Goal: Task Accomplishment & Management: Manage account settings

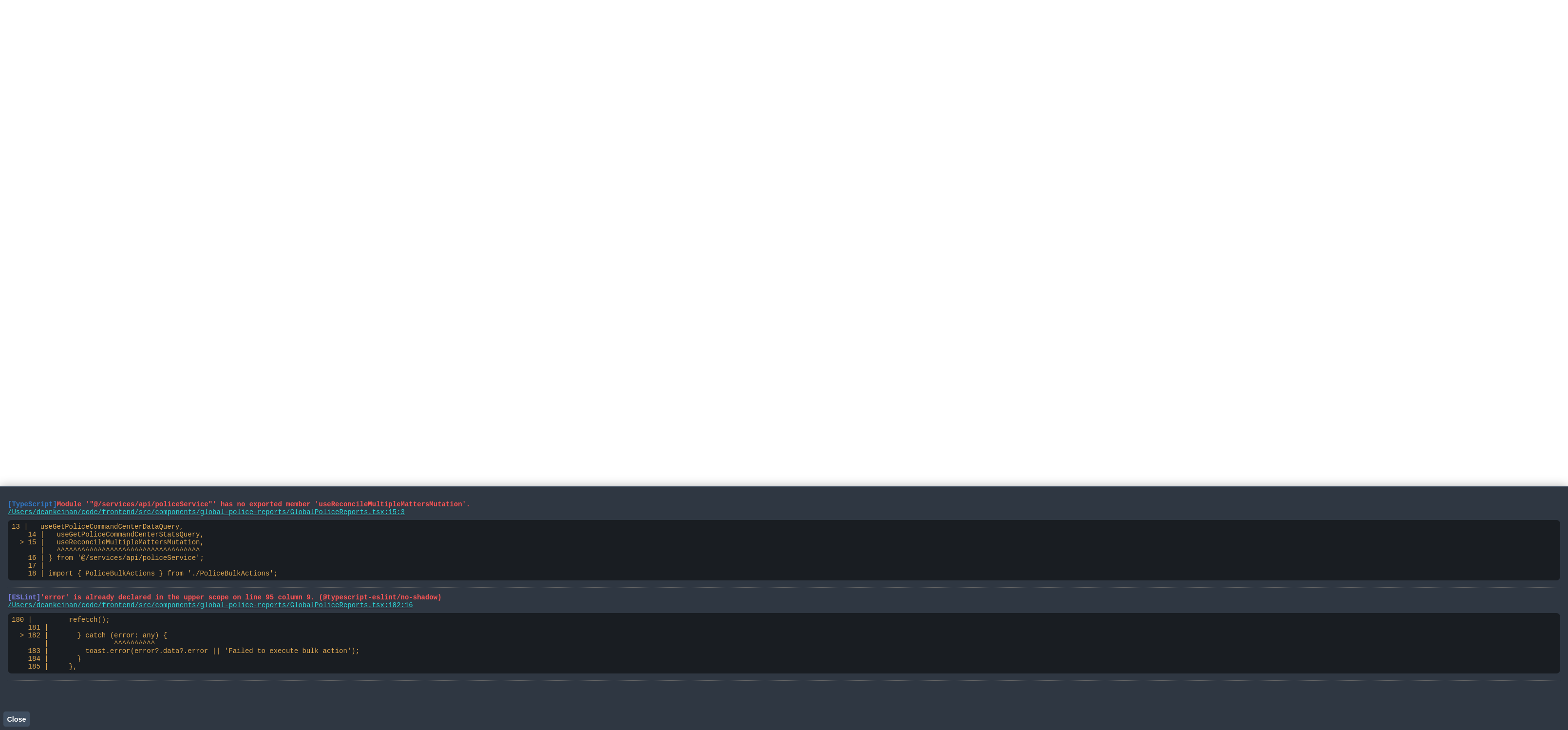
click at [288, 4] on html at bounding box center [784, 2] width 1568 height 4
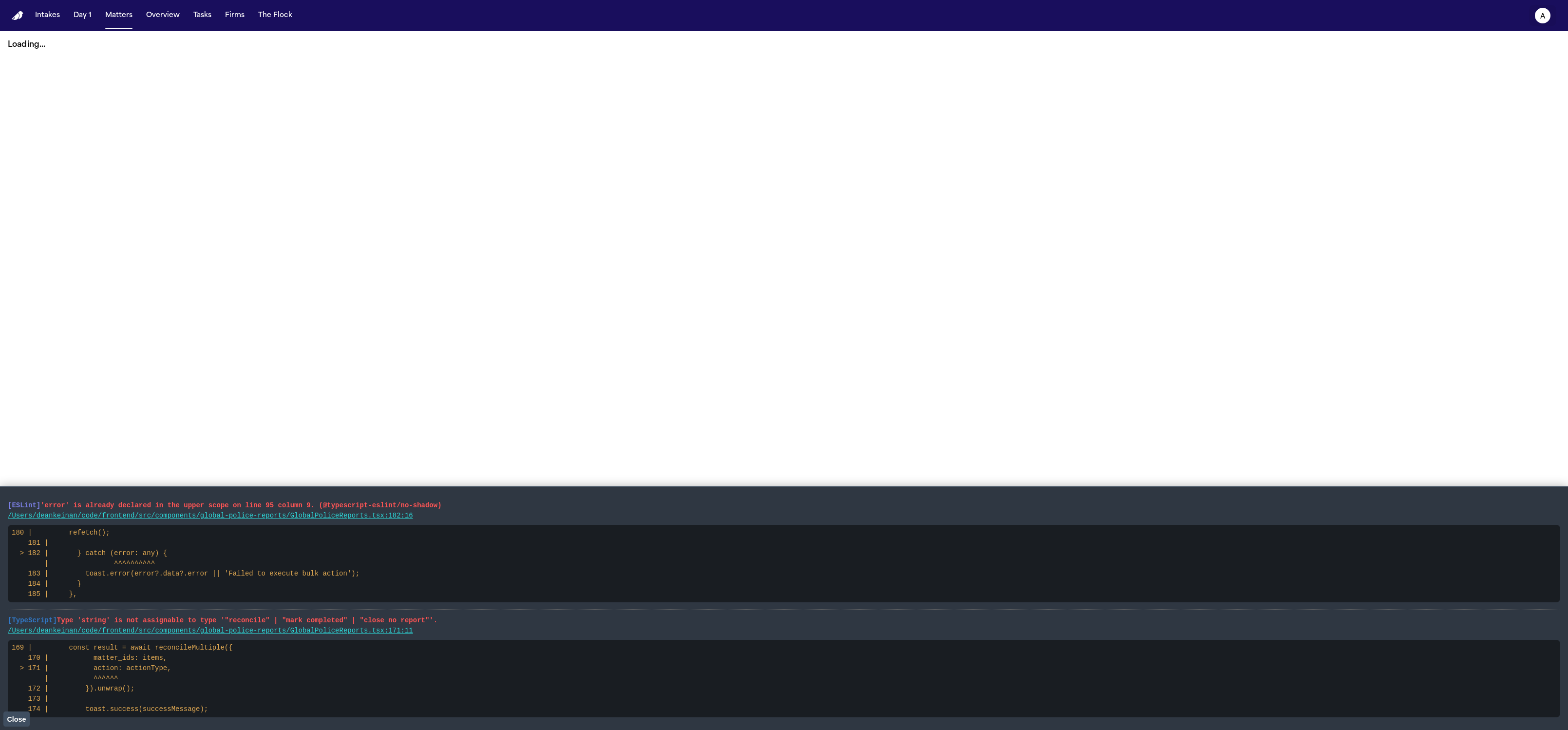
click at [1546, 18] on icon "a" at bounding box center [1543, 15] width 15 height 15
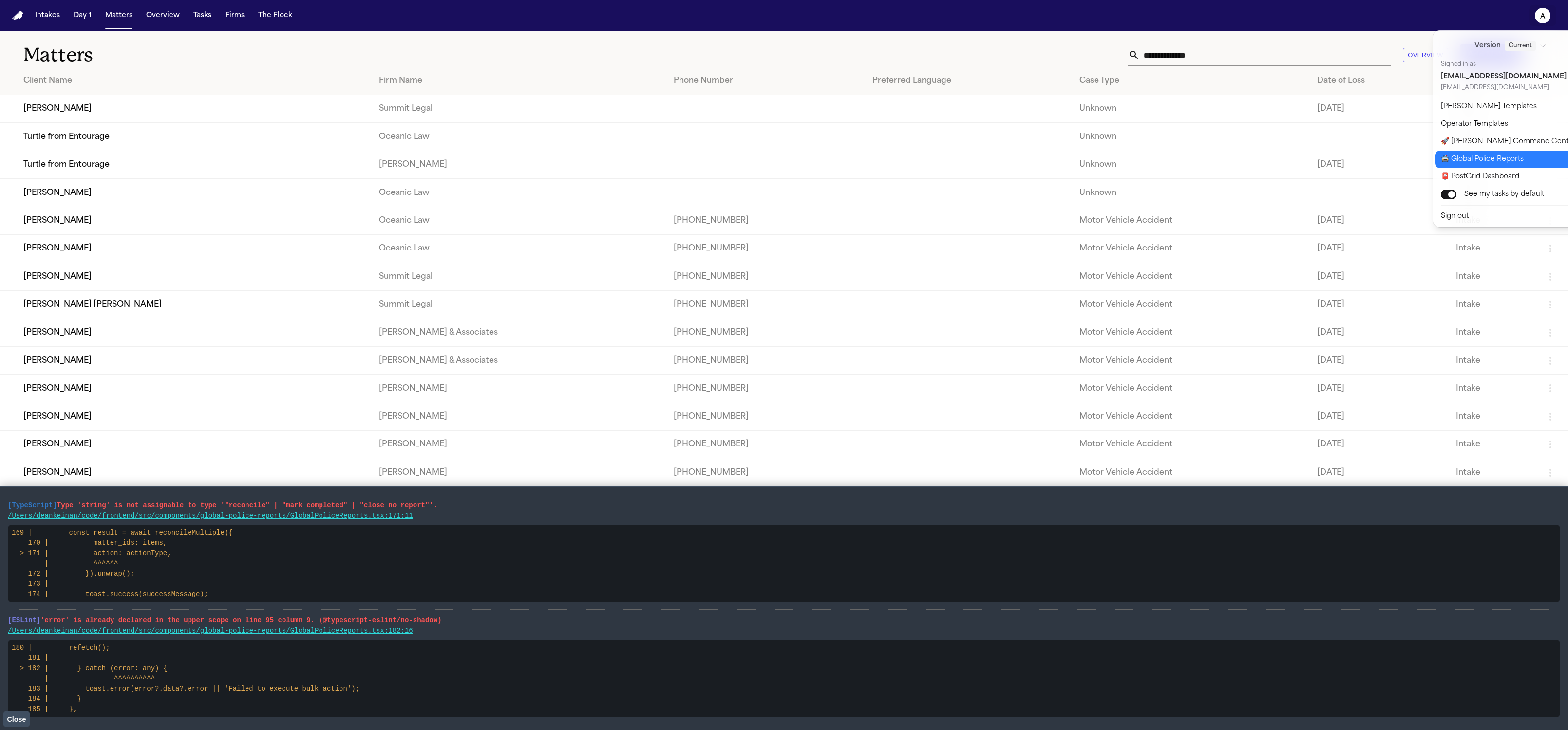
click at [1522, 155] on button "🚔 Global Police Reports" at bounding box center [1516, 159] width 162 height 17
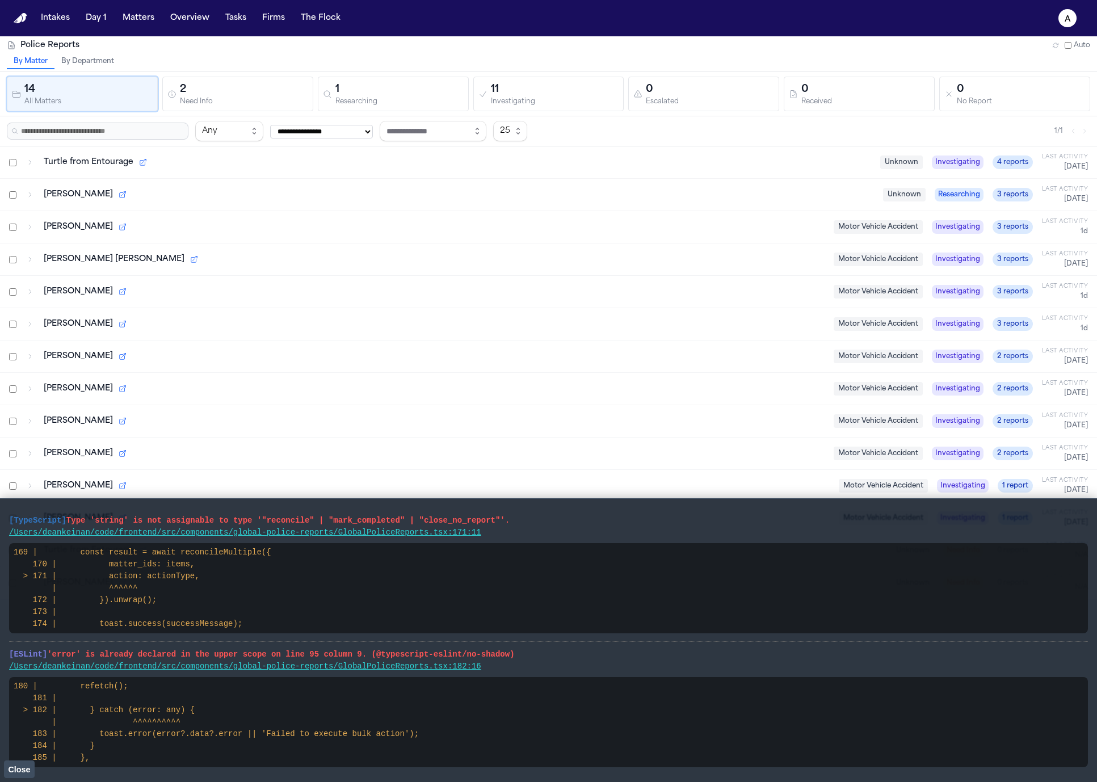
click at [295, 183] on div "Dean KEinan Unknown Researching 3 reports Last Activity Today" at bounding box center [548, 195] width 1097 height 32
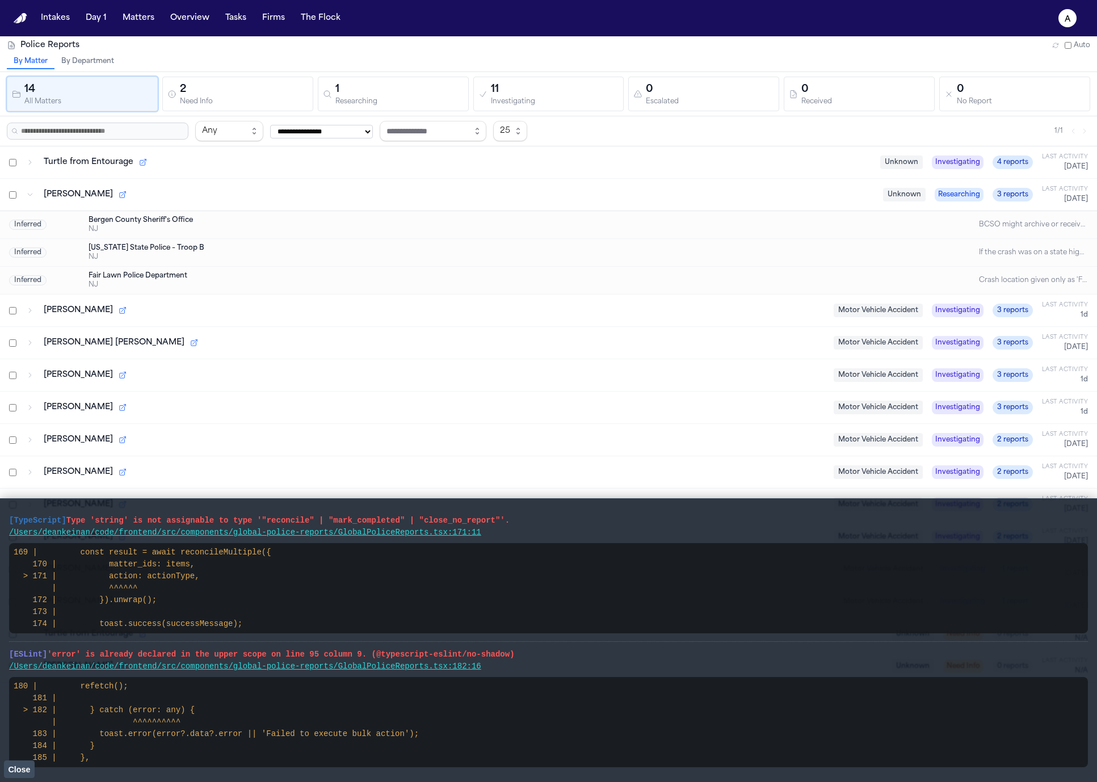
click at [304, 169] on div "Turtle from Entourage Unknown Investigating 4 reports Last Activity Today" at bounding box center [548, 162] width 1097 height 32
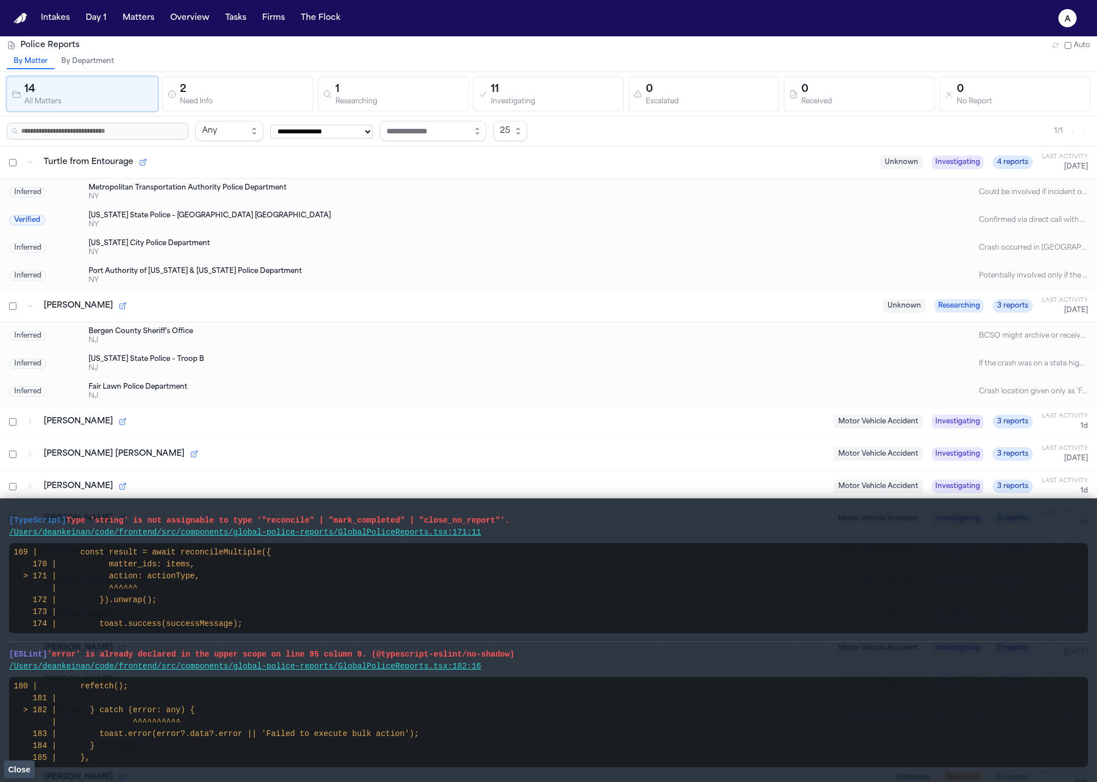
click at [123, 204] on div "Inferred Metropolitan Transportation Authority Police Department NY Could be in…" at bounding box center [548, 193] width 1097 height 28
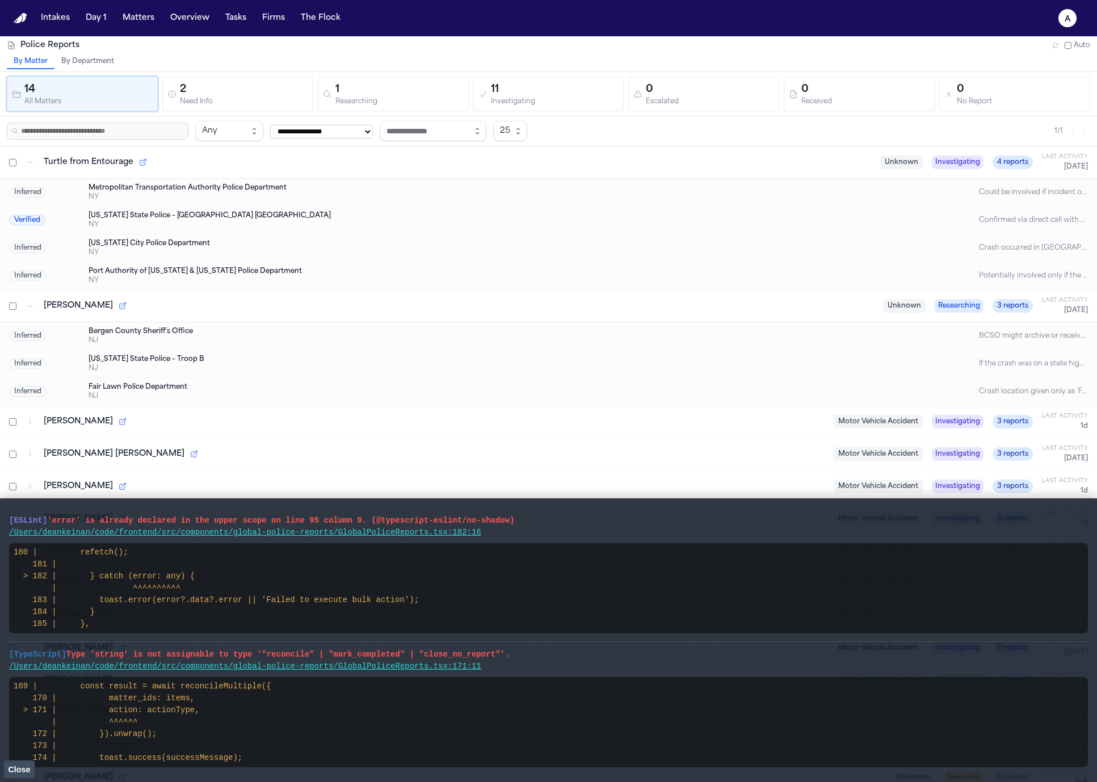
click at [1025, 188] on div "Could be involved if incident occurred on or adjacent to MTA-controlled propert…" at bounding box center [1033, 192] width 109 height 9
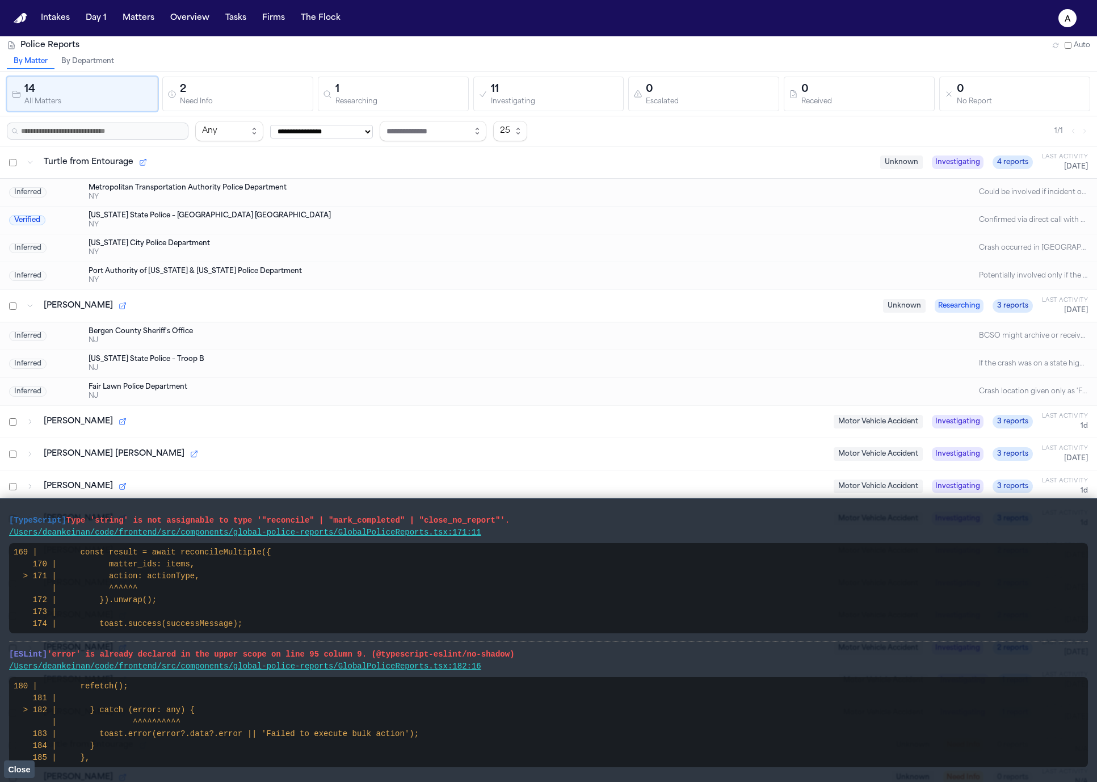
click at [768, 214] on div "New York State Police – Troop NYC" at bounding box center [503, 215] width 829 height 9
drag, startPoint x: 697, startPoint y: 259, endPoint x: 651, endPoint y: 290, distance: 54.8
click at [653, 288] on div "Inferred Metropolitan Transportation Authority Police Department NY Could be in…" at bounding box center [548, 233] width 1097 height 111
click at [651, 290] on div "Dean KEinan Unknown Researching 3 reports Last Activity Today" at bounding box center [548, 306] width 1097 height 32
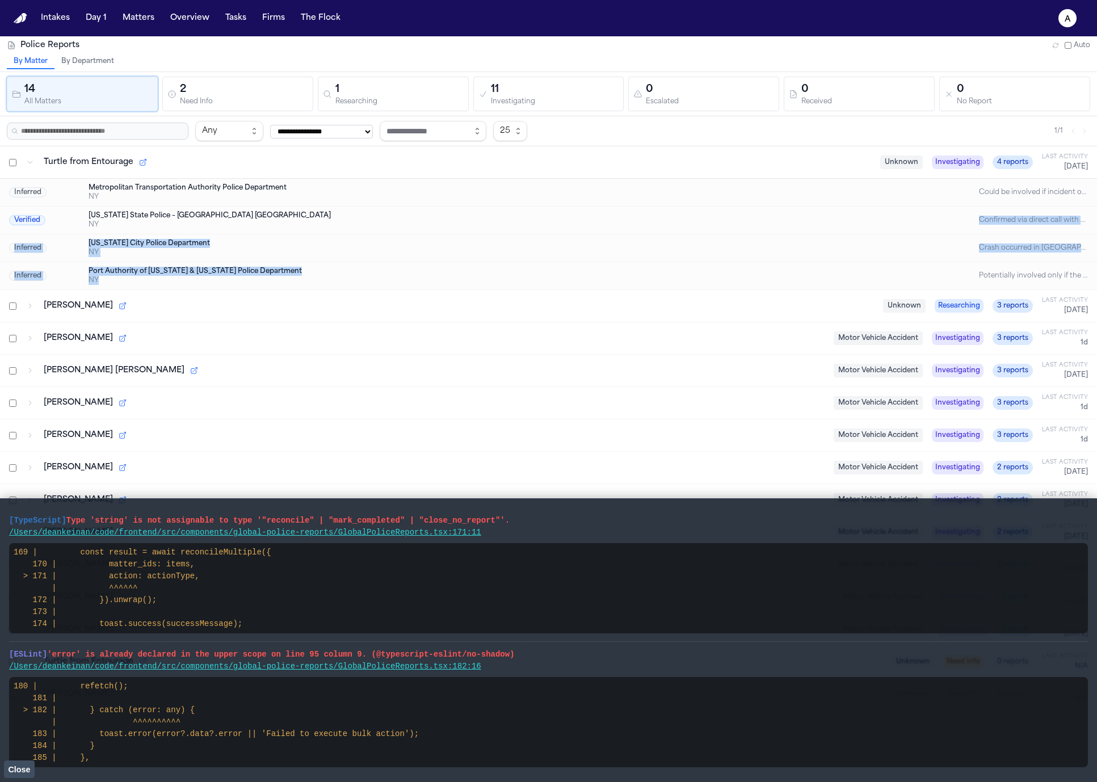
click at [651, 290] on div "Dean KEinan Unknown Researching 3 reports Last Activity Today" at bounding box center [548, 306] width 1097 height 32
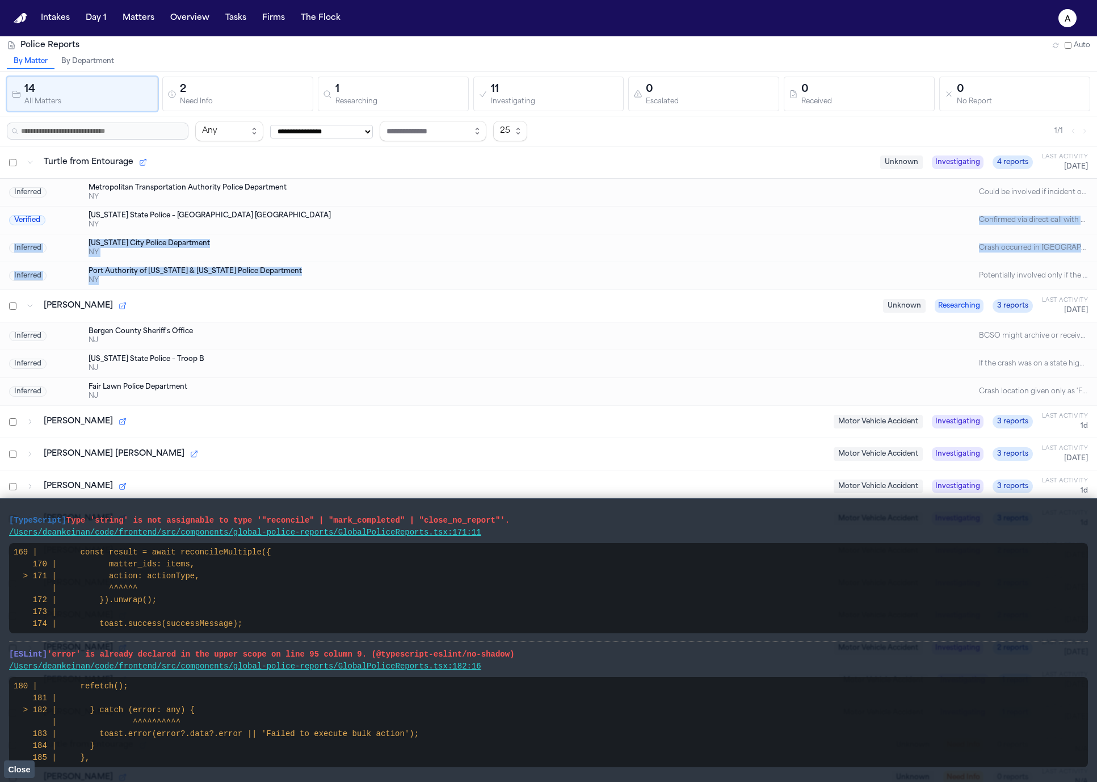
click at [650, 290] on div "Dean KEinan Unknown Researching 3 reports Last Activity Today" at bounding box center [548, 306] width 1097 height 32
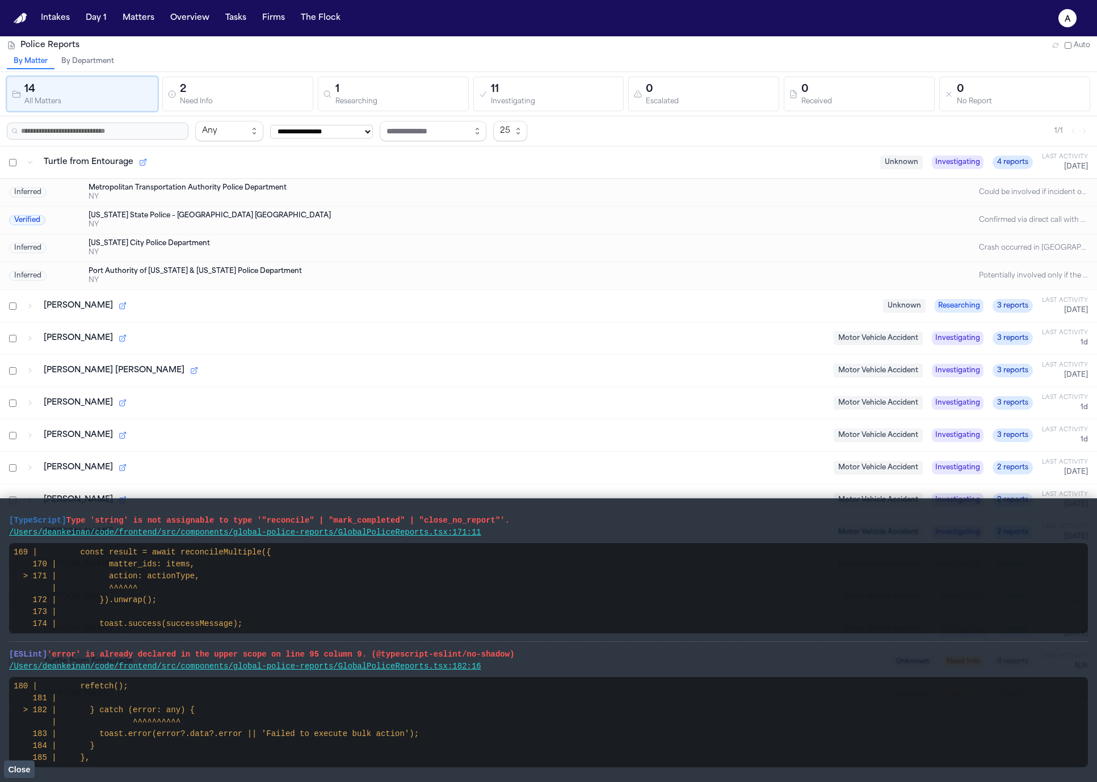
click at [647, 267] on div "Port Authority of New York & New Jersey Police Department" at bounding box center [503, 271] width 829 height 9
click at [609, 306] on div "Dean KEinan" at bounding box center [459, 305] width 831 height 11
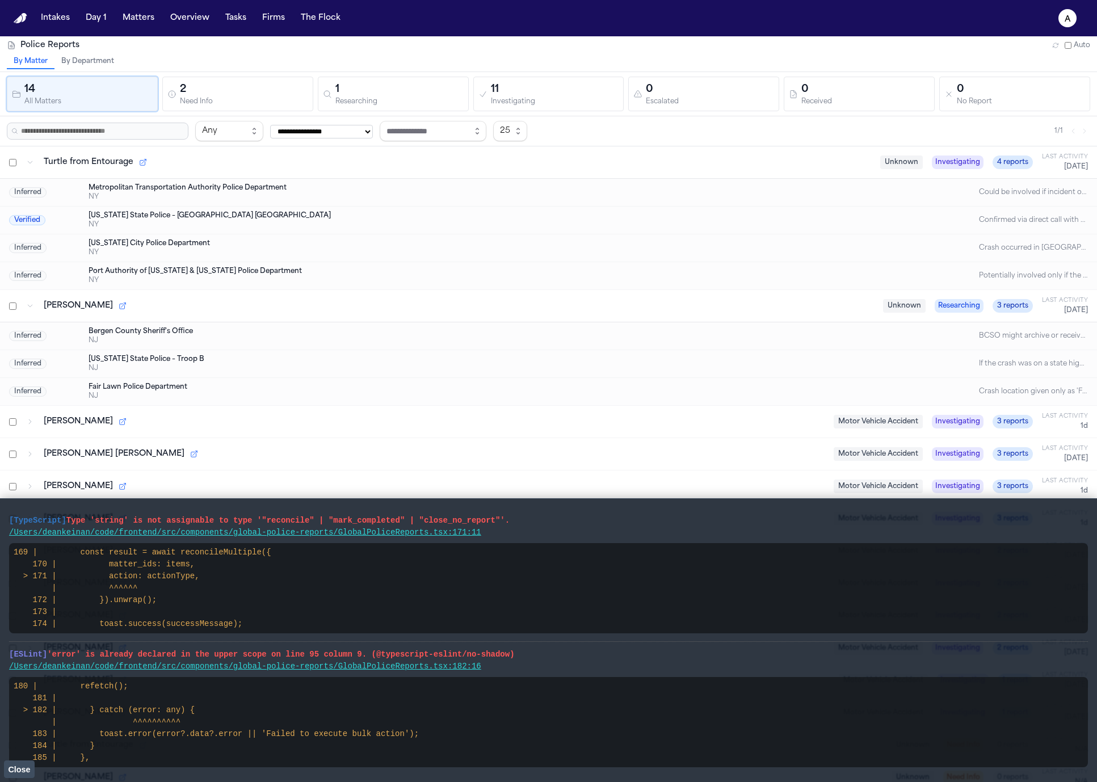
click at [608, 307] on div "Dean KEinan" at bounding box center [459, 305] width 831 height 11
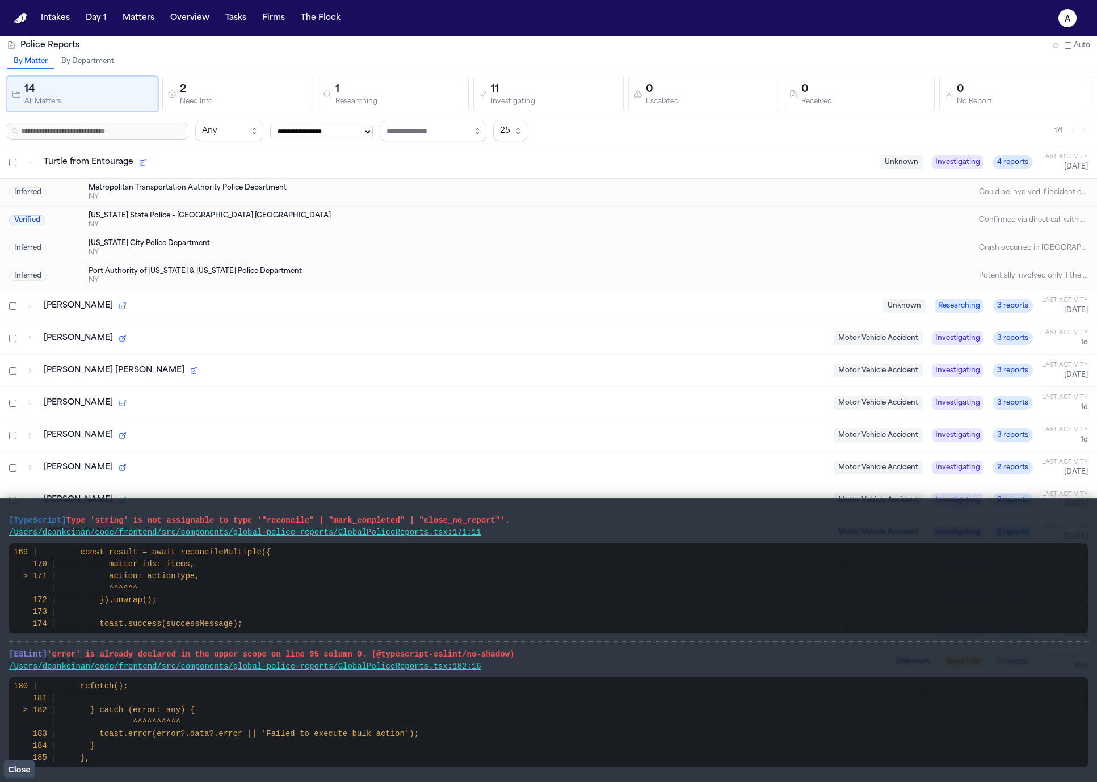
click at [609, 366] on div "Gabrielle Reneé Cordero" at bounding box center [434, 370] width 781 height 11
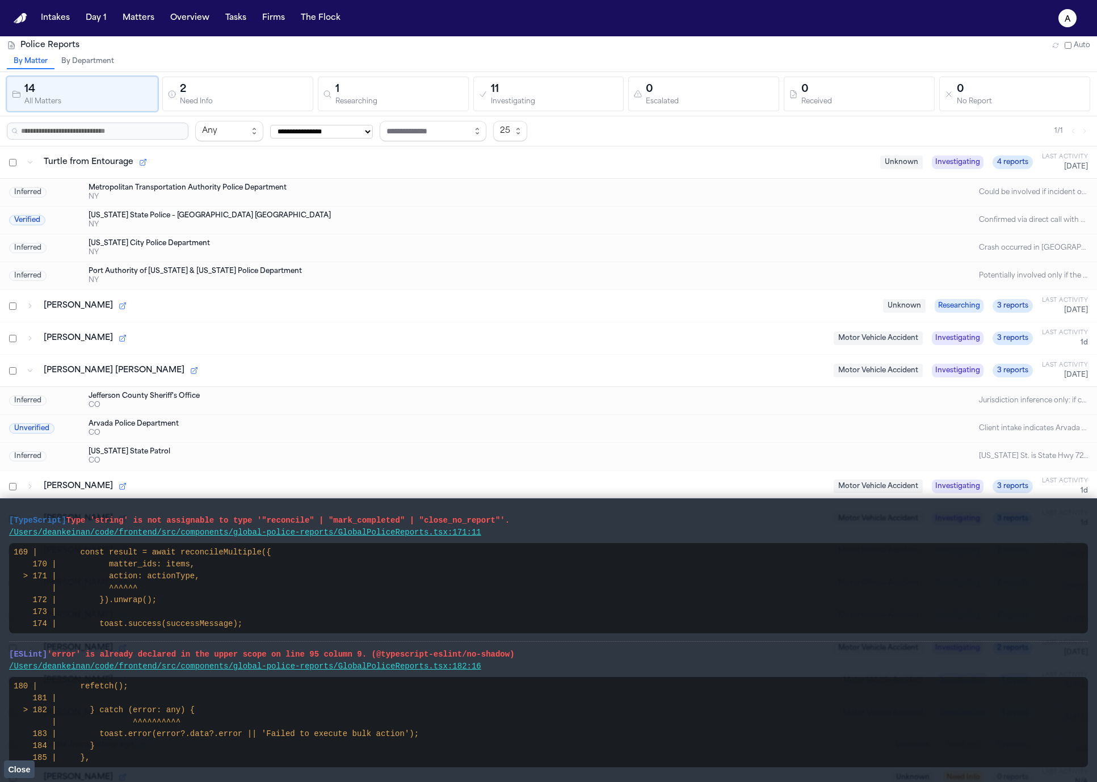
scroll to position [36, 0]
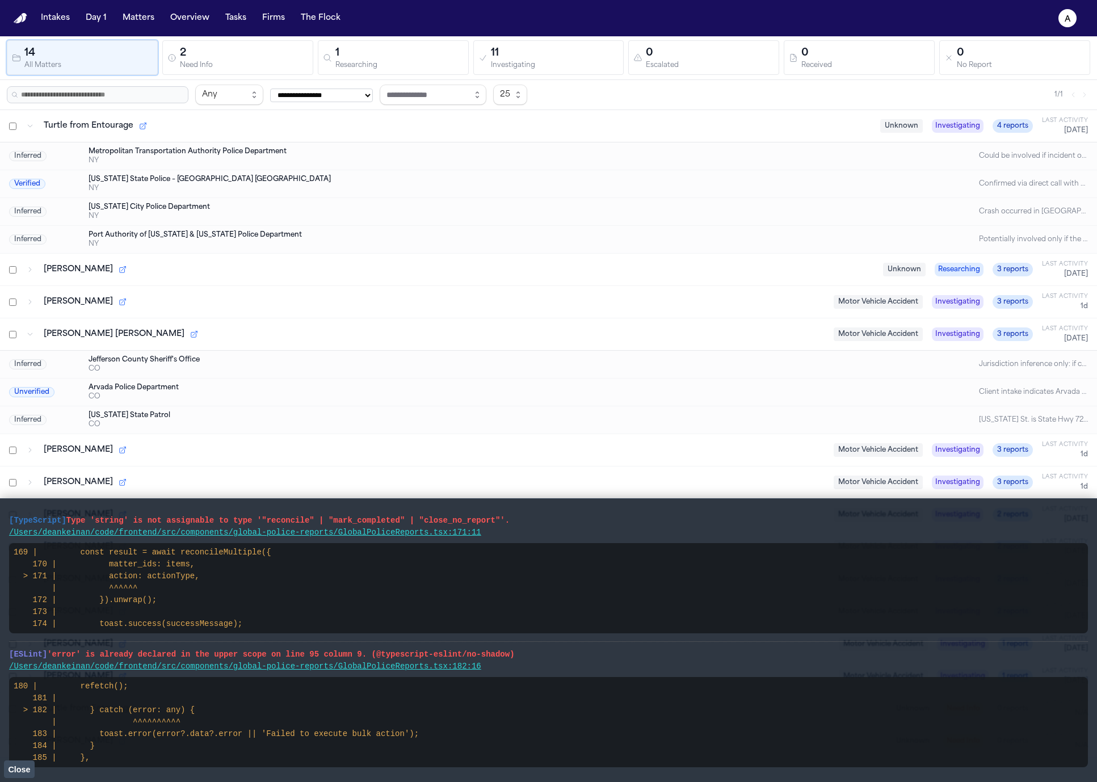
click at [488, 350] on div "Gabrielle Reneé Cordero Motor Vehicle Accident Investigating 3 reports Last Act…" at bounding box center [548, 334] width 1097 height 32
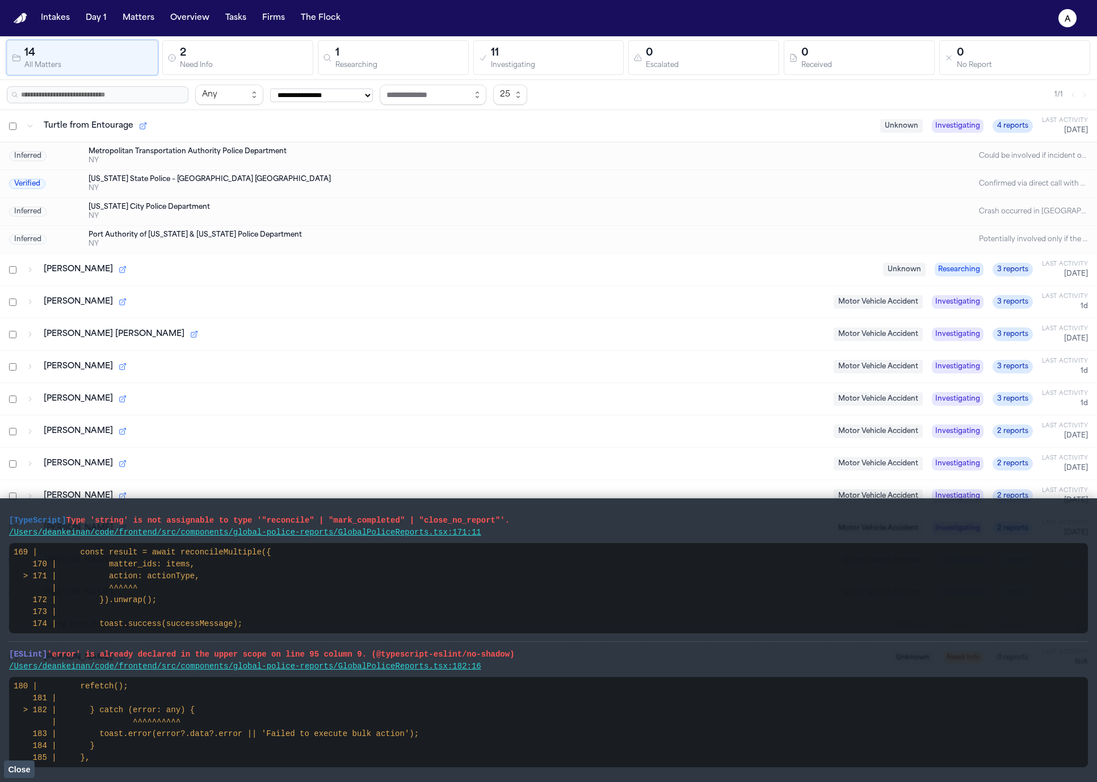
click at [495, 318] on div "Gabrielle Reneé Cordero Motor Vehicle Accident Investigating 3 reports Last Act…" at bounding box center [548, 334] width 1097 height 32
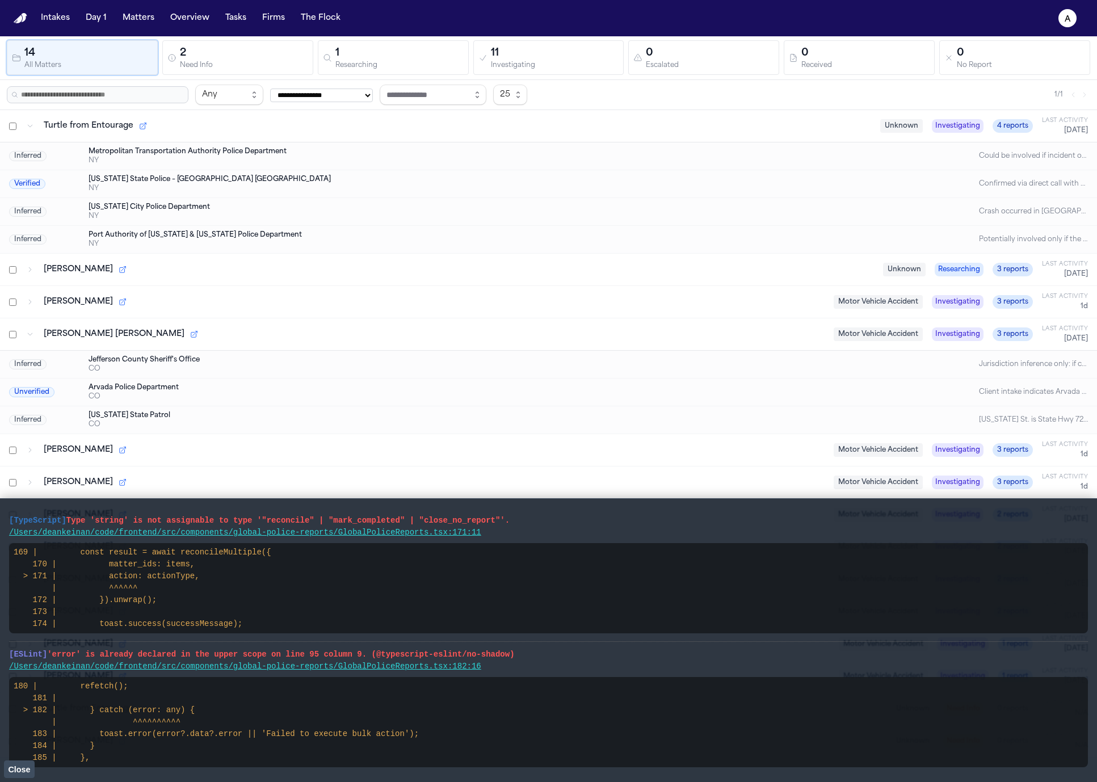
click at [501, 297] on div "Marisol Alvarez" at bounding box center [434, 301] width 781 height 11
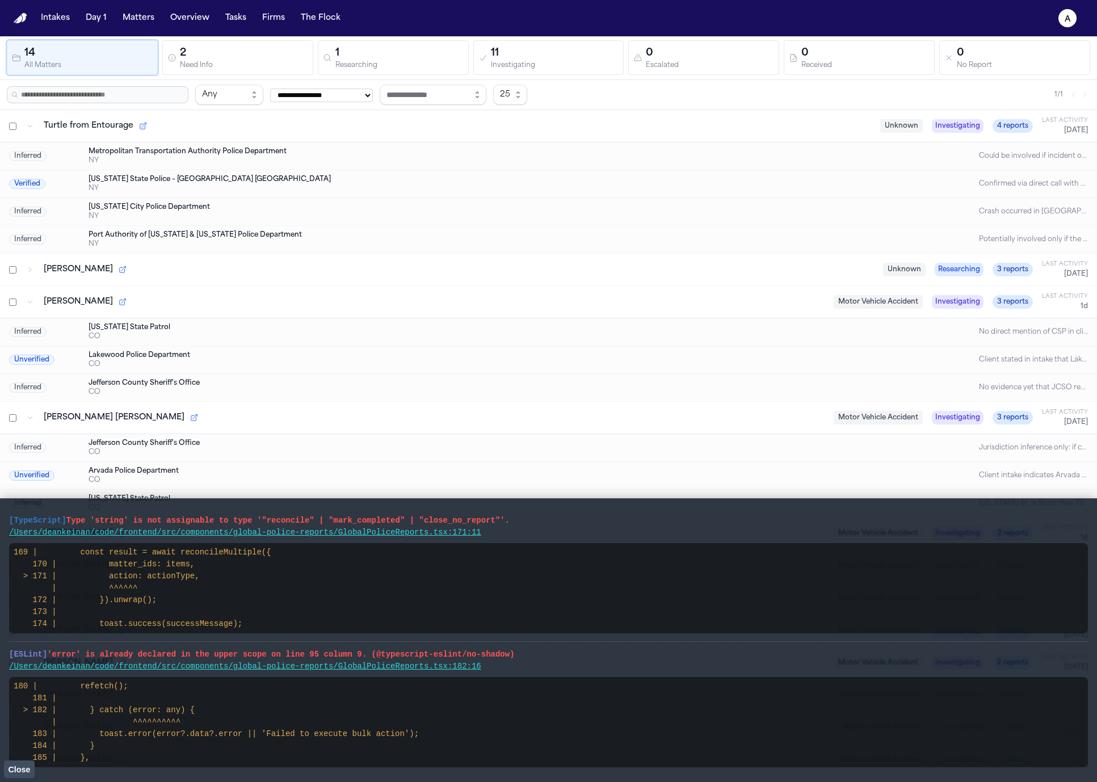
click at [502, 295] on div "Marisol Alvarez Motor Vehicle Accident Investigating 3 reports Last Activity 1d" at bounding box center [548, 302] width 1097 height 32
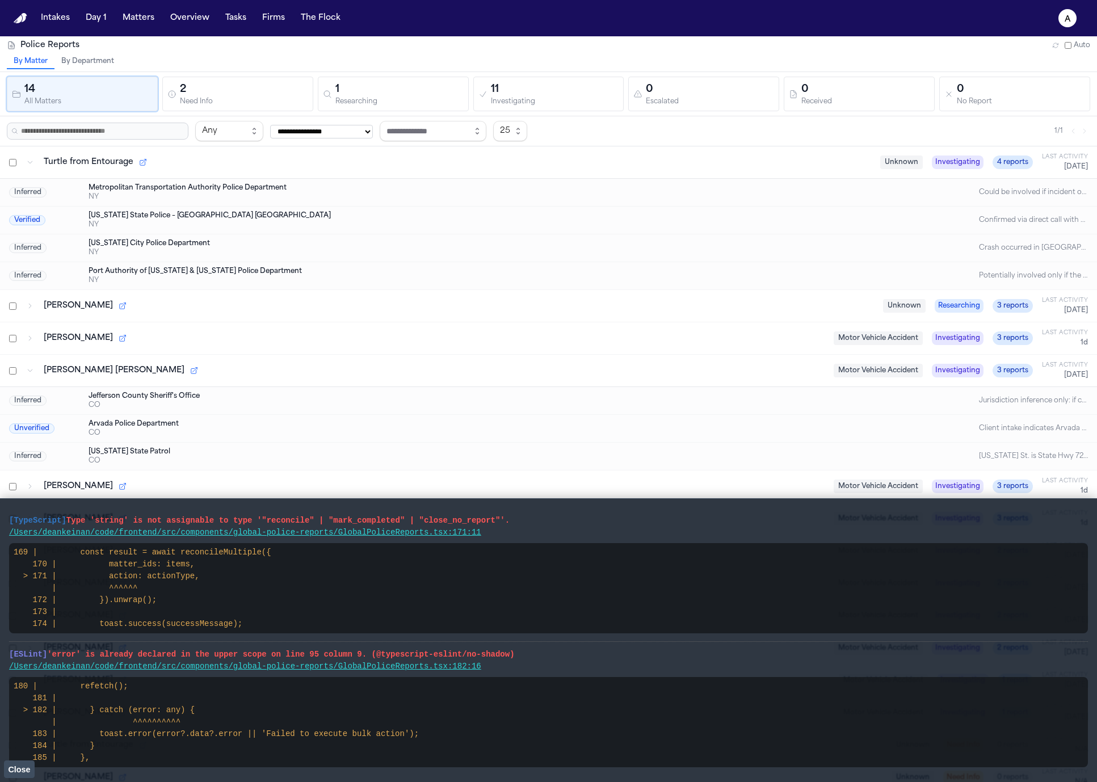
scroll to position [23, 0]
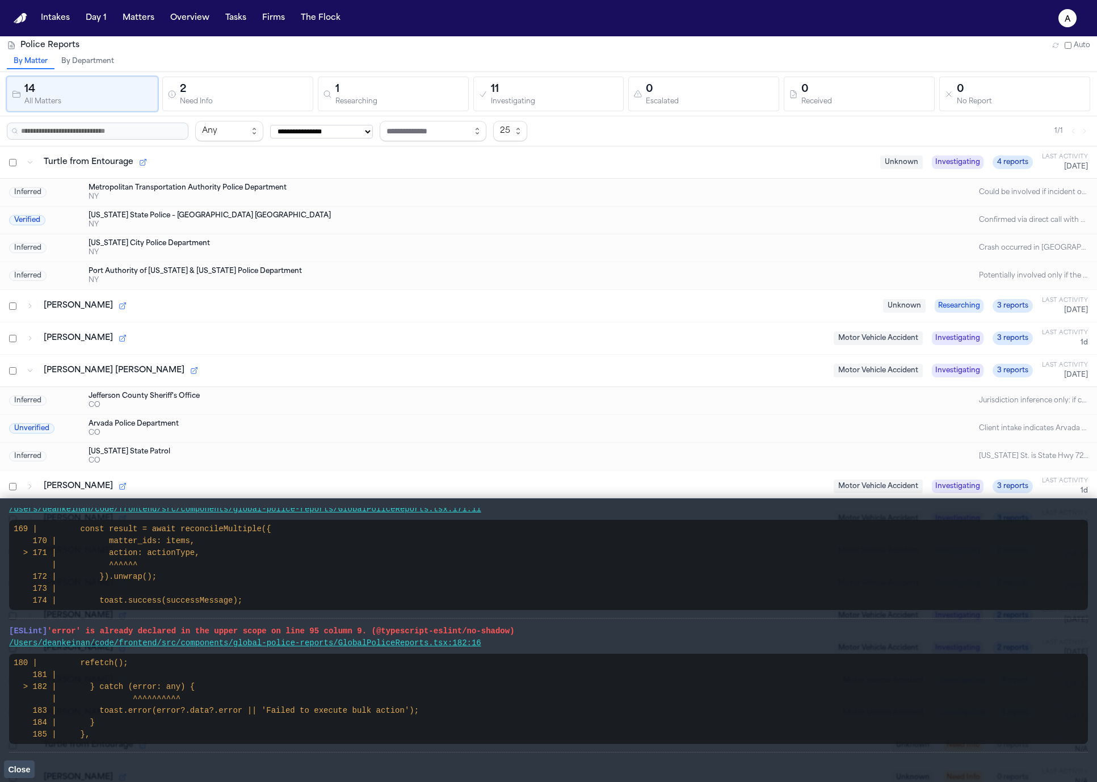
click at [23, 772] on span "Close" at bounding box center [19, 769] width 22 height 9
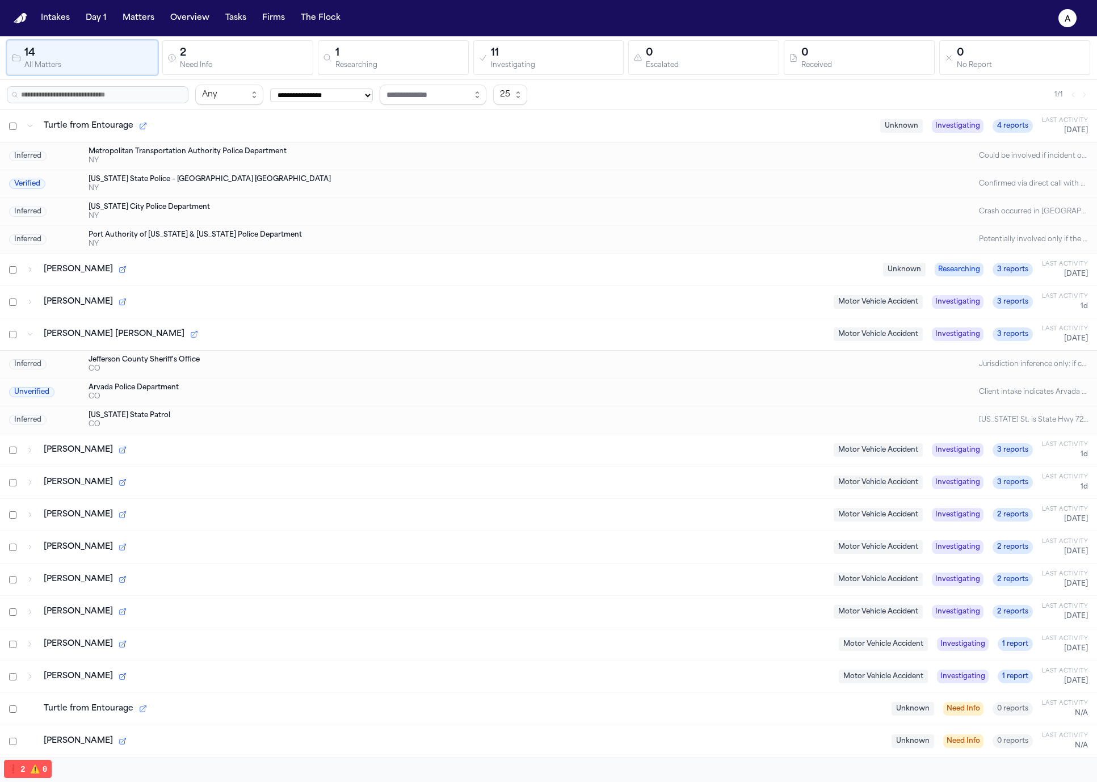
scroll to position [0, 0]
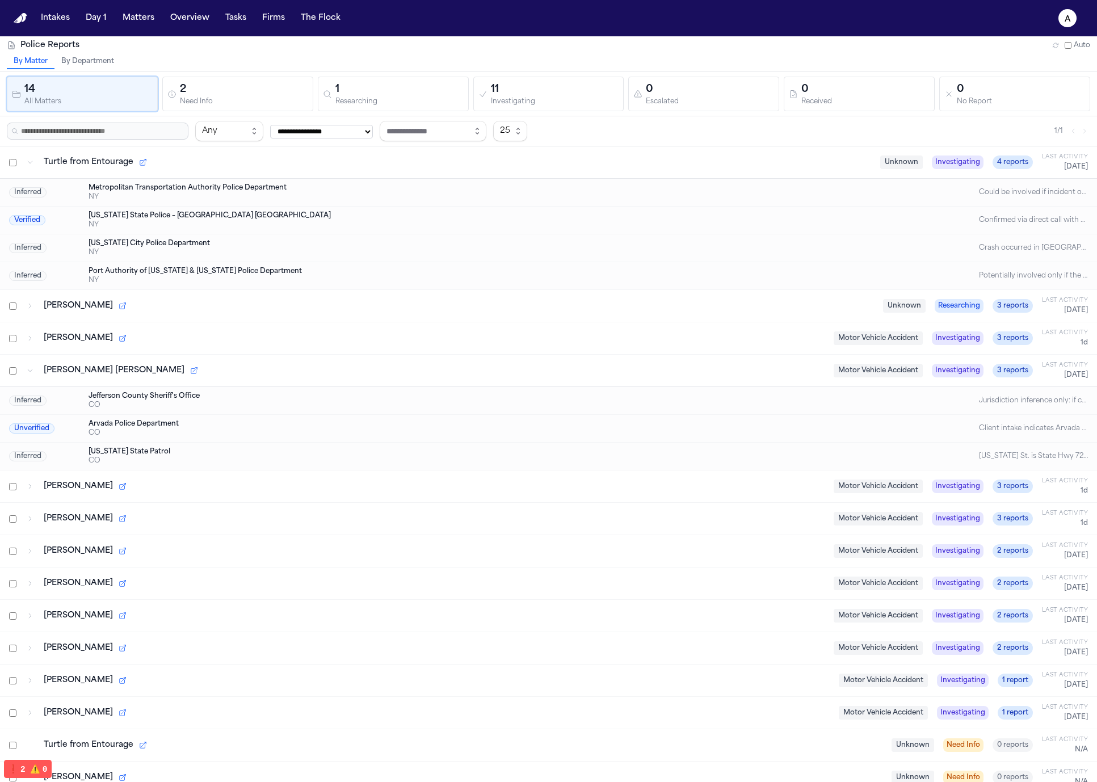
click at [285, 549] on div "Leilani K. Pualani" at bounding box center [434, 551] width 781 height 11
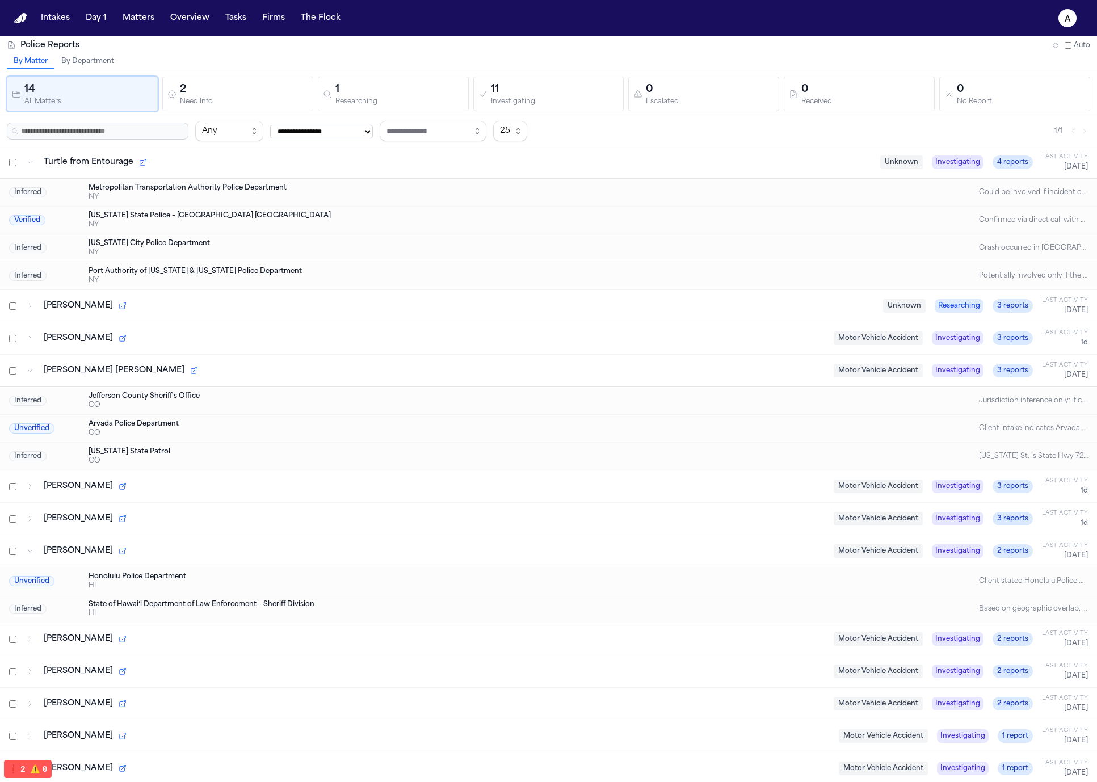
click at [304, 510] on div "Gabriela Marquez Motor Vehicle Accident Investigating 3 reports Last Activity 1d" at bounding box center [548, 519] width 1097 height 32
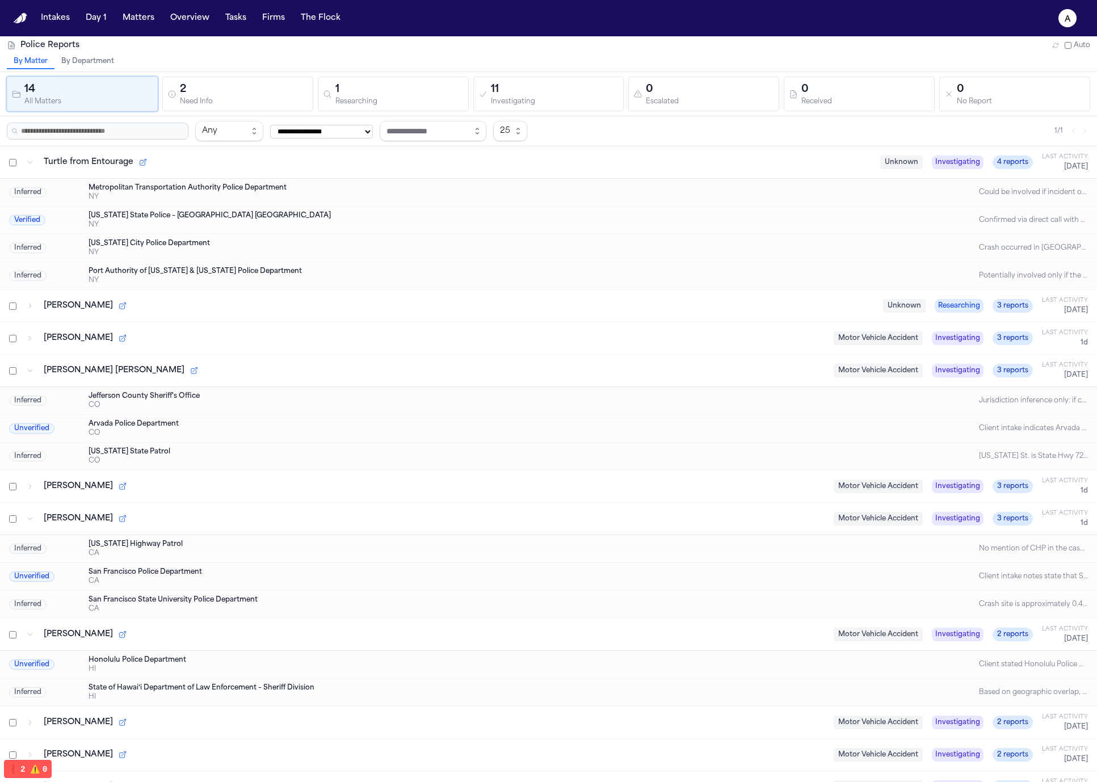
click at [315, 477] on div "Clarissa Jean Mendoza Motor Vehicle Accident Investigating 3 reports Last Activ…" at bounding box center [548, 487] width 1097 height 32
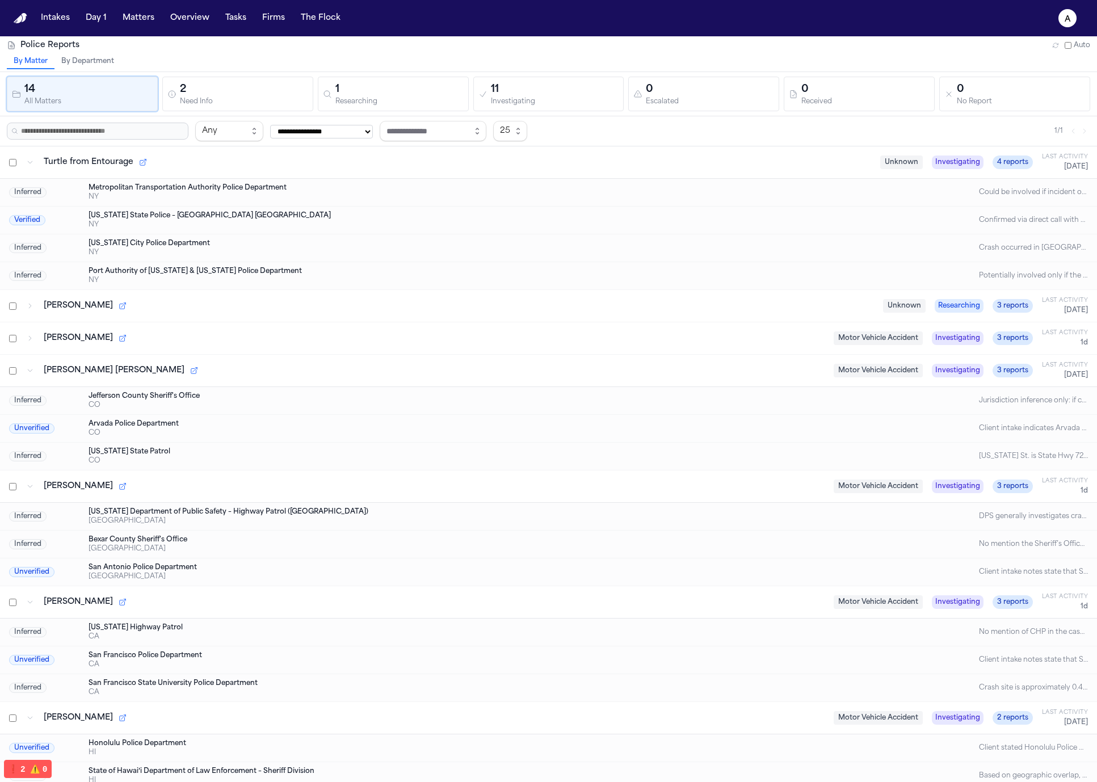
click at [292, 526] on div "Inferred Texas Department of Public Safety – Highway Patrol (San Antonio Distri…" at bounding box center [548, 517] width 1097 height 28
click at [310, 516] on div "Texas Department of Public Safety – Highway Patrol (San Antonio District)" at bounding box center [503, 512] width 829 height 9
click at [111, 67] on button "By Department" at bounding box center [87, 61] width 66 height 15
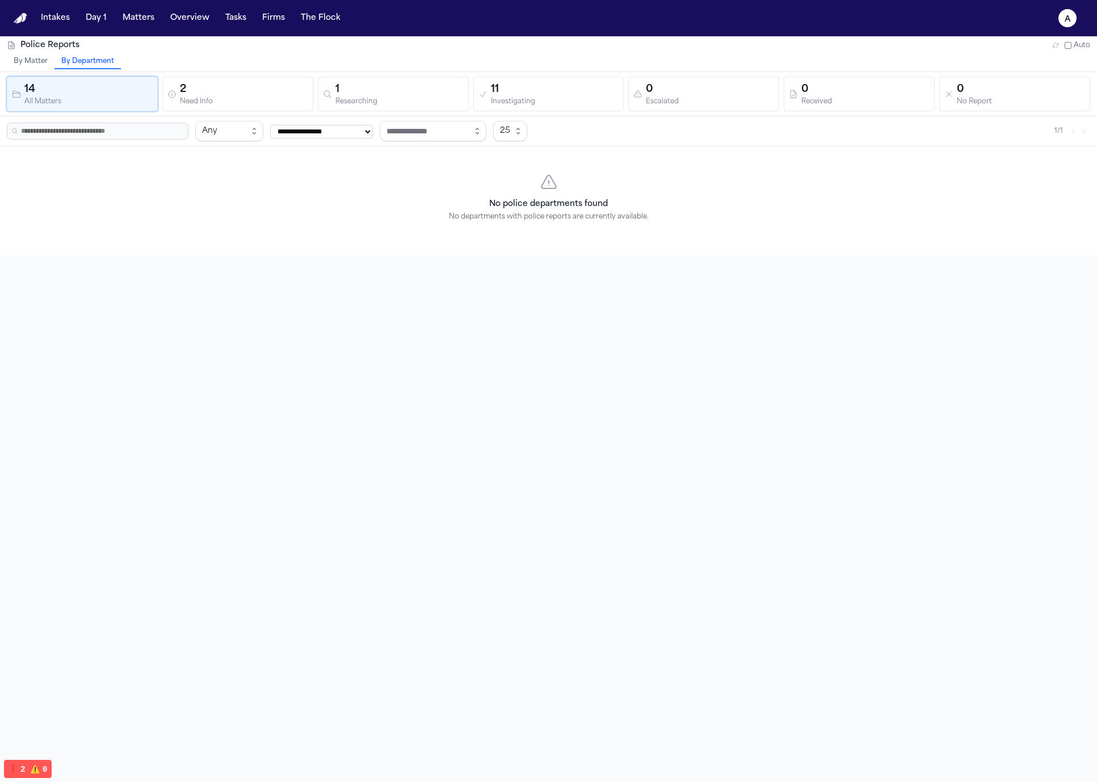
click at [20, 65] on button "By Matter" at bounding box center [31, 61] width 48 height 15
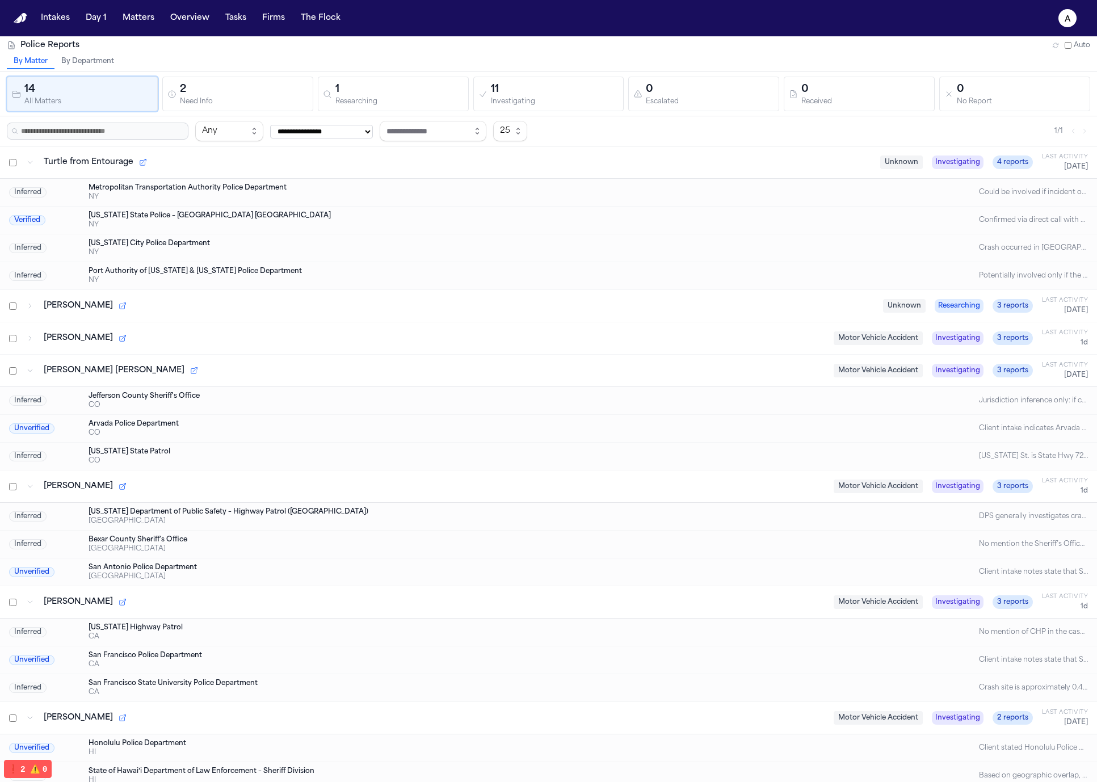
click at [76, 61] on button "By Department" at bounding box center [87, 61] width 66 height 15
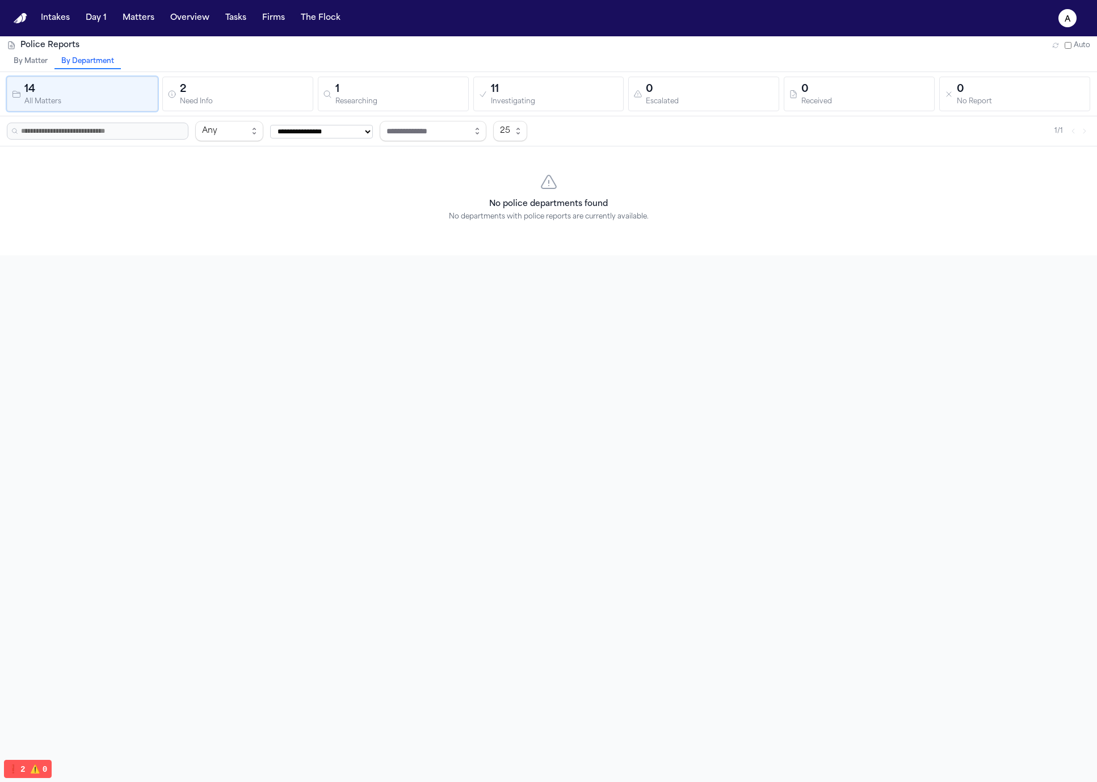
click at [1053, 45] on icon "button" at bounding box center [1056, 45] width 7 height 7
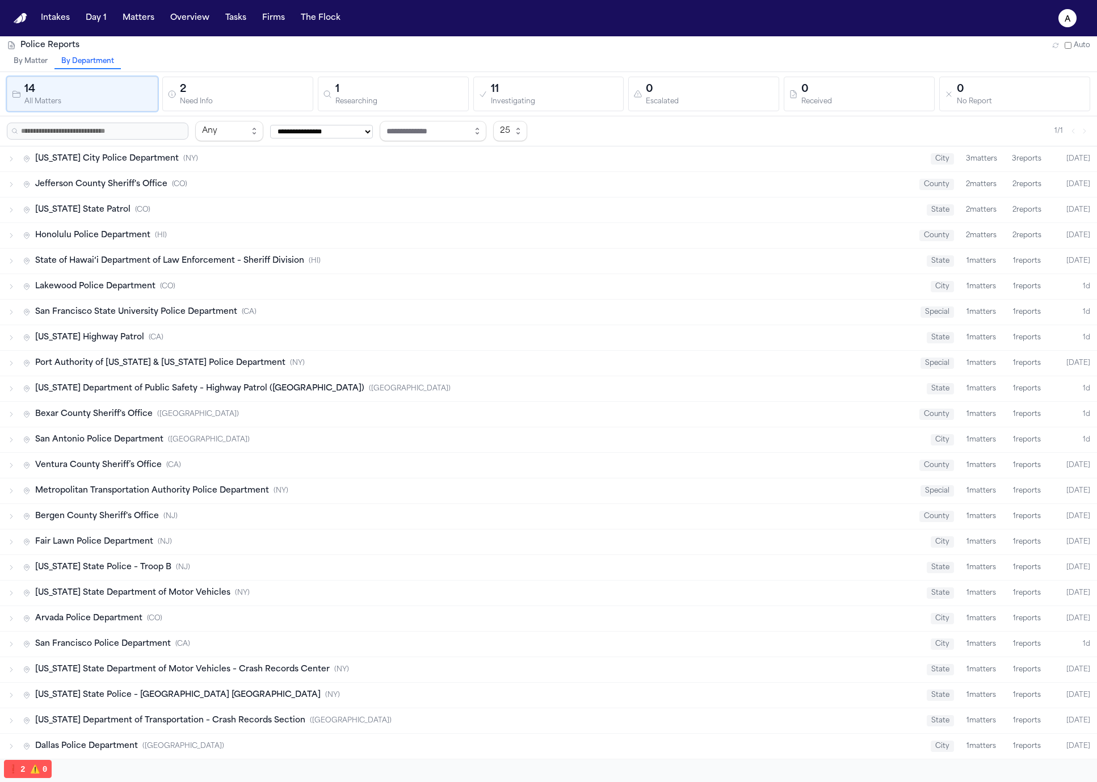
click at [431, 266] on div "State of Hawaiʻi Department of Law Enforcement – Sheriff Division ( HI )" at bounding box center [470, 260] width 895 height 11
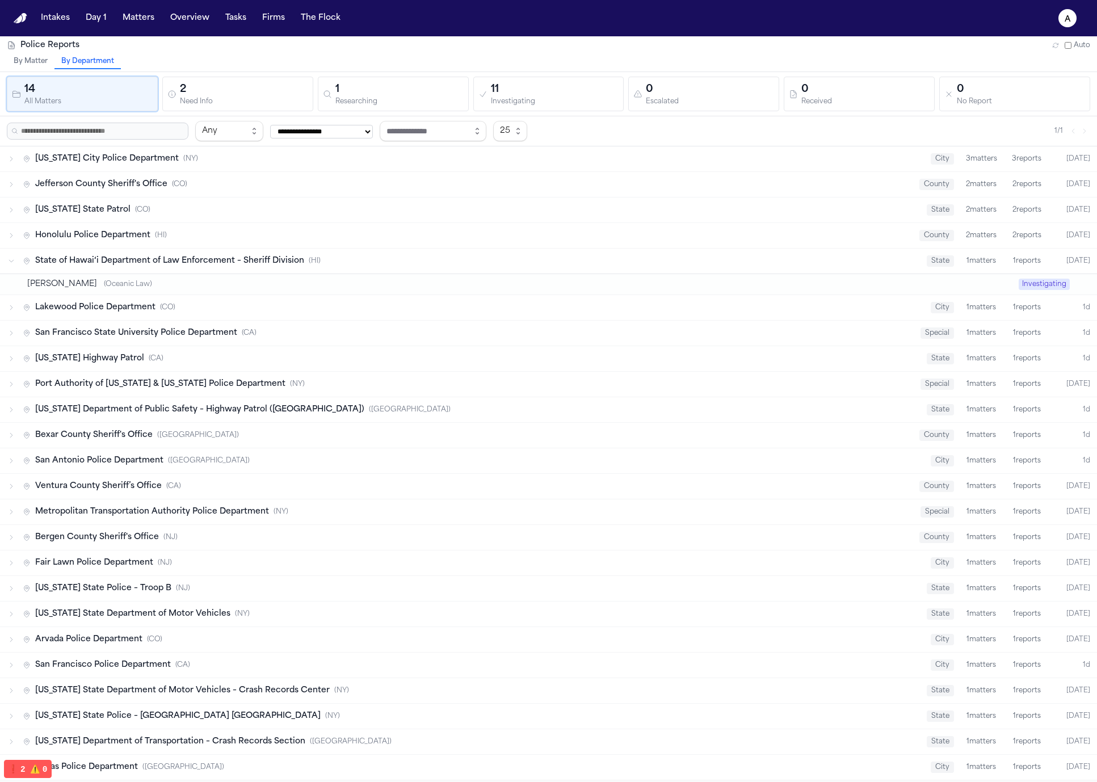
click at [425, 286] on div "Leilani K. Pualani ( Oceanic Law )" at bounding box center [523, 284] width 992 height 11
click at [423, 296] on div "Lakewood Police Department ( CO ) city 1 matters 1 reports 1d" at bounding box center [548, 307] width 1097 height 25
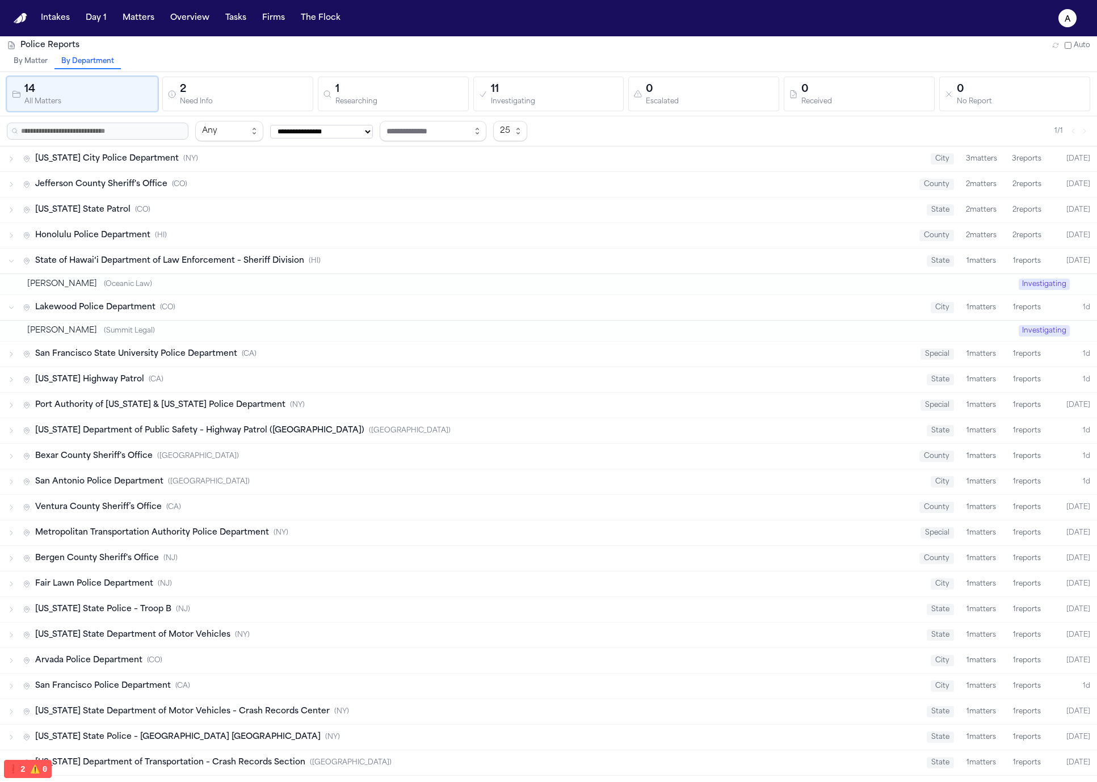
click at [417, 387] on div "California Highway Patrol ( CA ) state 1 matters 1 reports 1d" at bounding box center [548, 379] width 1097 height 25
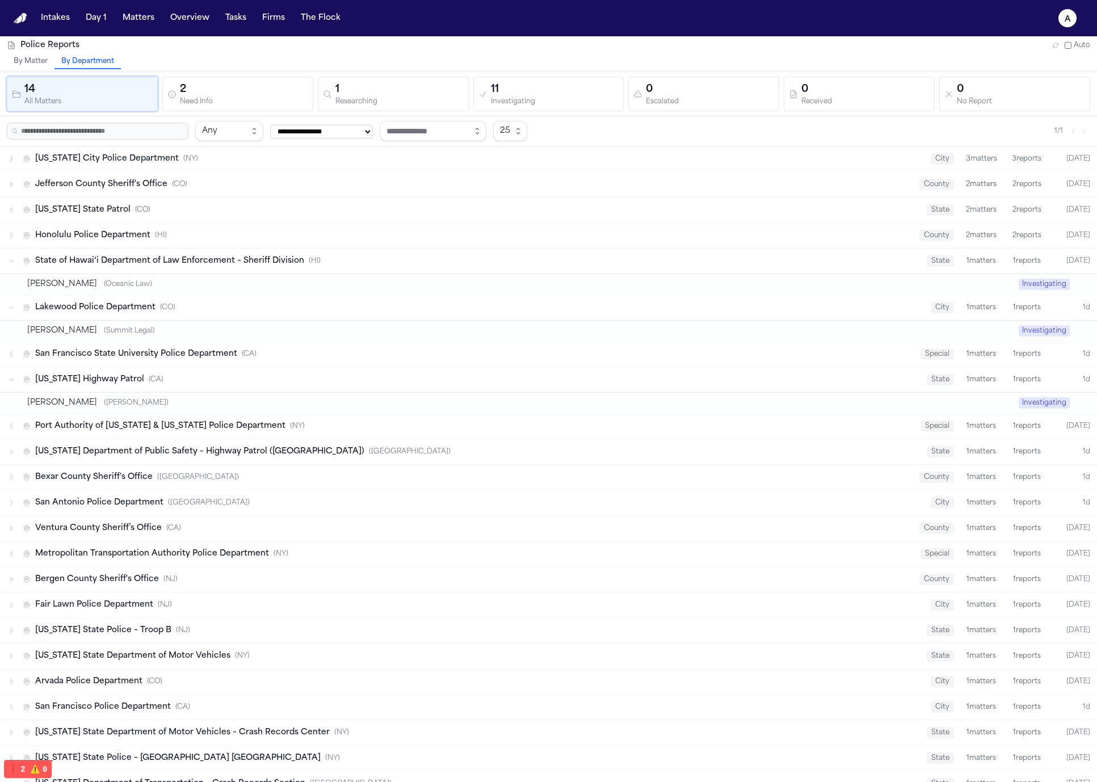
click at [402, 452] on div "Texas Department of Public Safety – Highway Patrol (San Antonio District) ( TX )" at bounding box center [470, 451] width 895 height 11
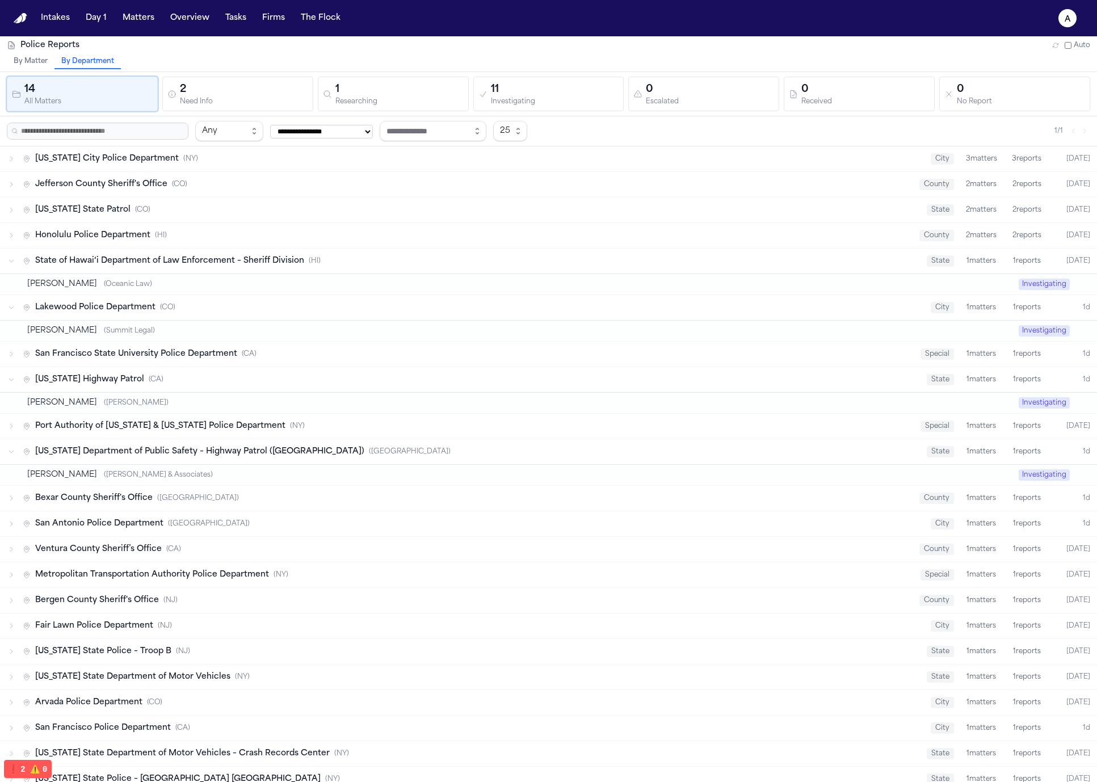
click at [385, 478] on div "Clarissa Jean Mendoza ( Baker & Associates )" at bounding box center [523, 474] width 992 height 11
click at [406, 451] on div "Texas Department of Public Safety – Highway Patrol (San Antonio District) ( TX )" at bounding box center [470, 451] width 895 height 11
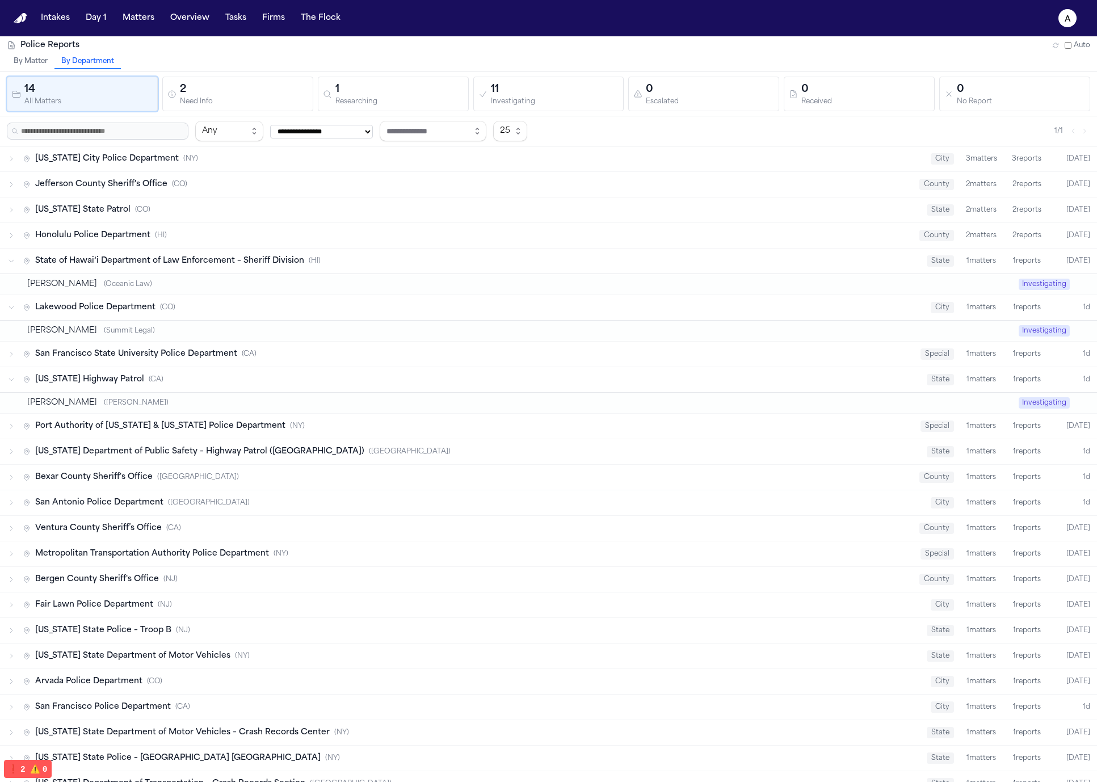
click at [422, 435] on div "Port Authority of New York & New Jersey Police Department ( NY ) special 1 matt…" at bounding box center [548, 426] width 1097 height 25
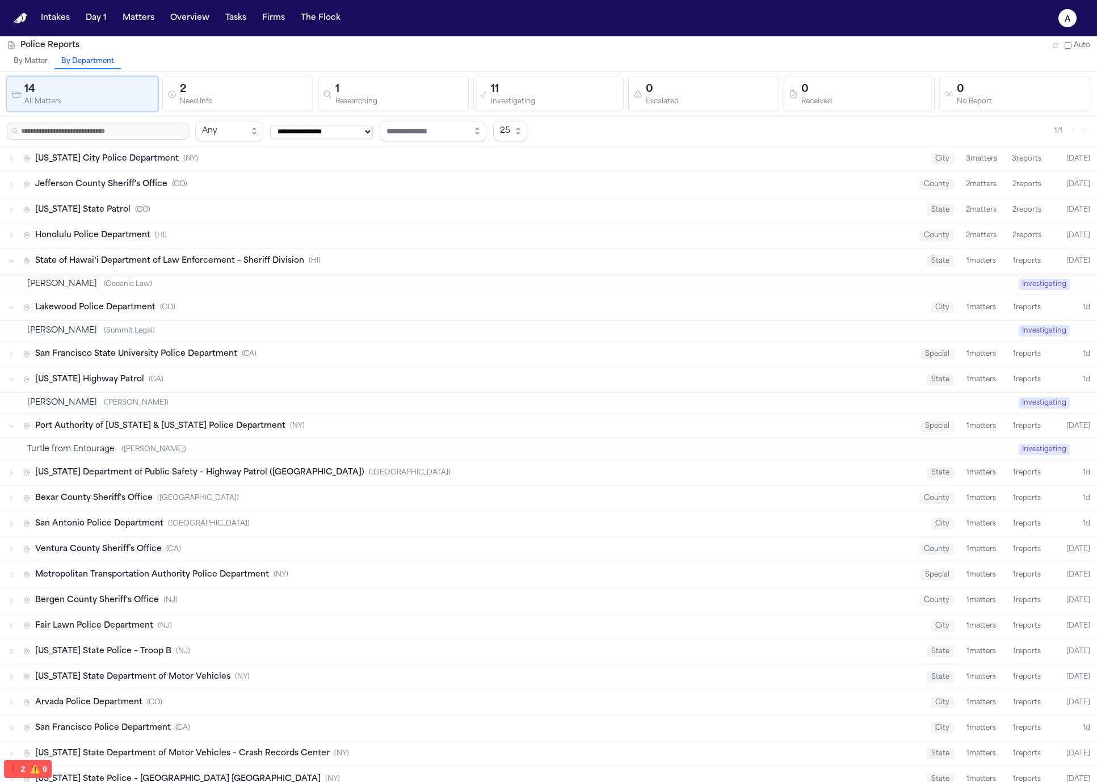
click at [422, 434] on div "Port Authority of New York & New Jersey Police Department ( NY ) special 1 matt…" at bounding box center [548, 426] width 1097 height 25
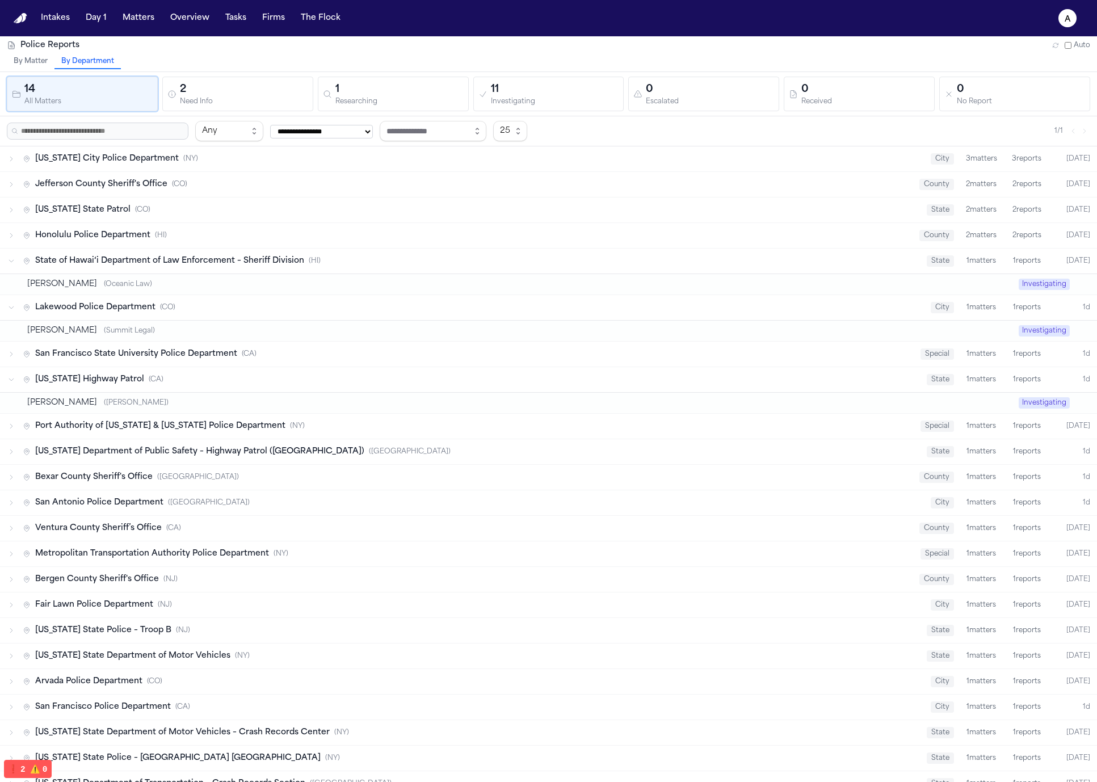
click at [30, 61] on button "By Matter" at bounding box center [31, 61] width 48 height 15
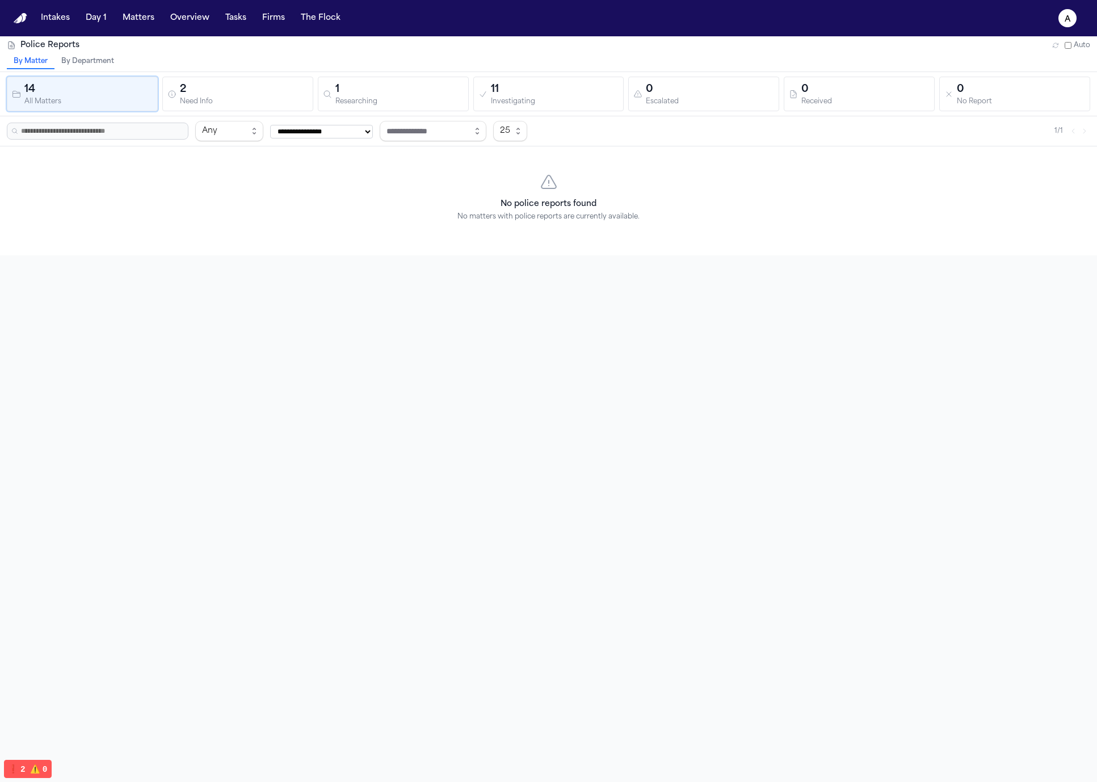
click at [1053, 44] on icon "button" at bounding box center [1056, 45] width 7 height 7
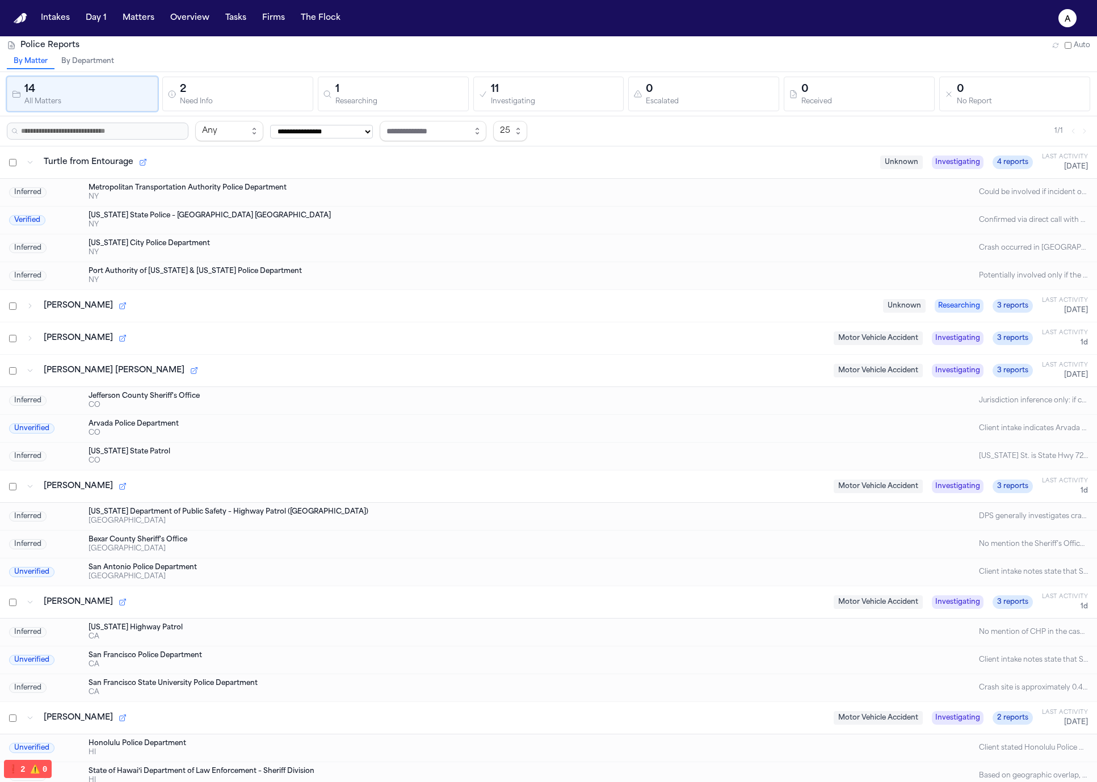
click at [480, 475] on div "Clarissa Jean Mendoza Motor Vehicle Accident Investigating 3 reports Last Activ…" at bounding box center [548, 487] width 1097 height 32
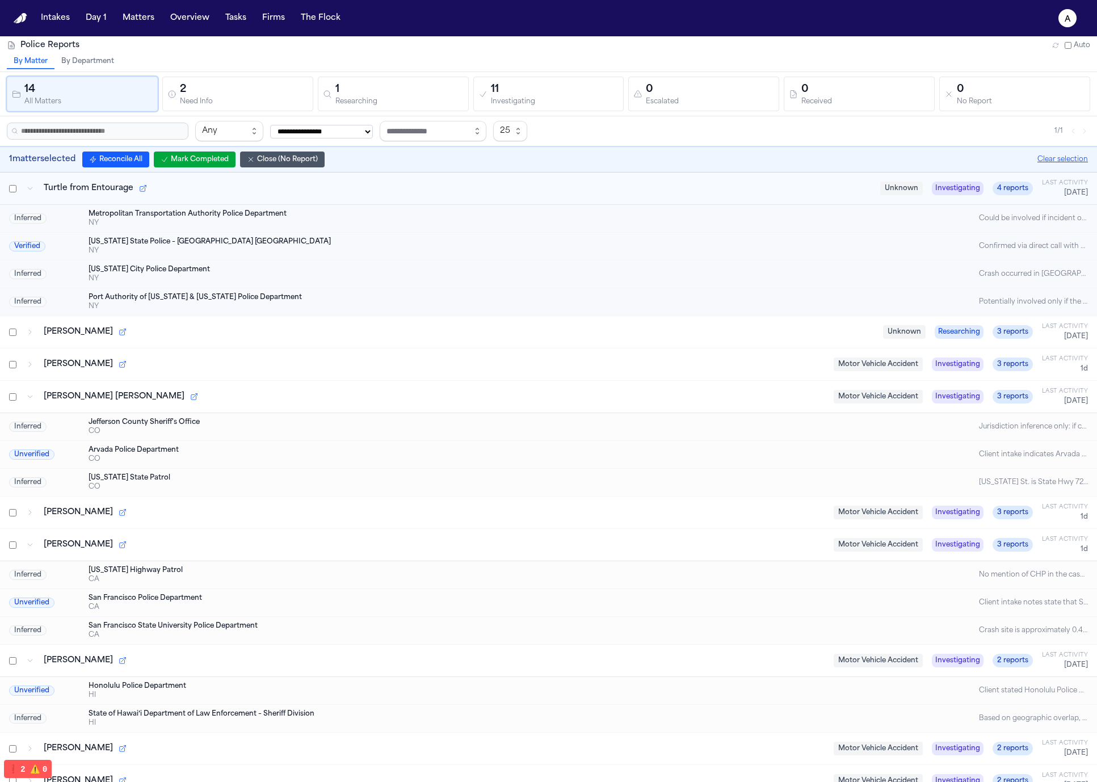
click at [118, 156] on button "Reconcile All" at bounding box center [115, 160] width 67 height 16
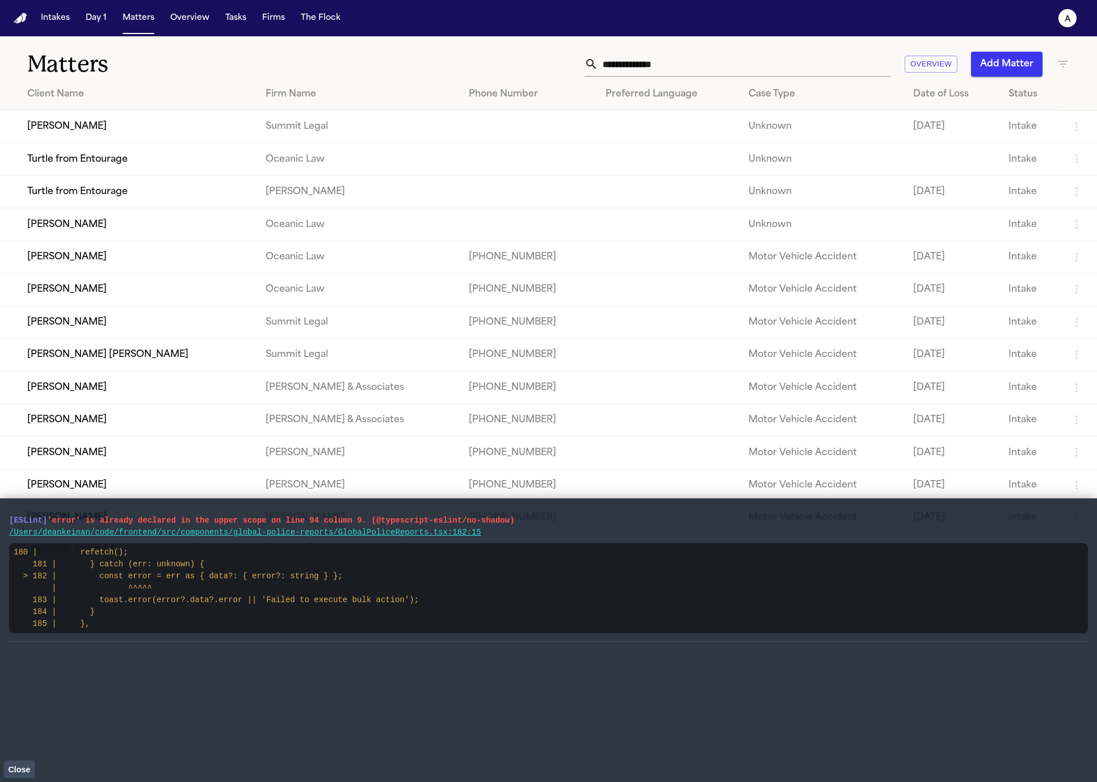
click at [144, 294] on td "[PERSON_NAME]" at bounding box center [128, 290] width 257 height 32
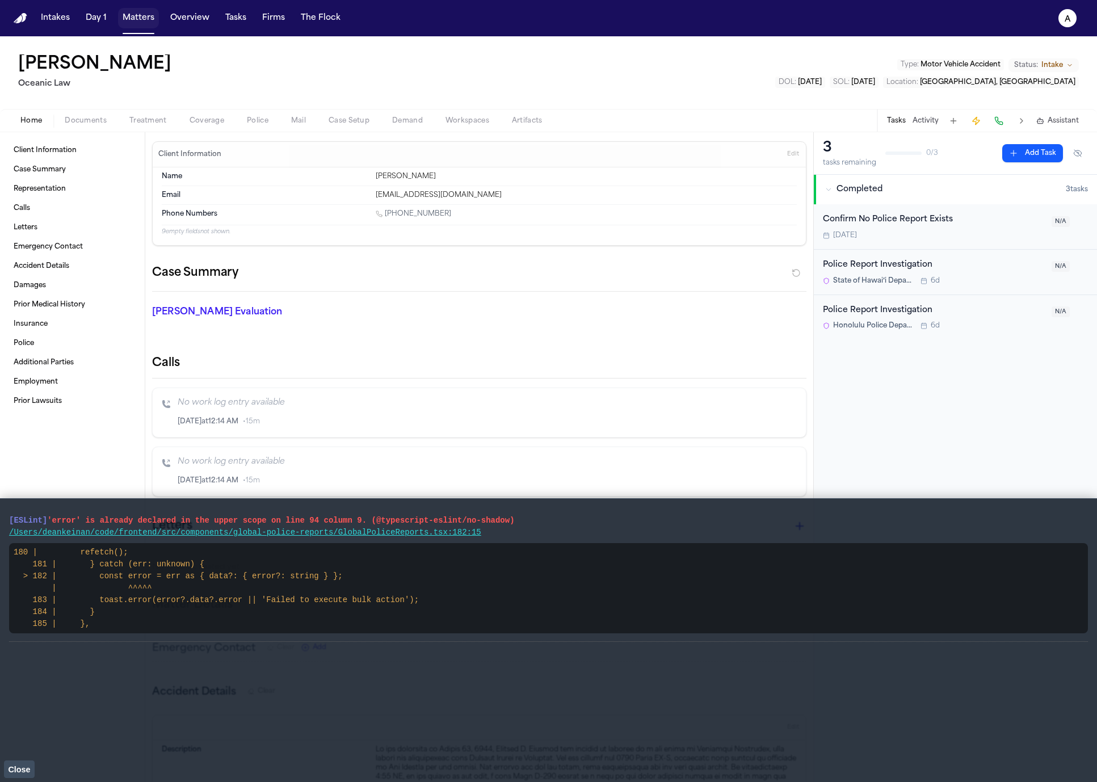
click at [131, 14] on button "Matters" at bounding box center [138, 18] width 41 height 20
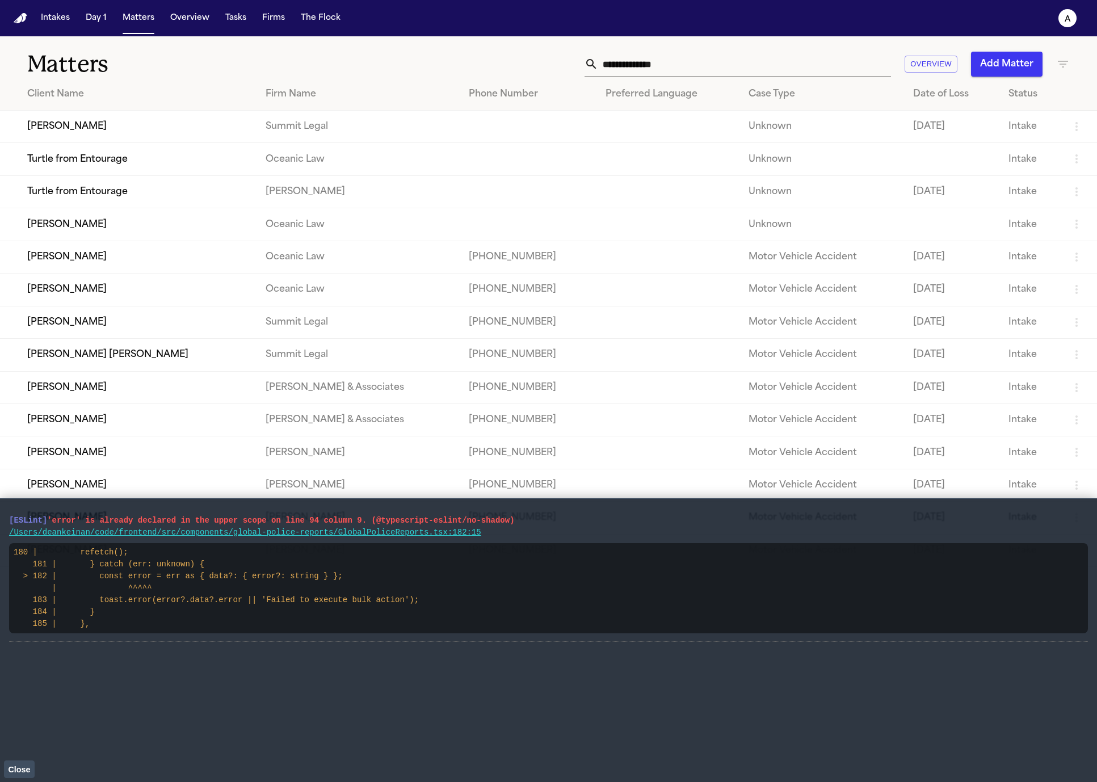
click at [118, 113] on td "[PERSON_NAME]" at bounding box center [128, 127] width 257 height 32
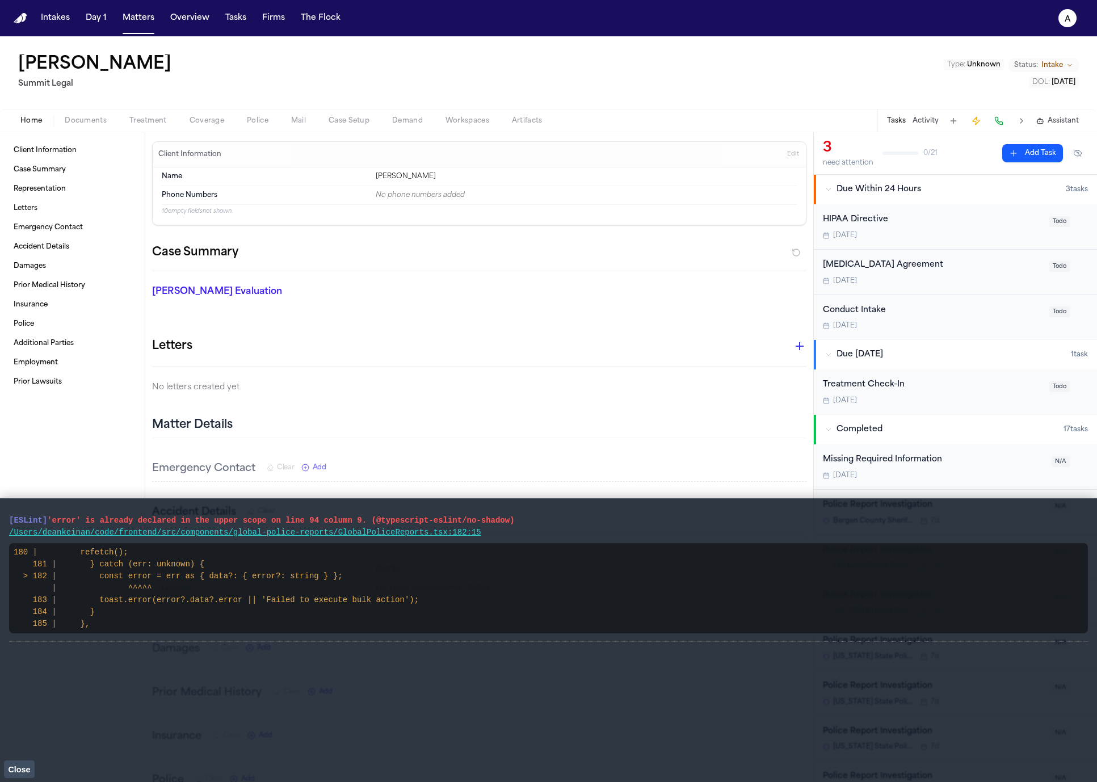
click at [187, 121] on button "Coverage" at bounding box center [206, 121] width 57 height 14
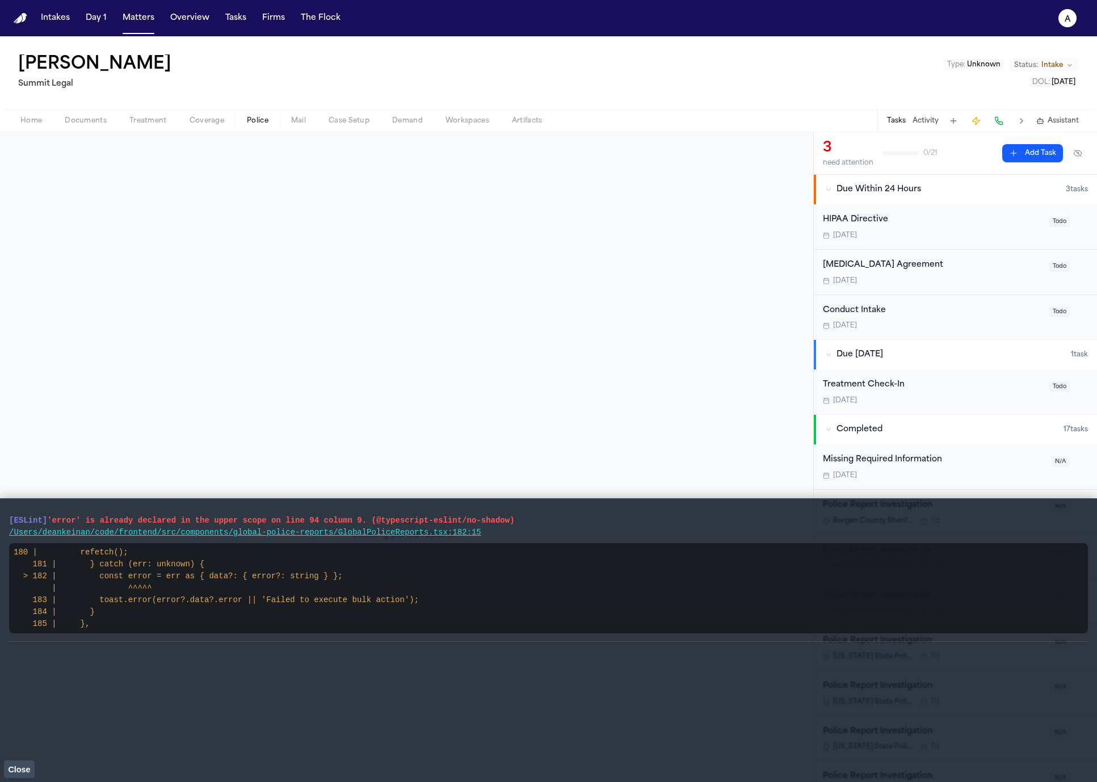
click at [262, 122] on span "Police" at bounding box center [258, 120] width 22 height 9
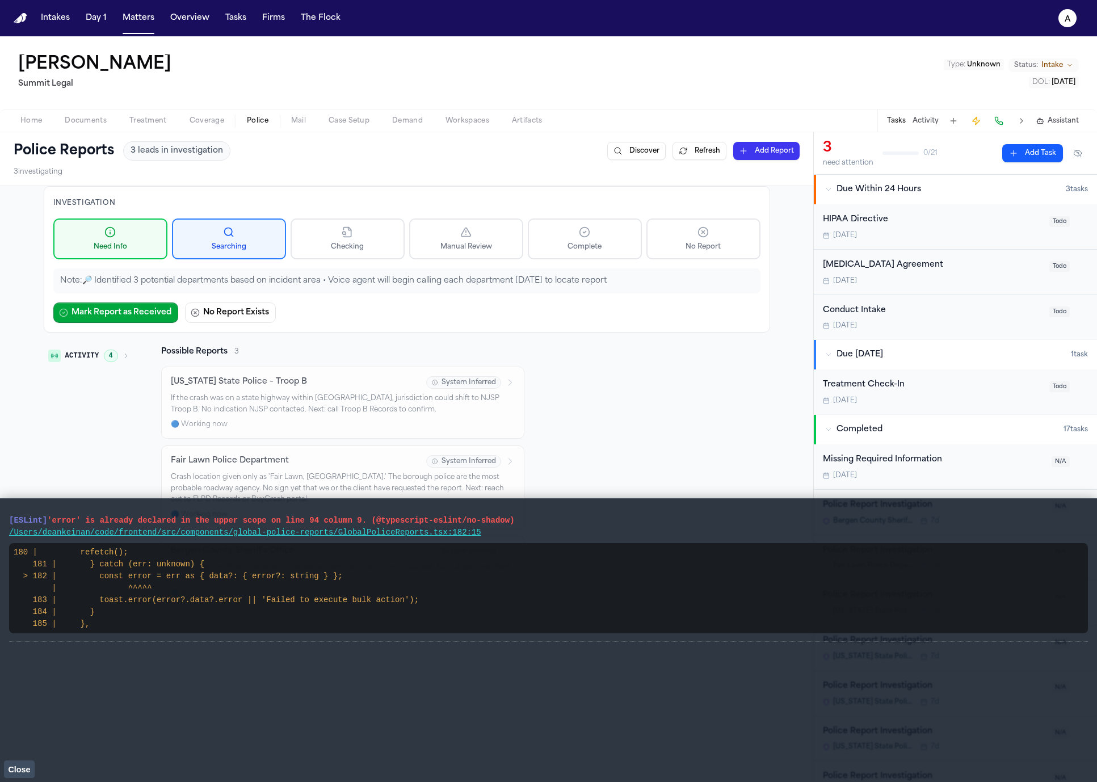
scroll to position [132, 0]
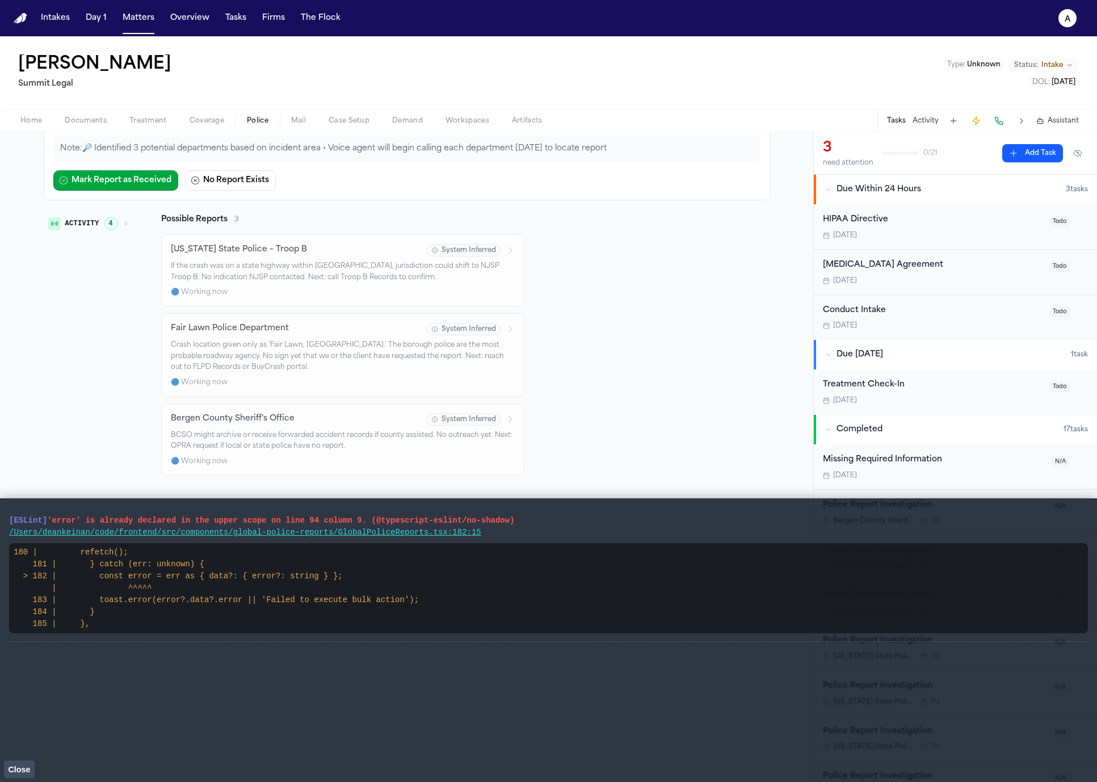
click at [358, 284] on div "New Jersey State Police – Troop B System Inferred If the crash was on a state h…" at bounding box center [343, 270] width 344 height 53
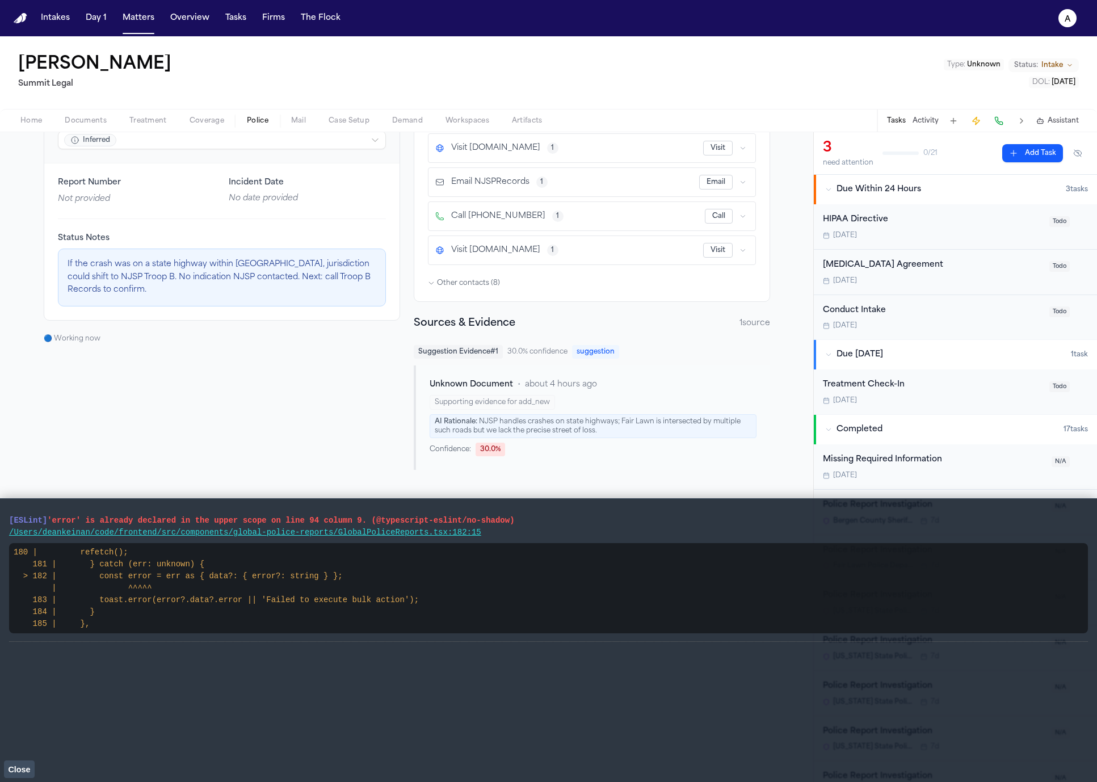
click at [21, 768] on span "Close" at bounding box center [19, 769] width 22 height 9
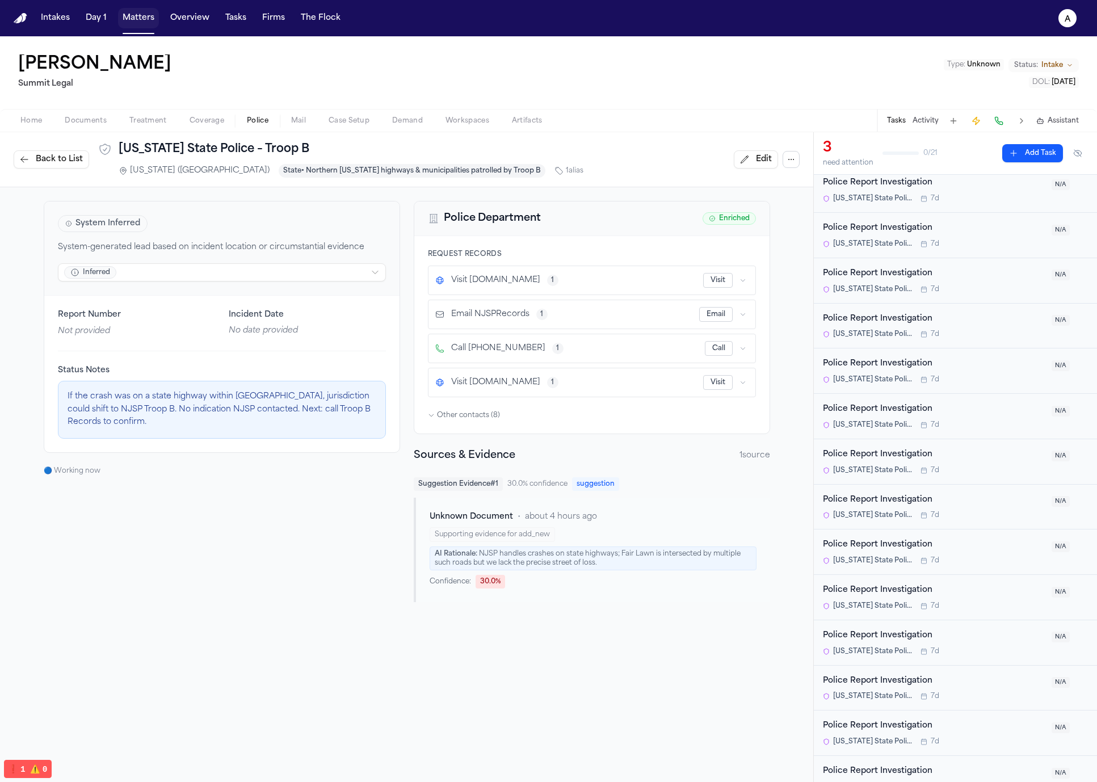
click at [142, 19] on button "Matters" at bounding box center [138, 18] width 41 height 20
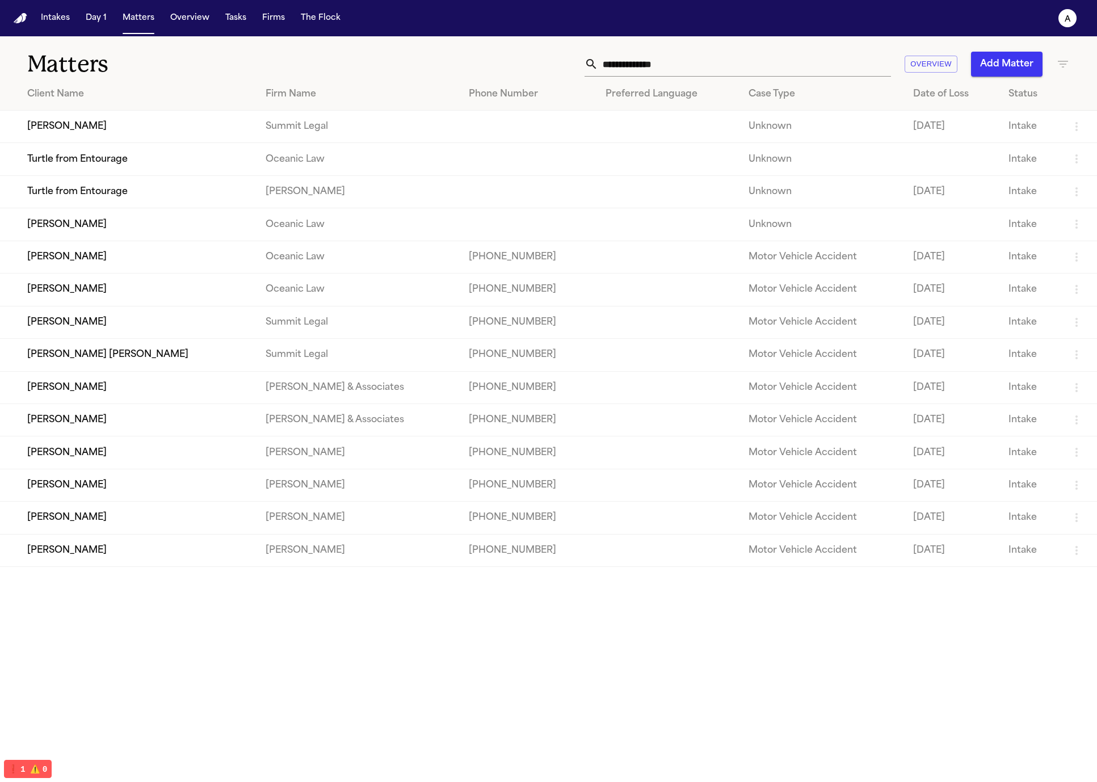
click at [979, 64] on button "Add Matter" at bounding box center [1007, 64] width 72 height 25
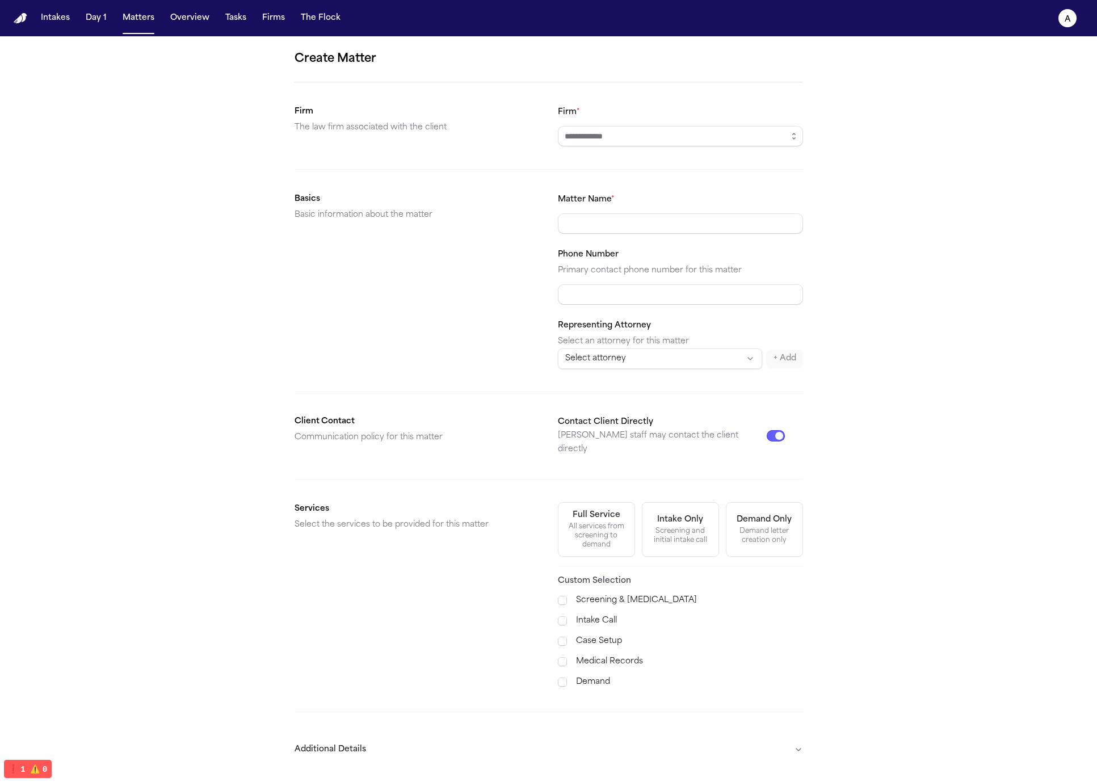
drag, startPoint x: 762, startPoint y: 122, endPoint x: 770, endPoint y: 128, distance: 9.3
click at [762, 123] on div "Firm *" at bounding box center [680, 125] width 245 height 41
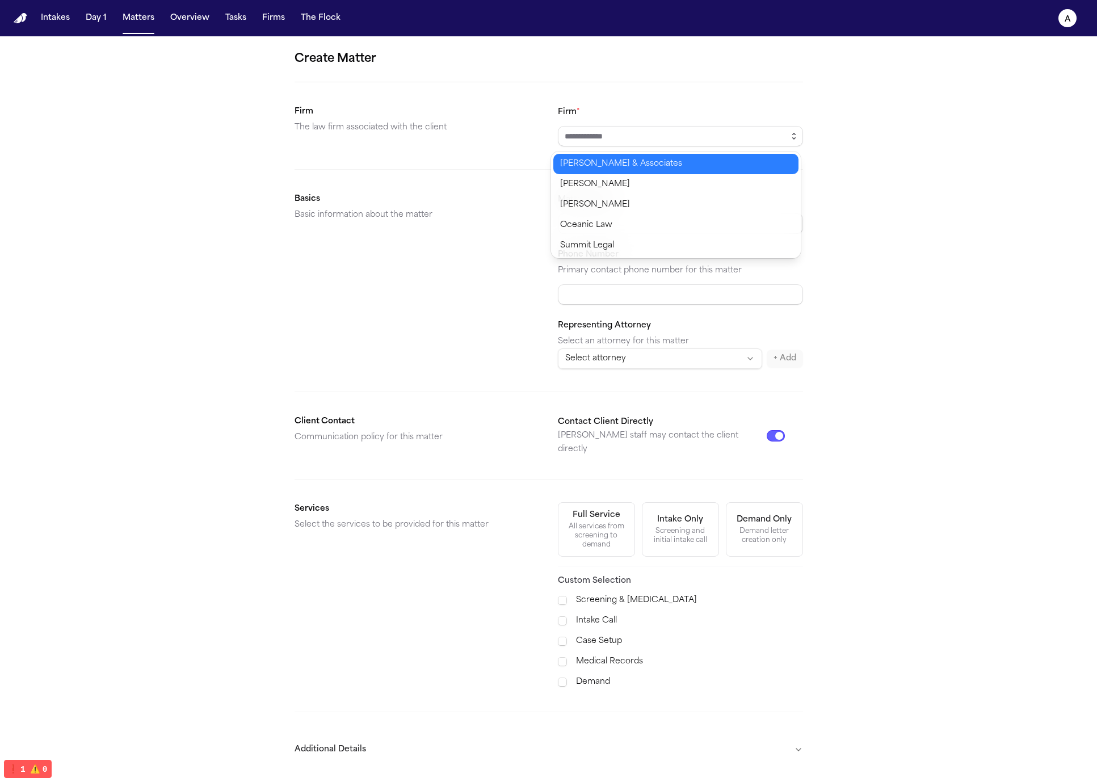
click at [792, 136] on icon "button" at bounding box center [794, 136] width 9 height 9
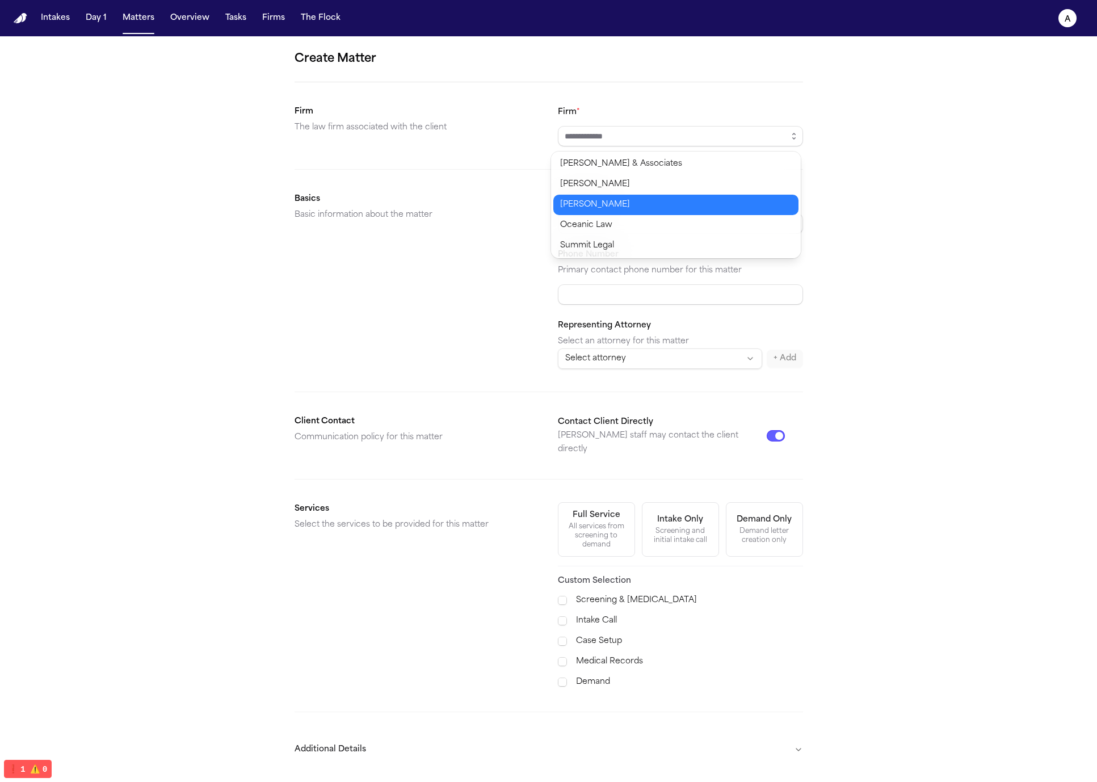
type input "**********"
click at [698, 214] on body "**********" at bounding box center [548, 391] width 1097 height 782
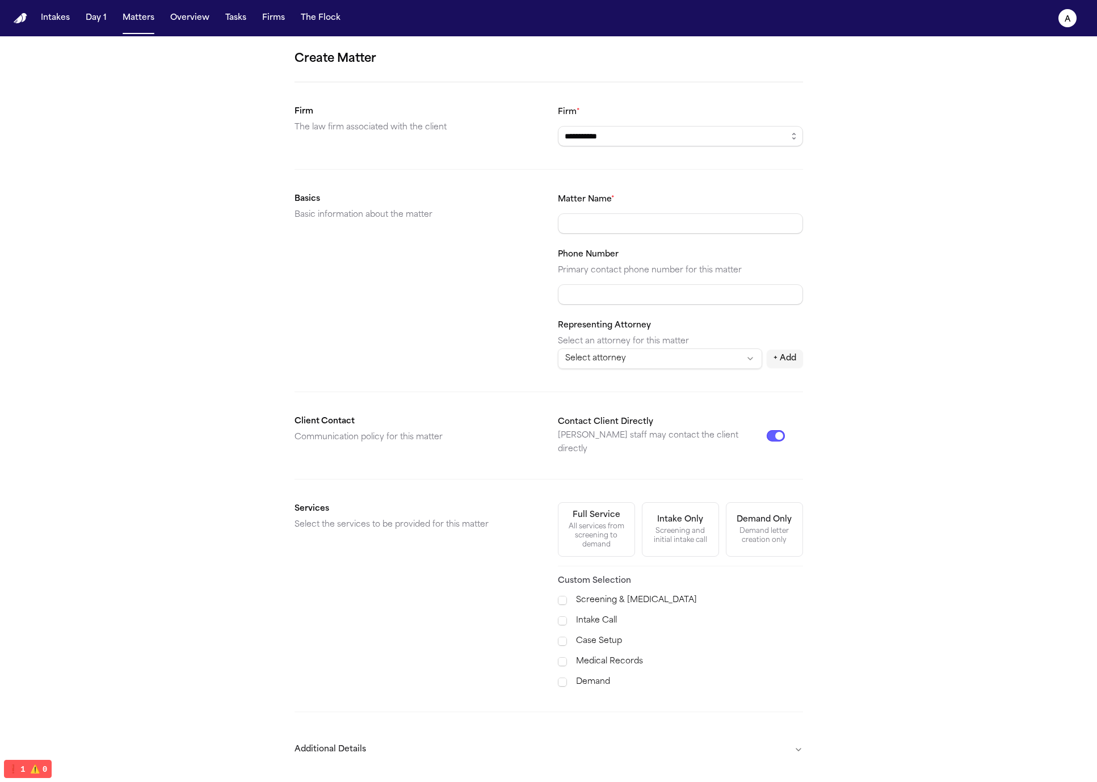
click at [712, 209] on div "Matter Name *" at bounding box center [680, 212] width 245 height 41
click at [710, 215] on input "*" at bounding box center [680, 223] width 245 height 20
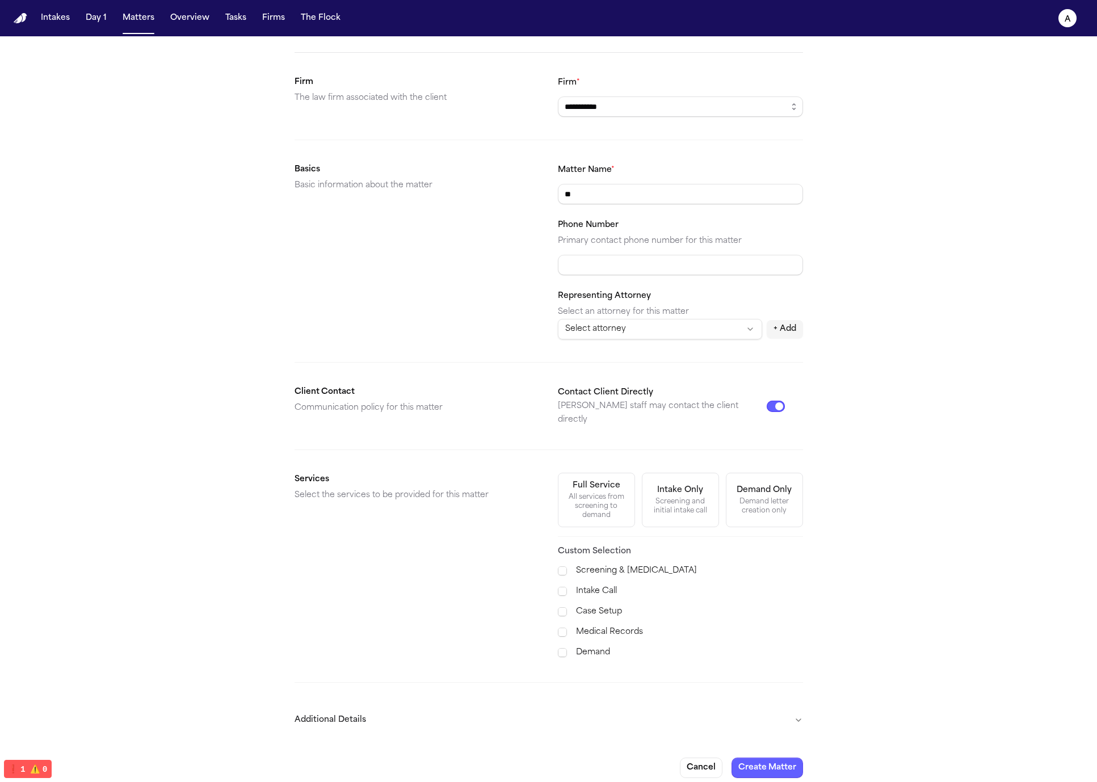
type input "*"
type input "**********"
click at [732, 758] on button "Create Matter" at bounding box center [768, 768] width 72 height 20
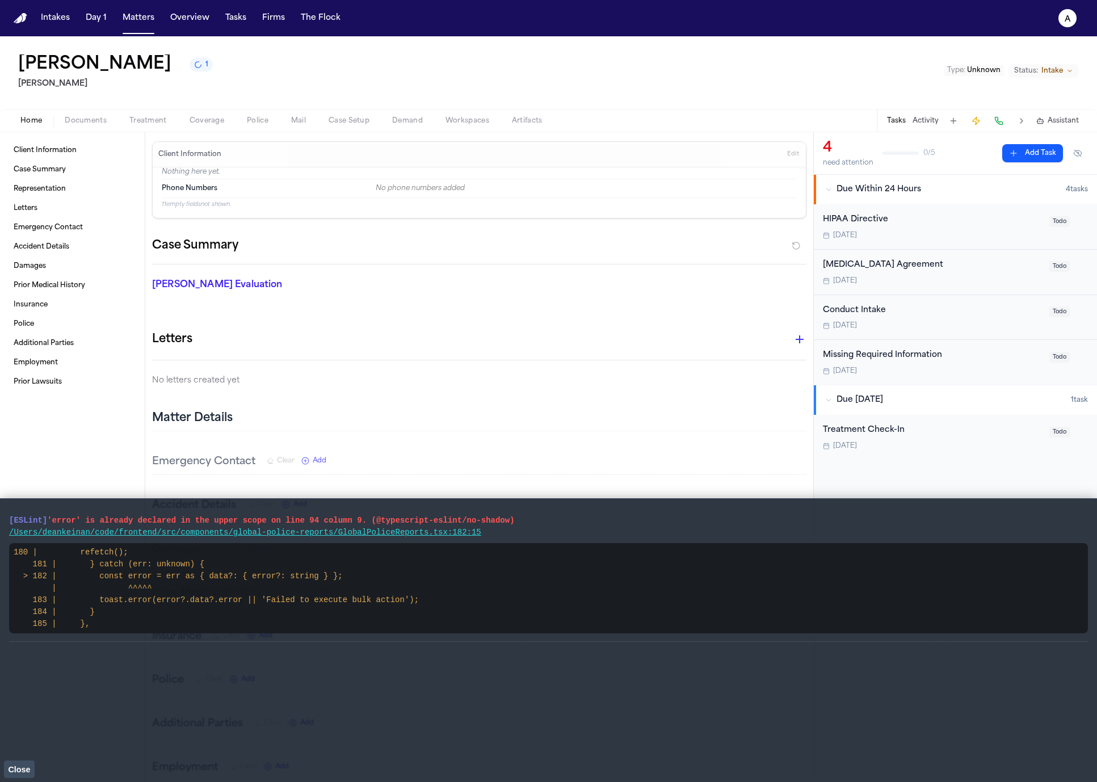
click at [241, 107] on div "Frankie Munez 1 Kurtz Riley Type : Unknown Status: Intake" at bounding box center [548, 72] width 1097 height 73
click at [254, 123] on span "Police" at bounding box center [258, 120] width 22 height 9
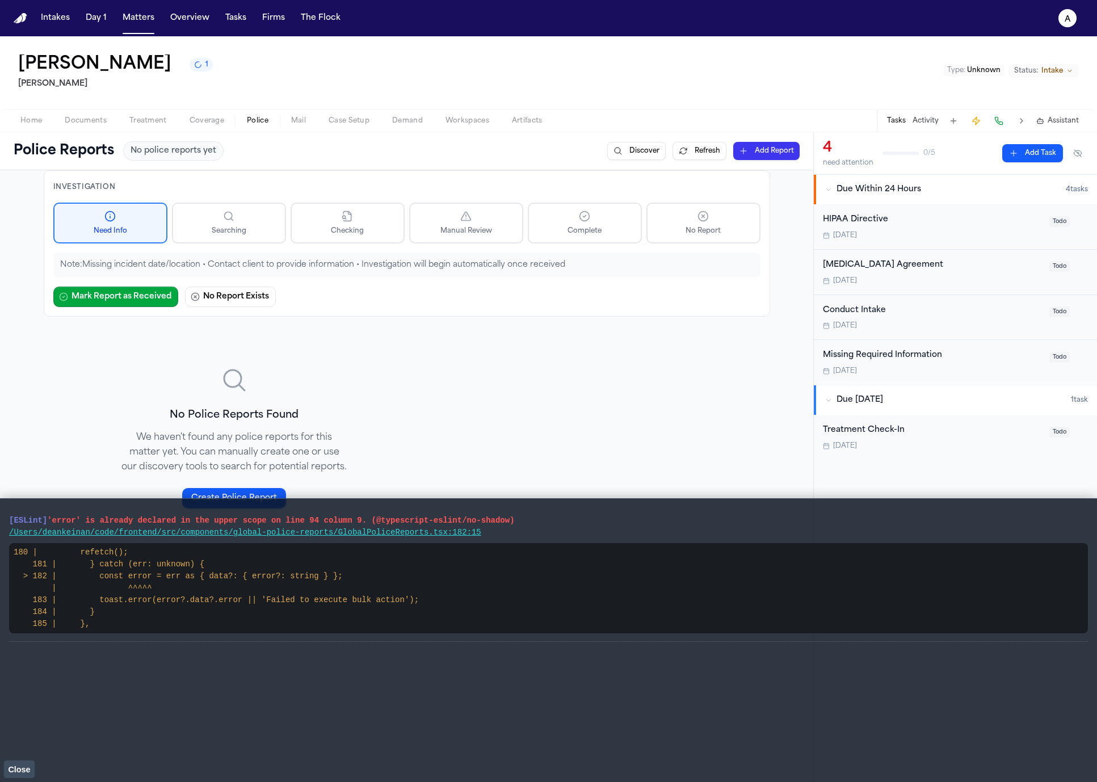
click at [924, 124] on button "Activity" at bounding box center [926, 120] width 26 height 9
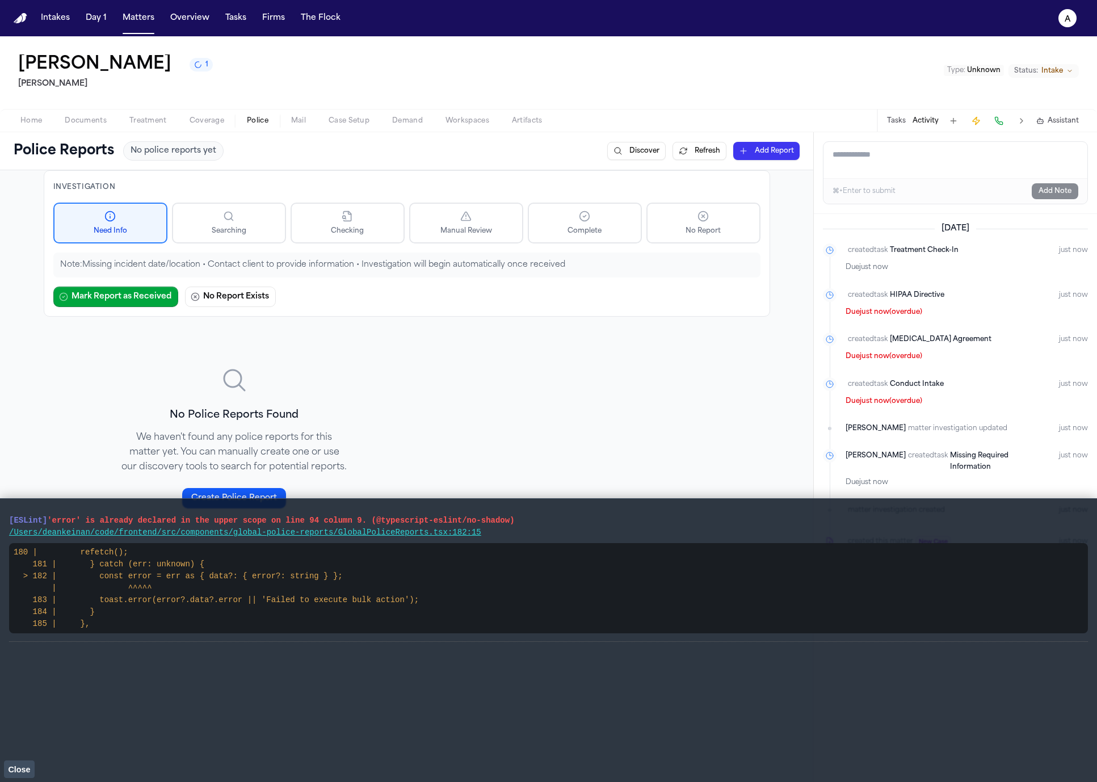
click at [913, 175] on textarea "Add a note to this matter" at bounding box center [956, 160] width 264 height 36
type textarea "*"
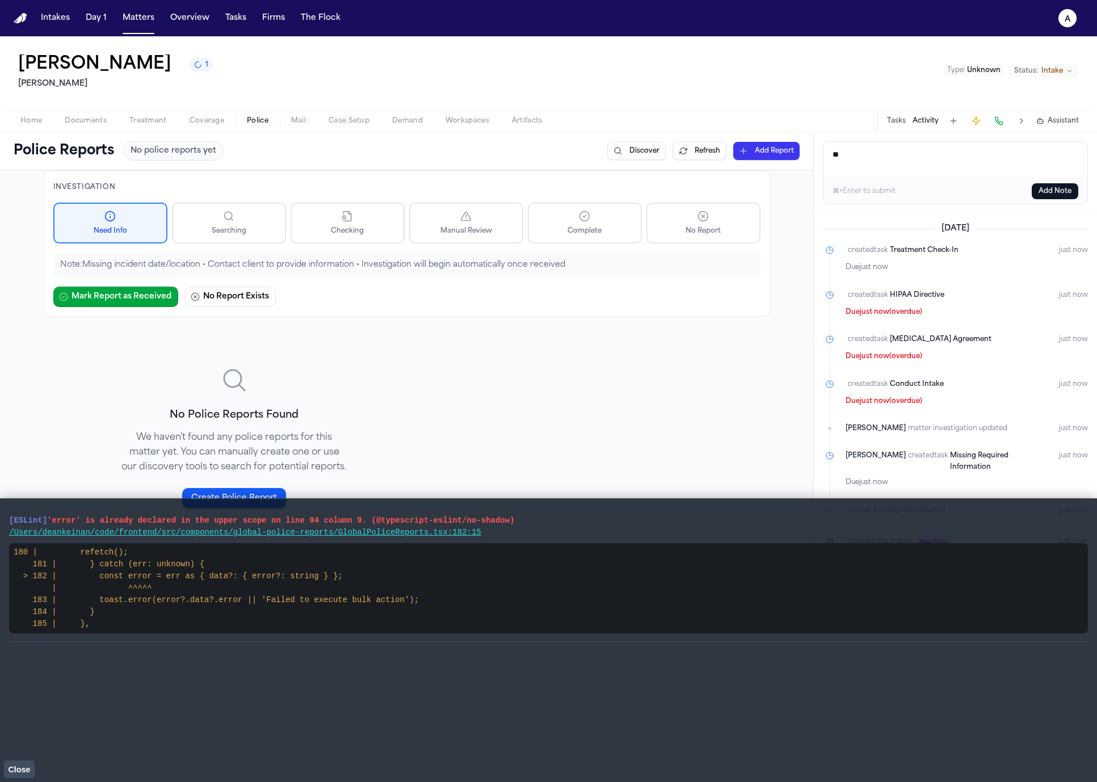
type textarea "*"
type textarea "**********"
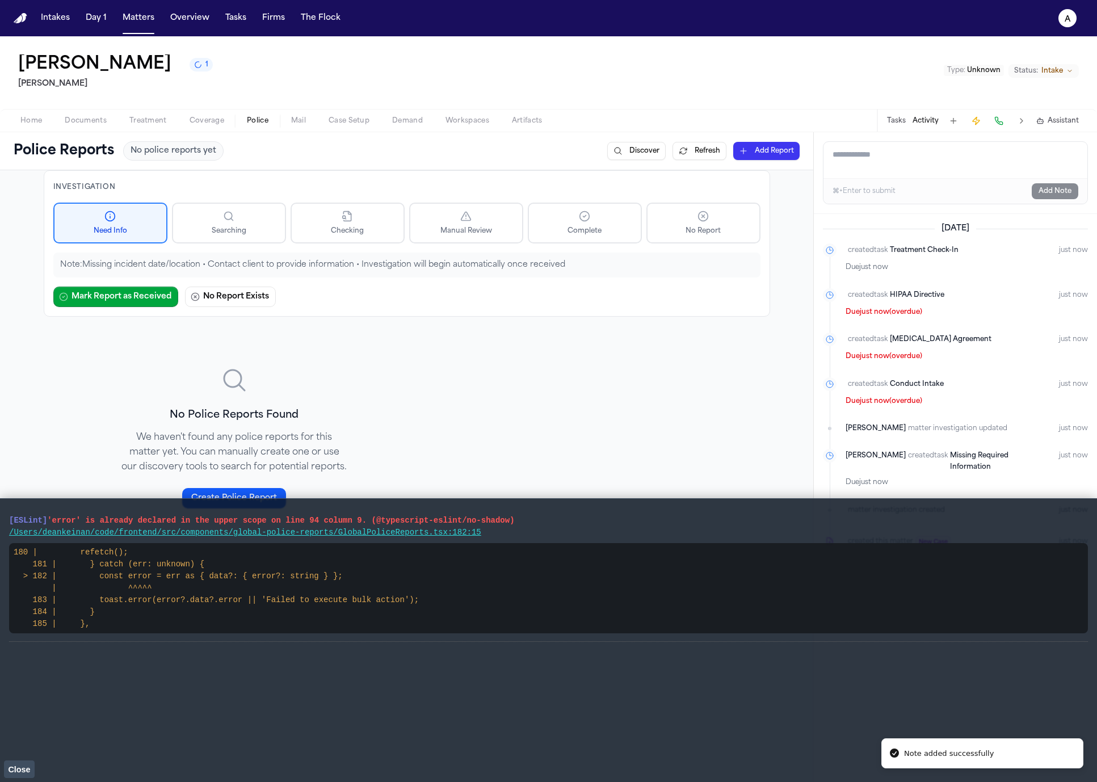
click at [26, 770] on span "Close" at bounding box center [19, 769] width 22 height 9
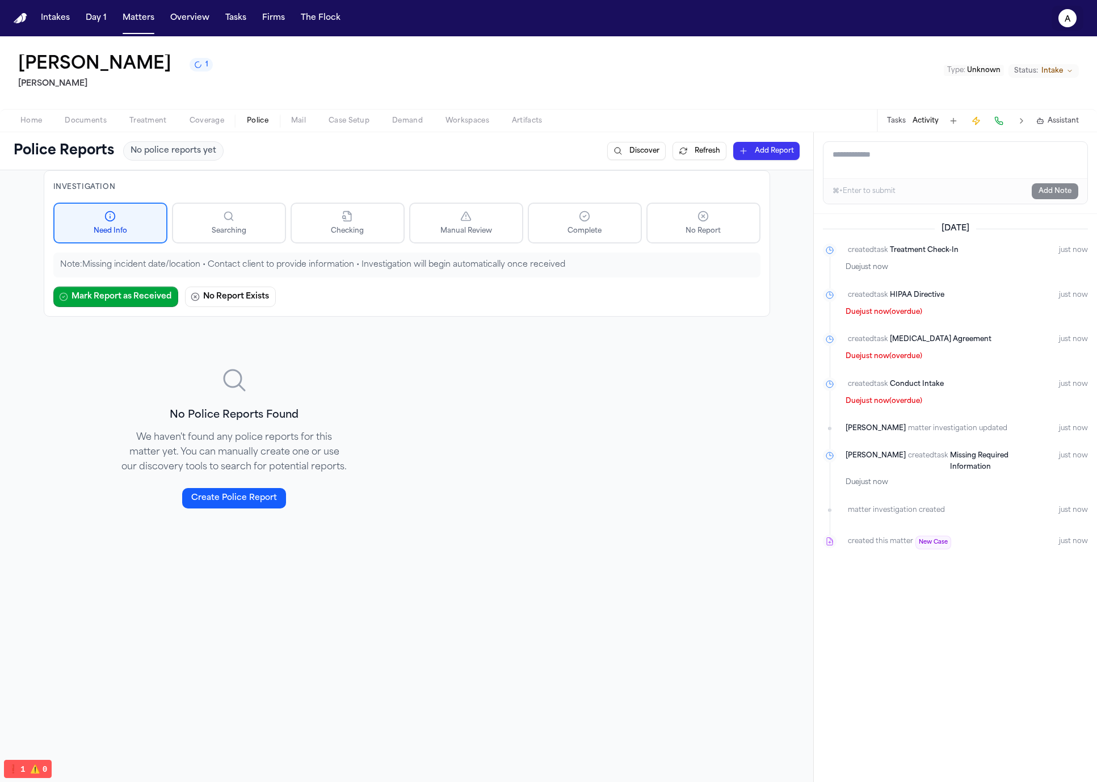
click at [1070, 18] on text "a" at bounding box center [1068, 19] width 6 height 8
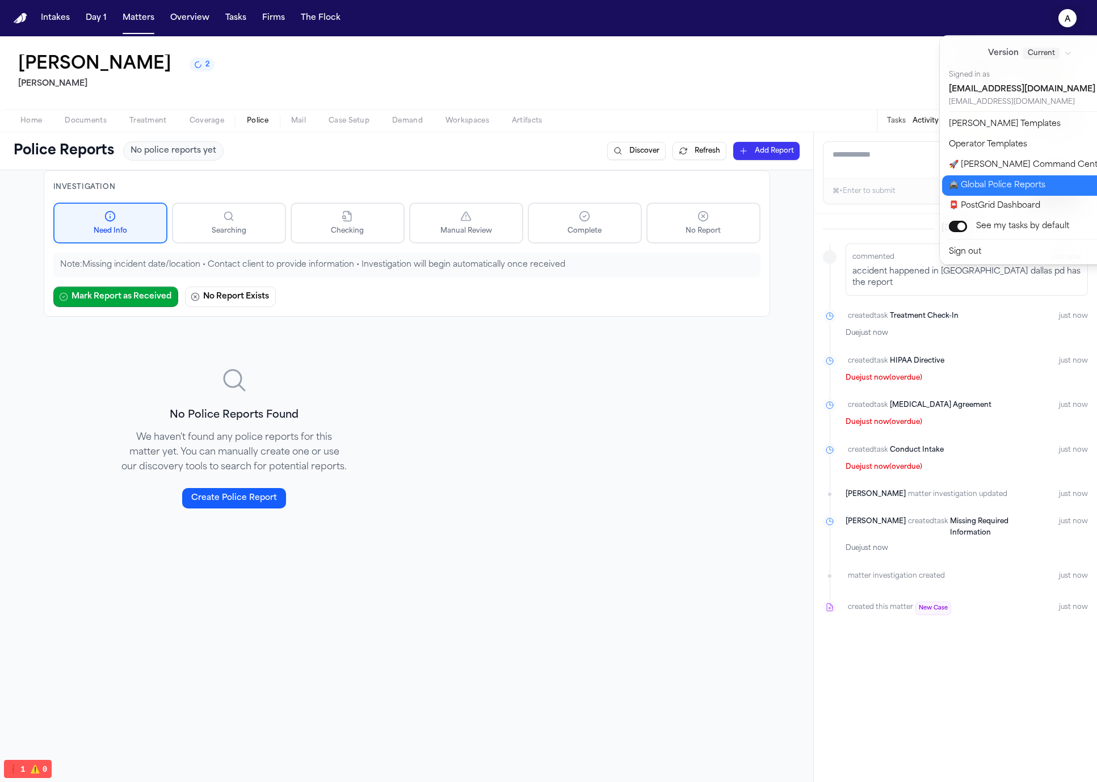
click at [1034, 181] on button "🚔 Global Police Reports" at bounding box center [1036, 185] width 189 height 20
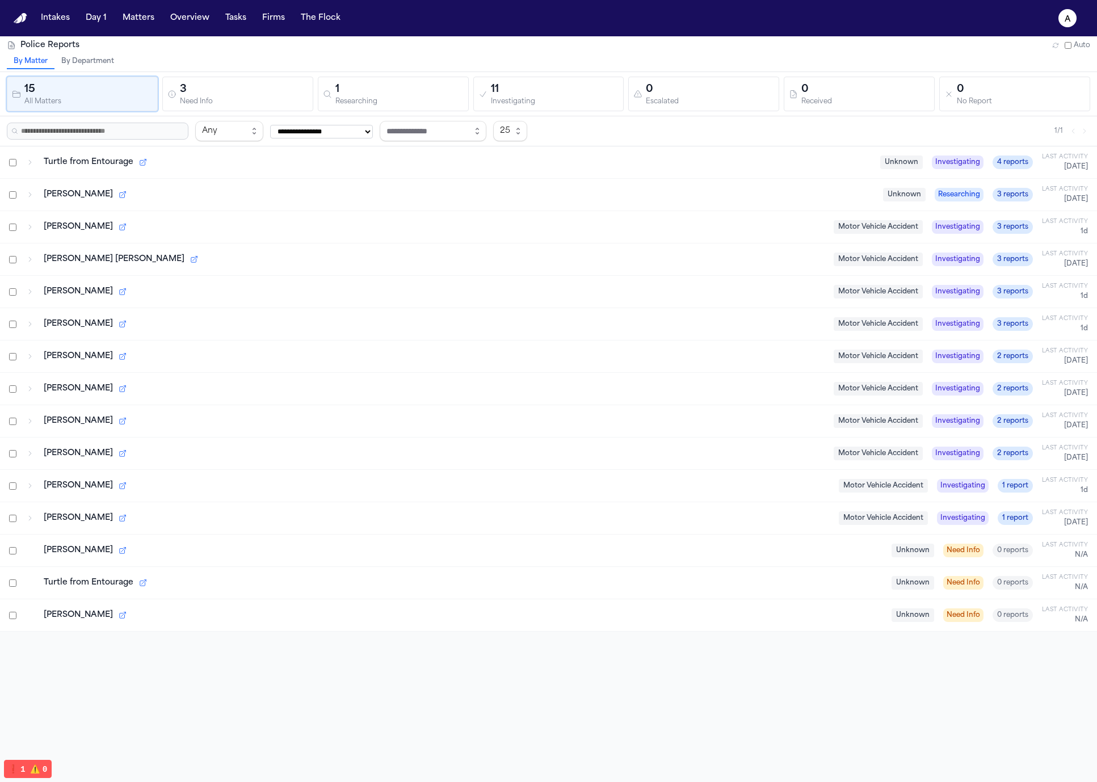
click at [993, 100] on div "No Report" at bounding box center [1021, 102] width 128 height 9
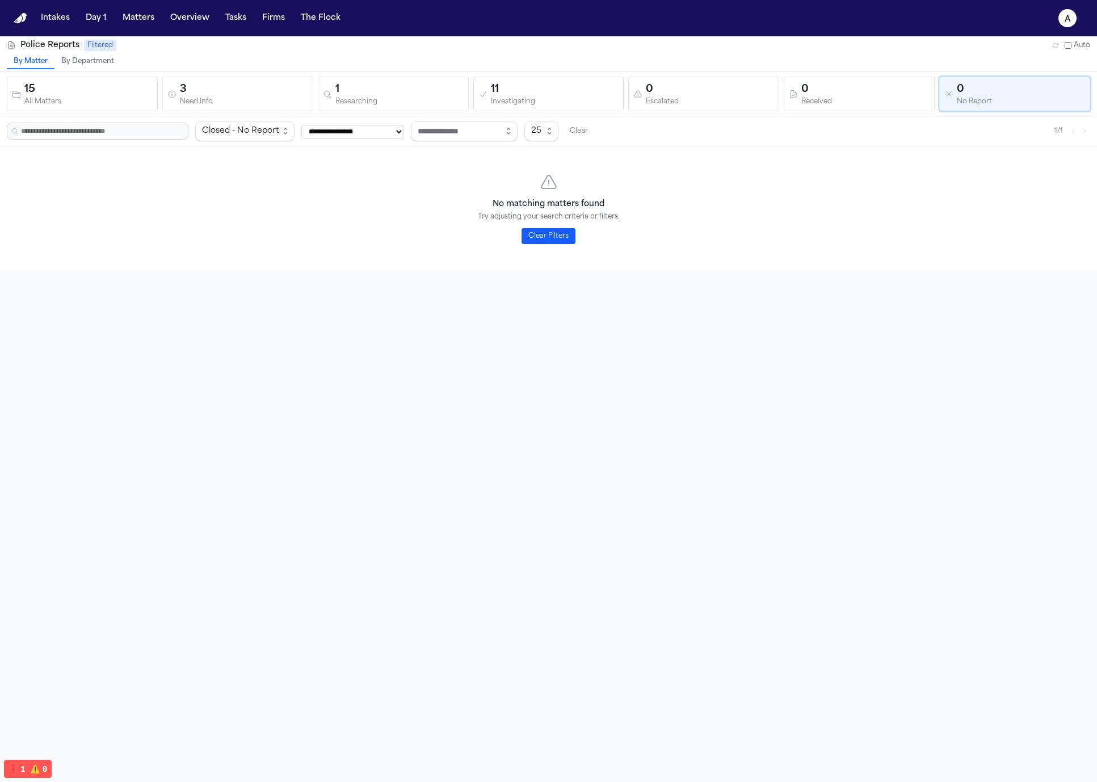
click at [485, 102] on div "11 Investigating" at bounding box center [549, 94] width 141 height 24
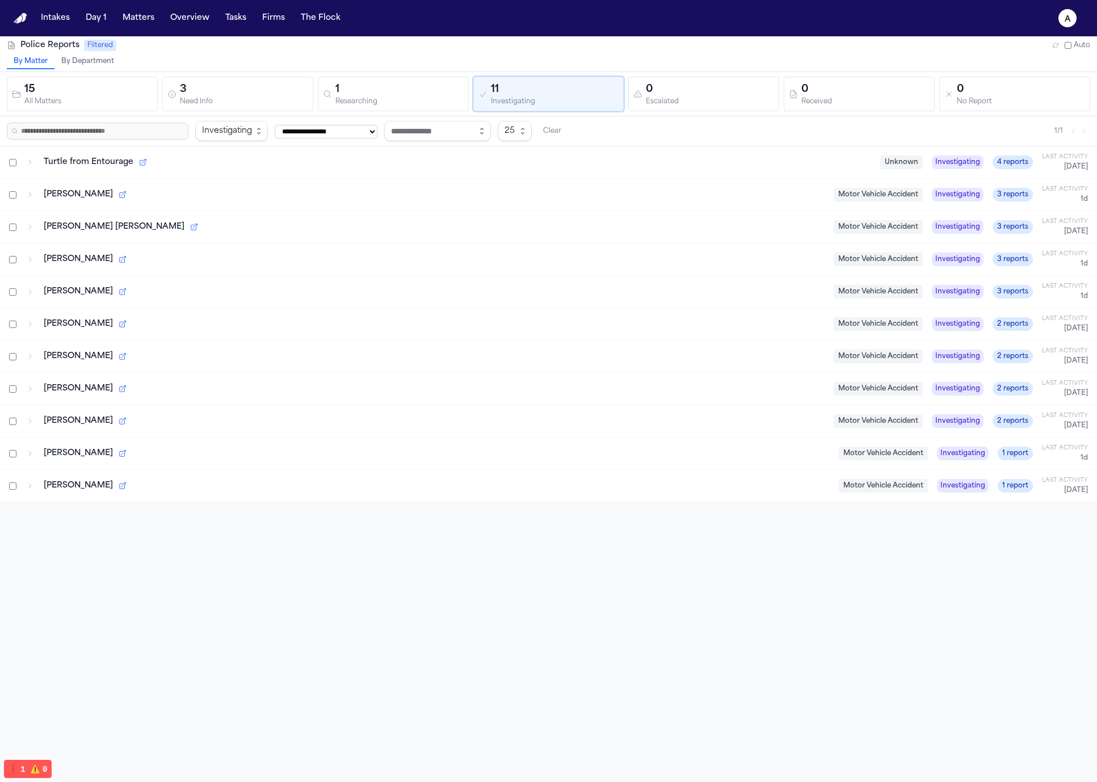
click at [379, 103] on div "Researching" at bounding box center [400, 102] width 128 height 9
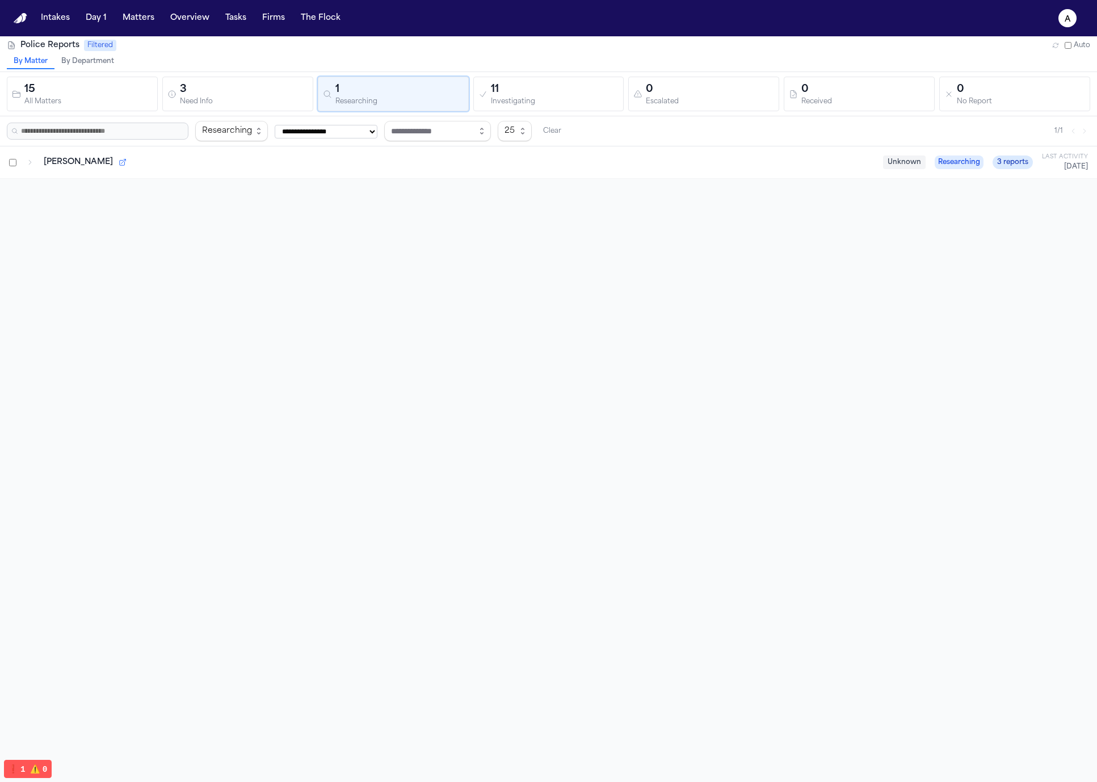
click at [281, 102] on div "Need Info" at bounding box center [244, 102] width 128 height 9
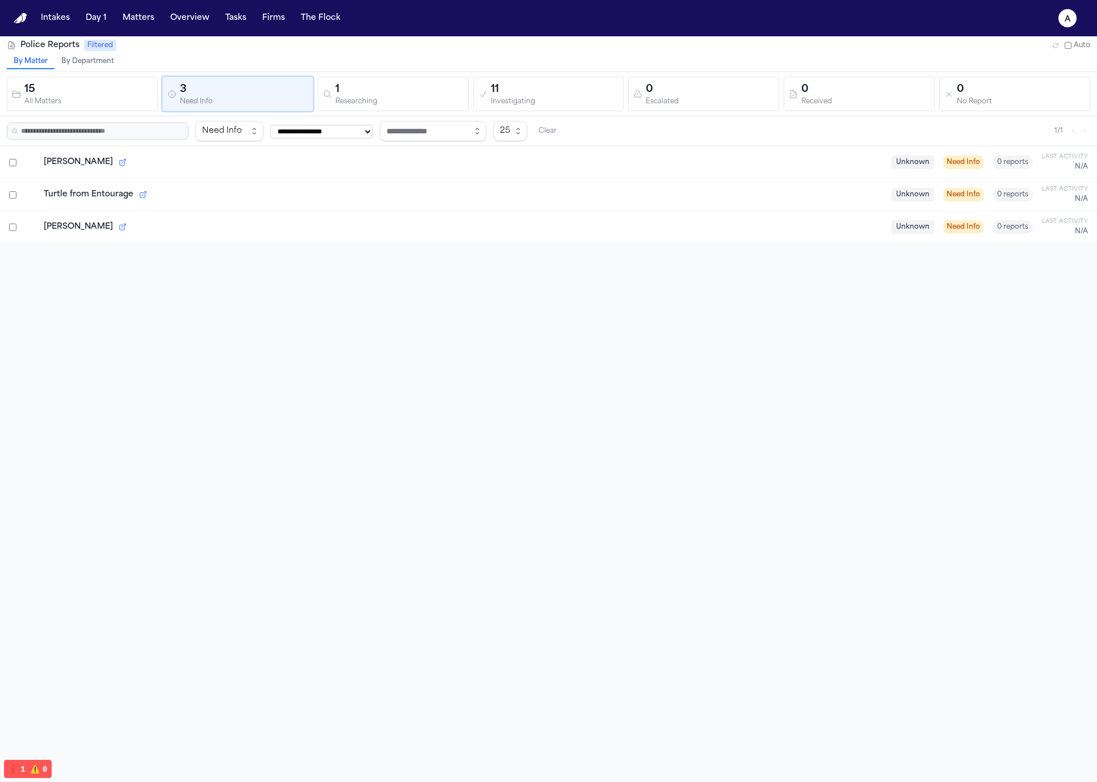
click at [89, 96] on div "15" at bounding box center [88, 90] width 128 height 16
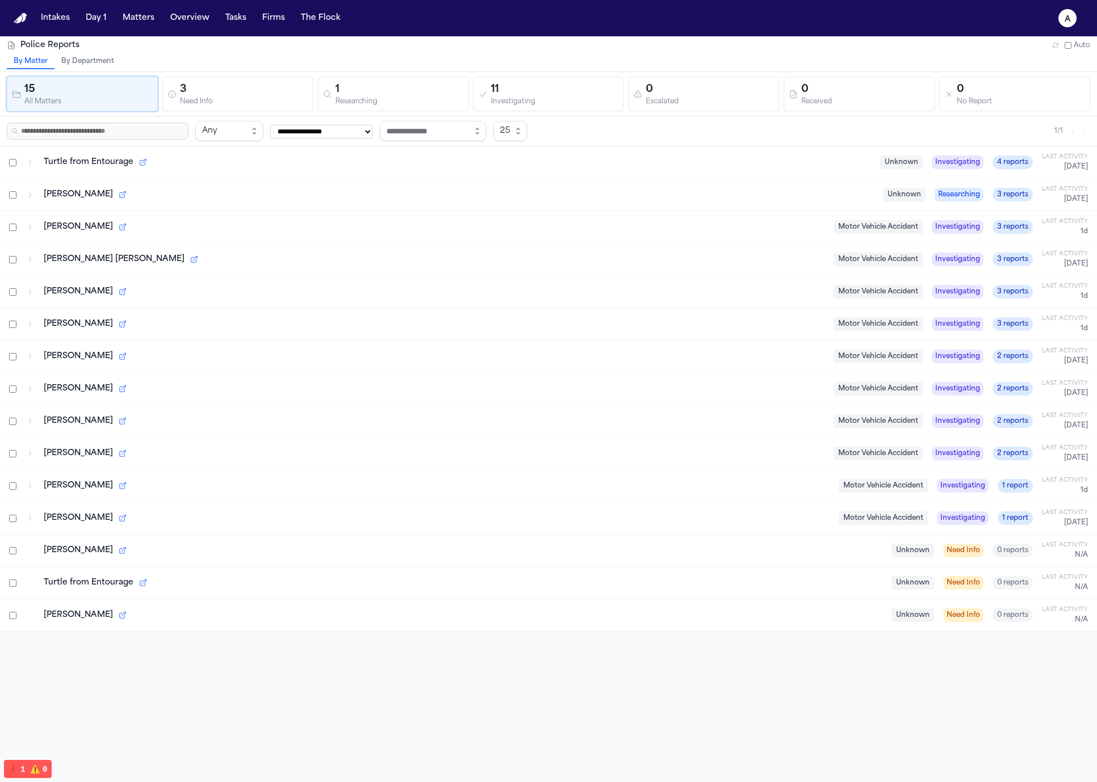
click at [226, 99] on div "Need Info" at bounding box center [244, 102] width 128 height 9
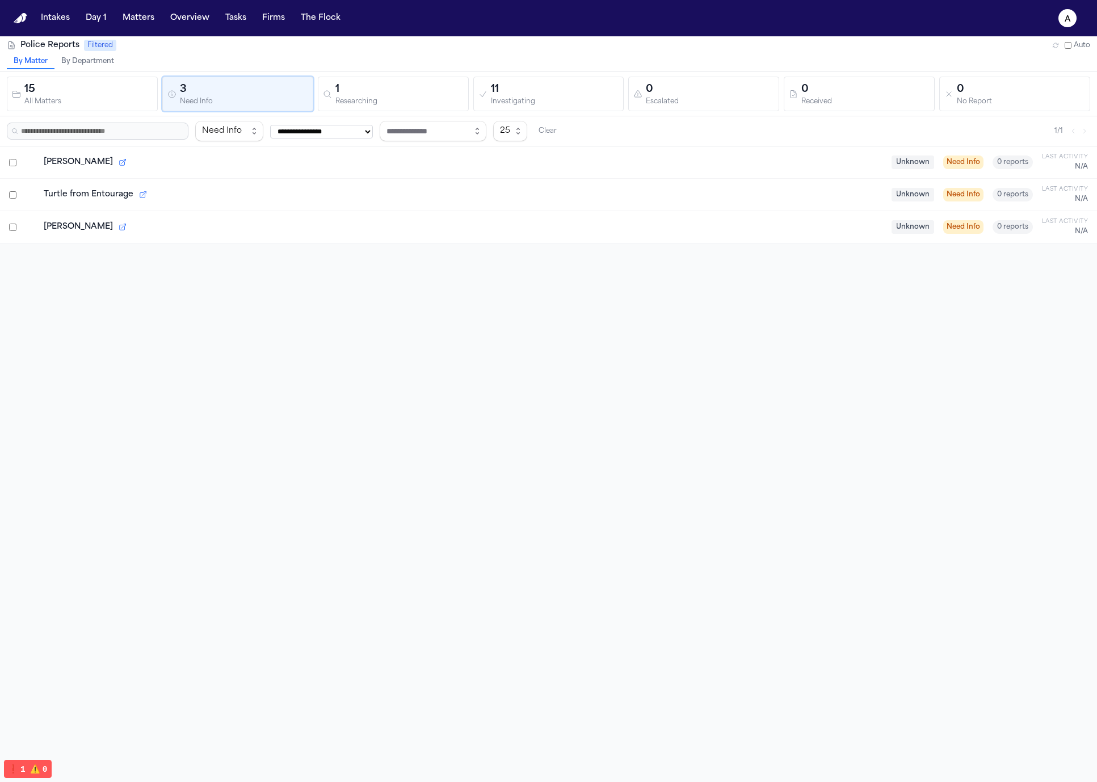
click at [493, 100] on div "Investigating" at bounding box center [555, 102] width 128 height 9
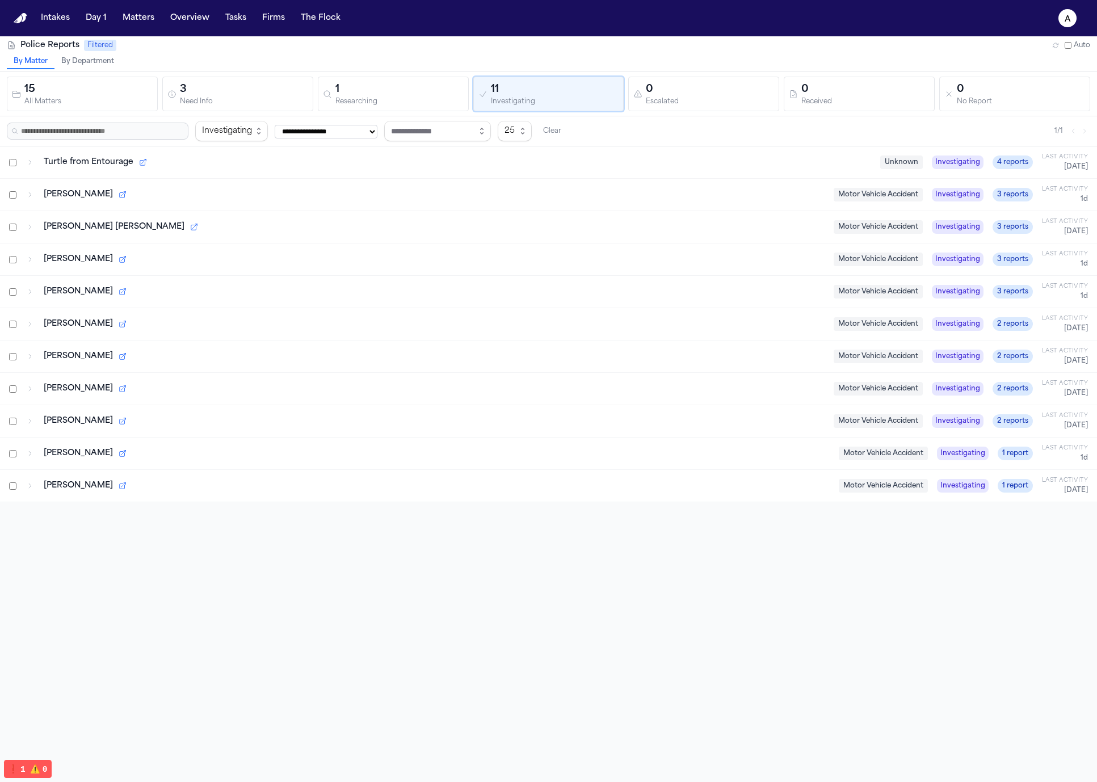
click at [267, 117] on div "**********" at bounding box center [548, 131] width 1097 height 30
click at [265, 85] on div "3" at bounding box center [244, 90] width 128 height 16
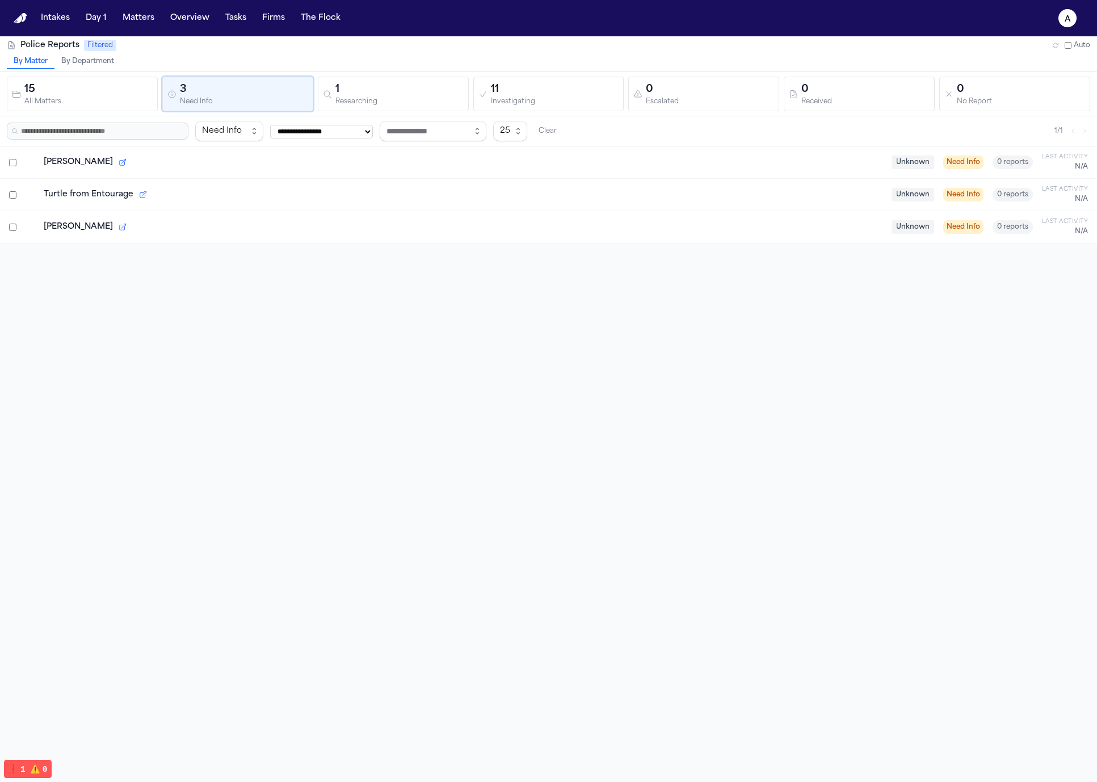
click at [185, 90] on div "3" at bounding box center [244, 90] width 128 height 16
click at [362, 88] on div "1" at bounding box center [400, 90] width 128 height 16
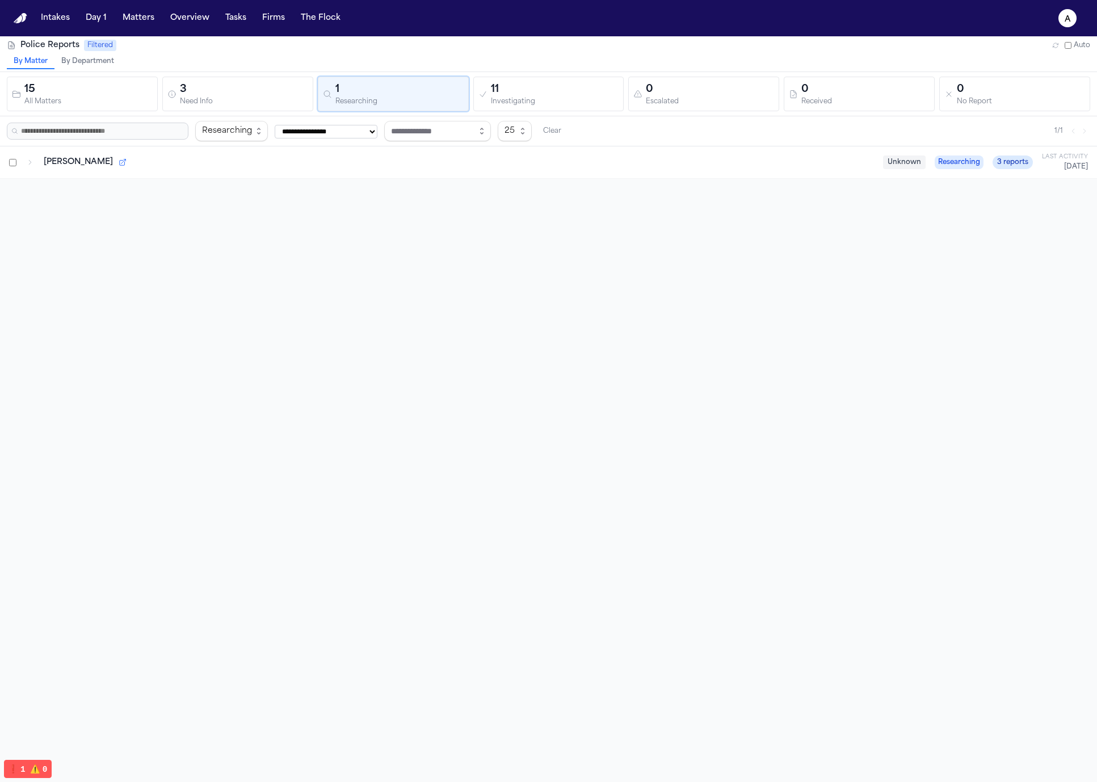
click at [121, 100] on div "All Matters" at bounding box center [88, 102] width 128 height 9
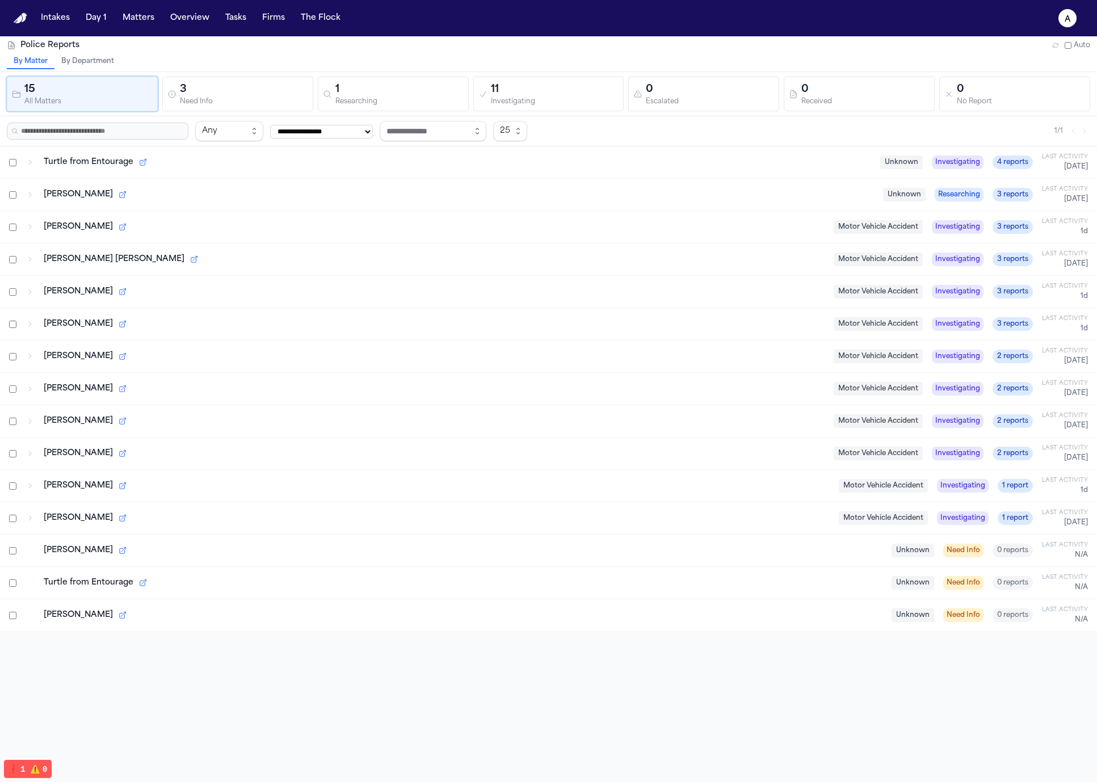
click at [217, 87] on div "3" at bounding box center [244, 90] width 128 height 16
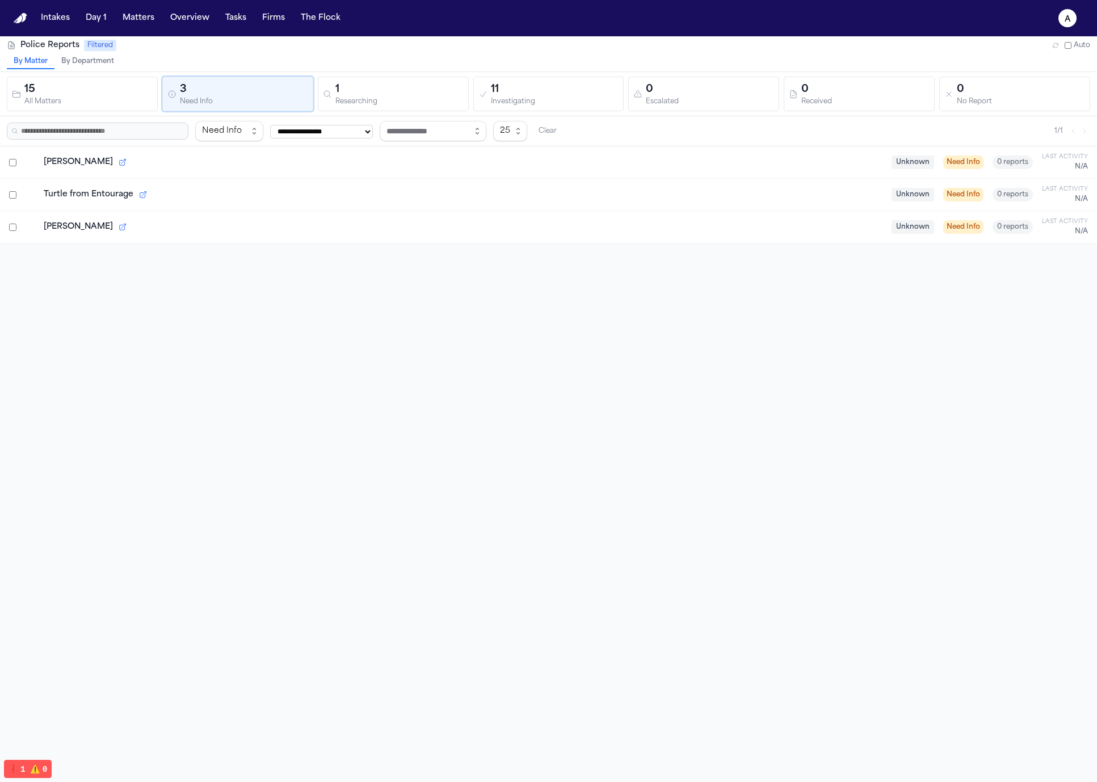
click at [77, 57] on button "By Department" at bounding box center [87, 61] width 66 height 15
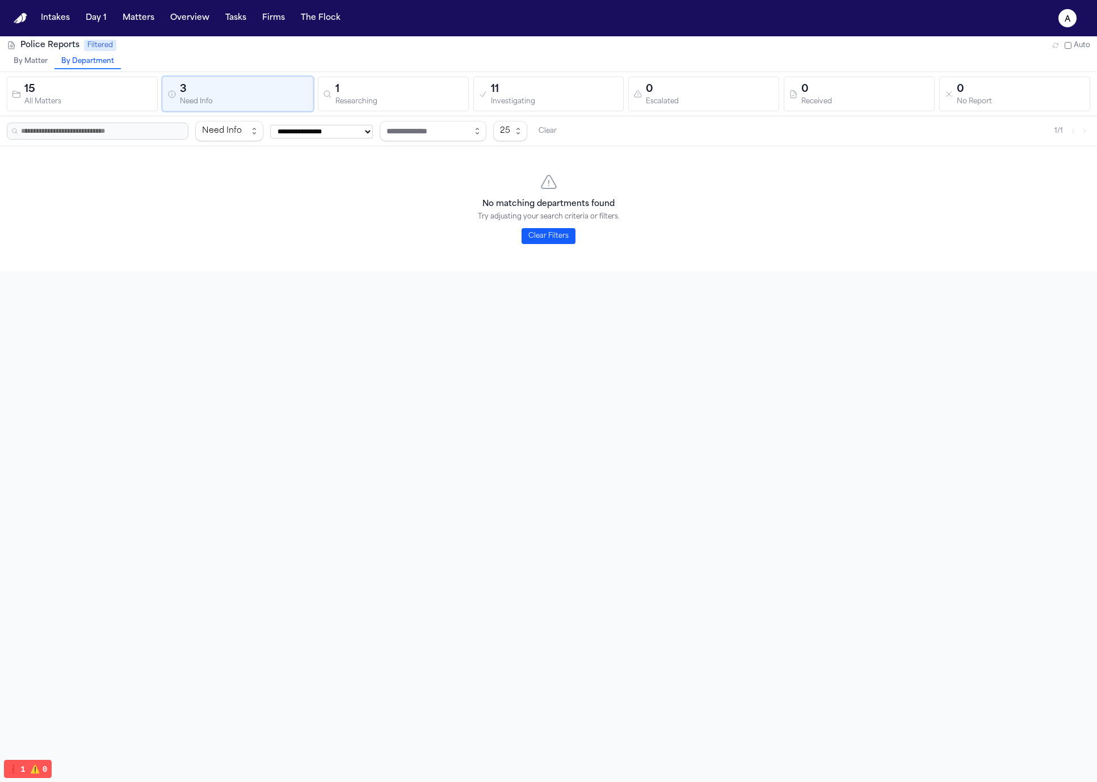
click at [94, 101] on div "All Matters" at bounding box center [88, 102] width 128 height 9
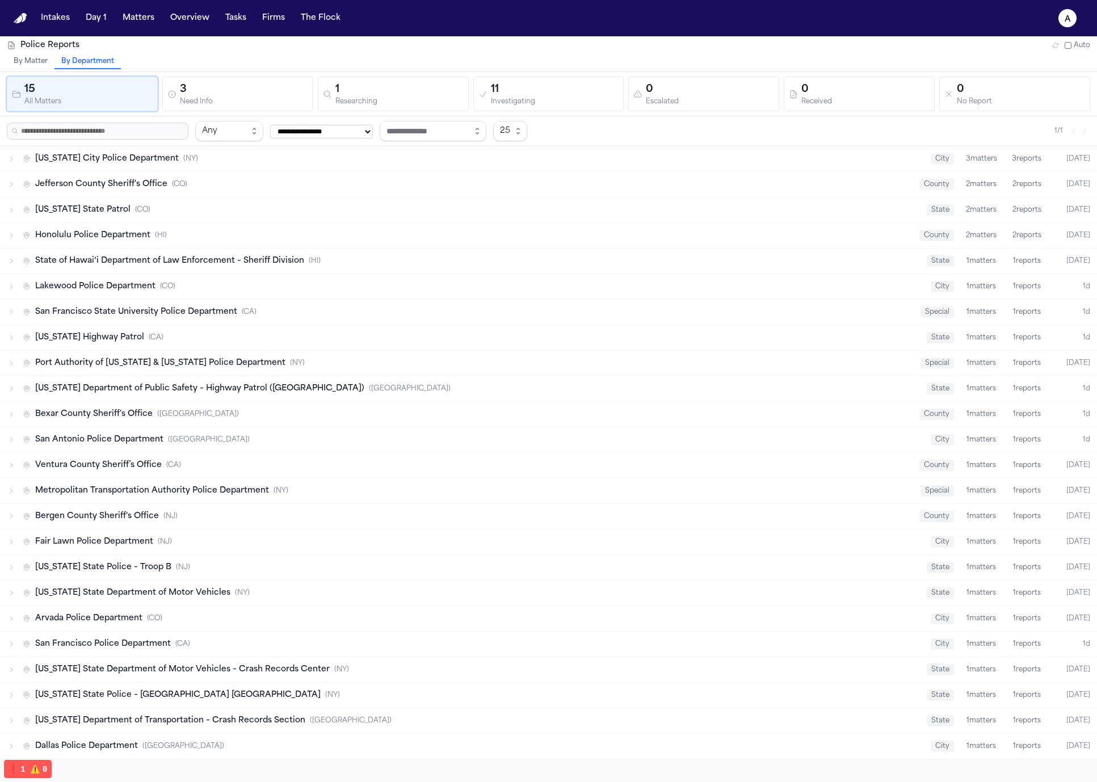
click at [36, 75] on div "15 All Matters 3 Need Info 1 Researching 11 Investigating 0 Escalated 0 Receive…" at bounding box center [548, 94] width 1097 height 44
click at [31, 58] on button "By Matter" at bounding box center [31, 61] width 48 height 15
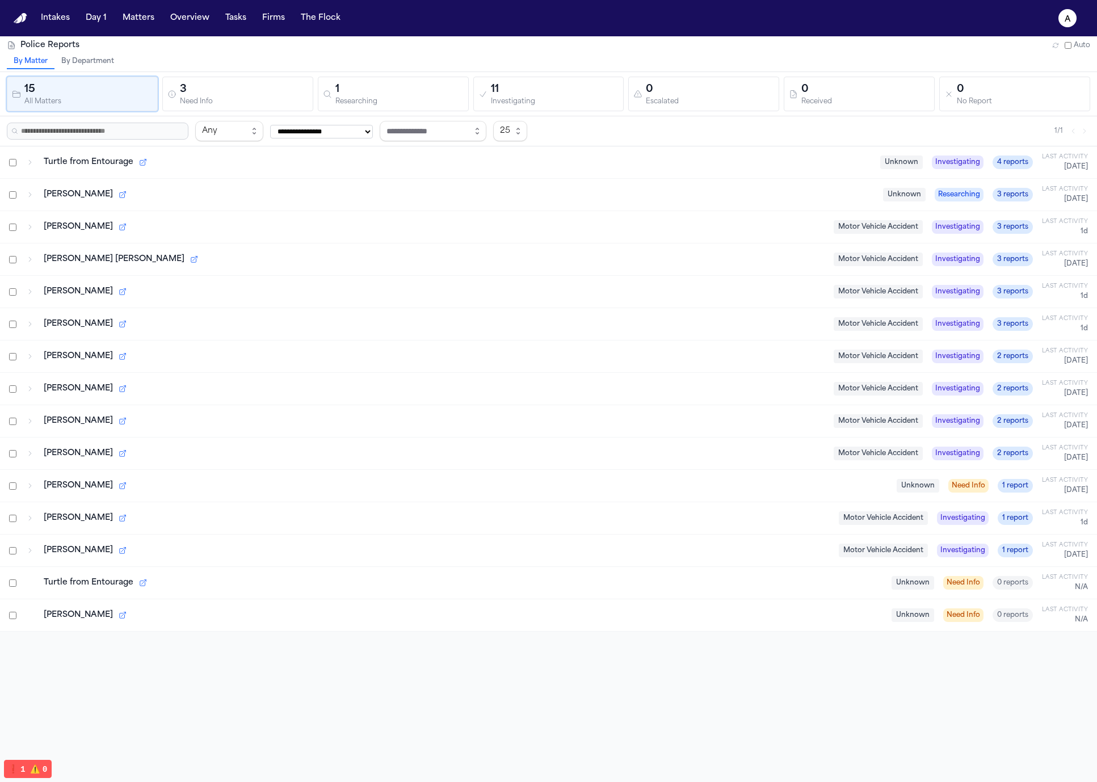
click at [161, 496] on div "Frankie Munez Unknown Need Info 1 report Last Activity Today" at bounding box center [548, 486] width 1097 height 32
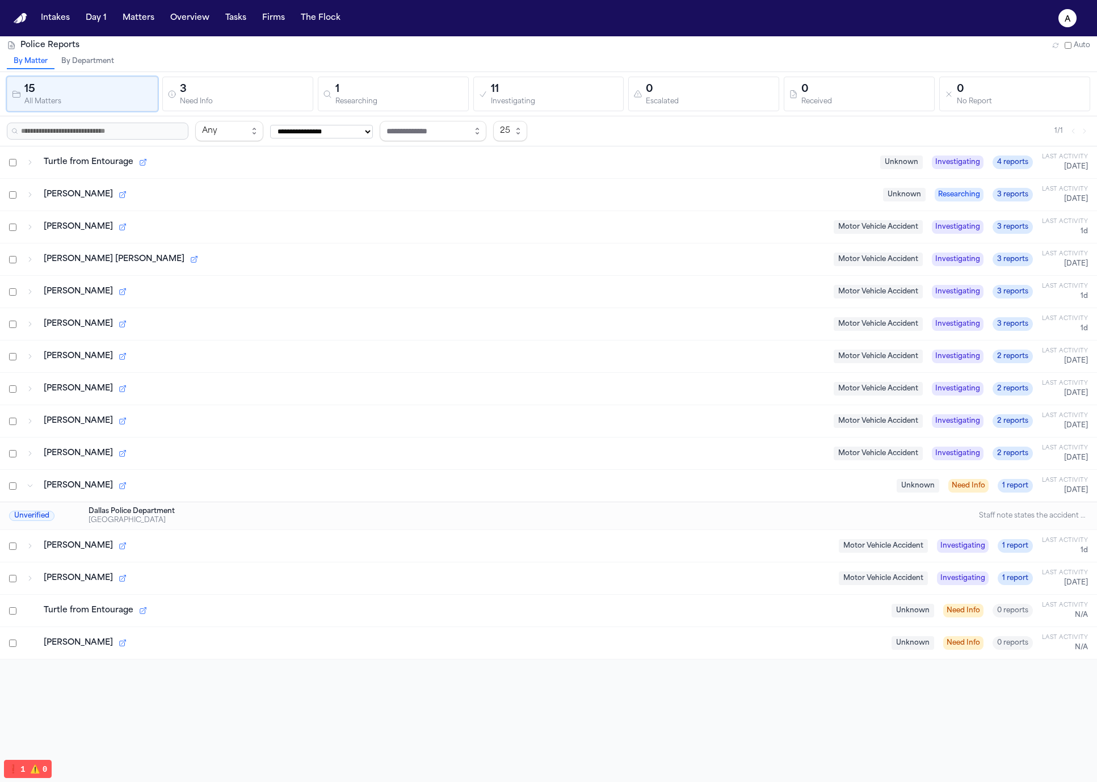
click at [443, 87] on div "1" at bounding box center [400, 90] width 128 height 16
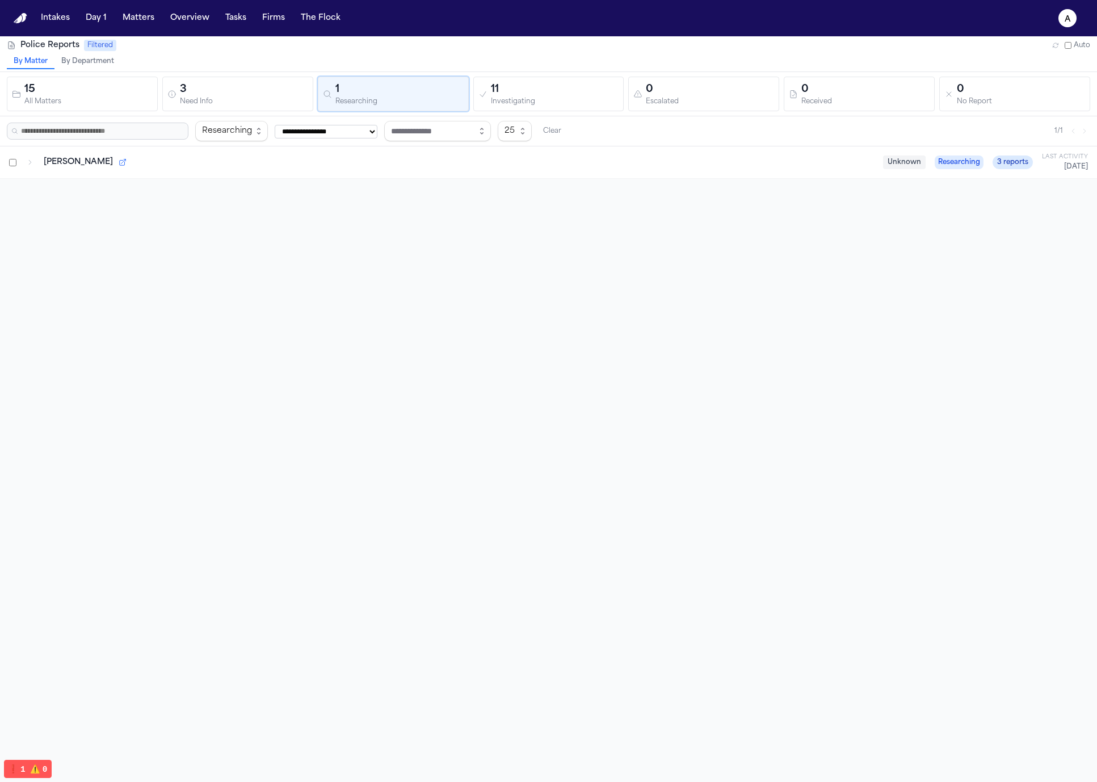
click at [526, 85] on div "11" at bounding box center [555, 90] width 128 height 16
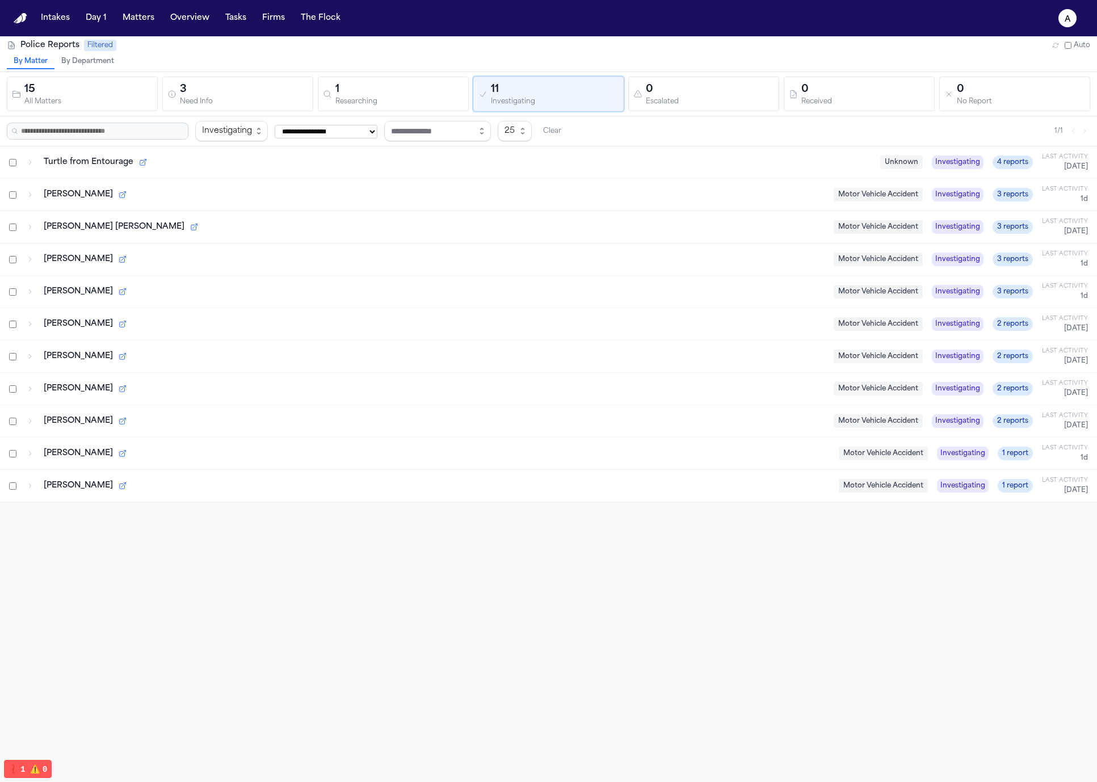
click at [380, 93] on div "1" at bounding box center [400, 90] width 128 height 16
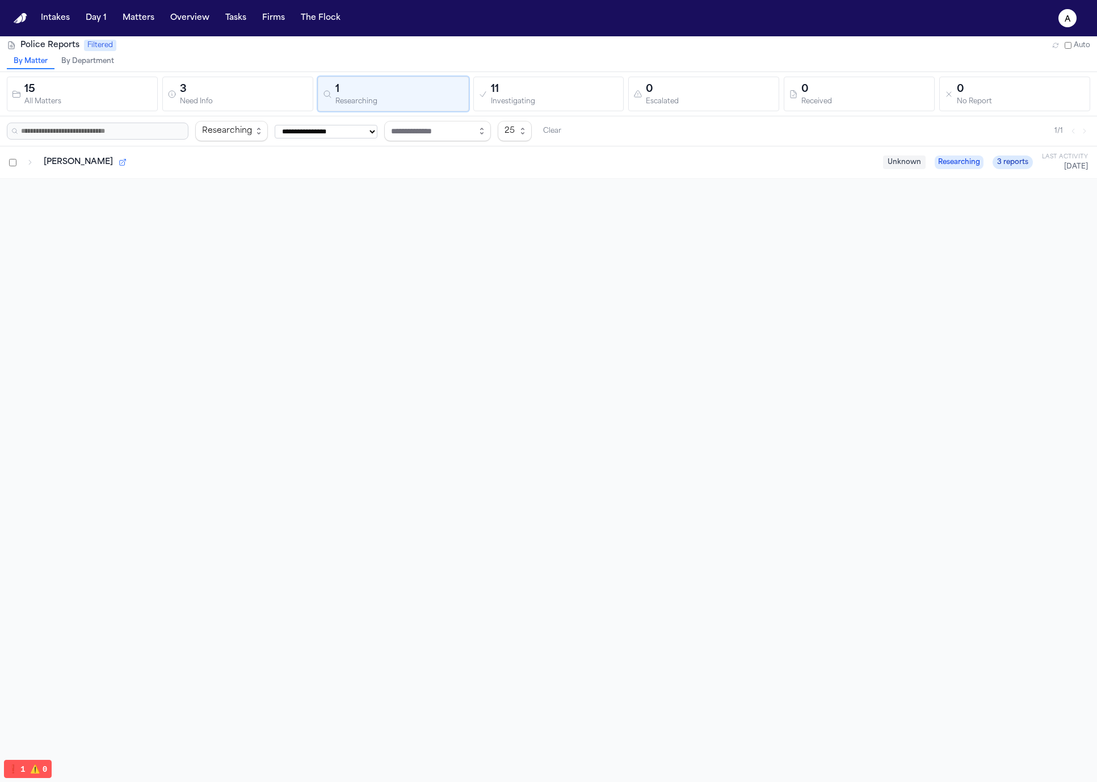
click at [256, 96] on div "3" at bounding box center [244, 90] width 128 height 16
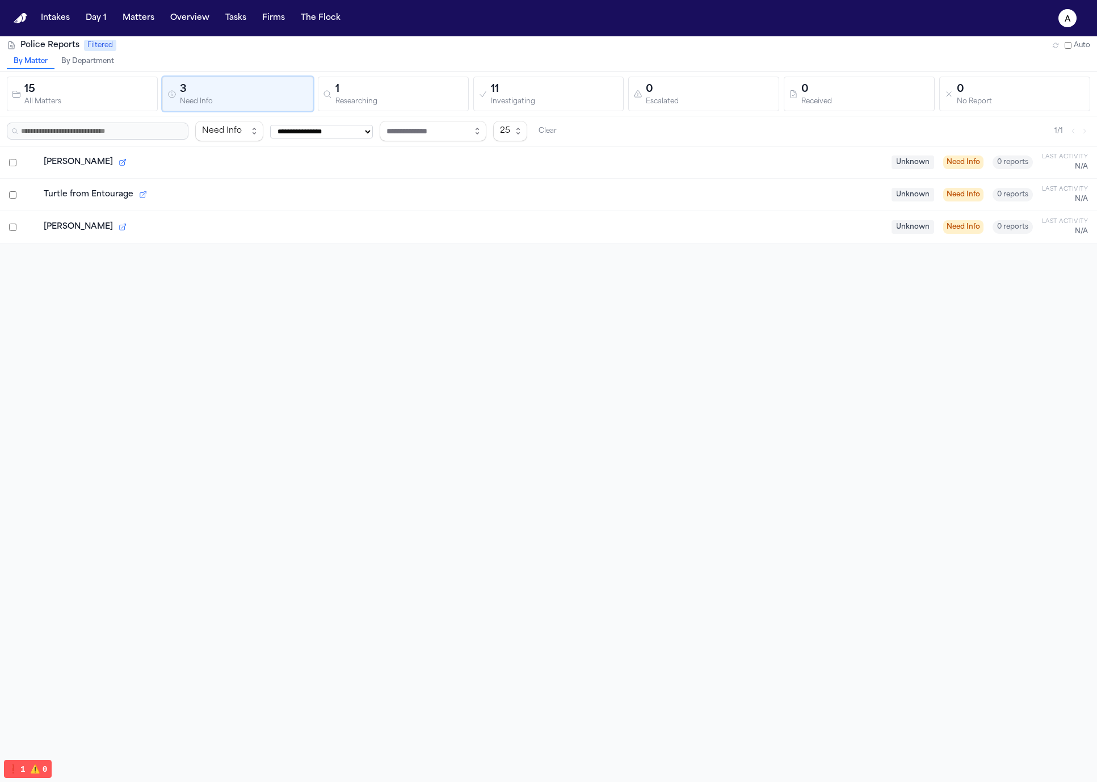
click at [209, 174] on div "Frankie Munez Unknown Need Info 0 reports Last Activity N/A" at bounding box center [548, 162] width 1097 height 32
click at [171, 155] on div "Frankie Munez Unknown Need Info 0 reports Last Activity N/A" at bounding box center [548, 162] width 1097 height 32
click at [119, 163] on icon "button" at bounding box center [123, 162] width 8 height 8
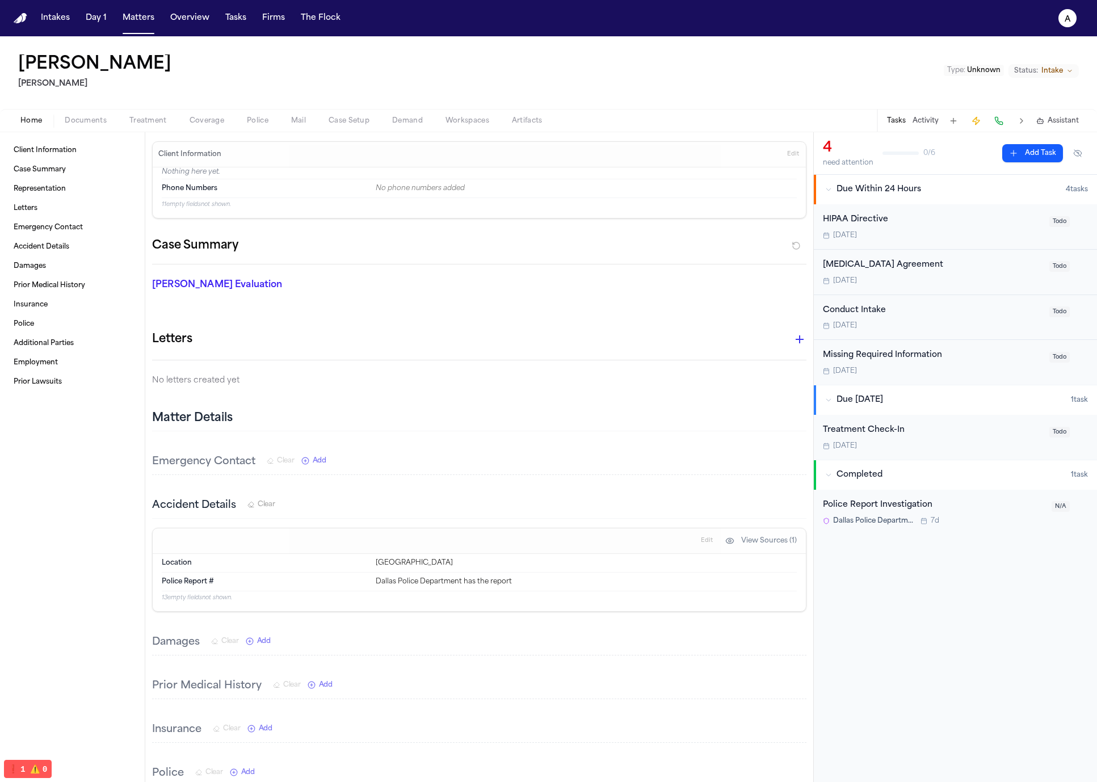
click at [204, 104] on div "Frankie Munez Kurtz Riley Type : Unknown Status: Intake" at bounding box center [548, 72] width 1097 height 73
click at [251, 110] on div "Home Documents Treatment Coverage Police Mail Case Setup Demand Workspaces Arti…" at bounding box center [548, 120] width 1097 height 23
click at [256, 123] on span "Police" at bounding box center [258, 120] width 22 height 9
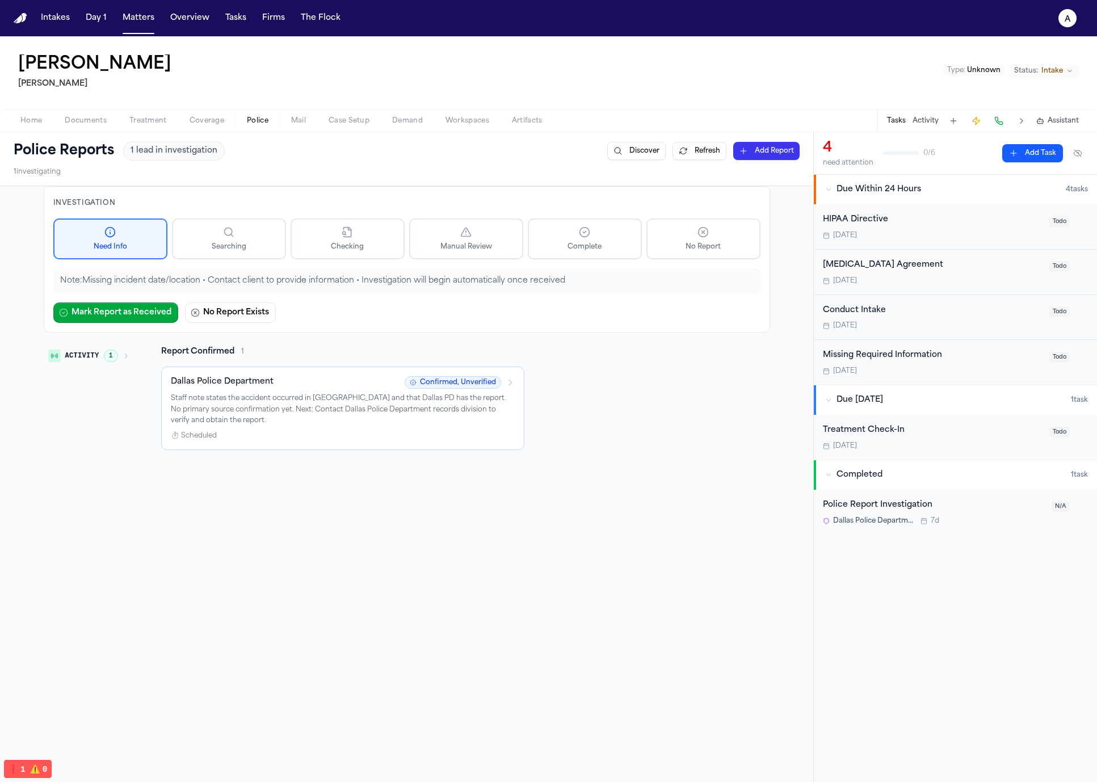
click at [255, 406] on p "Staff note states the accident occurred in Dallas and that Dallas PD has the re…" at bounding box center [343, 409] width 344 height 33
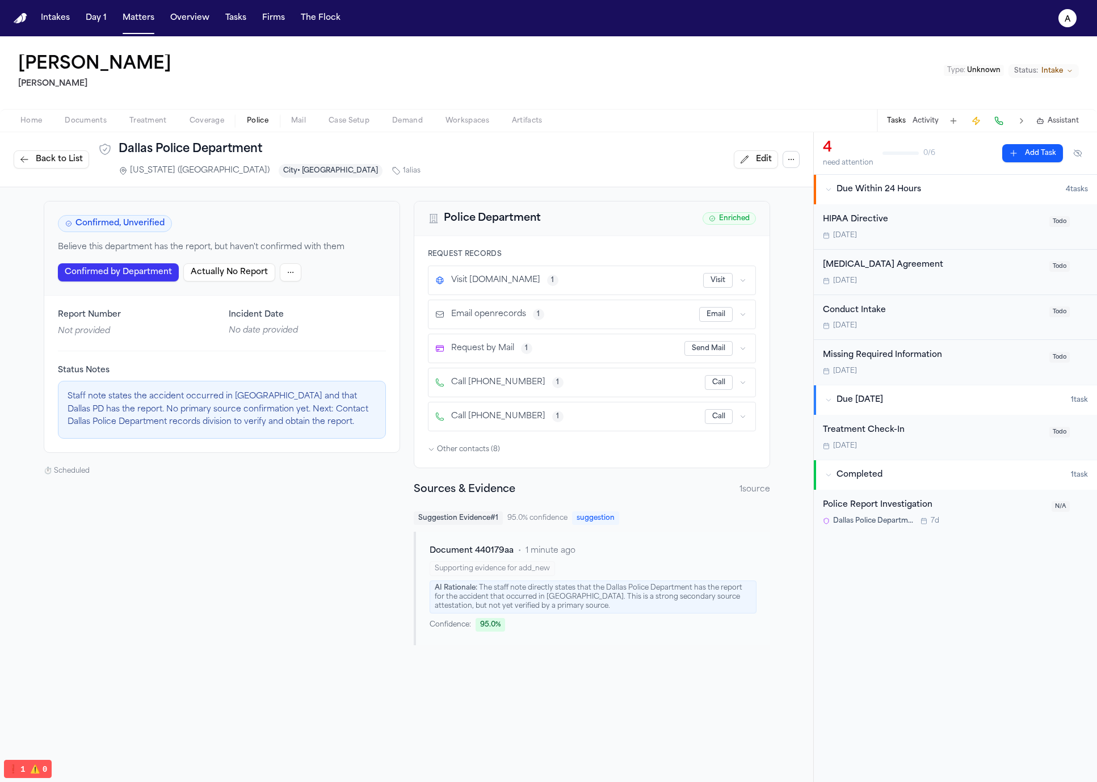
click at [66, 166] on button "Back to List" at bounding box center [52, 159] width 76 height 18
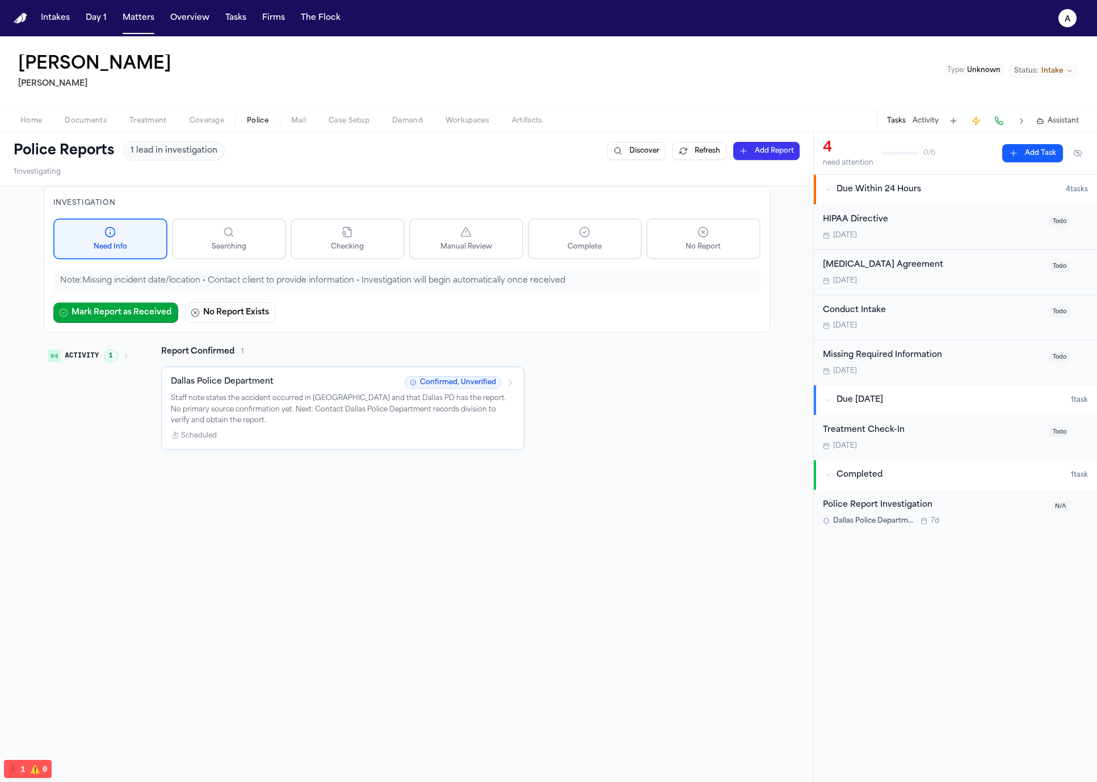
click at [376, 443] on div "Dallas Police Department Confirmed, Unverified Staff note states the accident o…" at bounding box center [342, 408] width 363 height 83
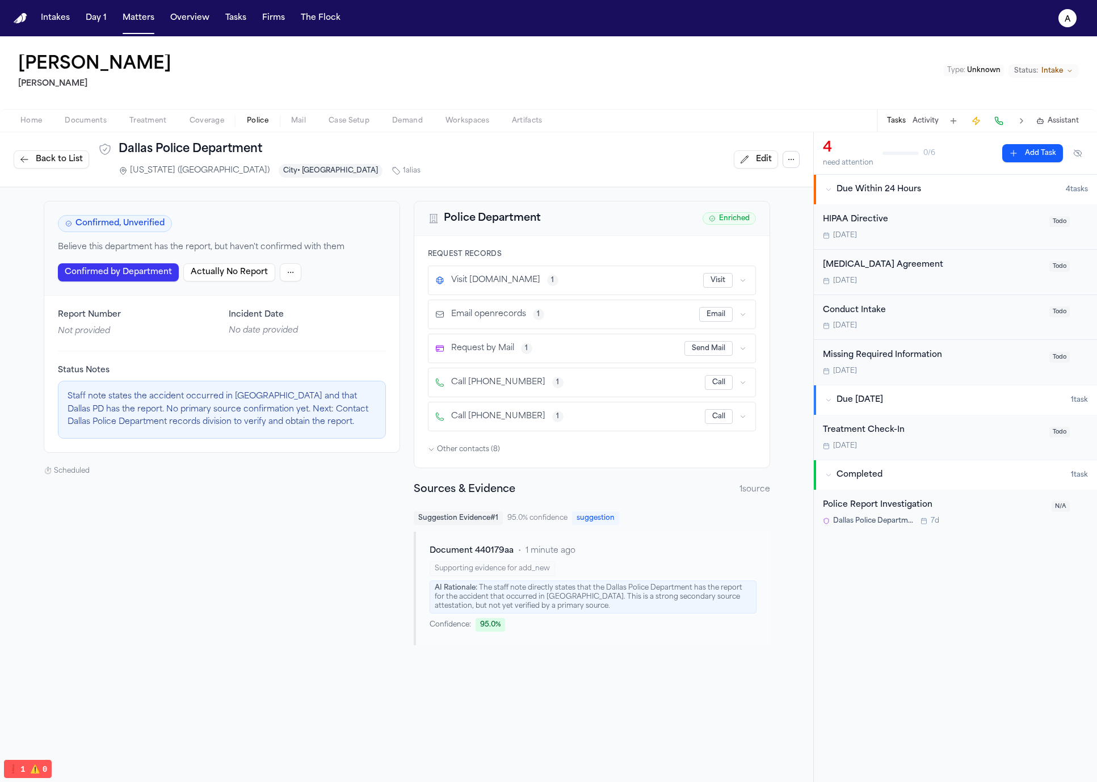
click at [39, 151] on button "Back to List" at bounding box center [52, 159] width 76 height 18
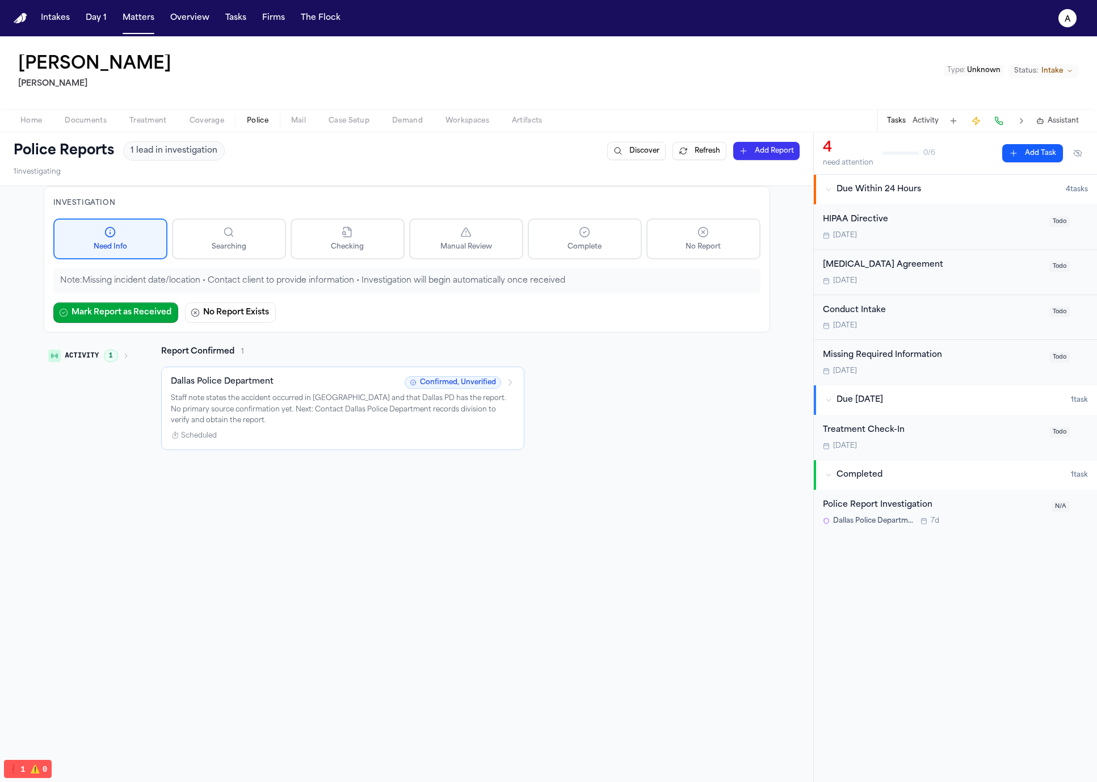
click at [338, 411] on p "Staff note states the accident occurred in Dallas and that Dallas PD has the re…" at bounding box center [343, 409] width 344 height 33
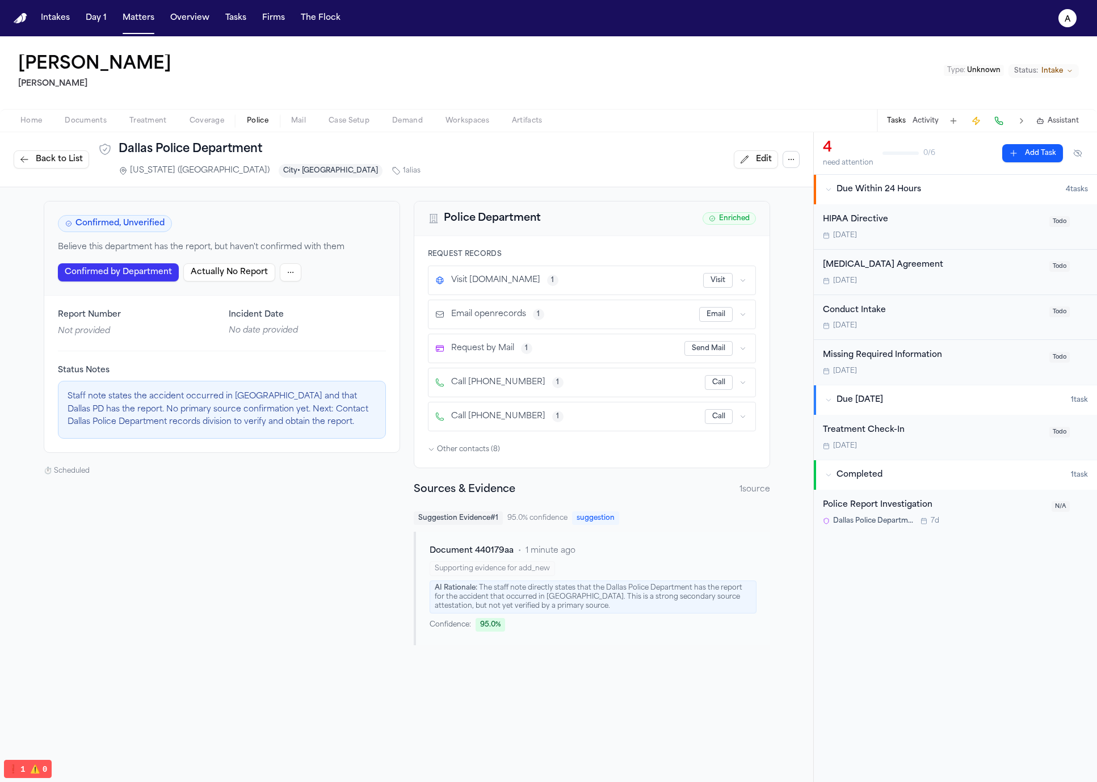
click at [77, 160] on span "Back to List" at bounding box center [59, 159] width 47 height 11
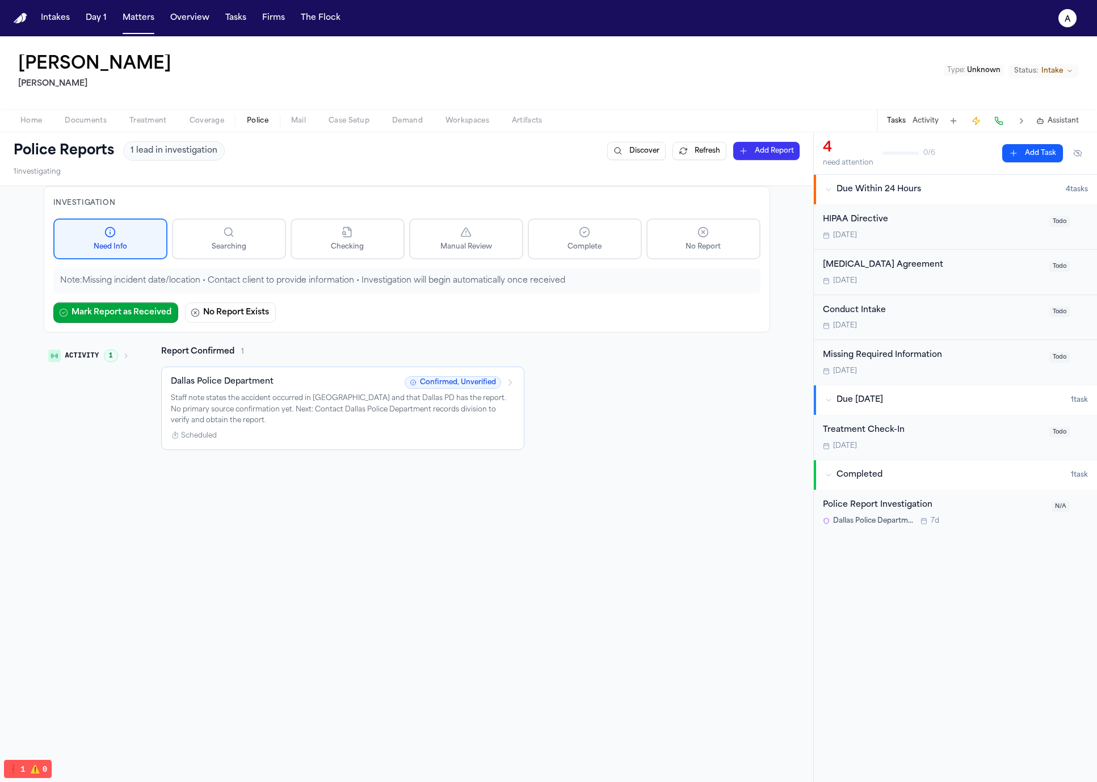
click at [465, 450] on div "Dallas Police Department Confirmed, Unverified Staff note states the accident o…" at bounding box center [342, 408] width 363 height 83
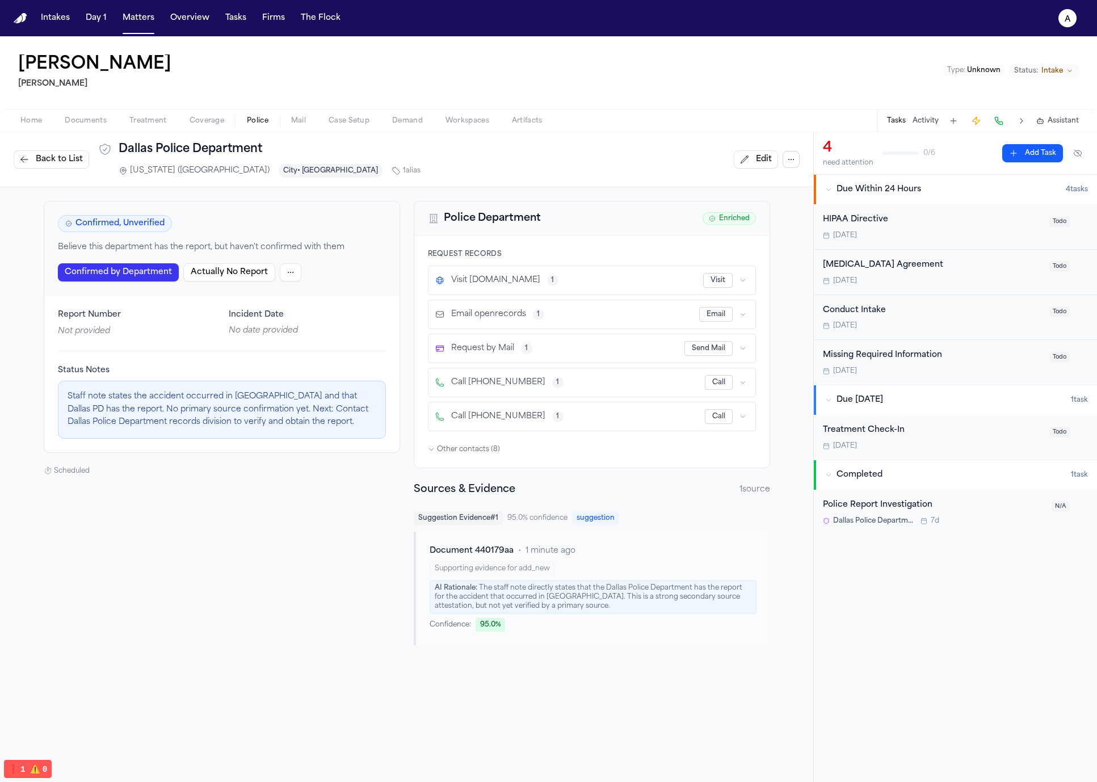
click at [49, 154] on span "Back to List" at bounding box center [59, 159] width 47 height 11
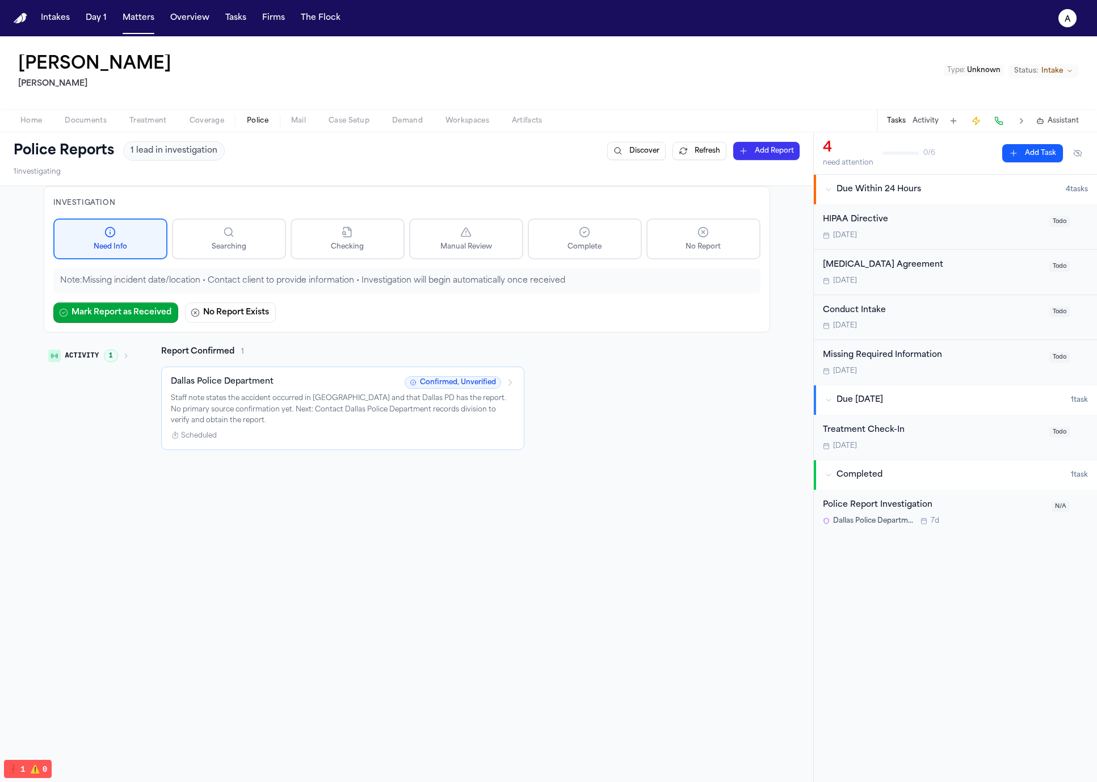
click at [408, 552] on div "Investigation Need Info Searching Checking Manual Review Complete No Report Not…" at bounding box center [407, 550] width 814 height 728
click at [684, 161] on div "Police Reports 1 lead in investigation Discover Refresh Add Report 1 investigat…" at bounding box center [407, 158] width 814 height 53
click at [689, 155] on button "Refresh" at bounding box center [700, 151] width 54 height 18
click at [1063, 25] on icon "a" at bounding box center [1068, 18] width 18 height 18
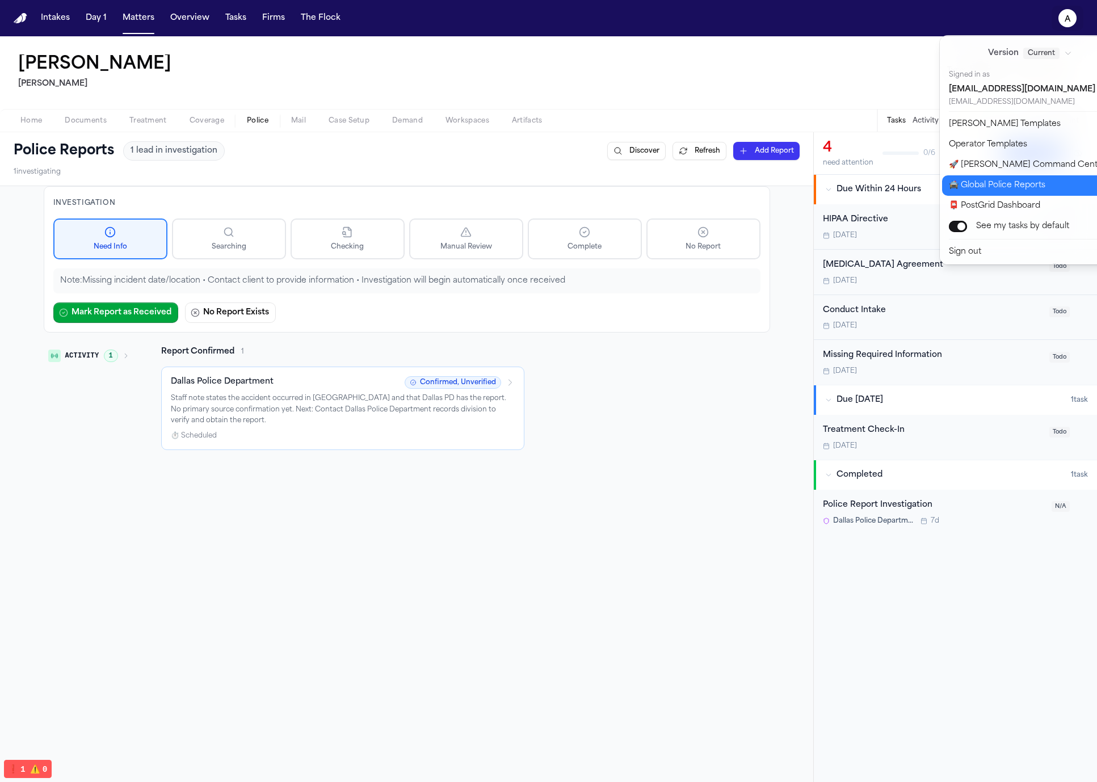
click at [1033, 192] on button "🚔 Global Police Reports" at bounding box center [1036, 185] width 189 height 20
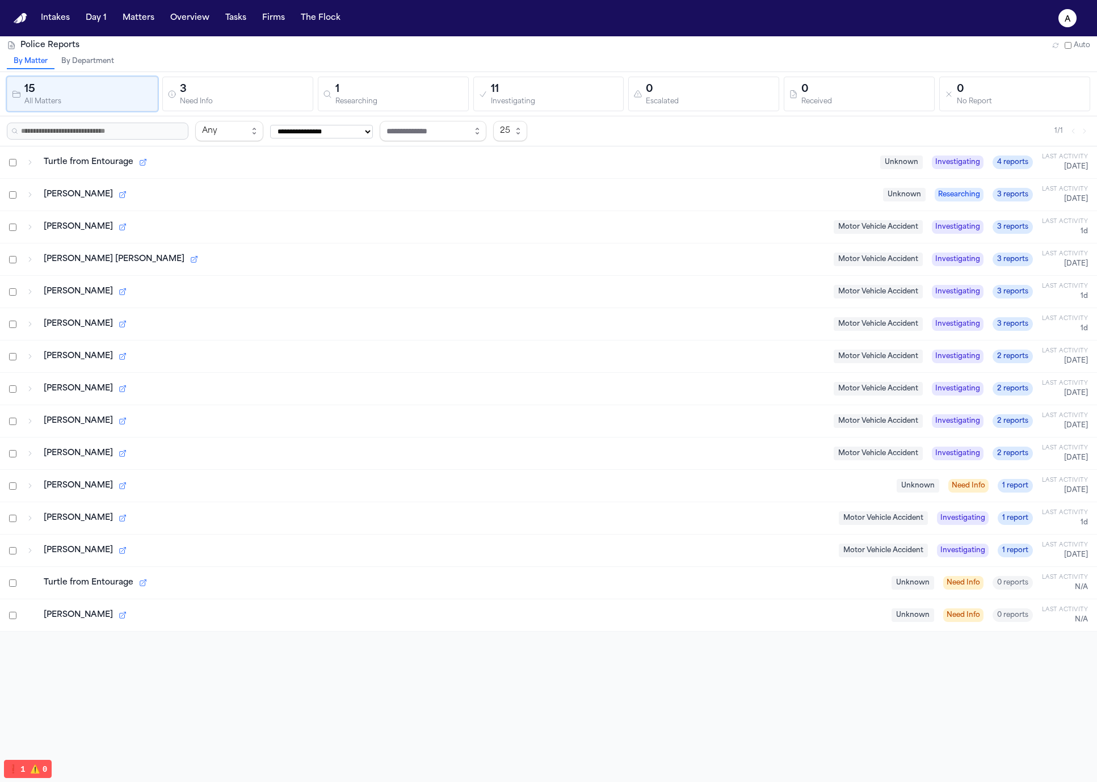
click at [241, 106] on button "3 Need Info" at bounding box center [237, 94] width 151 height 35
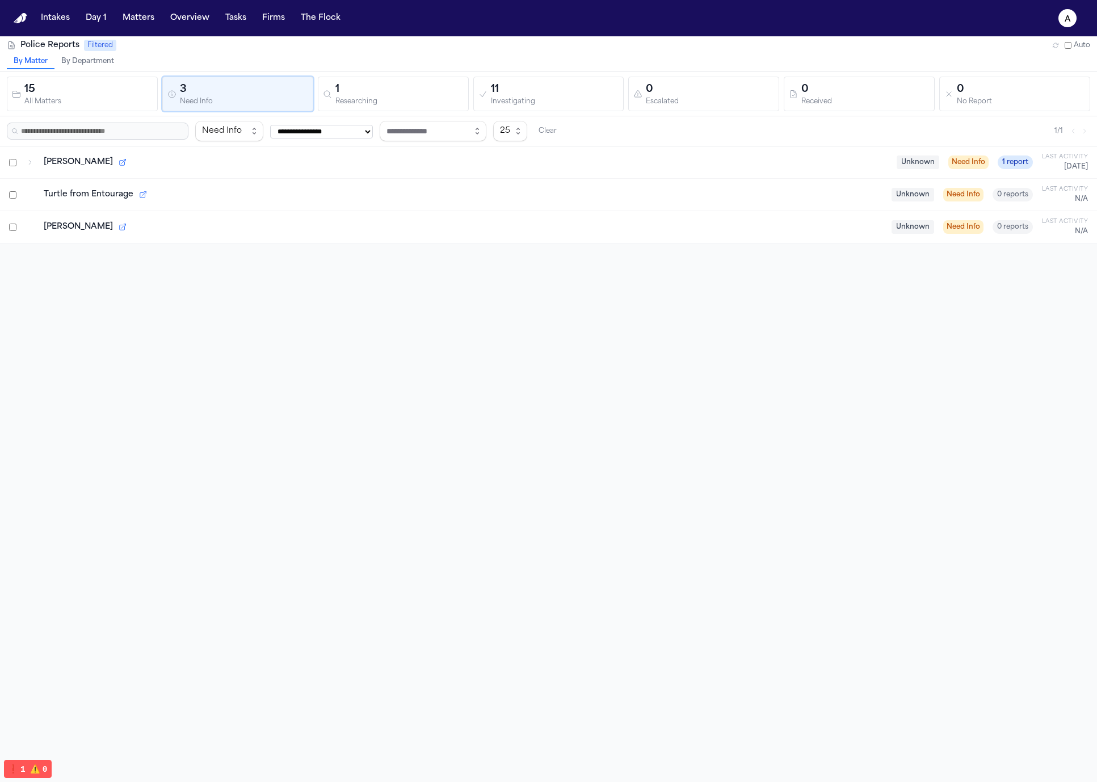
click at [389, 100] on div "Researching" at bounding box center [400, 102] width 128 height 9
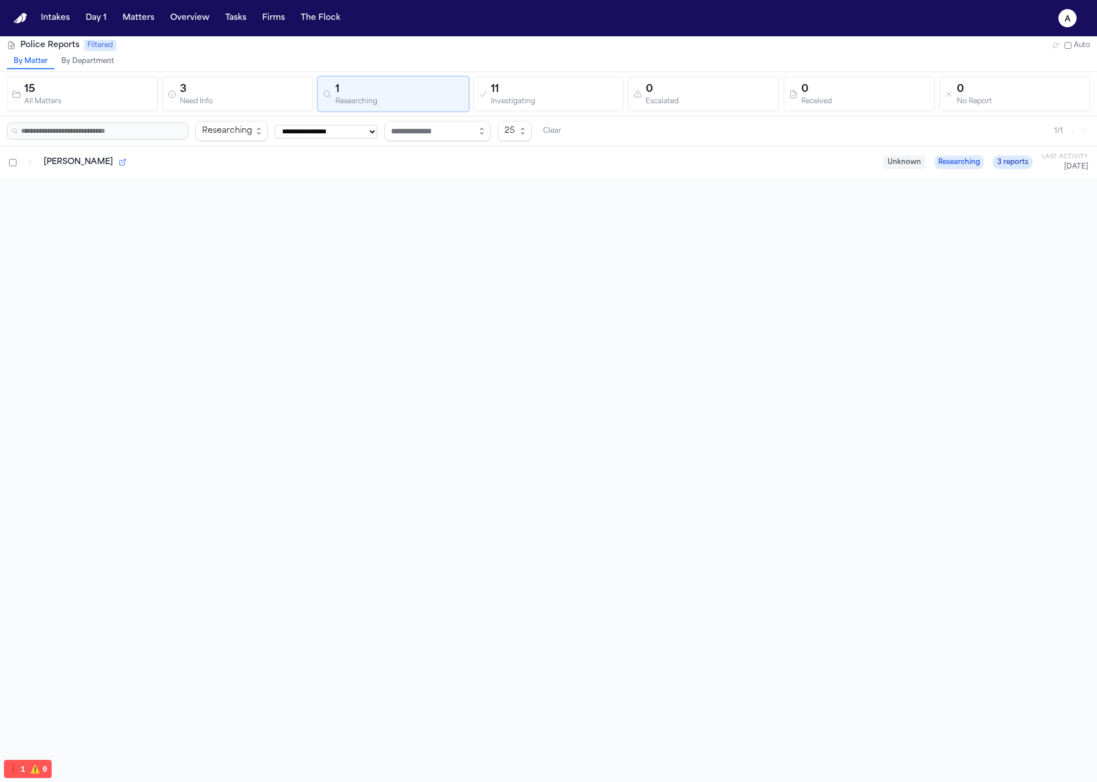
click at [158, 99] on div "15 All Matters 3 Need Info 1 Researching 11 Investigating 0 Escalated 0 Receive…" at bounding box center [549, 94] width 1084 height 35
click at [48, 90] on div "15" at bounding box center [88, 90] width 128 height 16
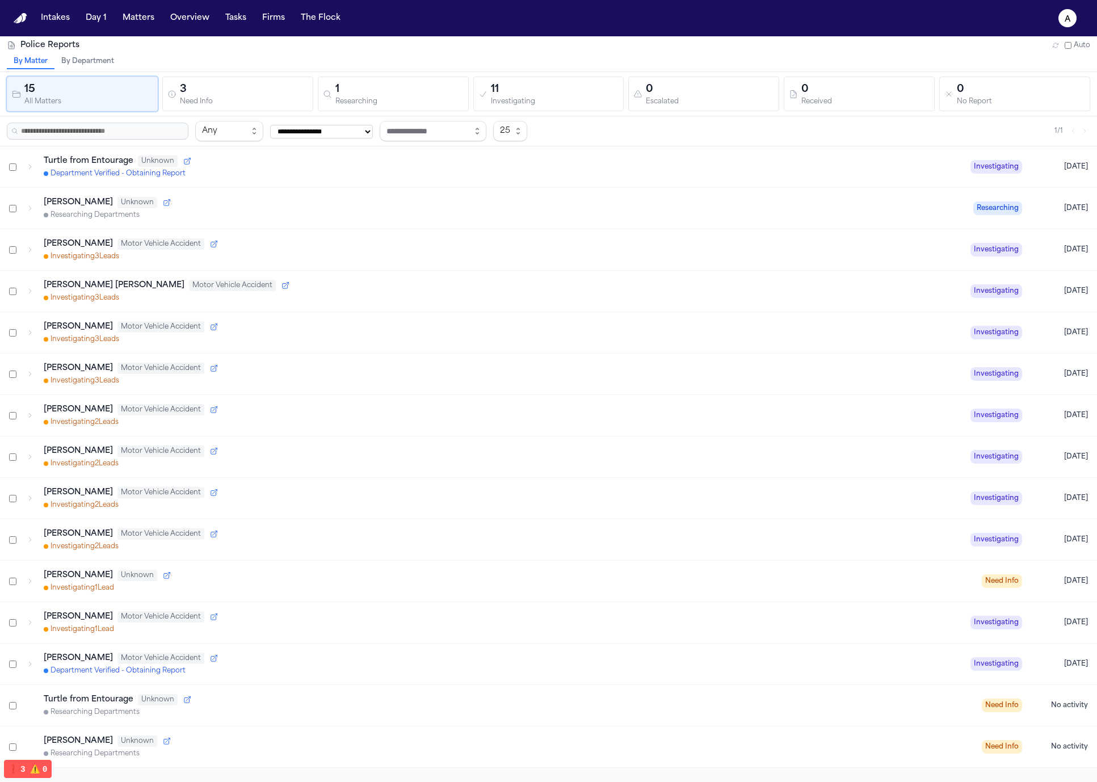
click at [333, 171] on div "Department Verified - Obtaining Report" at bounding box center [503, 173] width 918 height 9
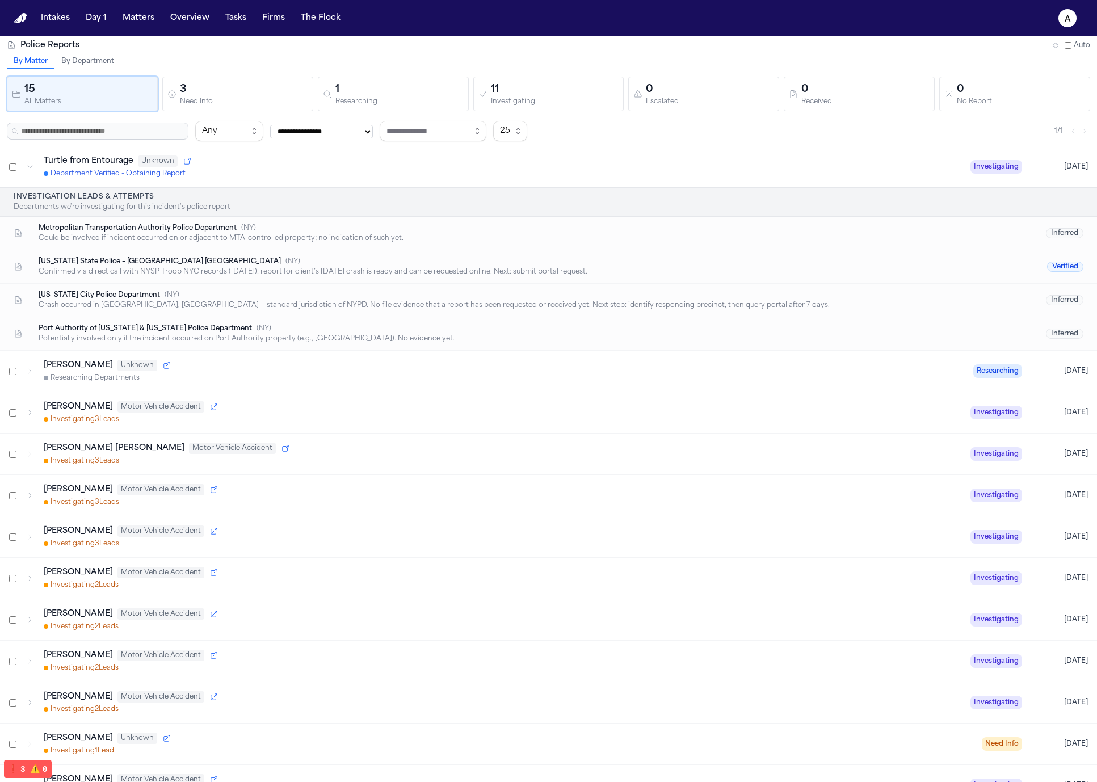
click at [421, 276] on div "Confirmed via direct call with NYSP Troop NYC records (8/15/25): report for cli…" at bounding box center [517, 271] width 957 height 9
click at [215, 264] on div "New York State Police – Troop NYC ( NY )" at bounding box center [517, 261] width 957 height 9
click at [216, 274] on div "Confirmed via direct call with NYSP Troop NYC records (8/15/25): report for cli…" at bounding box center [517, 271] width 957 height 9
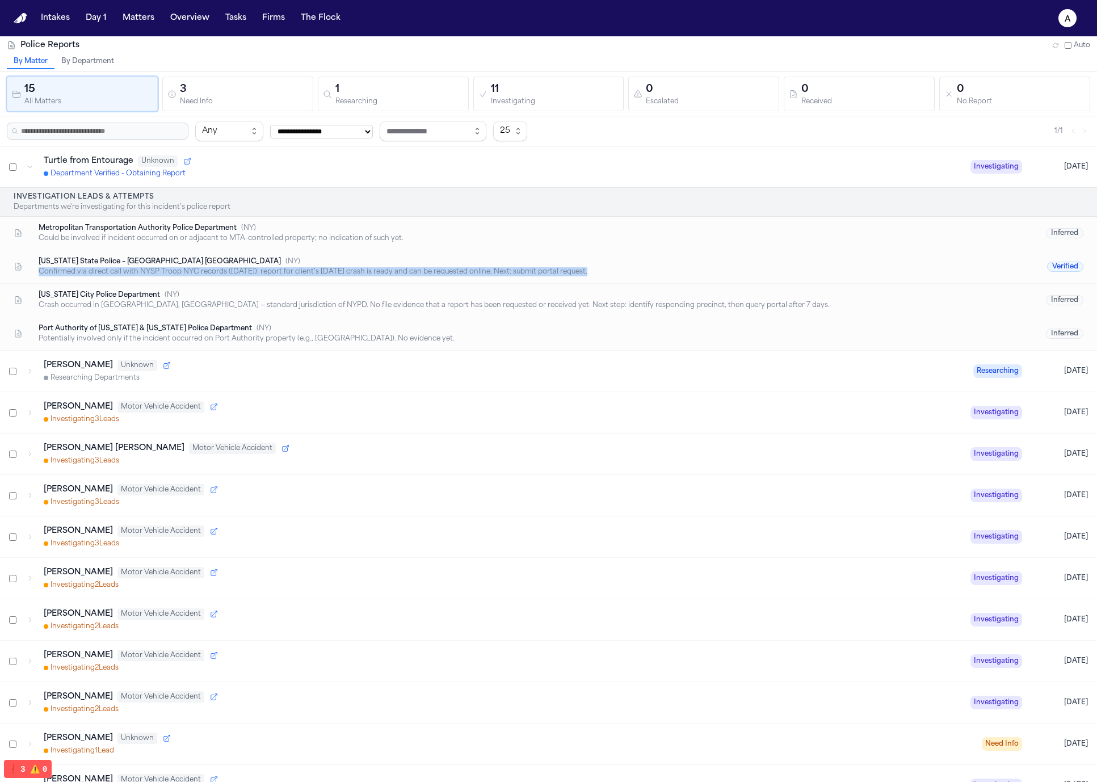
click at [217, 283] on div "New York State Police – Troop NYC ( NY ) Confirmed via direct call with NYSP Tr…" at bounding box center [548, 266] width 1097 height 33
click at [270, 263] on div "New York State Police – Troop NYC ( NY )" at bounding box center [517, 261] width 957 height 9
click at [268, 276] on div "Confirmed via direct call with NYSP Troop NYC records (8/15/25): report for cli…" at bounding box center [517, 271] width 957 height 9
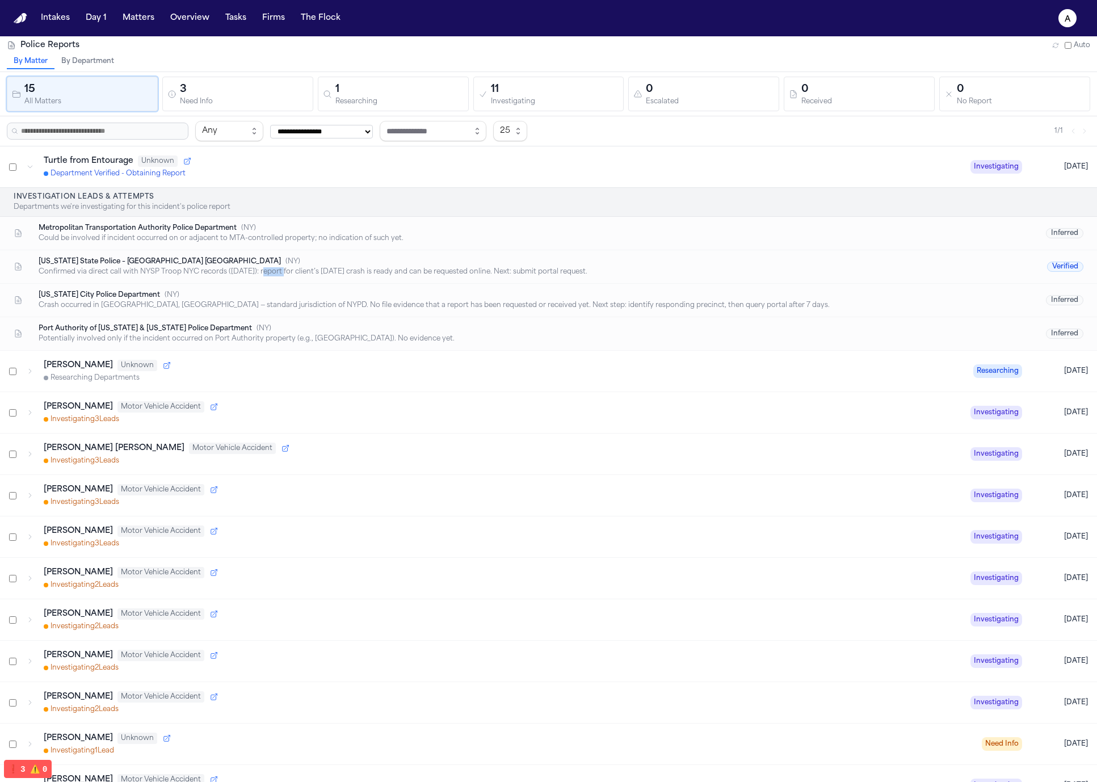
click at [268, 276] on div "Confirmed via direct call with NYSP Troop NYC records (8/15/25): report for cli…" at bounding box center [517, 271] width 957 height 9
click at [257, 287] on div "New York City Police Department ( NY ) Crash occurred in Queens, NY — standard …" at bounding box center [548, 300] width 1097 height 33
click at [230, 162] on div "Turtle from Entourage Unknown" at bounding box center [503, 161] width 918 height 11
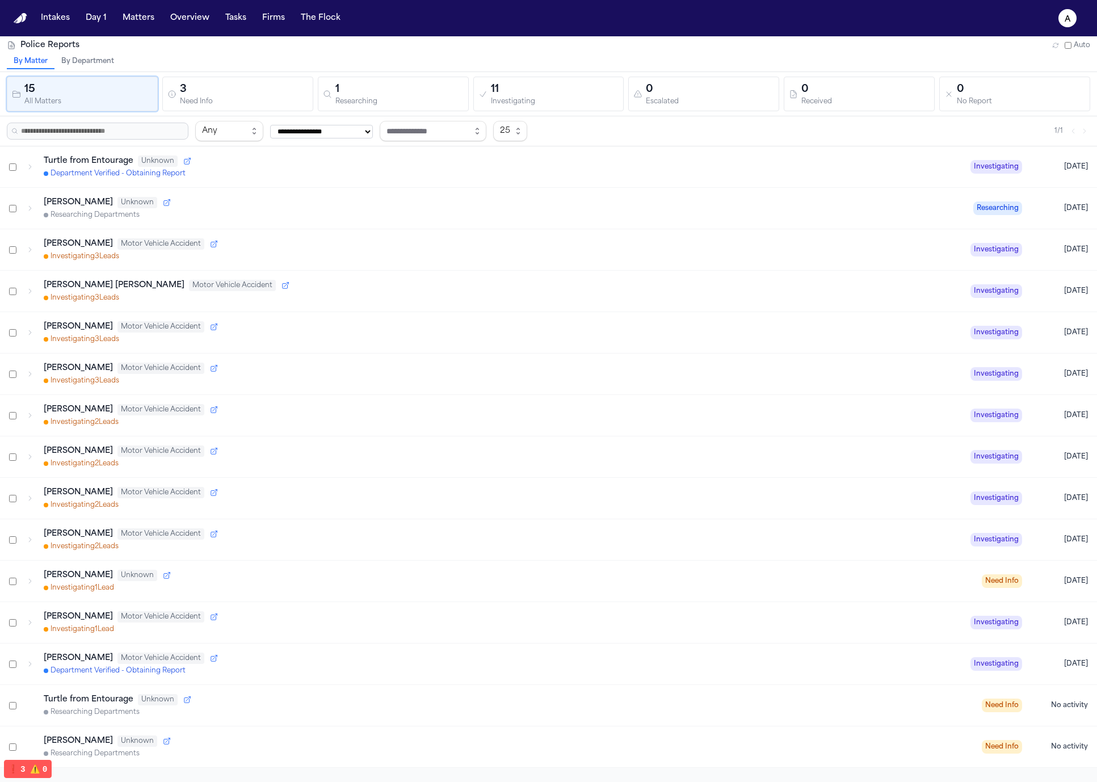
click at [230, 164] on div "Turtle from Entourage Unknown" at bounding box center [503, 161] width 918 height 11
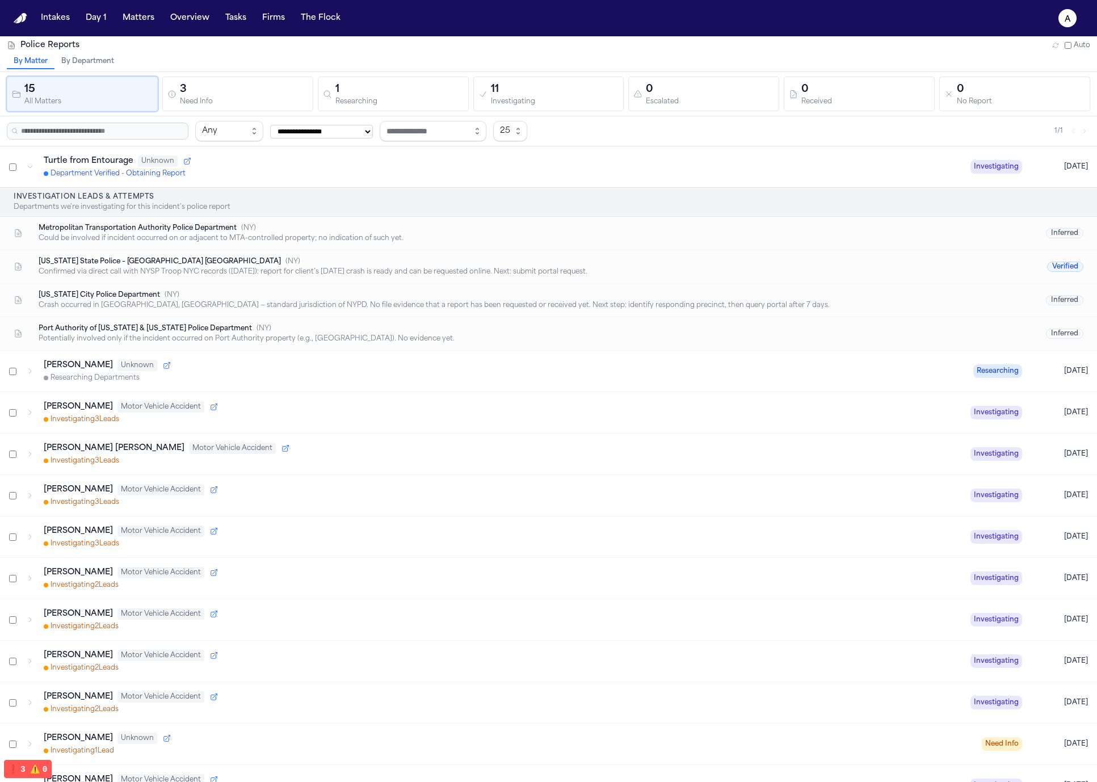
click at [1026, 266] on div "Verified" at bounding box center [1043, 266] width 82 height 9
click at [1071, 18] on icon "a" at bounding box center [1068, 18] width 18 height 18
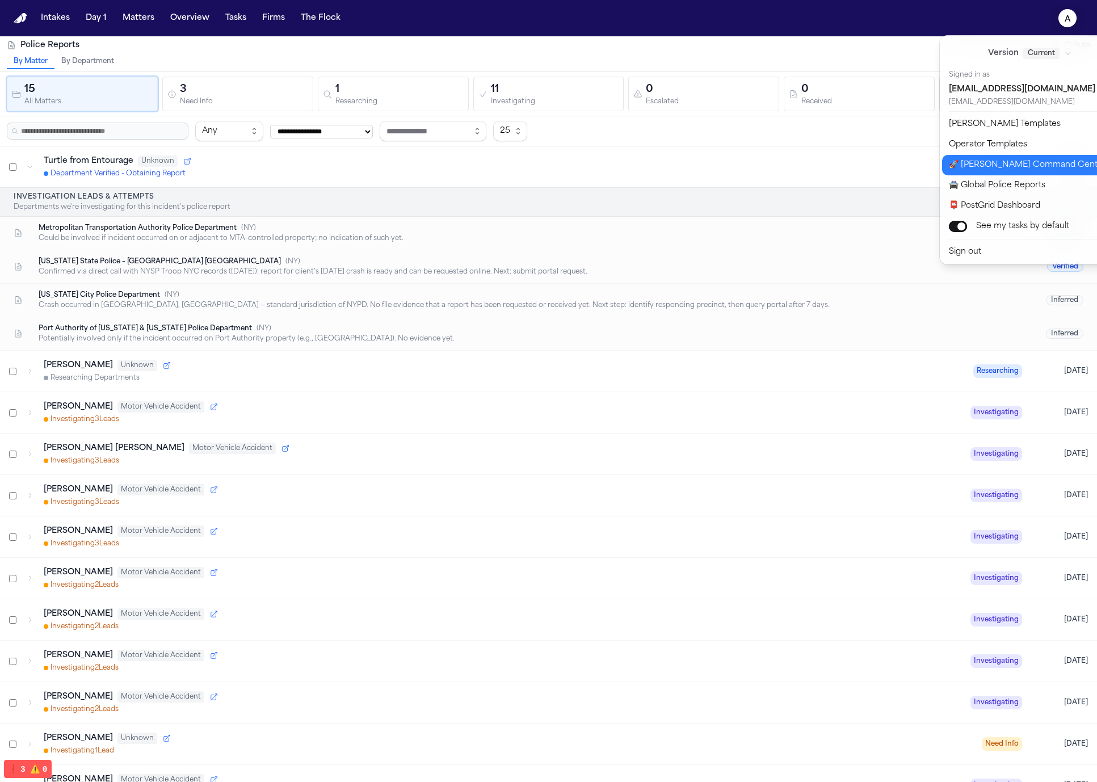
click at [1031, 169] on button "🚀 Bland Command Center" at bounding box center [1036, 165] width 189 height 20
select select "**"
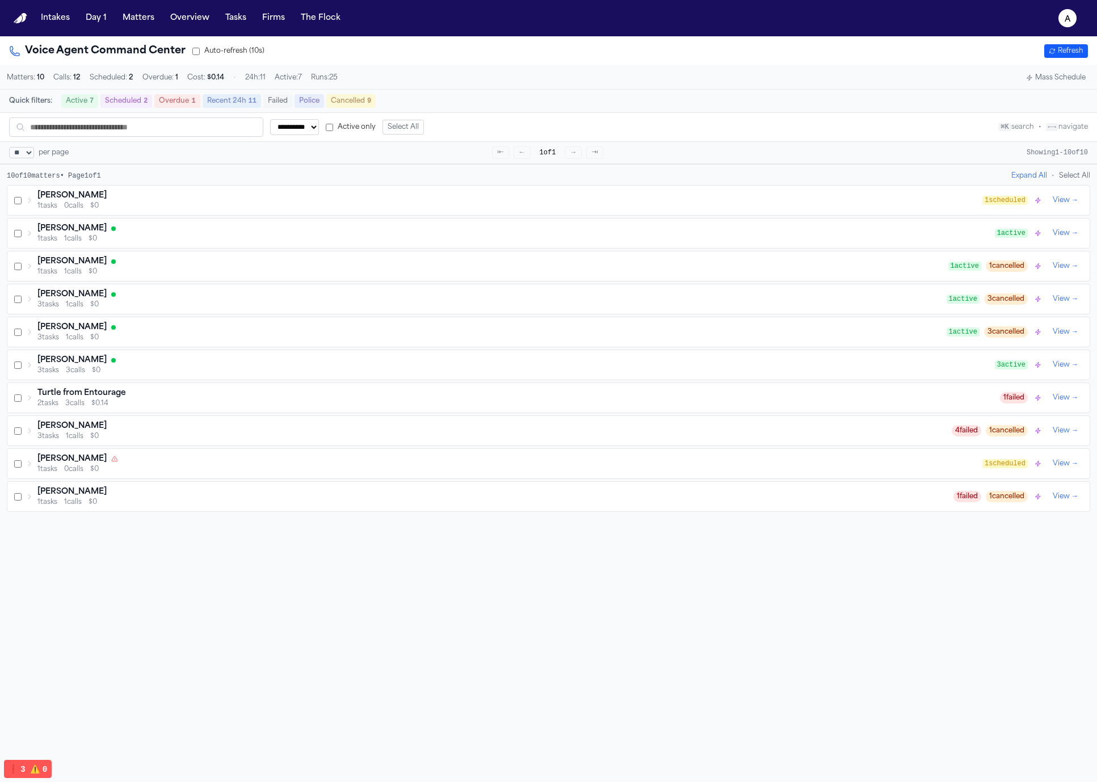
click at [215, 399] on div "Turtle from Entourage" at bounding box center [518, 393] width 963 height 11
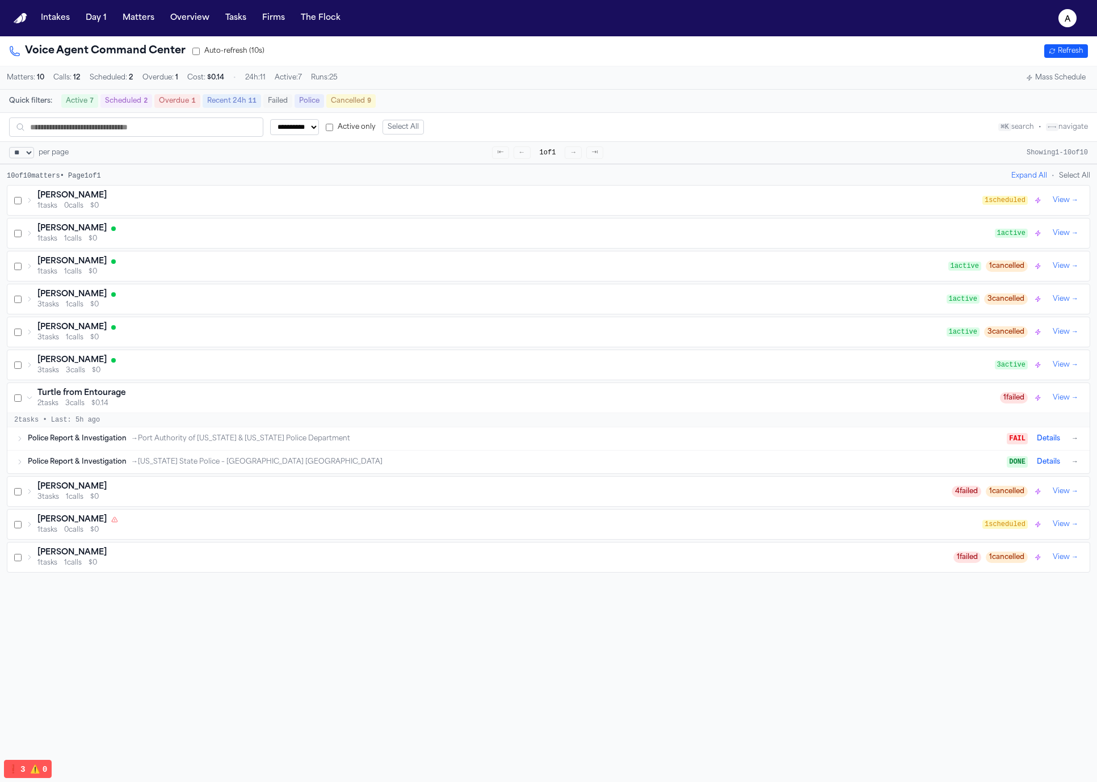
click at [202, 442] on span "→ Port Authority of New York & New Jersey Police Department" at bounding box center [240, 438] width 219 height 9
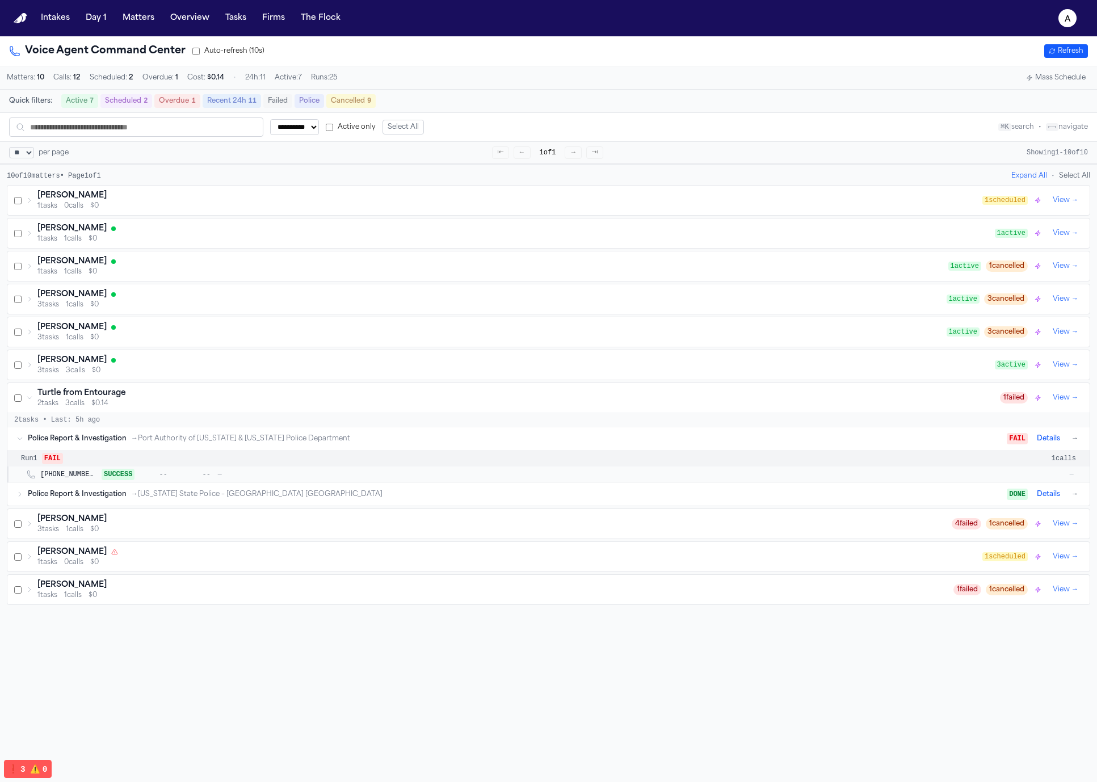
click at [244, 443] on span "→ Port Authority of New York & New Jersey Police Department" at bounding box center [240, 438] width 219 height 9
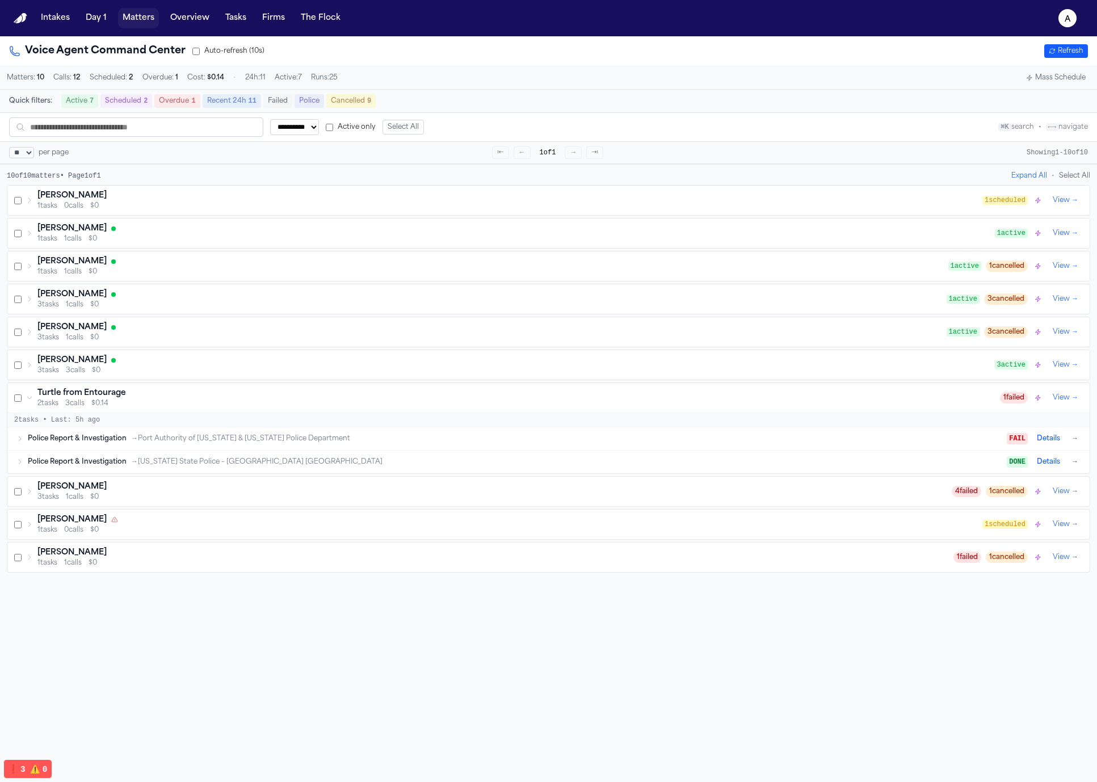
click at [156, 15] on button "Matters" at bounding box center [138, 18] width 41 height 20
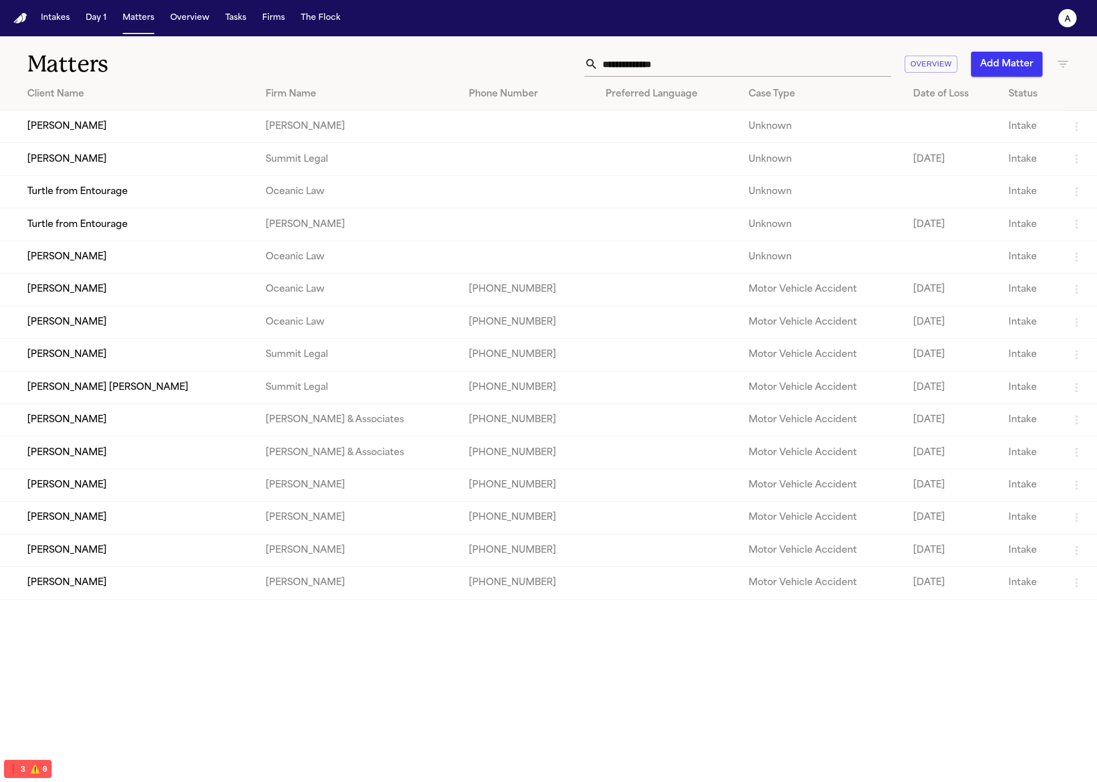
click at [1084, 16] on nav "Intakes Day 1 Matters Overview Tasks Firms The Flock a" at bounding box center [548, 18] width 1097 height 36
click at [1076, 20] on button "a" at bounding box center [1068, 18] width 32 height 25
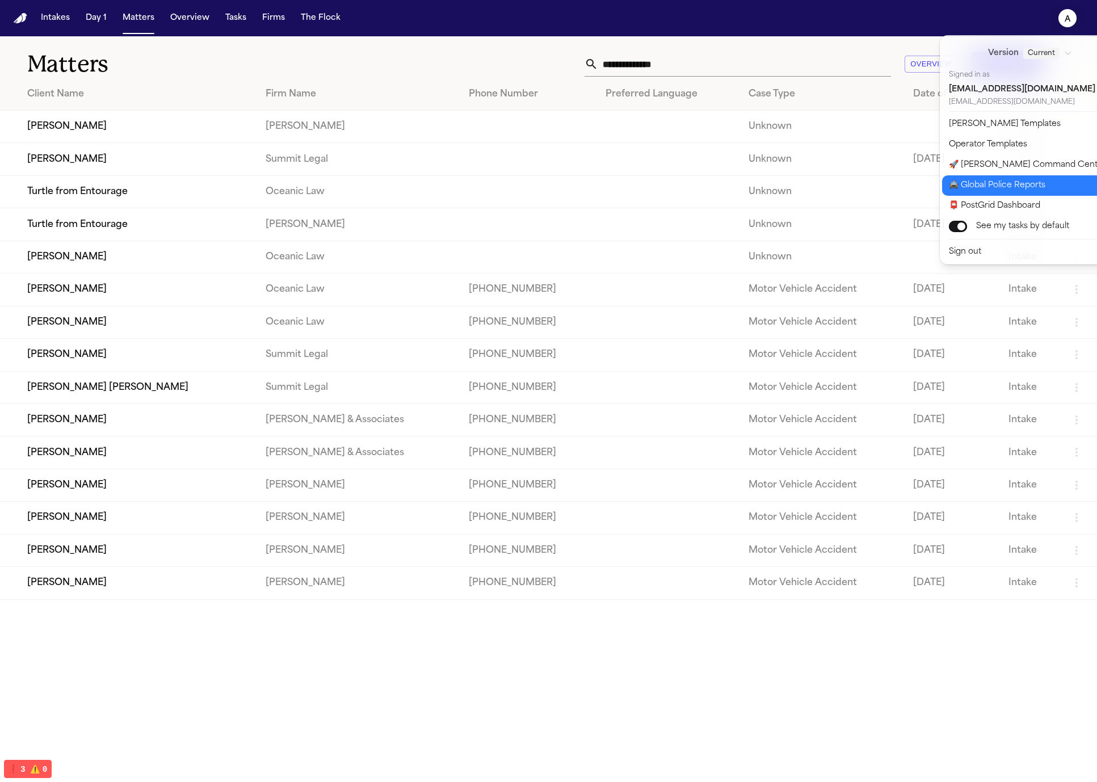
click at [1050, 186] on button "🚔 Global Police Reports" at bounding box center [1036, 185] width 189 height 20
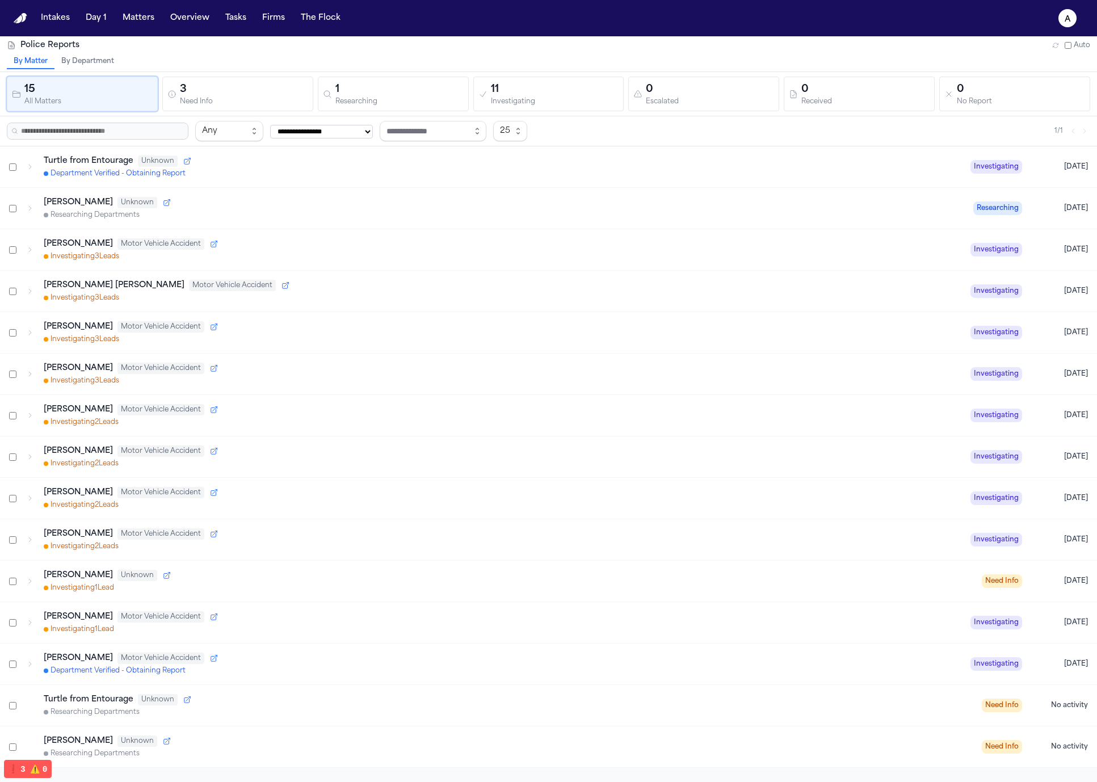
click at [223, 165] on div "Turtle from Entourage Unknown" at bounding box center [503, 161] width 918 height 11
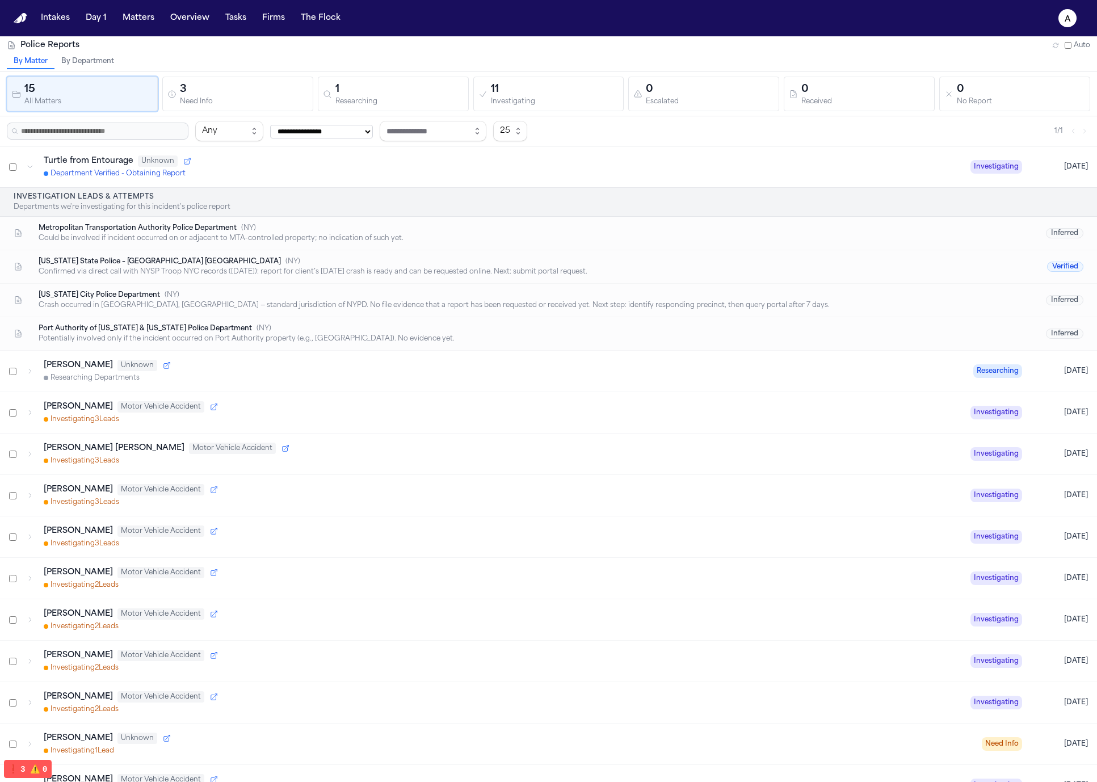
click at [298, 172] on div "Department Verified - Obtaining Report" at bounding box center [503, 173] width 918 height 9
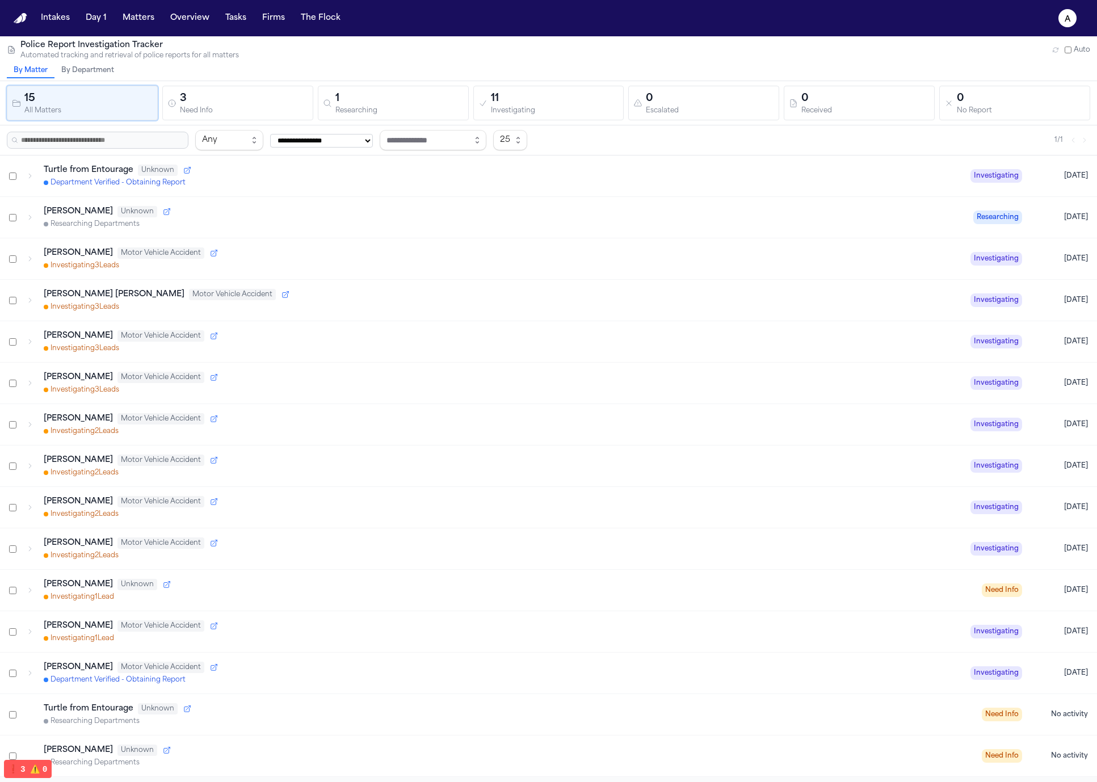
click at [372, 313] on div "Gabrielle Reneé Cordero Motor Vehicle Accident Investigating 3 Lead s Investiga…" at bounding box center [548, 300] width 1097 height 41
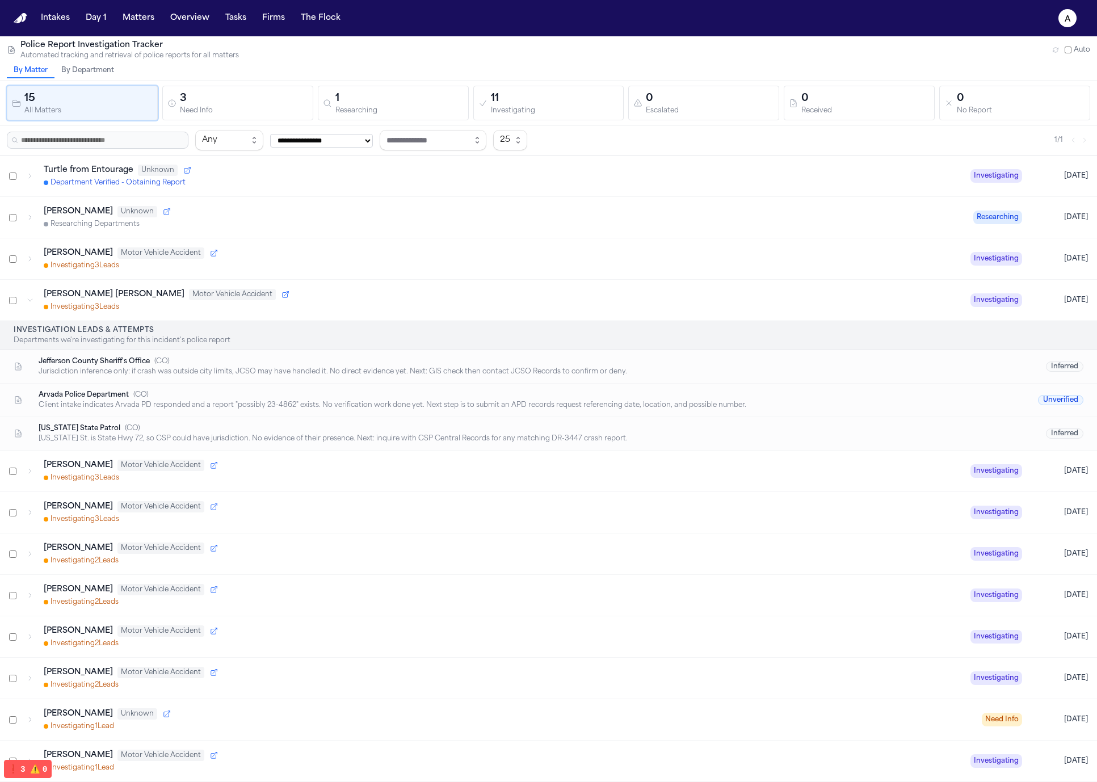
click at [369, 304] on div "Investigating 3 Lead s" at bounding box center [503, 307] width 918 height 9
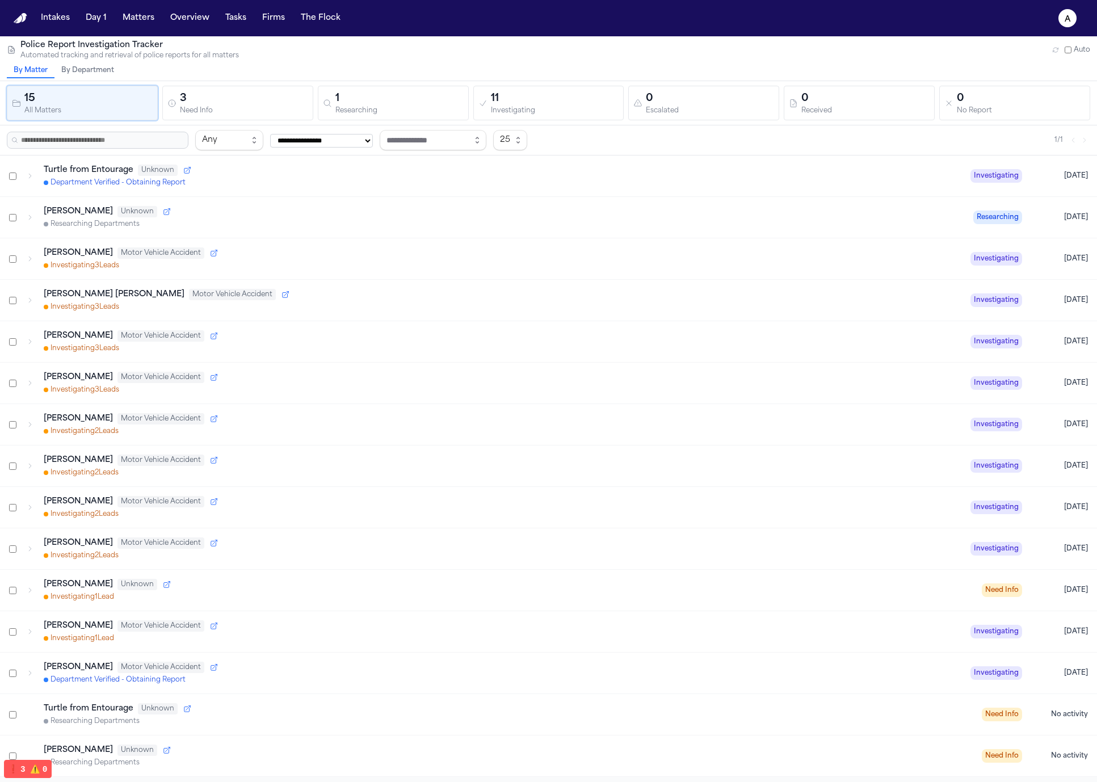
click at [358, 280] on div "Gabrielle Reneé Cordero Motor Vehicle Accident Investigating 3 Lead s Investiga…" at bounding box center [548, 300] width 1097 height 41
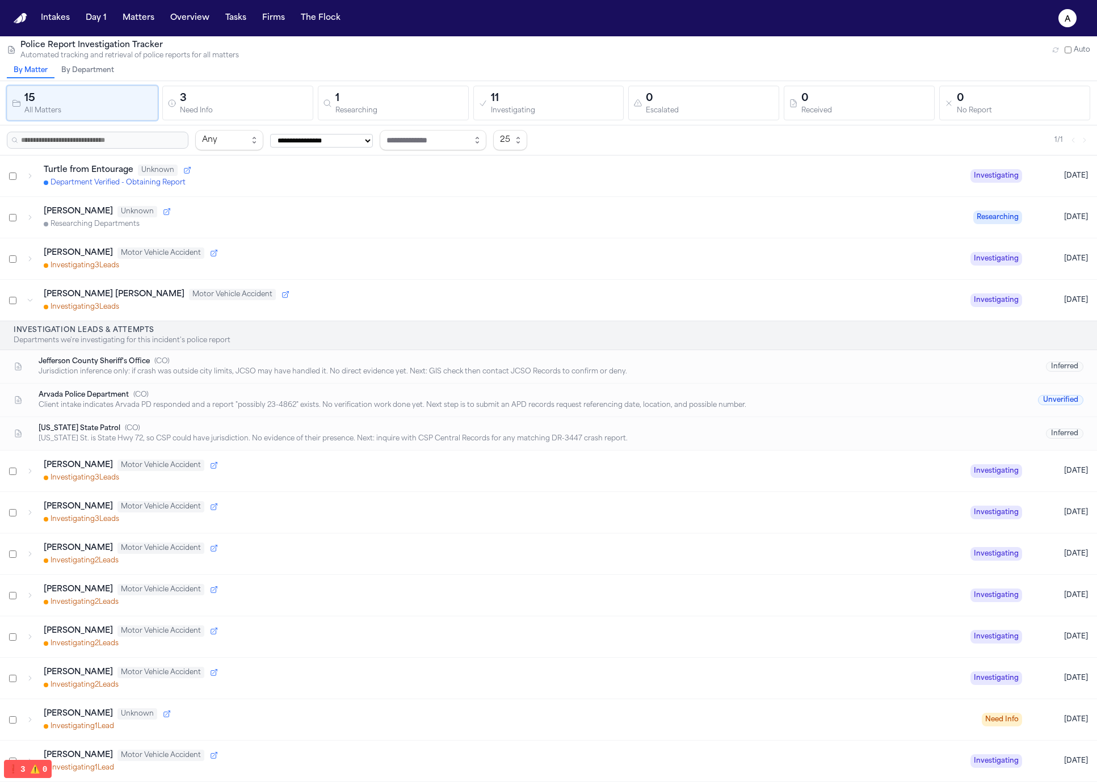
click at [365, 264] on div "Investigating 3 Lead s" at bounding box center [503, 265] width 918 height 9
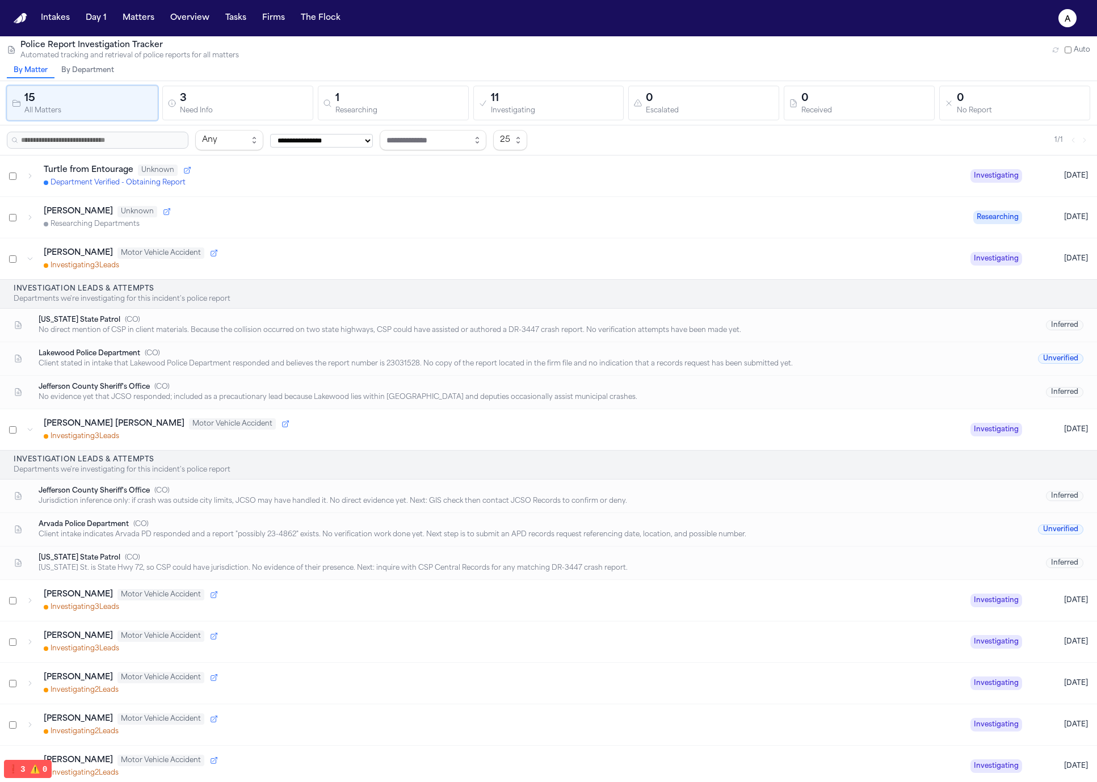
click at [367, 261] on div "Investigating 3 Lead s" at bounding box center [503, 265] width 918 height 9
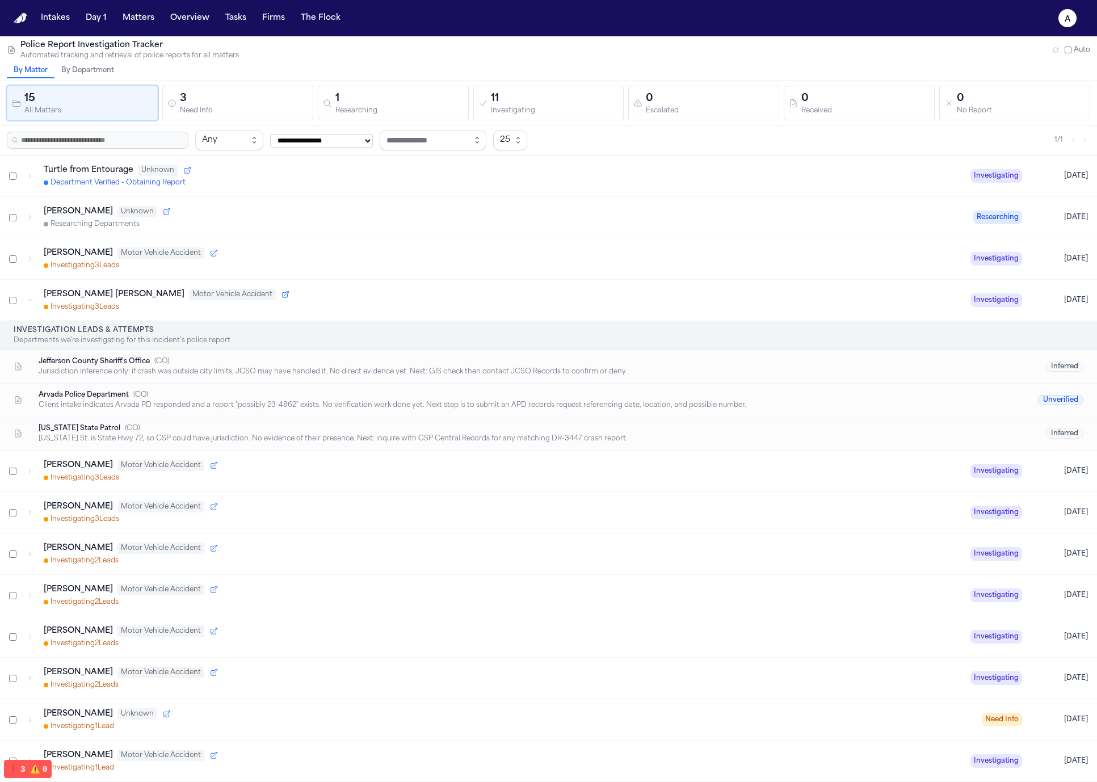
click at [311, 303] on div "Investigating 3 Lead s" at bounding box center [503, 307] width 918 height 9
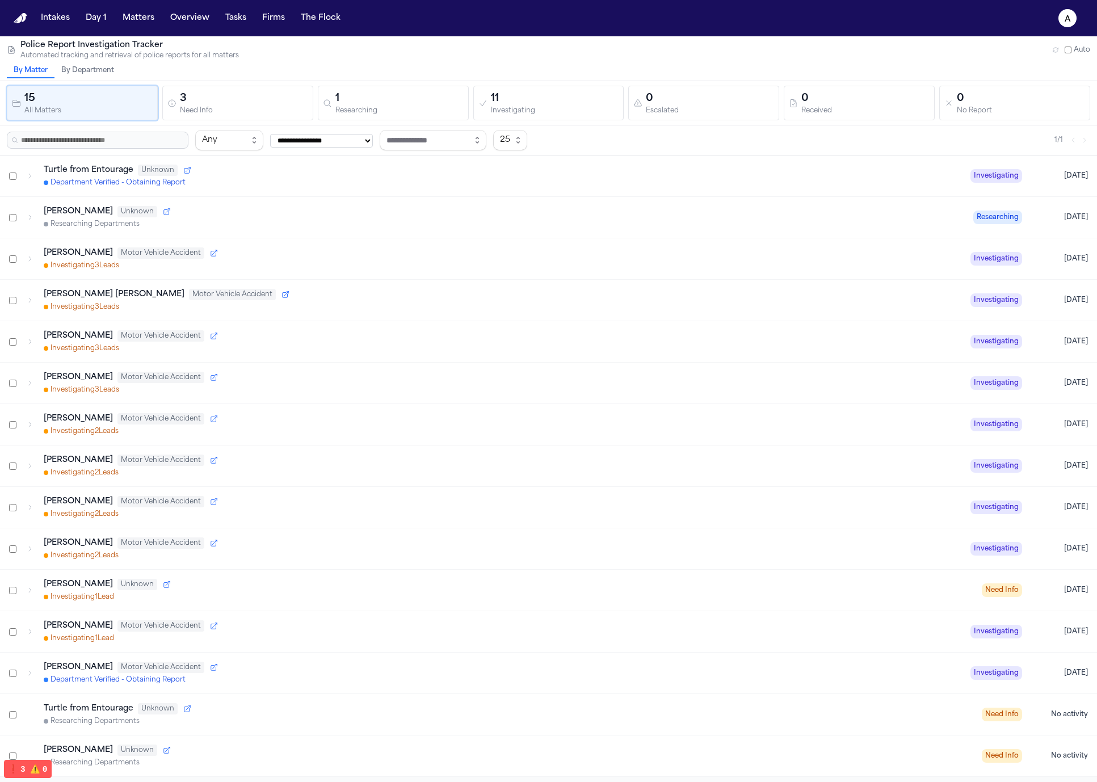
click at [362, 261] on div "Investigating 3 Lead s" at bounding box center [503, 265] width 918 height 9
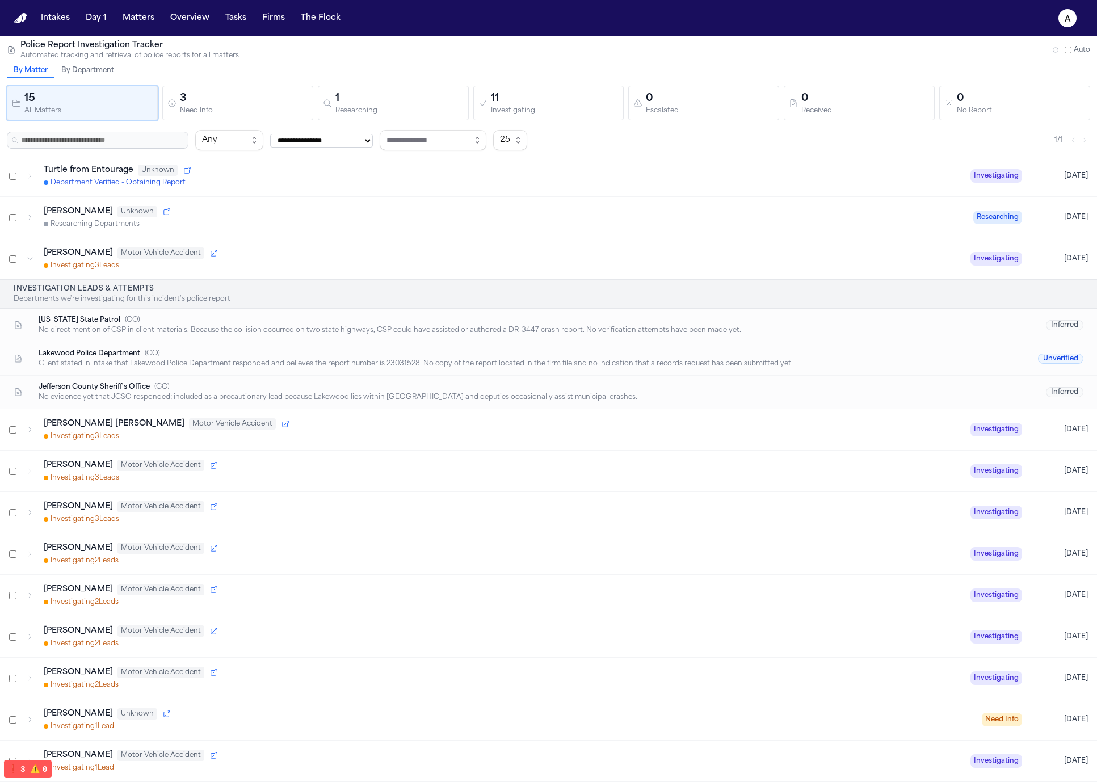
click at [337, 295] on p "Departments we're investigating for this incident's police report" at bounding box center [549, 299] width 1070 height 9
click at [322, 326] on div "No direct mention of CSP in client materials. Because the collision occurred on…" at bounding box center [517, 330] width 957 height 9
click at [287, 282] on div "Investigation Leads & Attempts Departments we're investigating for this inciden…" at bounding box center [548, 294] width 1097 height 29
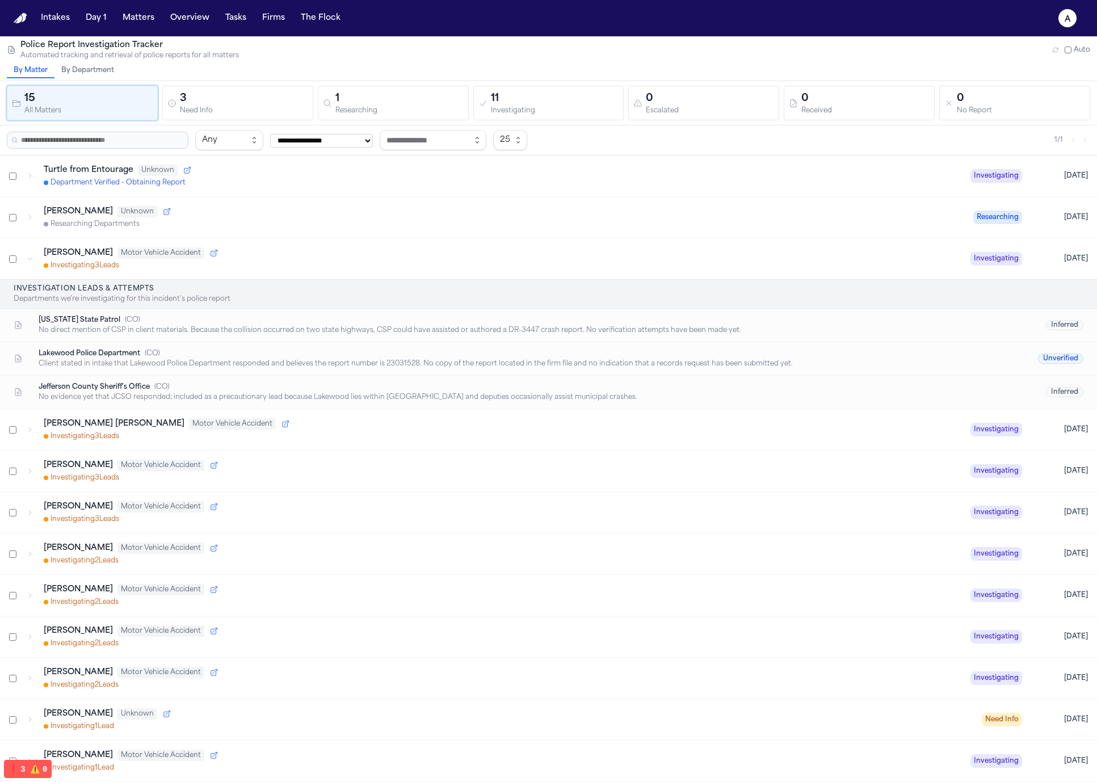
click at [290, 271] on div "Marisol Alvarez Motor Vehicle Accident Investigating 3 Lead s Investigating Yes…" at bounding box center [548, 258] width 1097 height 41
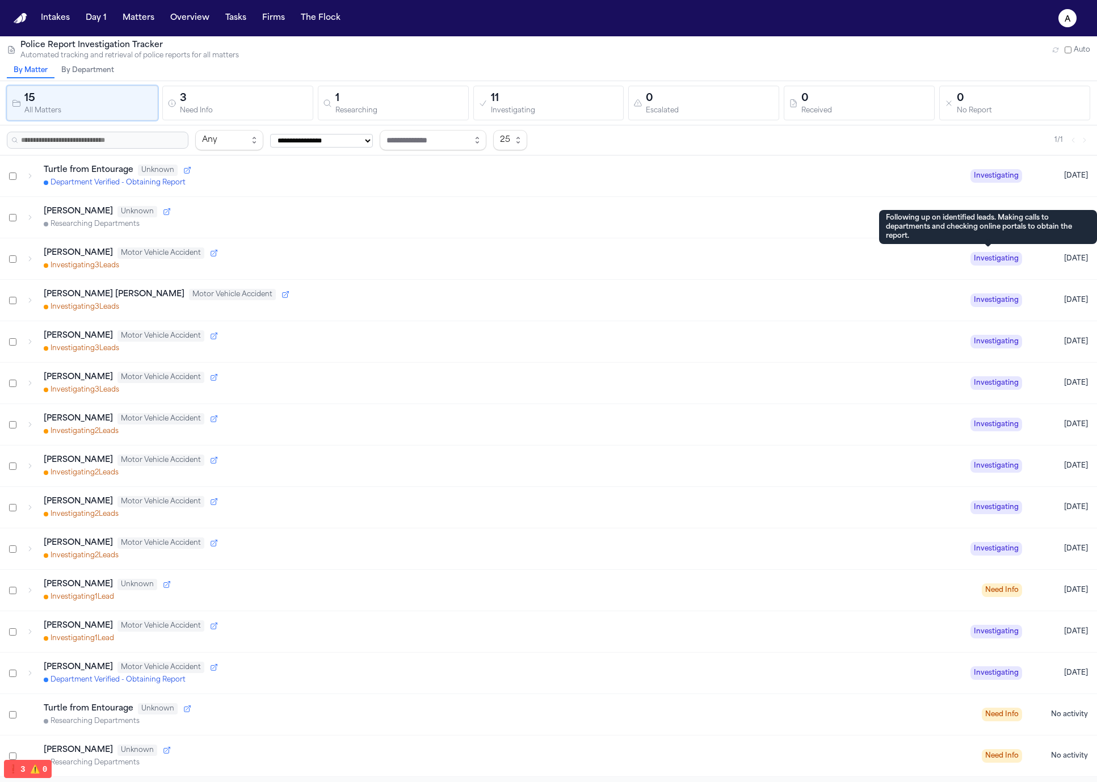
click at [762, 257] on div "Marisol Alvarez Motor Vehicle Accident" at bounding box center [503, 253] width 918 height 11
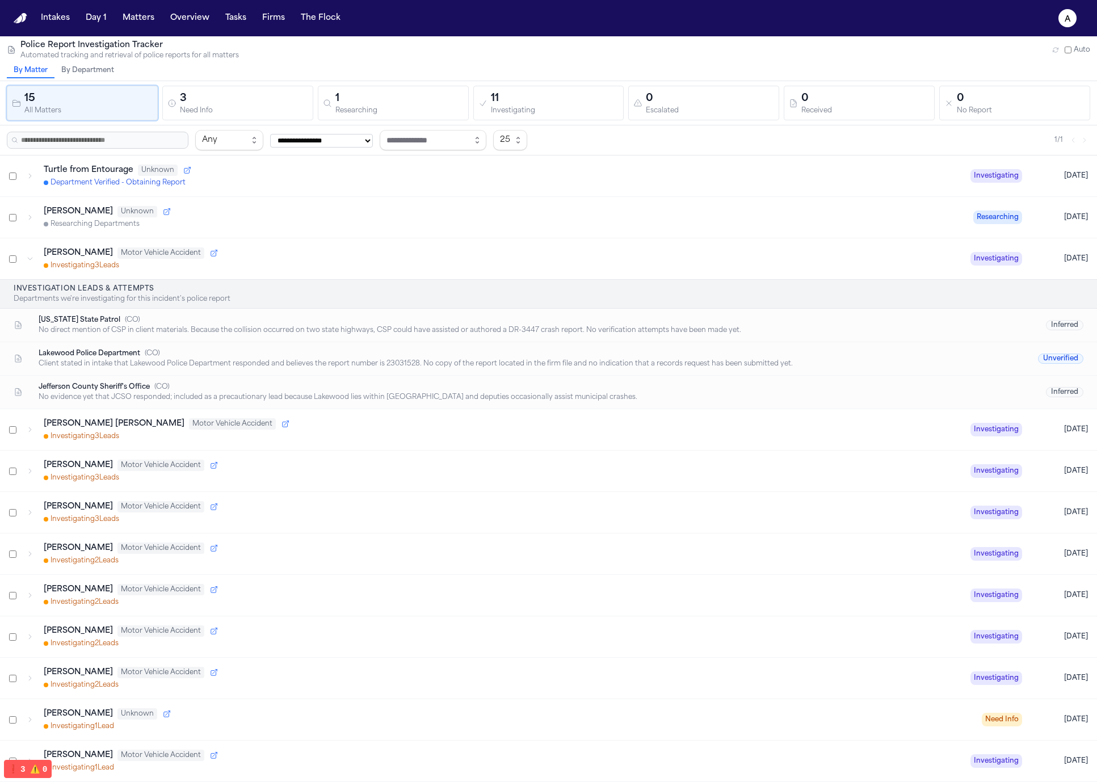
click at [281, 288] on h4 "Investigation Leads & Attempts" at bounding box center [549, 288] width 1070 height 9
click at [227, 337] on div "Colorado State Patrol ( CO ) No direct mention of CSP in client materials. Beca…" at bounding box center [548, 325] width 1097 height 33
click at [133, 330] on div "No direct mention of CSP in client materials. Because the collision occurred on…" at bounding box center [517, 330] width 957 height 9
click at [132, 330] on div "No direct mention of CSP in client materials. Because the collision occurred on…" at bounding box center [517, 330] width 957 height 9
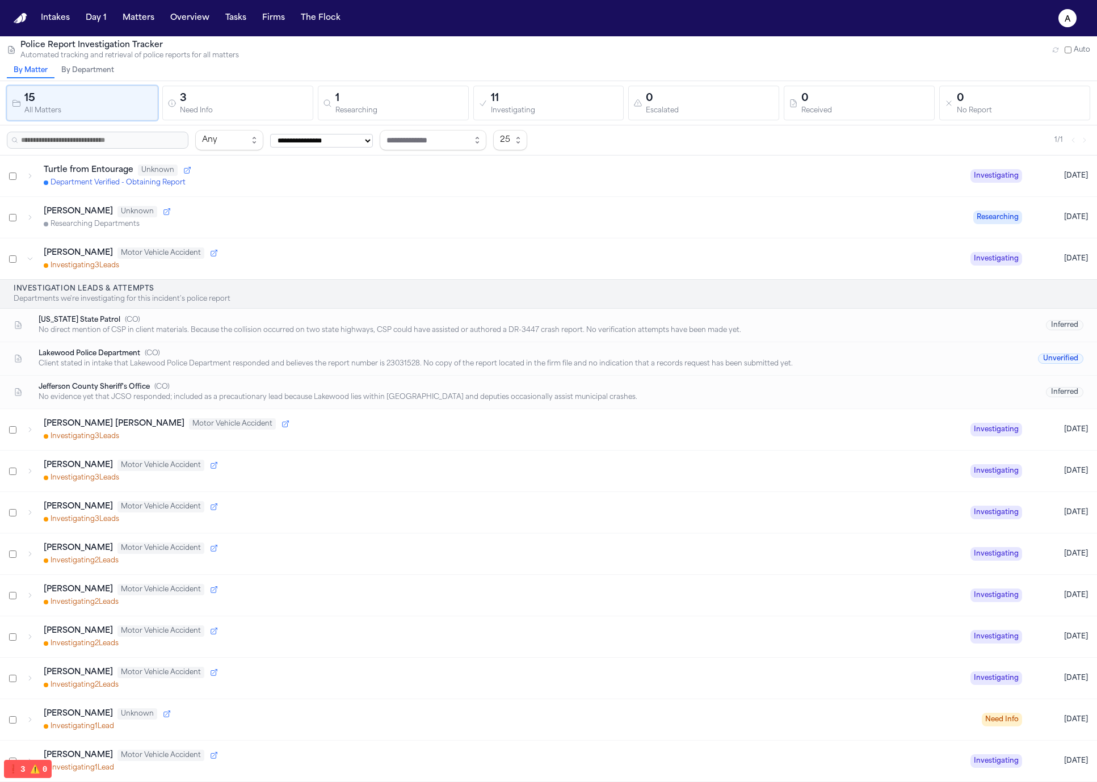
click at [856, 341] on div "Colorado State Patrol ( CO ) No direct mention of CSP in client materials. Beca…" at bounding box center [548, 325] width 1097 height 33
click at [23, 322] on div at bounding box center [23, 325] width 18 height 9
click at [737, 333] on div "No direct mention of CSP in client materials. Because the collision occurred on…" at bounding box center [517, 330] width 957 height 9
click at [993, 403] on div "Jefferson County Sheriff's Office ( CO ) No evidence yet that JCSO responded; i…" at bounding box center [548, 392] width 1097 height 33
click at [367, 267] on div "Investigating 3 Lead s" at bounding box center [503, 265] width 918 height 9
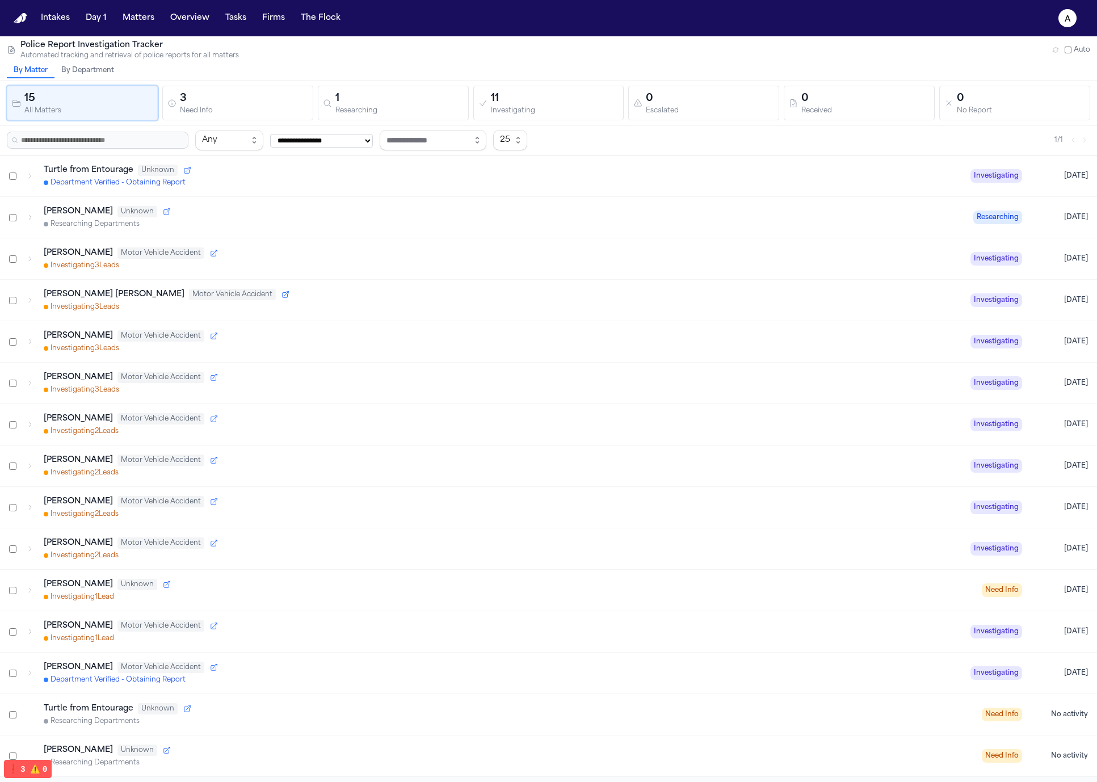
click at [157, 270] on div "Marisol Alvarez Motor Vehicle Accident Investigating 3 Lead s Investigating Yes…" at bounding box center [548, 258] width 1097 height 41
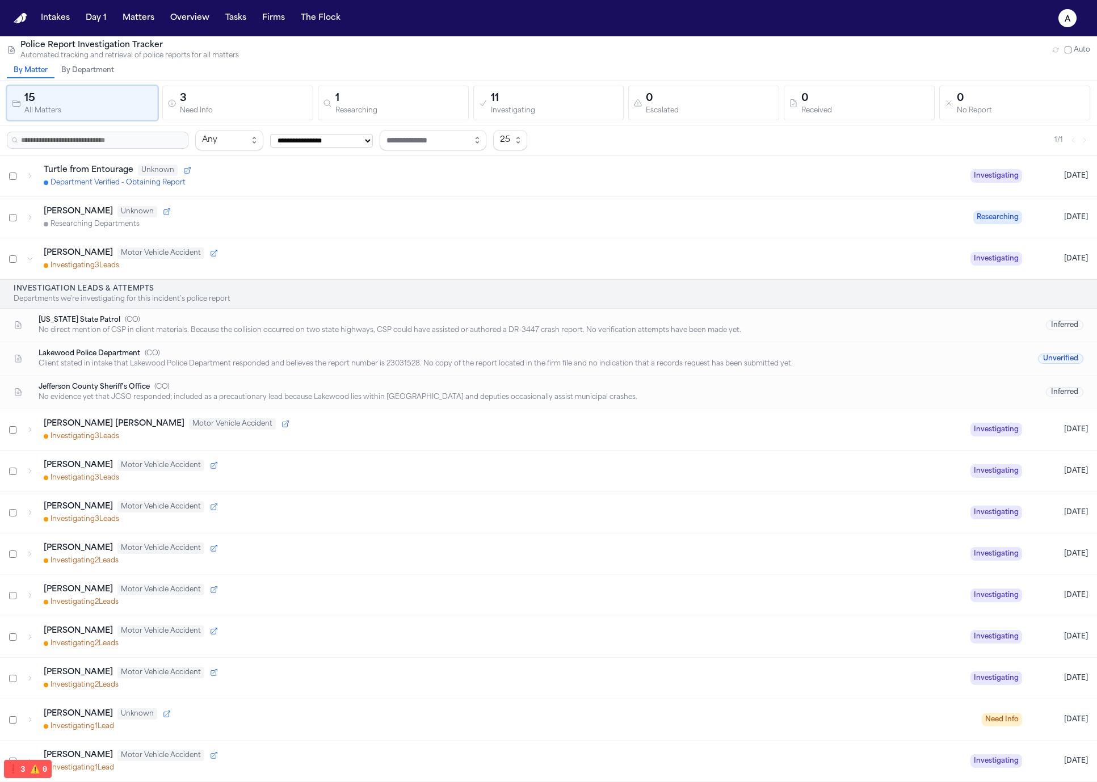
click at [161, 271] on div "Marisol Alvarez Motor Vehicle Accident Investigating 3 Lead s Investigating Yes…" at bounding box center [548, 258] width 1097 height 41
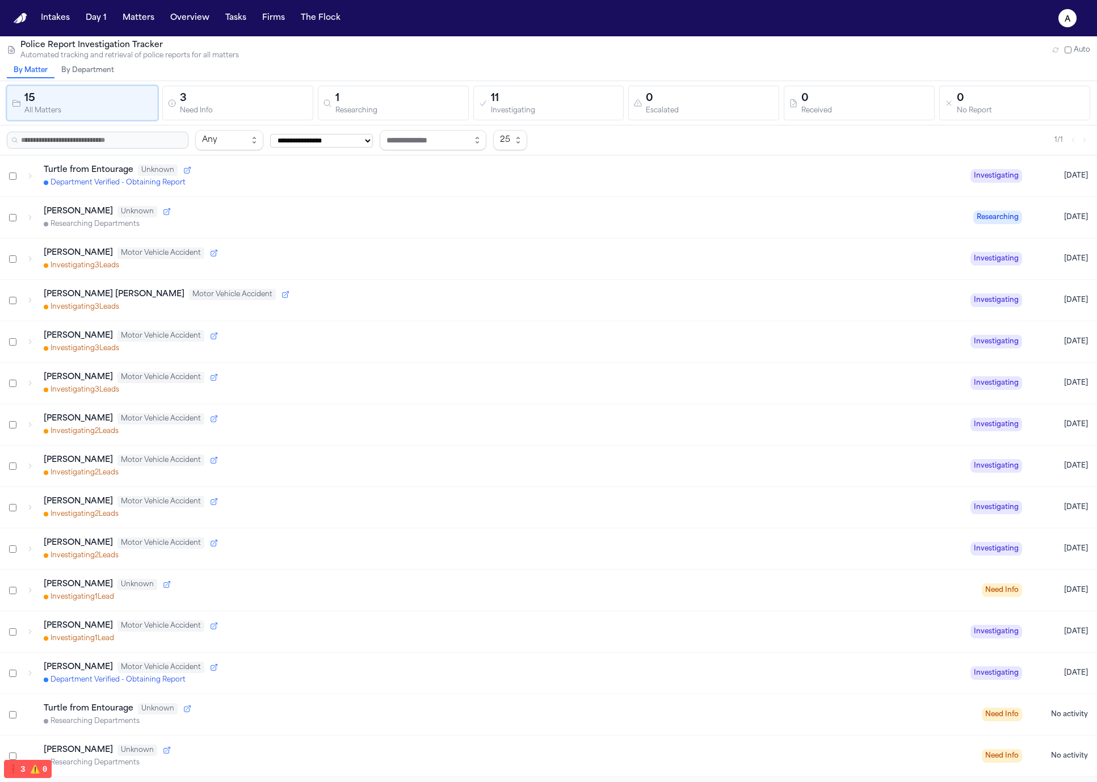
click at [97, 70] on button "By Department" at bounding box center [87, 71] width 66 height 15
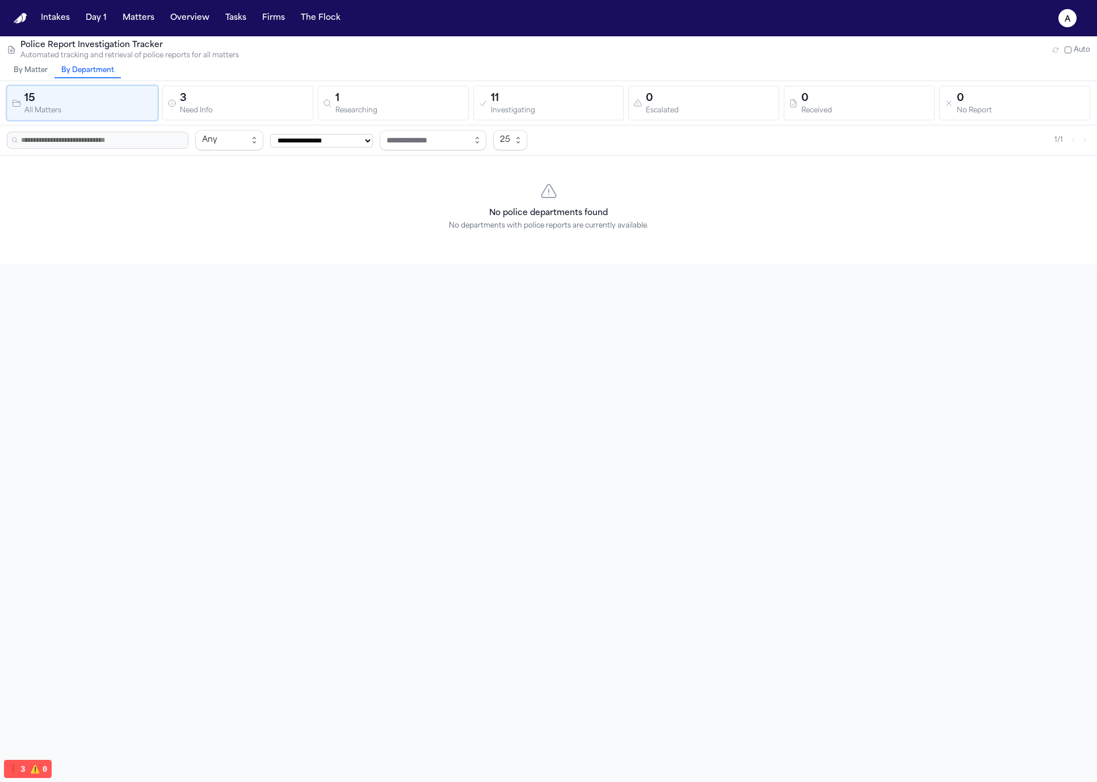
click at [1053, 50] on icon "button" at bounding box center [1056, 50] width 7 height 7
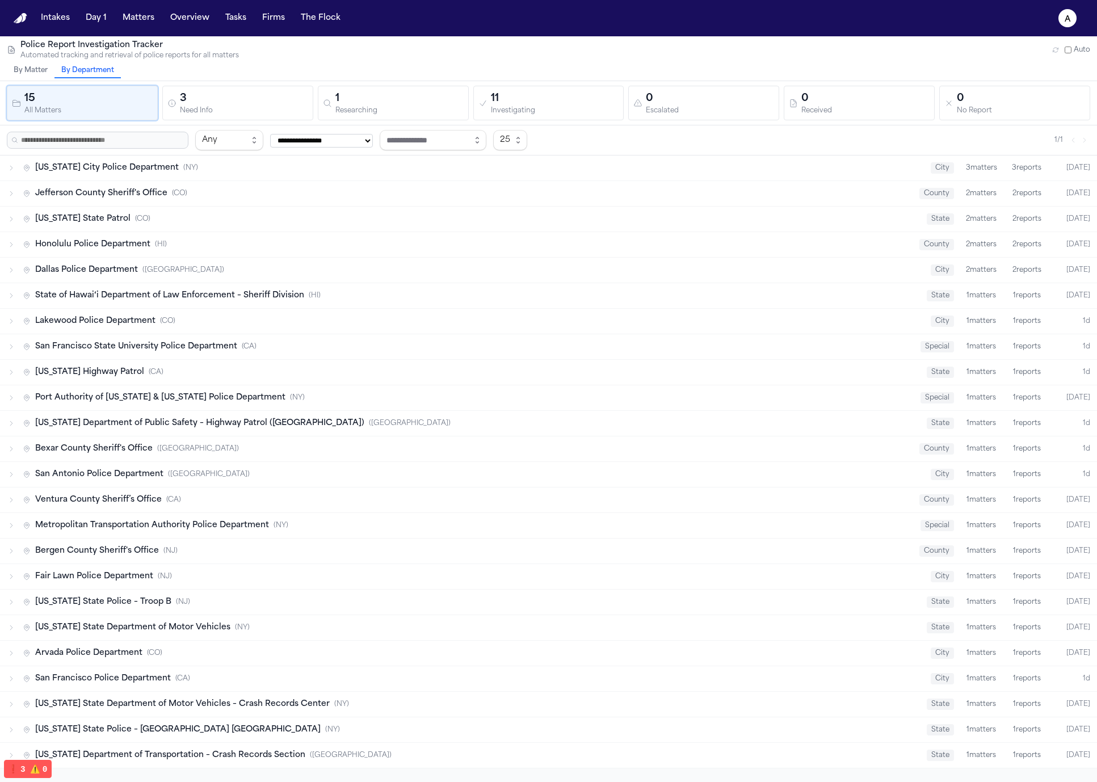
click at [52, 76] on button "By Matter" at bounding box center [31, 71] width 48 height 15
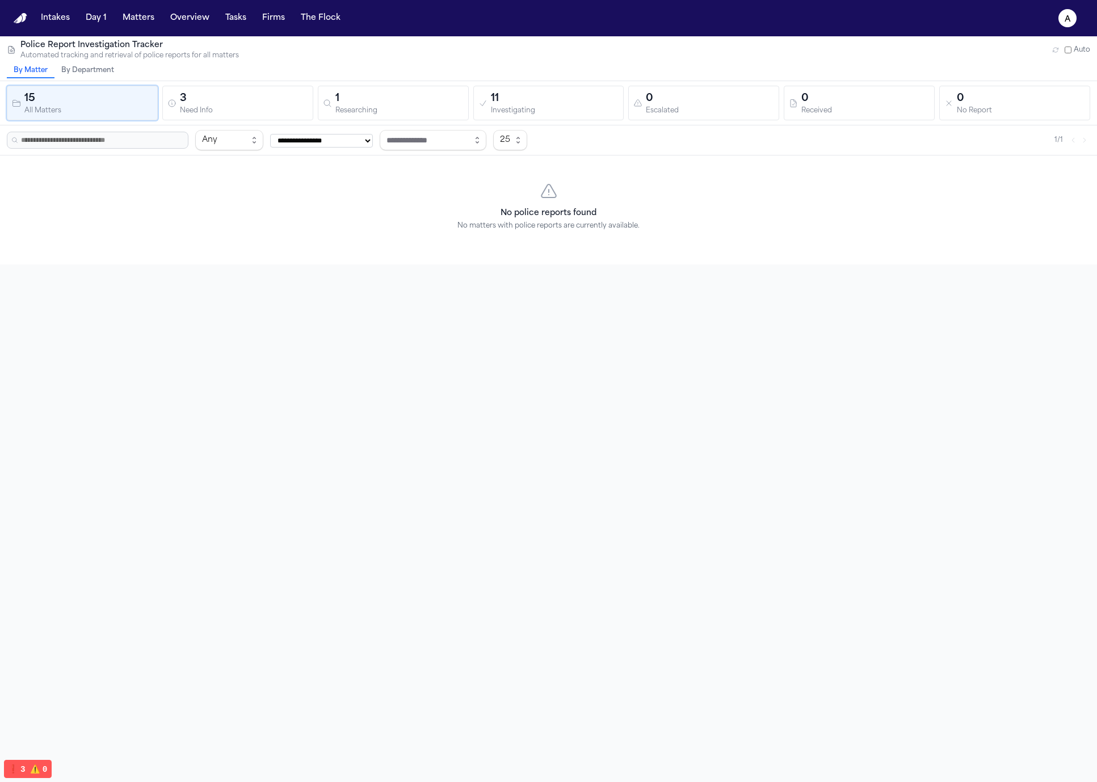
click at [1053, 51] on icon "button" at bounding box center [1056, 50] width 7 height 7
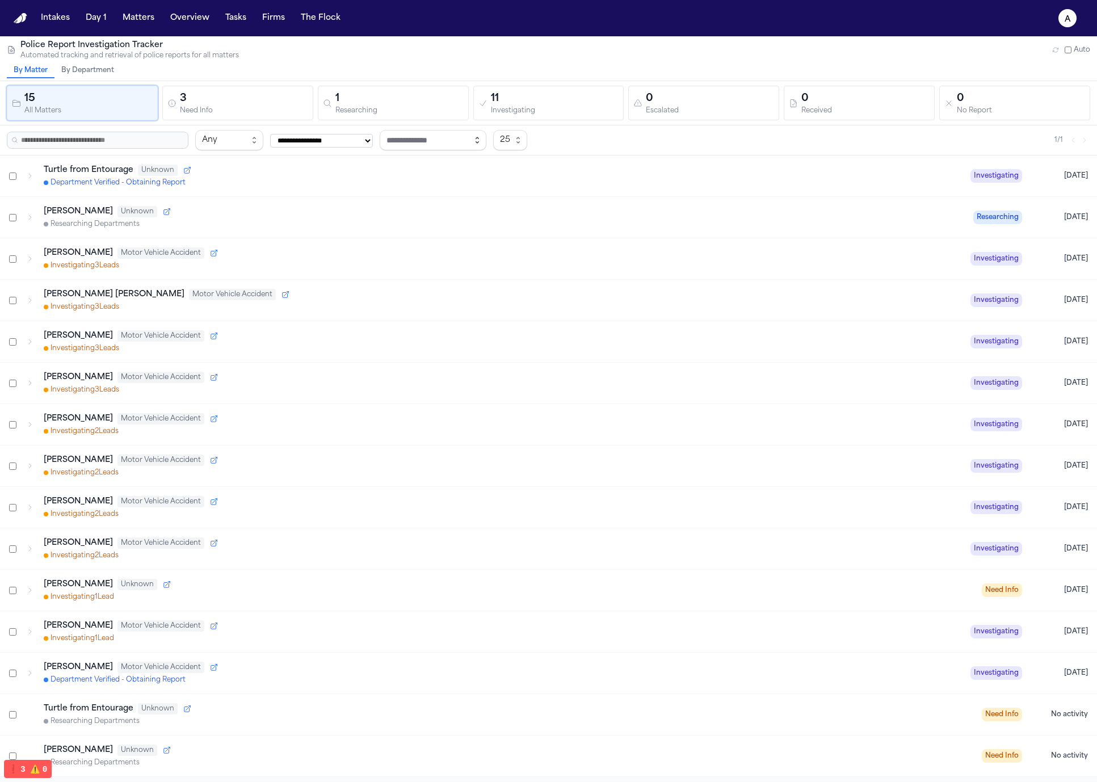
click at [482, 141] on icon "button" at bounding box center [477, 140] width 9 height 9
type input "**********"
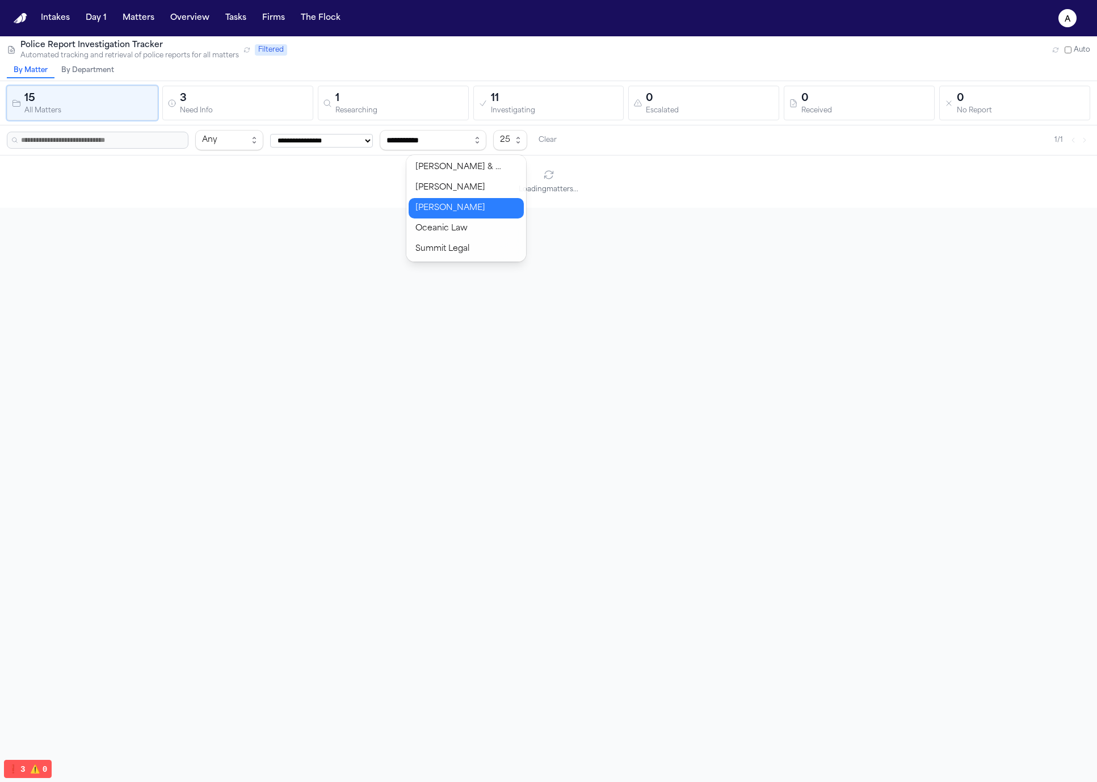
click at [505, 204] on body "**********" at bounding box center [548, 391] width 1097 height 782
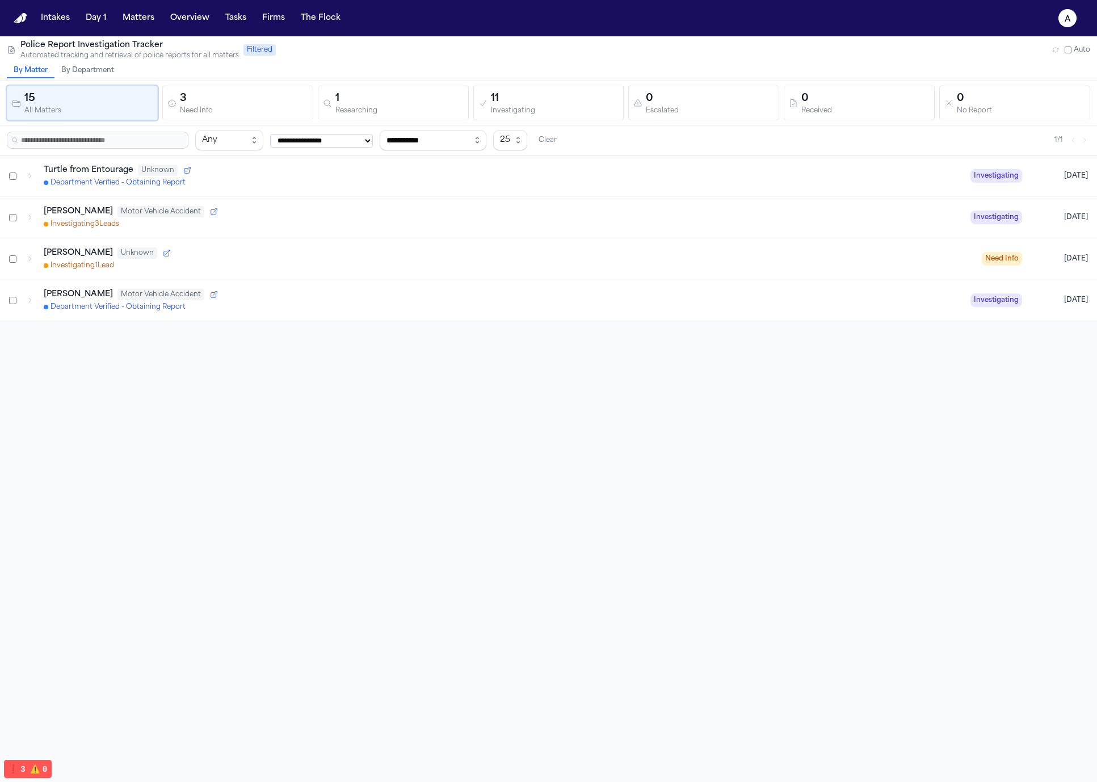
click at [414, 295] on div "Raul Esteban Delgado Motor Vehicle Accident" at bounding box center [503, 294] width 918 height 11
click at [415, 298] on div "Raul Esteban Delgado Motor Vehicle Accident" at bounding box center [503, 294] width 918 height 11
click at [890, 110] on div "Received" at bounding box center [866, 111] width 128 height 9
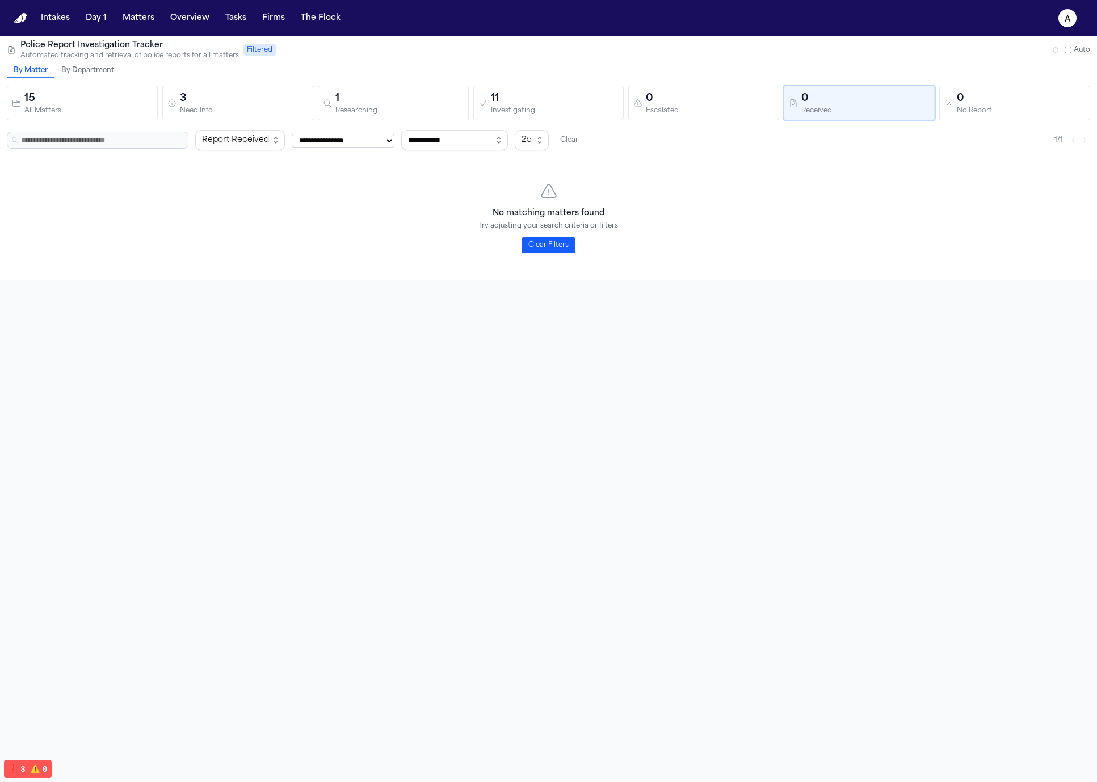
click at [307, 108] on button "3 Need Info" at bounding box center [237, 103] width 151 height 35
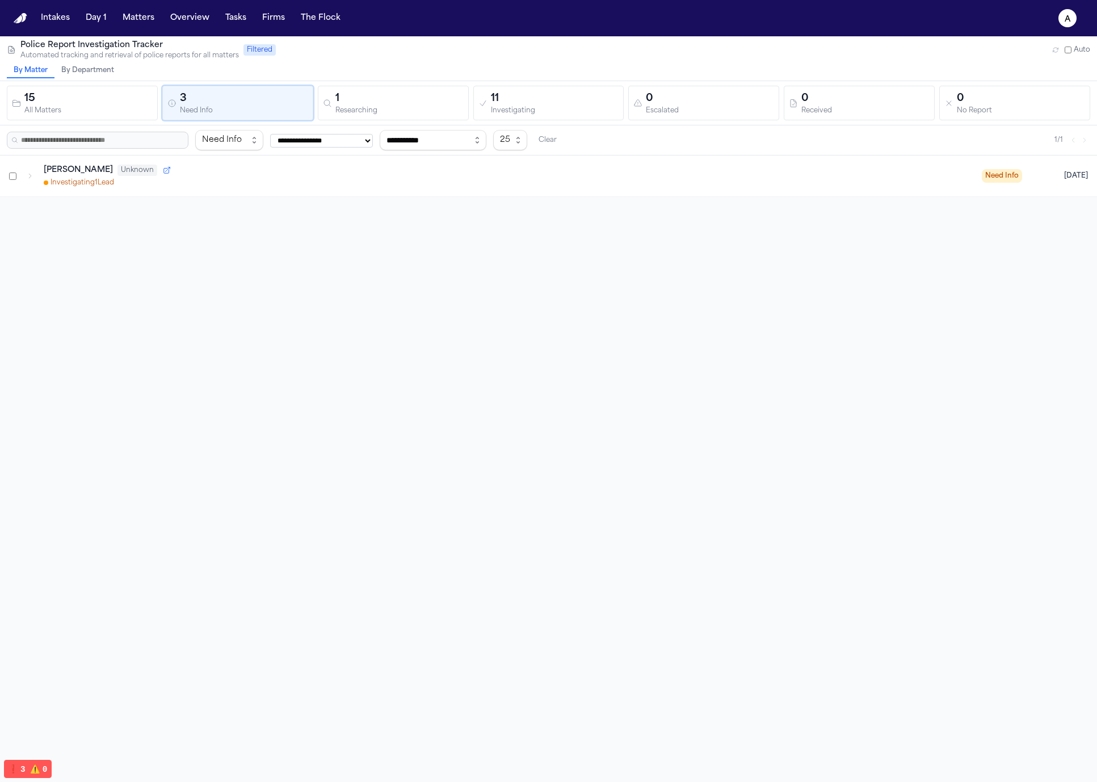
click at [383, 108] on div "Researching" at bounding box center [400, 111] width 128 height 9
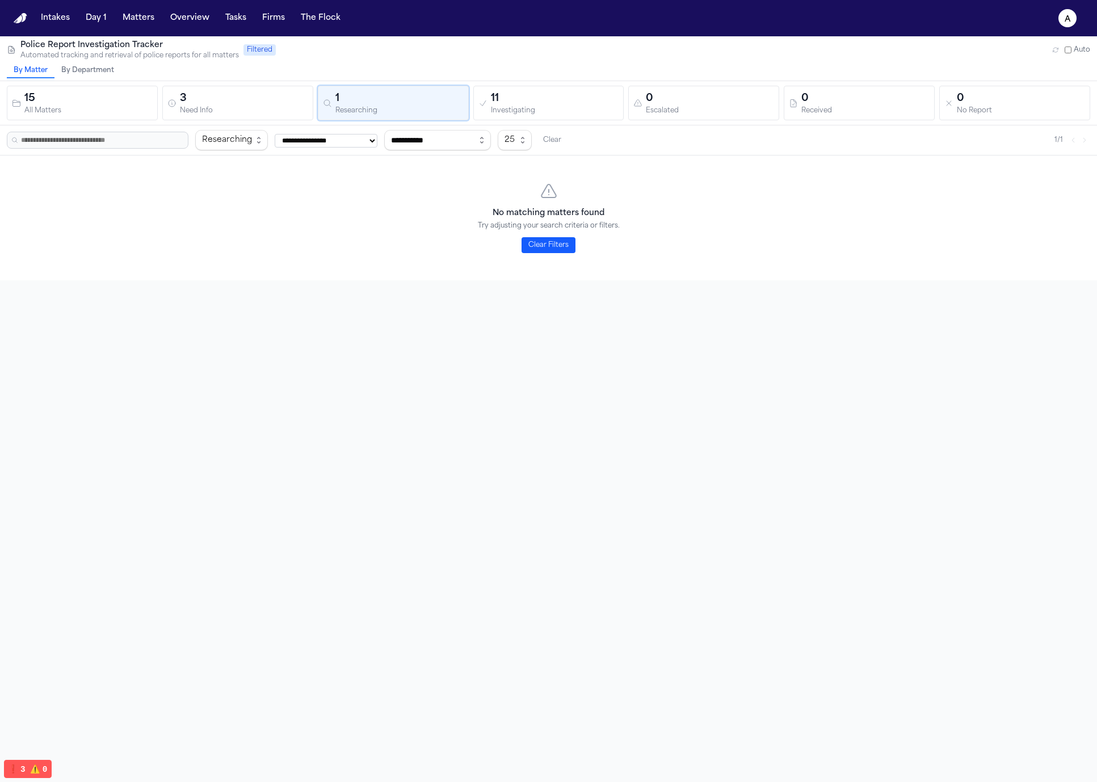
click at [610, 108] on div "Investigating" at bounding box center [555, 111] width 128 height 9
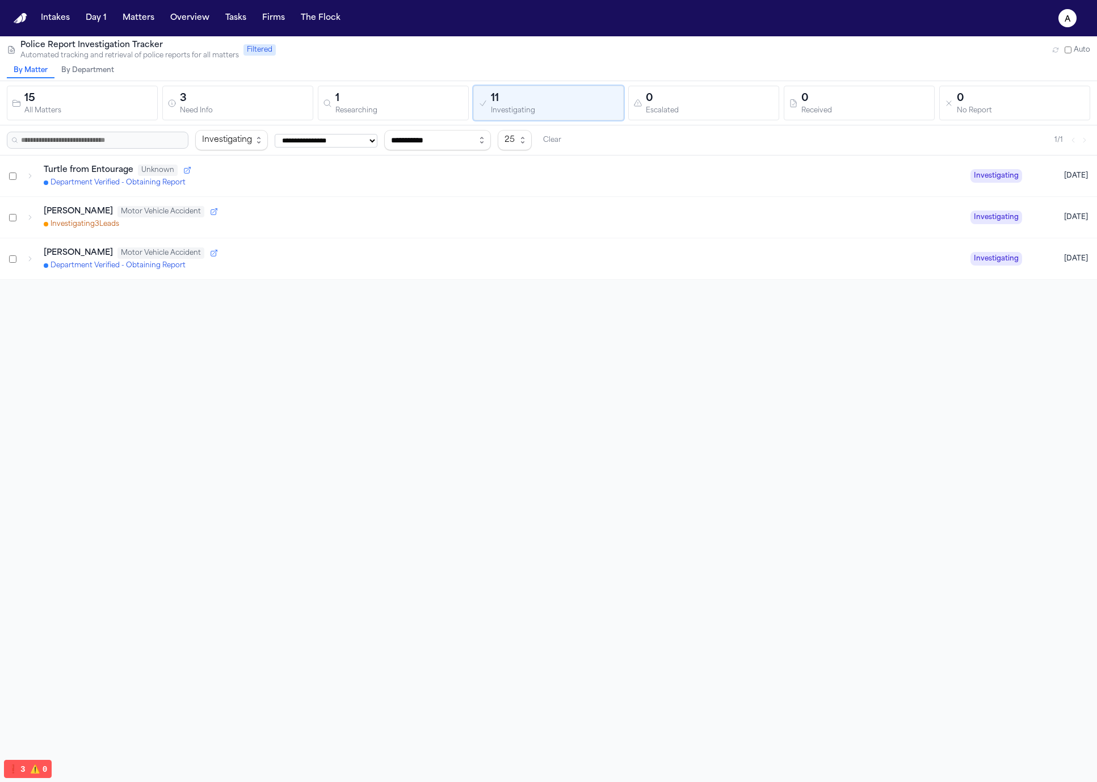
click at [375, 179] on div "Department Verified - Obtaining Report" at bounding box center [503, 182] width 918 height 9
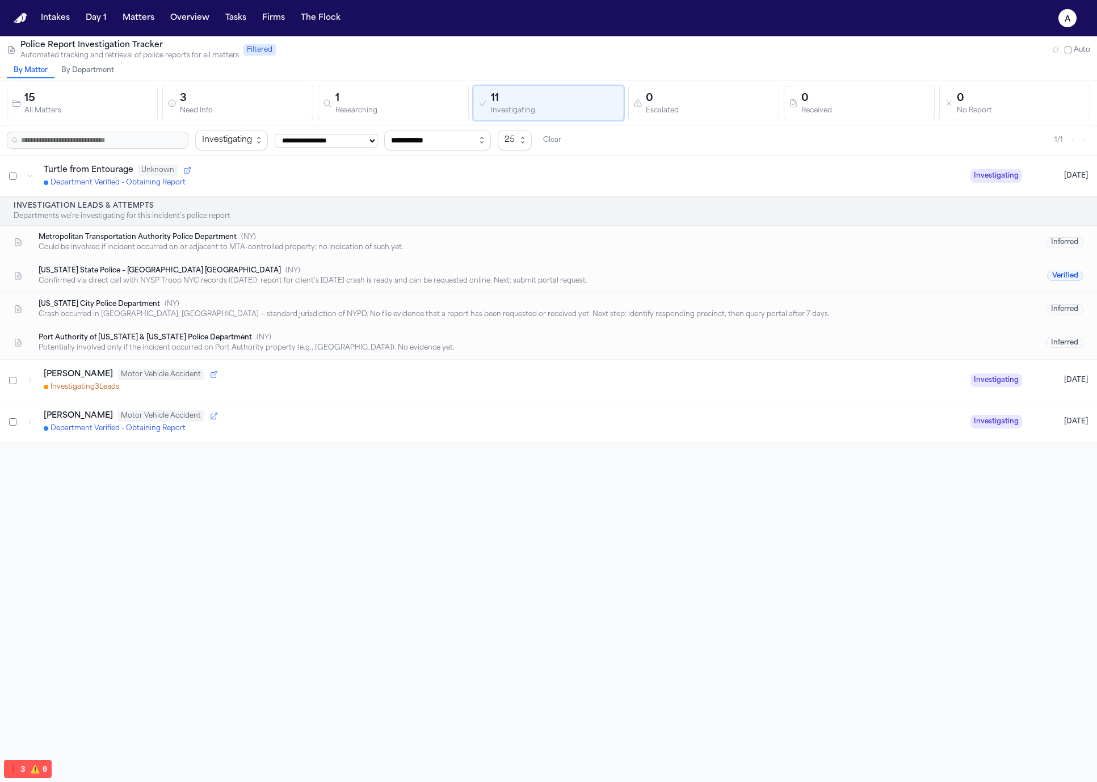
click at [331, 380] on div "Gabriela Marquez Motor Vehicle Accident Investigating 3 Lead s" at bounding box center [503, 380] width 918 height 23
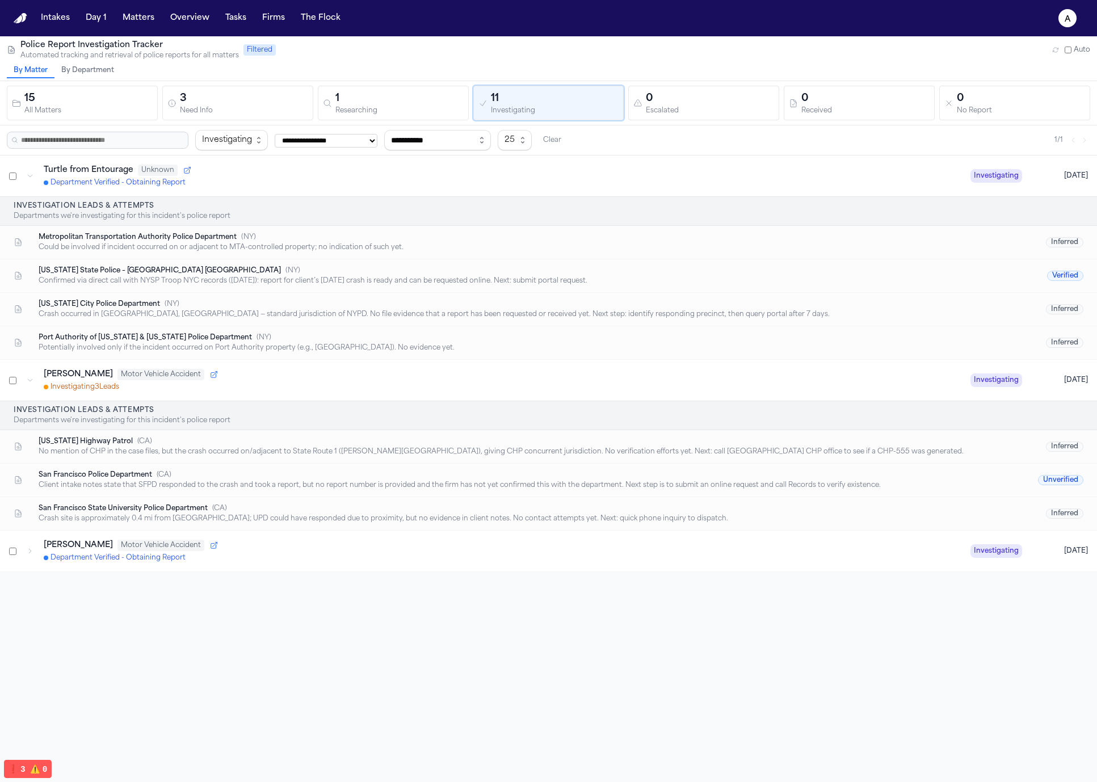
click at [499, 376] on div "Gabriela Marquez Motor Vehicle Accident" at bounding box center [503, 374] width 918 height 11
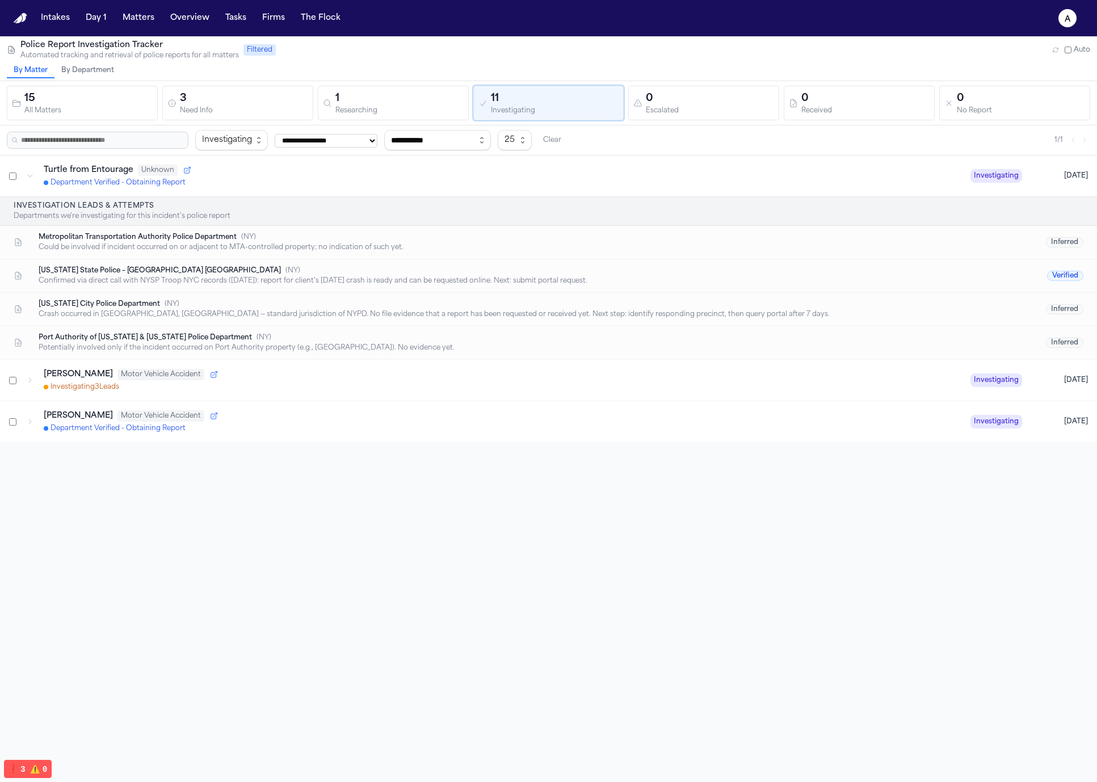
click at [554, 322] on div "New York City Police Department ( NY ) Crash occurred in Queens, NY — standard …" at bounding box center [548, 309] width 1097 height 33
click at [553, 302] on div "New York City Police Department ( NY )" at bounding box center [517, 304] width 957 height 9
click at [556, 258] on div "Investigation Leads & Attempts Departments we're investigating for this inciden…" at bounding box center [548, 277] width 1097 height 163
click at [556, 258] on div "Metropolitan Transportation Authority Police Department ( NY ) Could be involve…" at bounding box center [548, 242] width 1097 height 33
click at [347, 280] on div "Confirmed via direct call with NYSP Troop NYC records (8/15/25): report for cli…" at bounding box center [517, 280] width 957 height 9
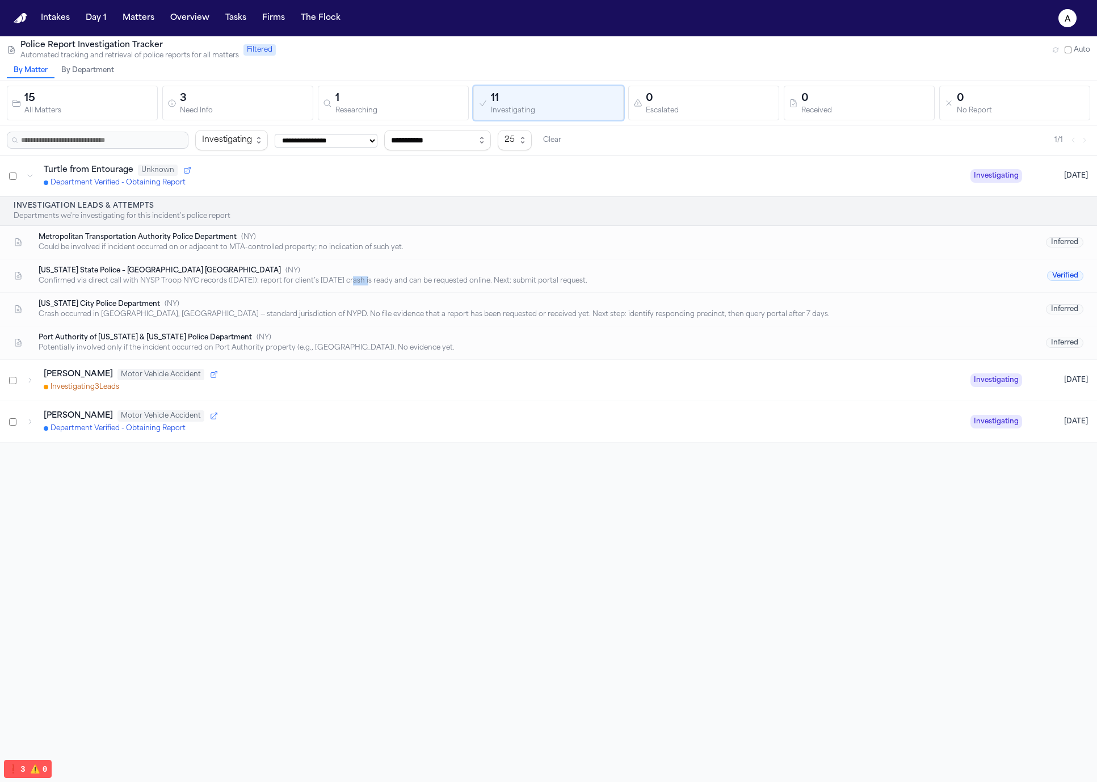
click at [347, 280] on div "Confirmed via direct call with NYSP Troop NYC records (8/15/25): report for cli…" at bounding box center [517, 280] width 957 height 9
click at [307, 336] on div "Port Authority of New York & New Jersey Police Department ( NY )" at bounding box center [517, 337] width 957 height 9
click at [280, 343] on div "Potentially involved only if the incident occurred on Port Authority property (…" at bounding box center [517, 347] width 957 height 9
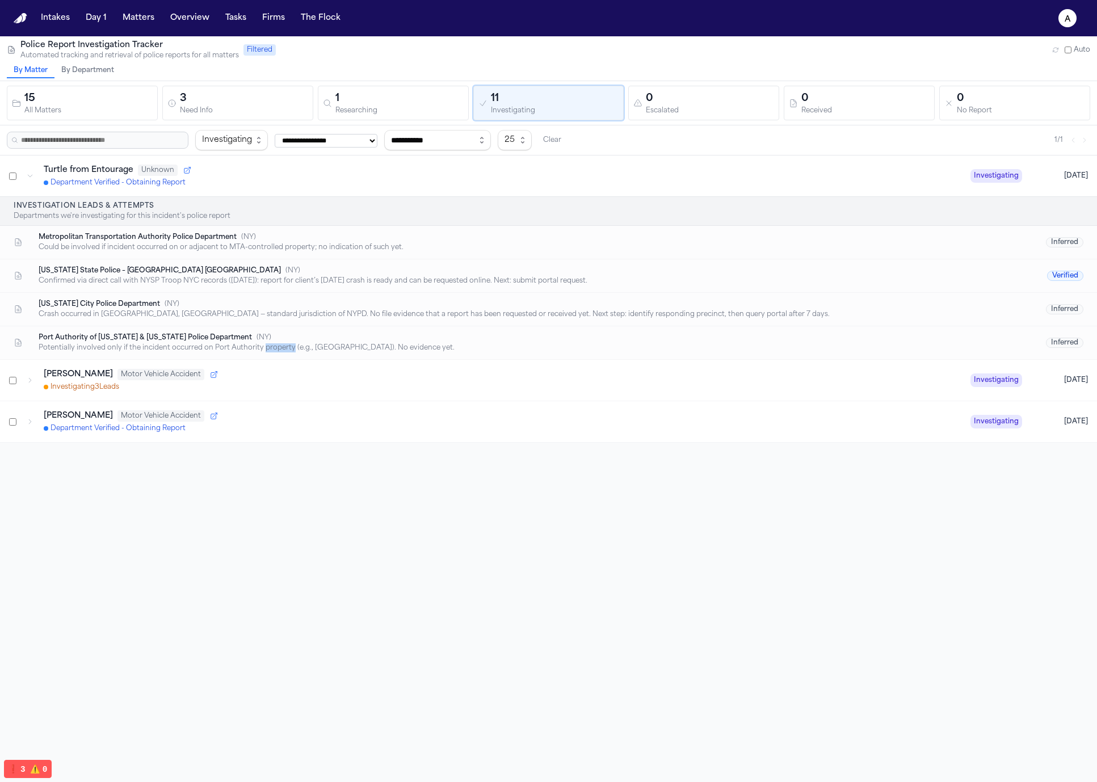
click at [281, 345] on div "Potentially involved only if the incident occurred on Port Authority property (…" at bounding box center [517, 347] width 957 height 9
click at [287, 389] on div "Investigating 3 Lead s" at bounding box center [503, 387] width 918 height 9
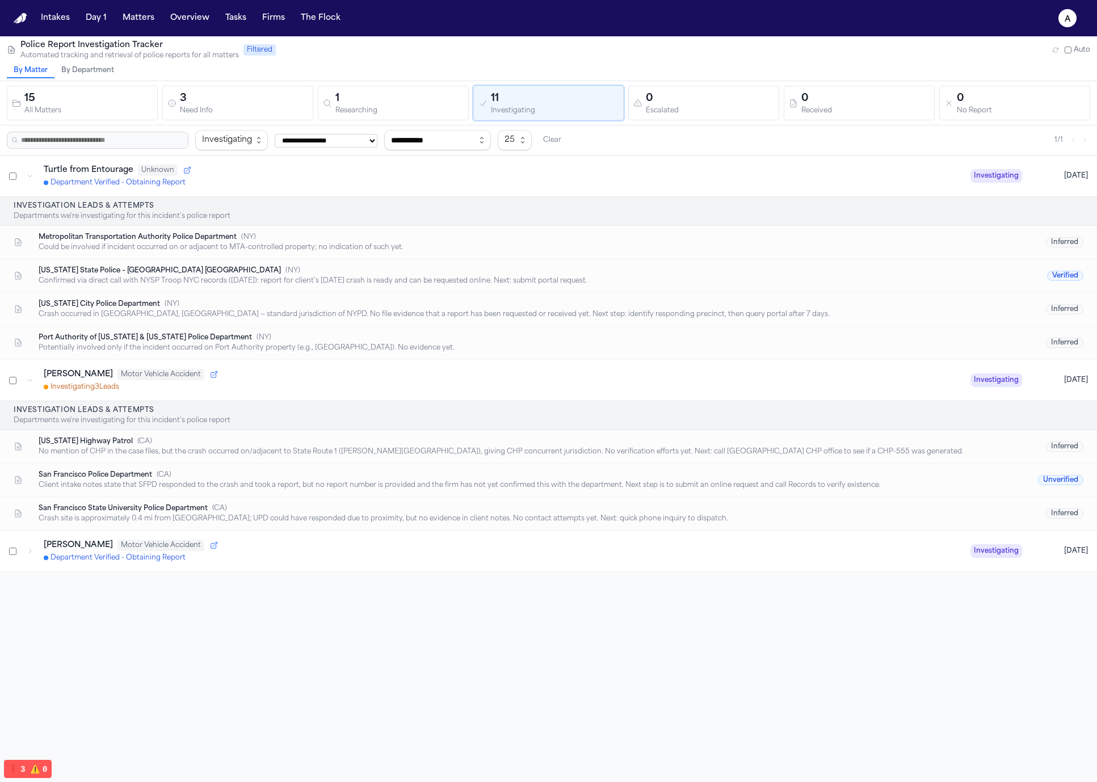
click at [280, 439] on div "California Highway Patrol ( CA )" at bounding box center [517, 441] width 957 height 9
click at [276, 466] on div "San Francisco Police Department ( CA ) Client intake notes state that SFPD resp…" at bounding box center [548, 480] width 1097 height 33
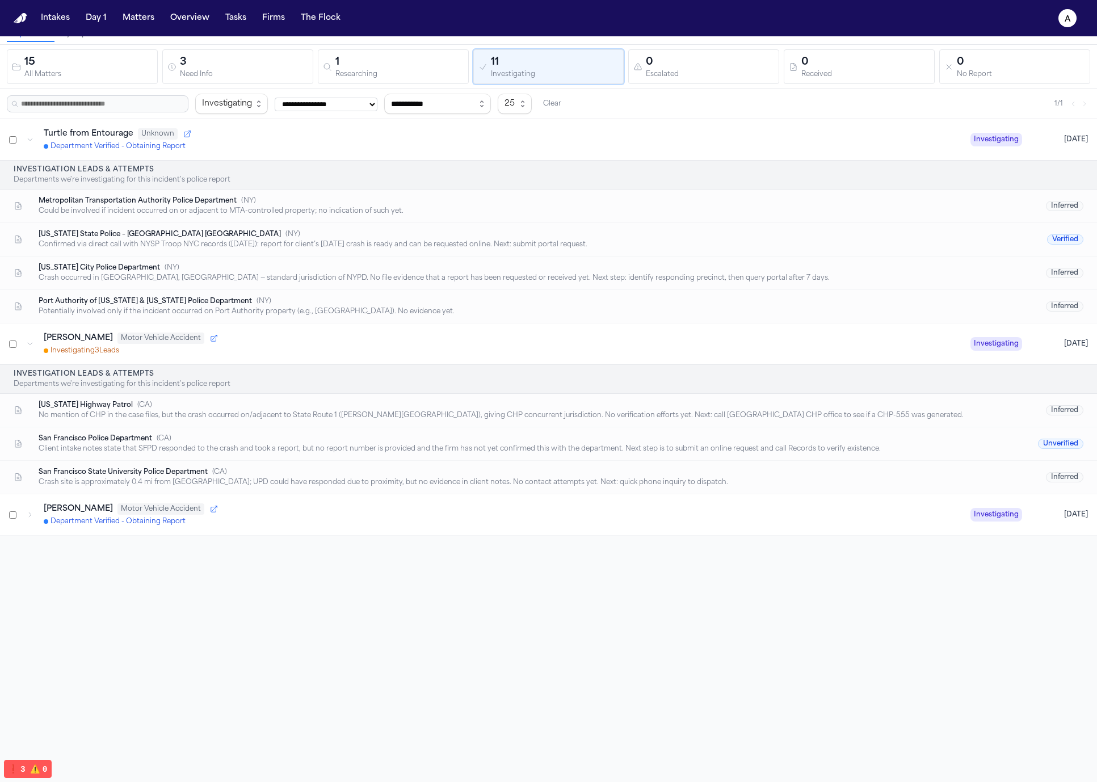
click at [307, 519] on div "Department Verified - Obtaining Report" at bounding box center [503, 521] width 918 height 9
click at [175, 551] on p "Departments we're investigating for this incident's police report" at bounding box center [549, 555] width 1070 height 9
click at [148, 523] on span "Department Verified - Obtaining Report" at bounding box center [115, 521] width 142 height 9
click at [148, 524] on span "Department Verified - Obtaining Report" at bounding box center [115, 521] width 142 height 9
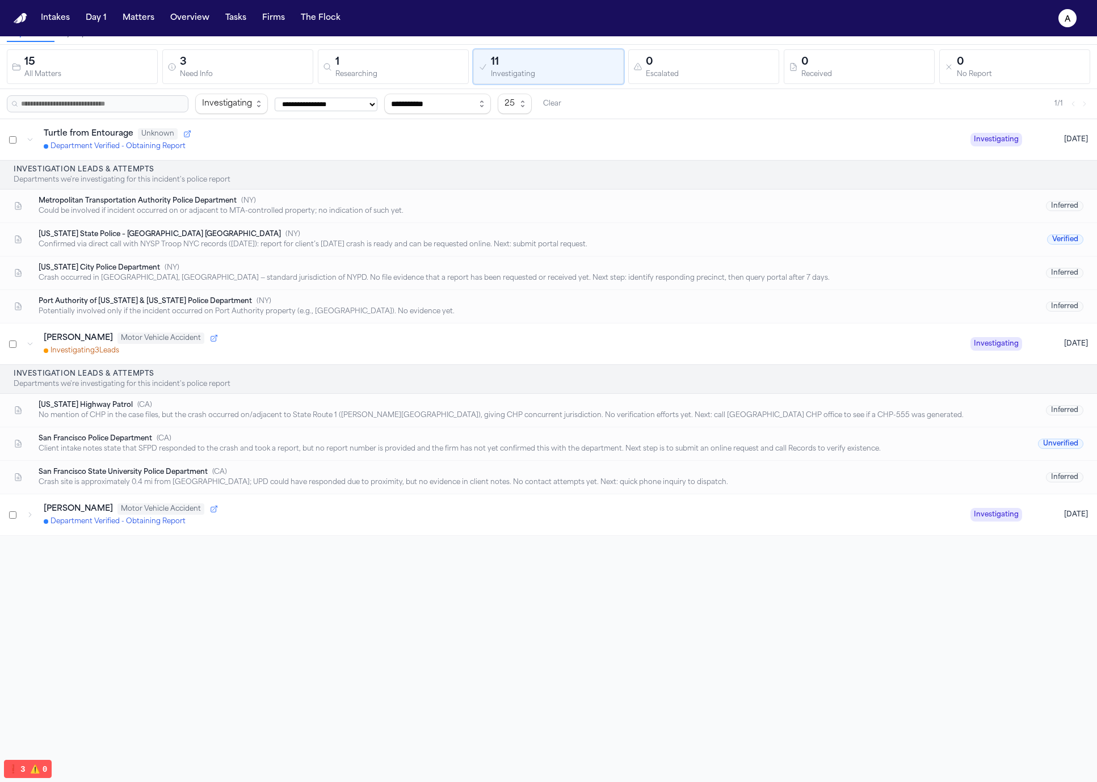
click at [131, 563] on div "**********" at bounding box center [548, 391] width 1097 height 782
click at [167, 527] on div "Raul Esteban Delgado Motor Vehicle Accident Department Verified - Obtaining Rep…" at bounding box center [548, 514] width 1097 height 41
click at [133, 583] on div "Client intake states a Ventura County Sheriff's deputy responded and took state…" at bounding box center [517, 586] width 957 height 9
click at [133, 584] on div "Client intake states a Ventura County Sheriff's deputy responded and took state…" at bounding box center [517, 586] width 957 height 9
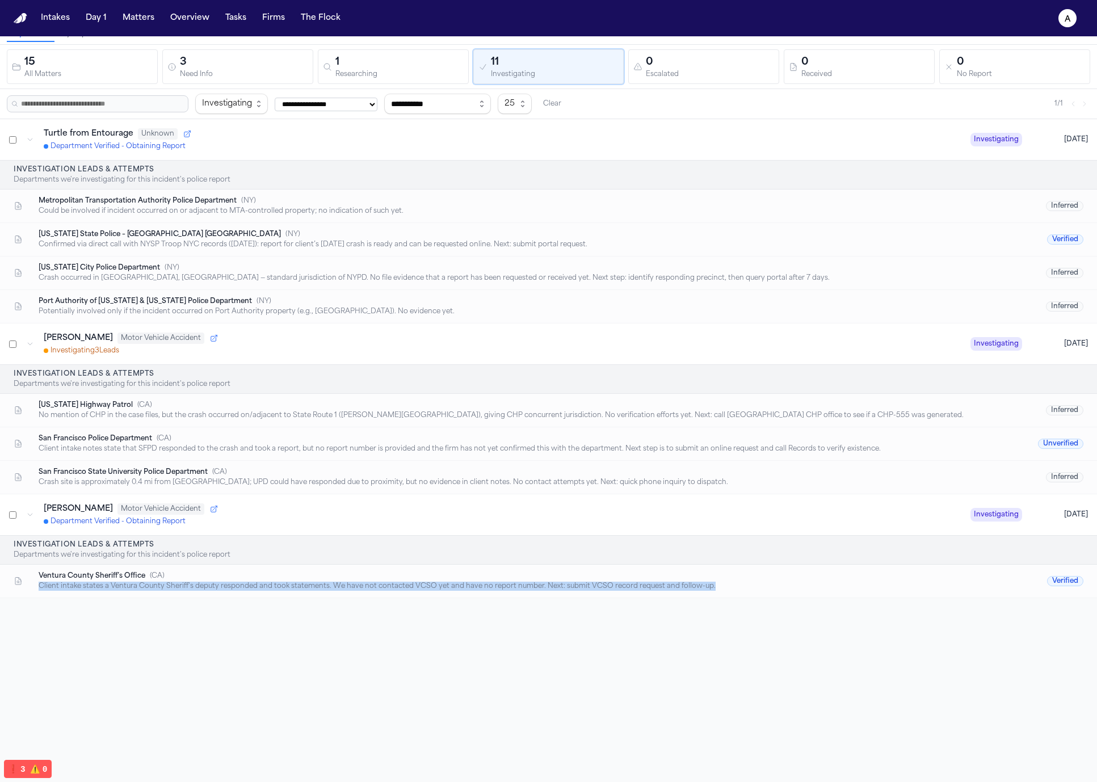
click at [133, 584] on div "Client intake states a Ventura County Sheriff's deputy responded and took state…" at bounding box center [517, 586] width 957 height 9
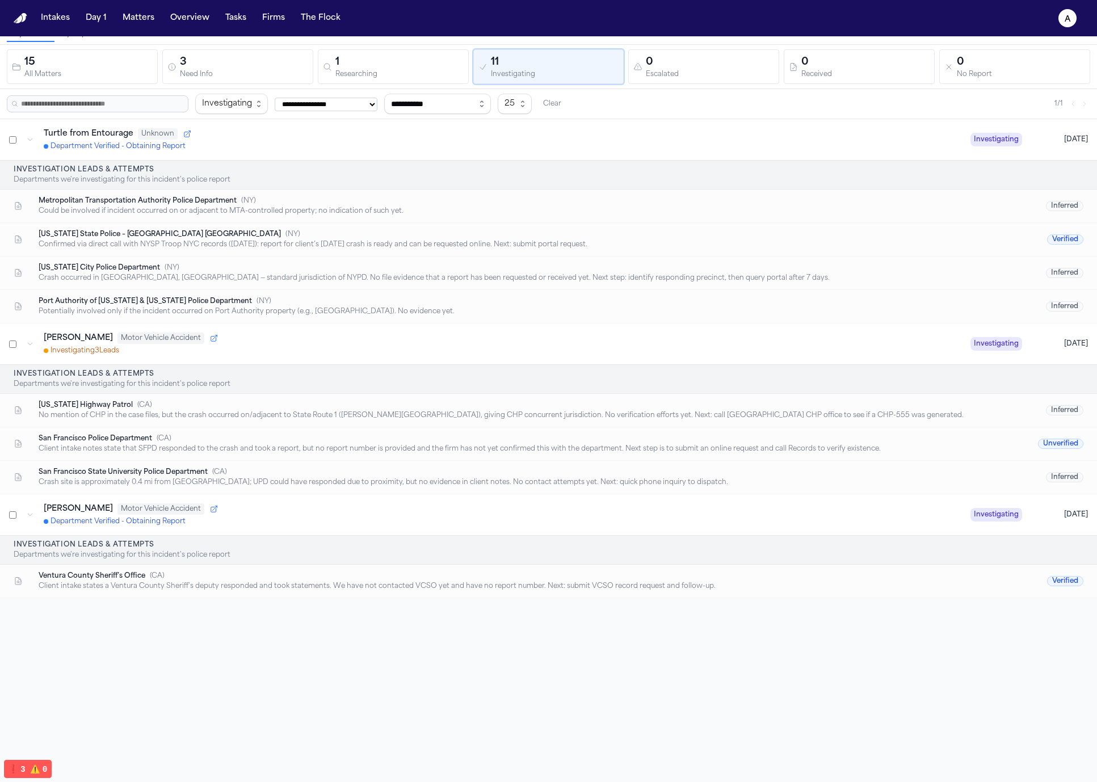
click at [143, 574] on span "Ventura County Sheriff’s Office" at bounding box center [92, 576] width 107 height 9
click at [158, 547] on h4 "Investigation Leads & Attempts" at bounding box center [549, 544] width 1070 height 9
click at [140, 559] on p "Departments we're investigating for this incident's police report" at bounding box center [549, 555] width 1070 height 9
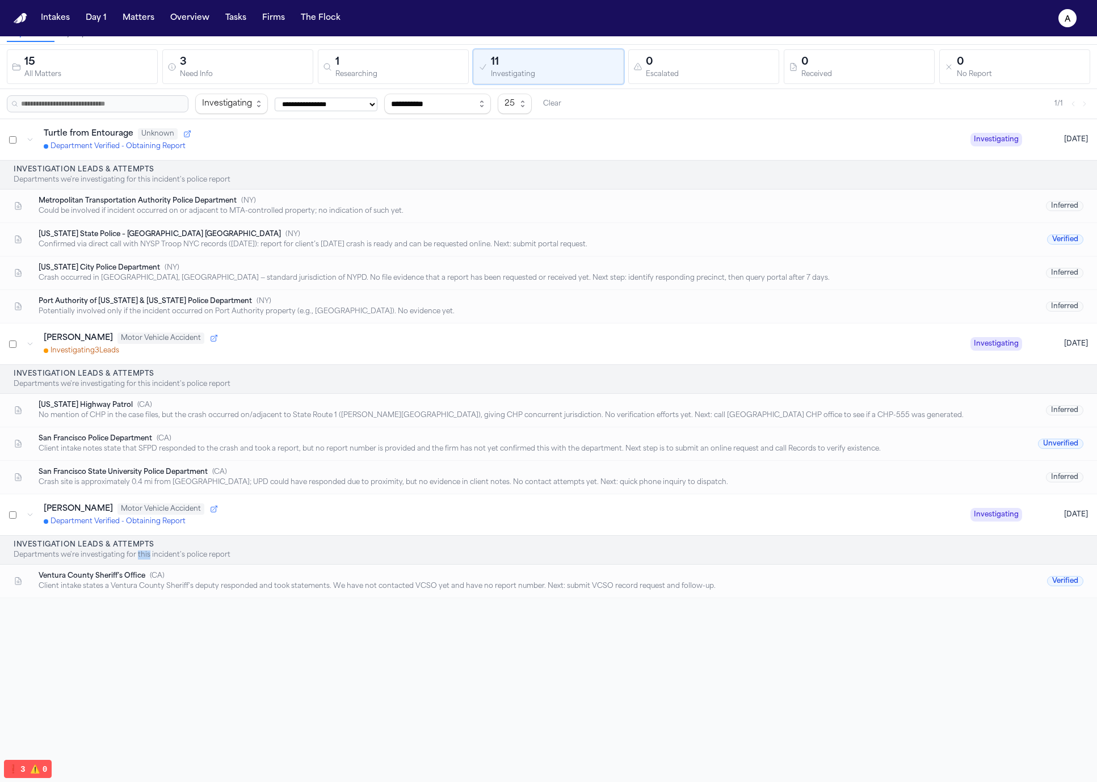
click at [140, 559] on p "Departments we're investigating for this incident's police report" at bounding box center [549, 555] width 1070 height 9
click at [137, 547] on h4 "Investigation Leads & Attempts" at bounding box center [549, 544] width 1070 height 9
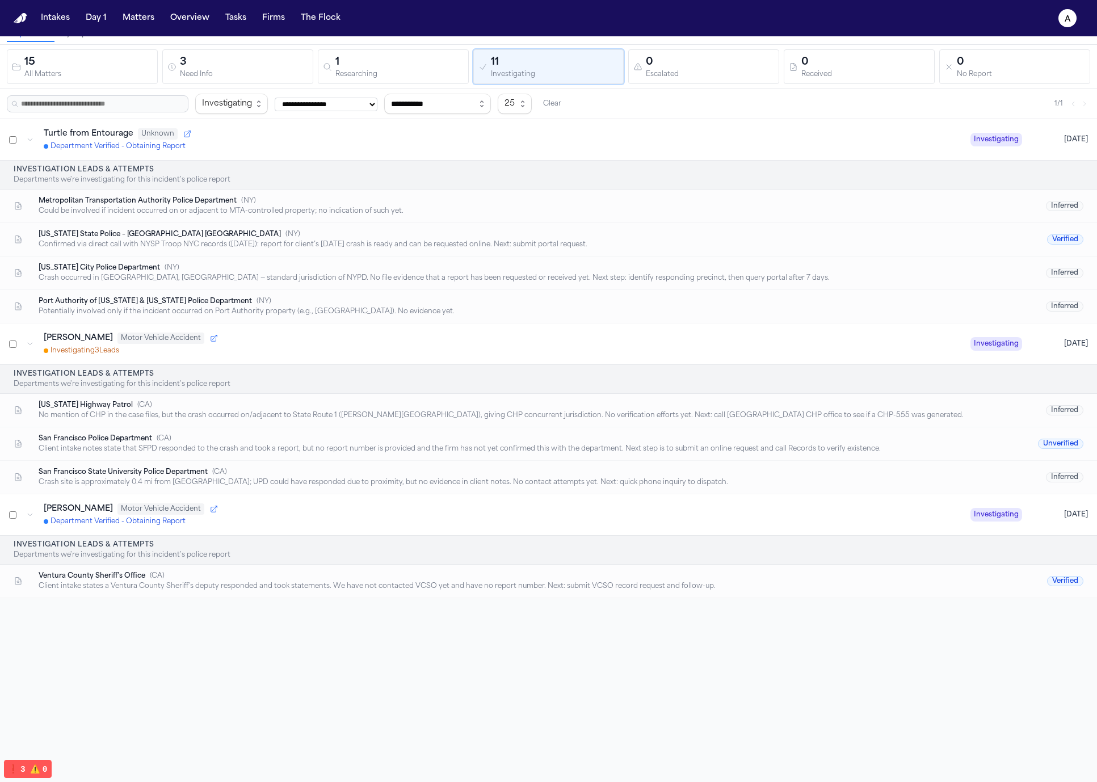
click at [136, 551] on p "Departments we're investigating for this incident's police report" at bounding box center [549, 555] width 1070 height 9
drag, startPoint x: 262, startPoint y: 552, endPoint x: 27, endPoint y: 535, distance: 235.6
click at [27, 535] on div "Raul Esteban Delgado Motor Vehicle Accident Department Verified - Obtaining Rep…" at bounding box center [548, 546] width 1097 height 104
click at [74, 546] on h4 "Investigation Leads & Attempts" at bounding box center [549, 544] width 1070 height 9
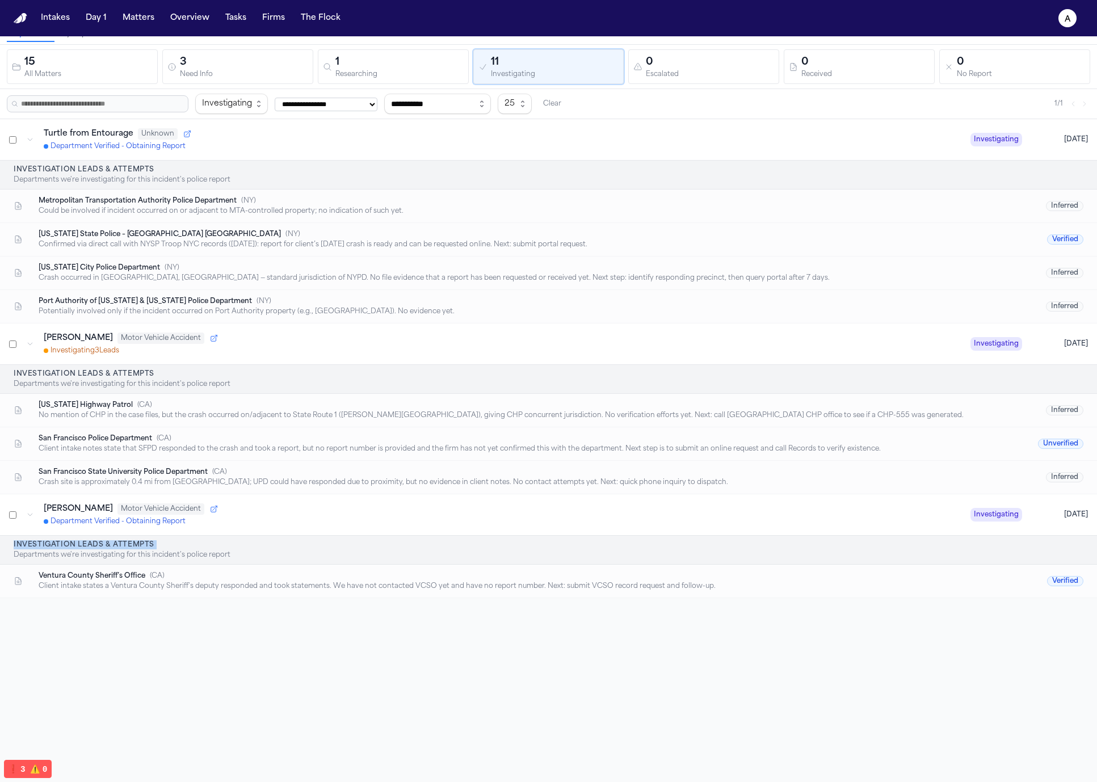
click at [74, 546] on h4 "Investigation Leads & Attempts" at bounding box center [549, 544] width 1070 height 9
click at [131, 554] on p "Departments we're investigating for this incident's police report" at bounding box center [549, 555] width 1070 height 9
click at [132, 555] on p "Departments we're investigating for this incident's police report" at bounding box center [549, 555] width 1070 height 9
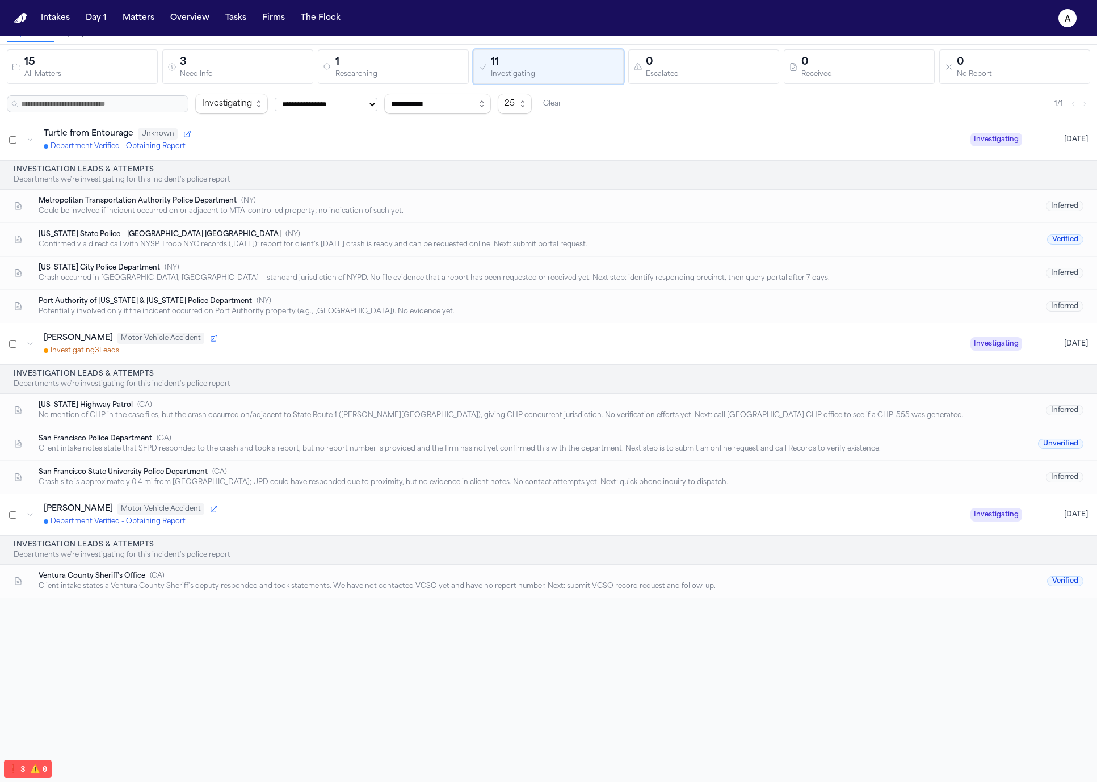
click at [141, 551] on p "Departments we're investigating for this incident's police report" at bounding box center [549, 555] width 1070 height 9
click at [218, 508] on icon "button" at bounding box center [214, 509] width 8 height 8
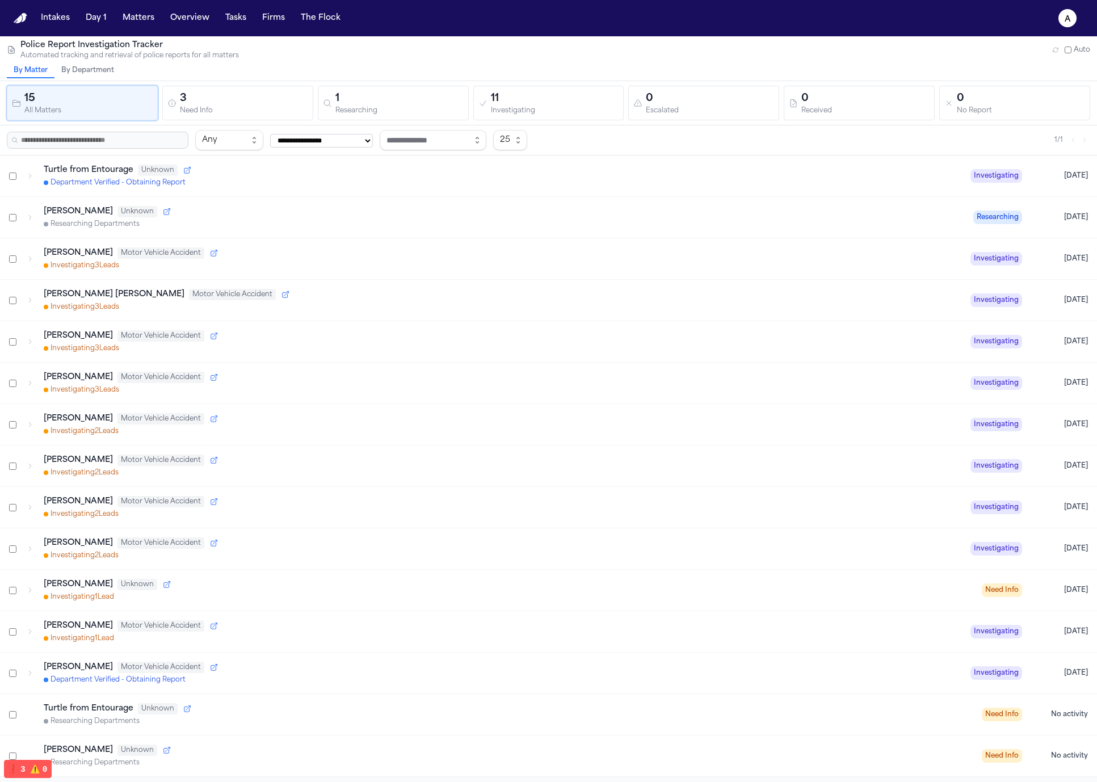
click at [296, 271] on div "Marisol Alvarez Motor Vehicle Accident Investigating 3 Lead s Investigating Yes…" at bounding box center [548, 258] width 1097 height 41
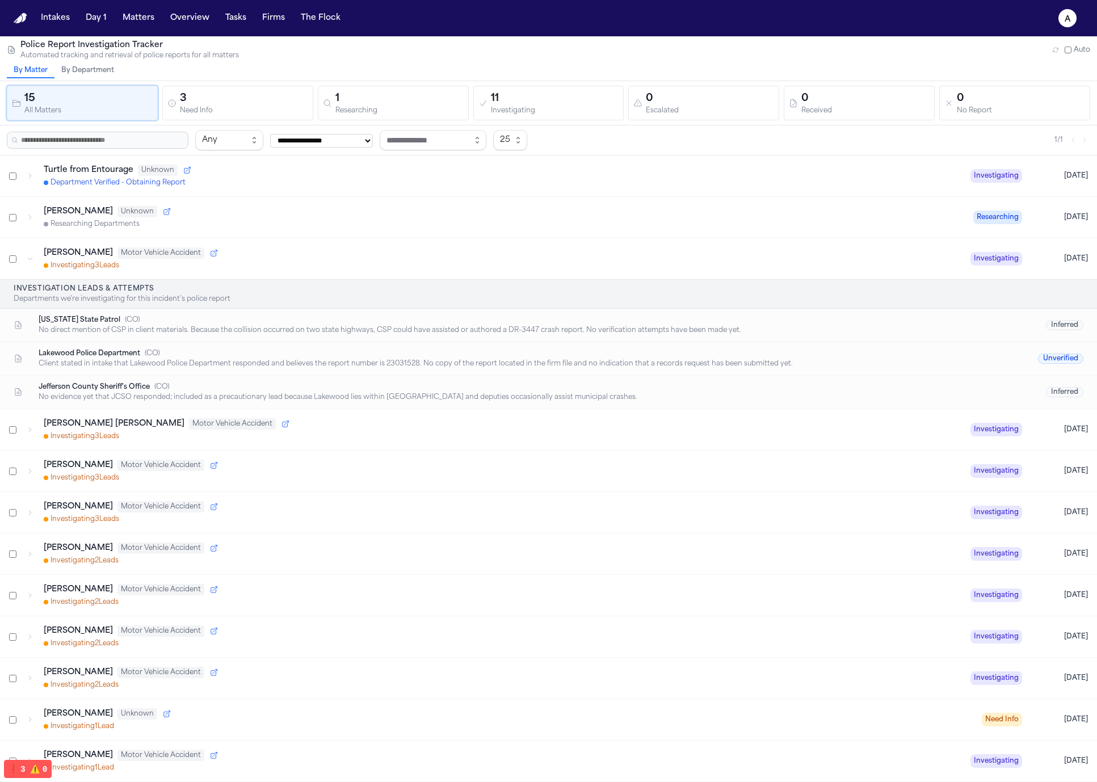
click at [365, 219] on div "Dean KEinan Unknown Researching Departments" at bounding box center [504, 217] width 921 height 23
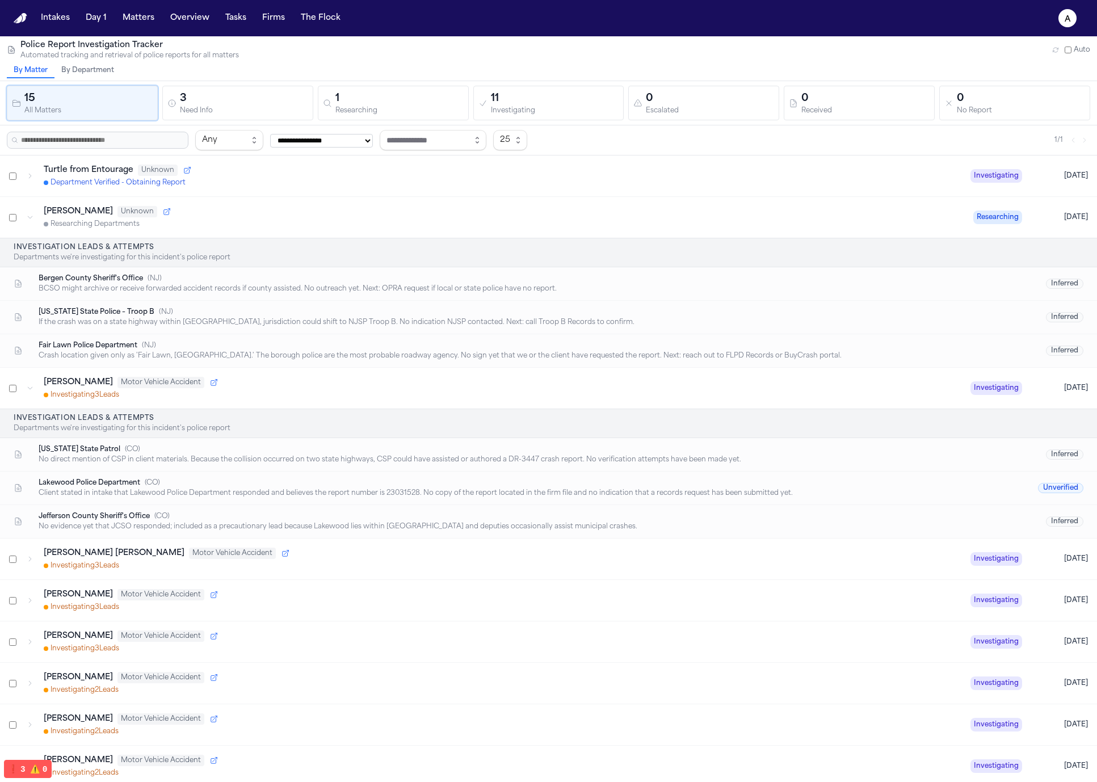
click at [287, 392] on div "Investigating 3 Lead s" at bounding box center [503, 395] width 918 height 9
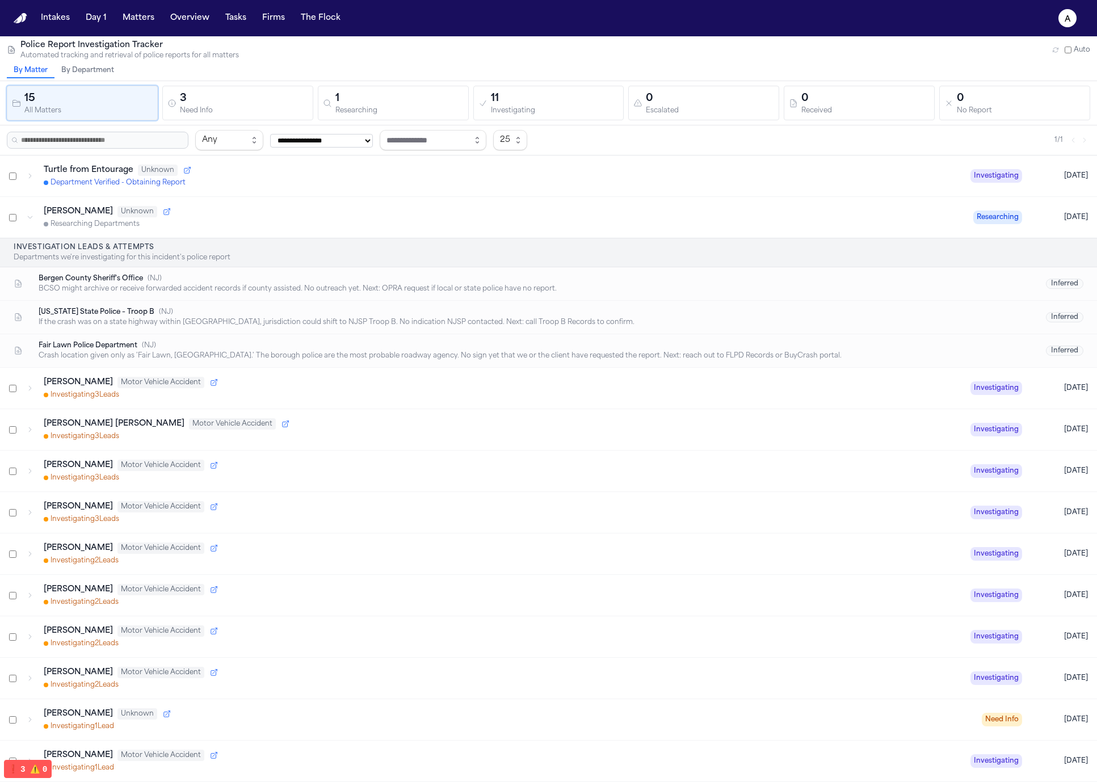
click at [287, 392] on div "Investigating 3 Lead s" at bounding box center [503, 395] width 918 height 9
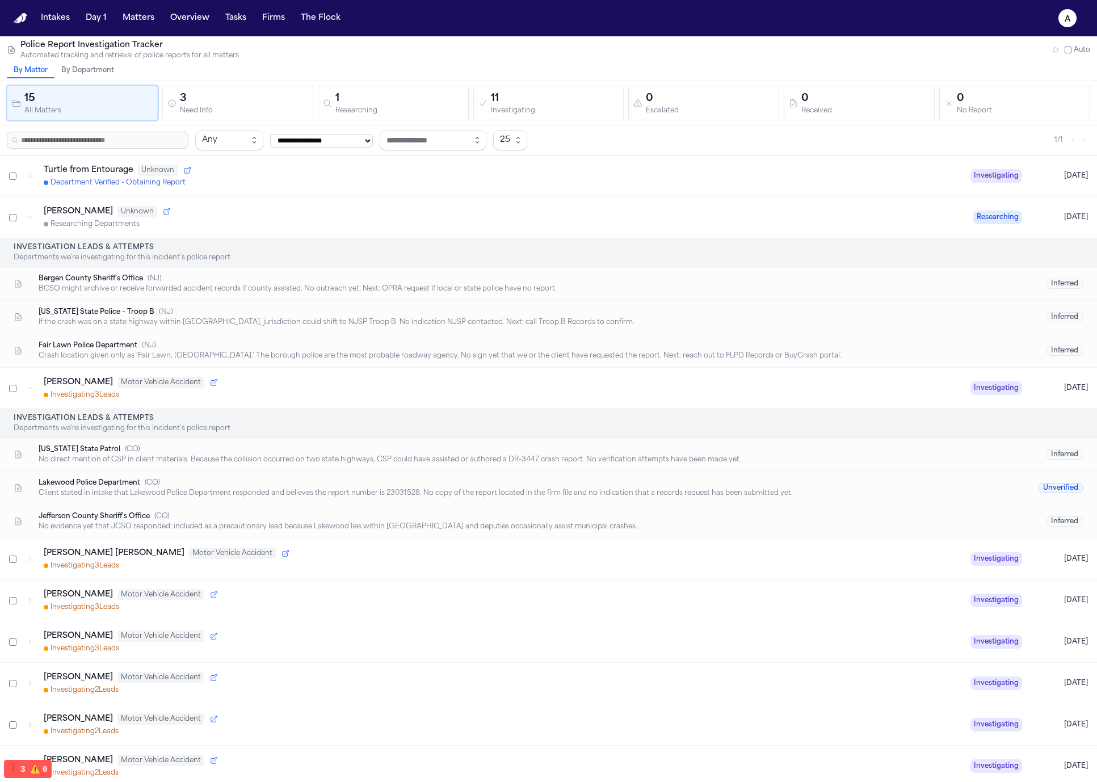
click at [272, 458] on div "No direct mention of CSP in client materials. Because the collision occurred on…" at bounding box center [517, 459] width 957 height 9
click at [232, 418] on h4 "Investigation Leads & Attempts" at bounding box center [549, 418] width 1070 height 9
click at [304, 432] on p "Departments we're investigating for this incident's police report" at bounding box center [549, 428] width 1070 height 9
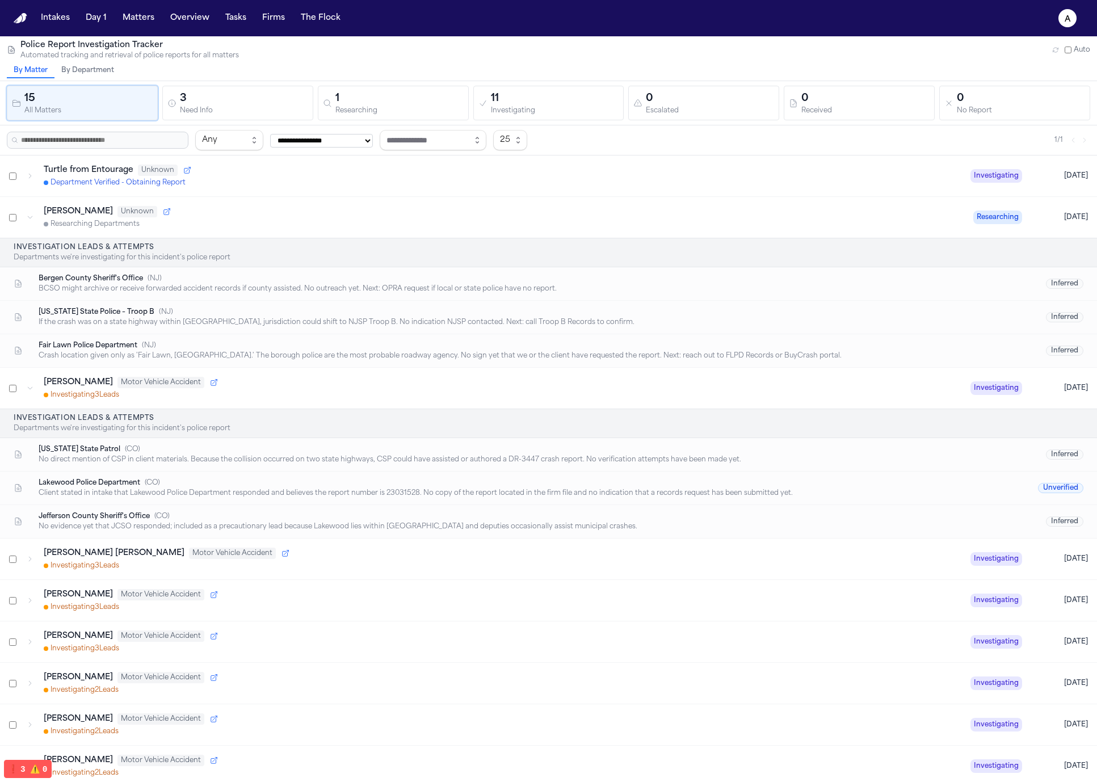
click at [304, 432] on p "Departments we're investigating for this incident's police report" at bounding box center [549, 428] width 1070 height 9
click at [331, 383] on div "Marisol Alvarez Motor Vehicle Accident" at bounding box center [503, 382] width 918 height 11
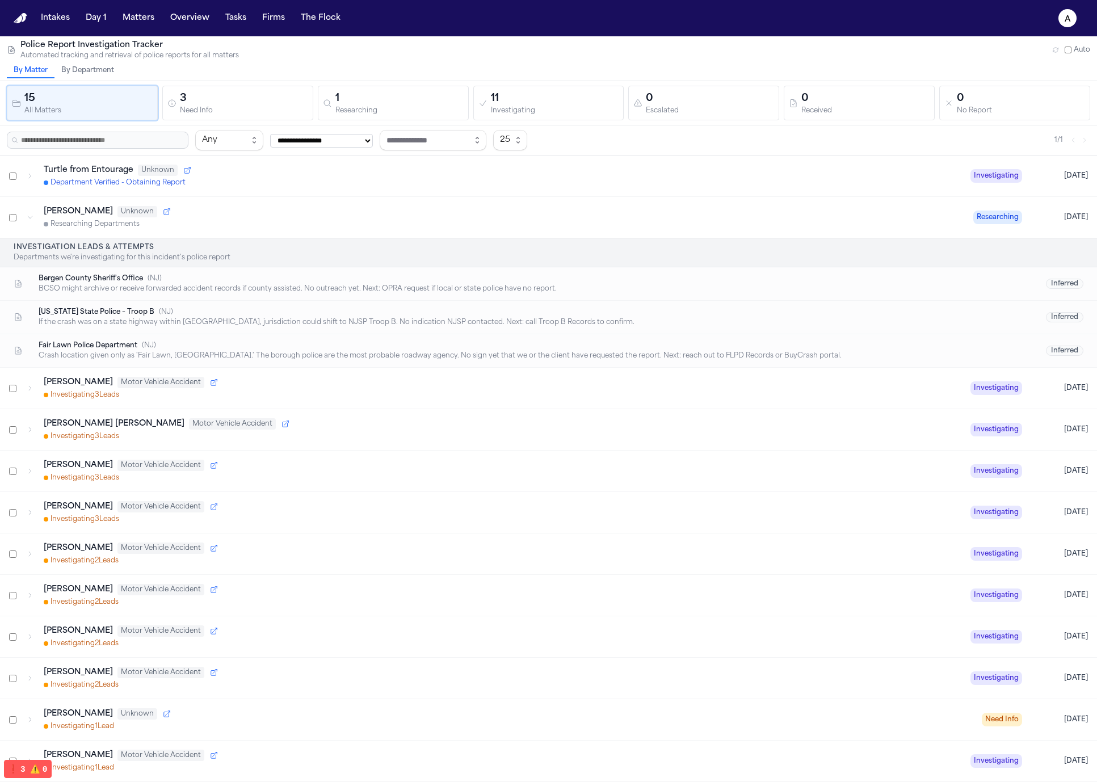
click at [330, 384] on div "Marisol Alvarez Motor Vehicle Accident" at bounding box center [503, 382] width 918 height 11
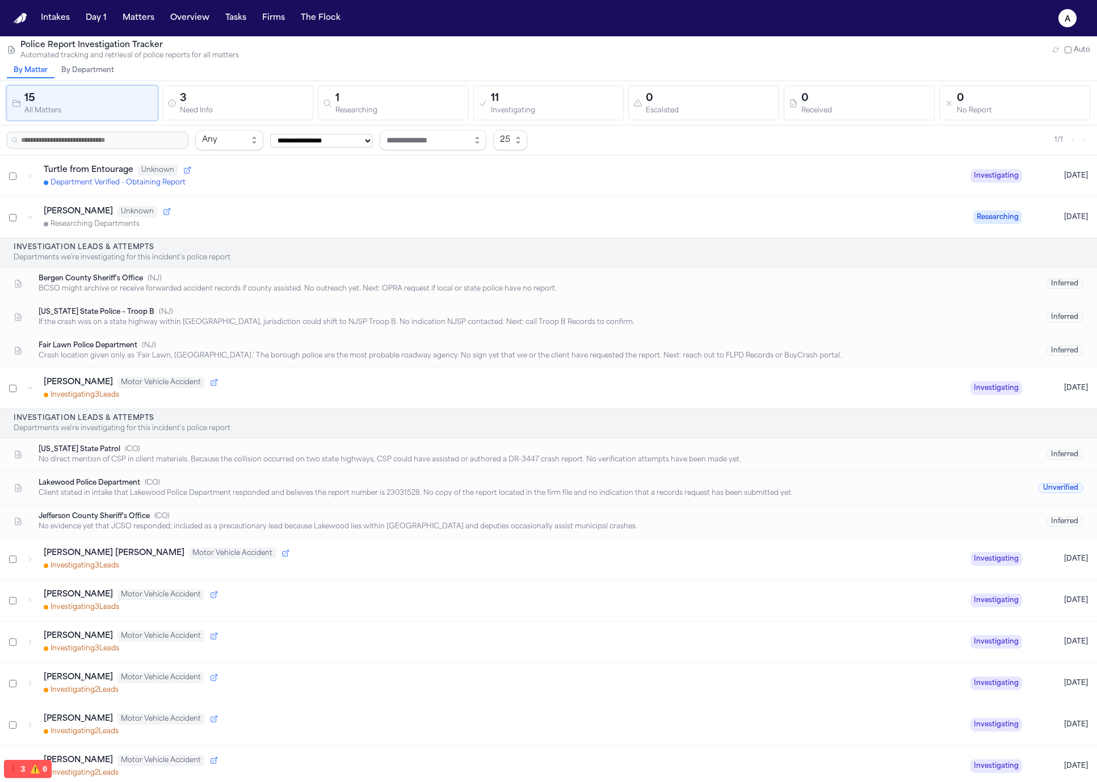
click at [294, 480] on div "Lakewood Police Department ( CO )" at bounding box center [517, 483] width 957 height 9
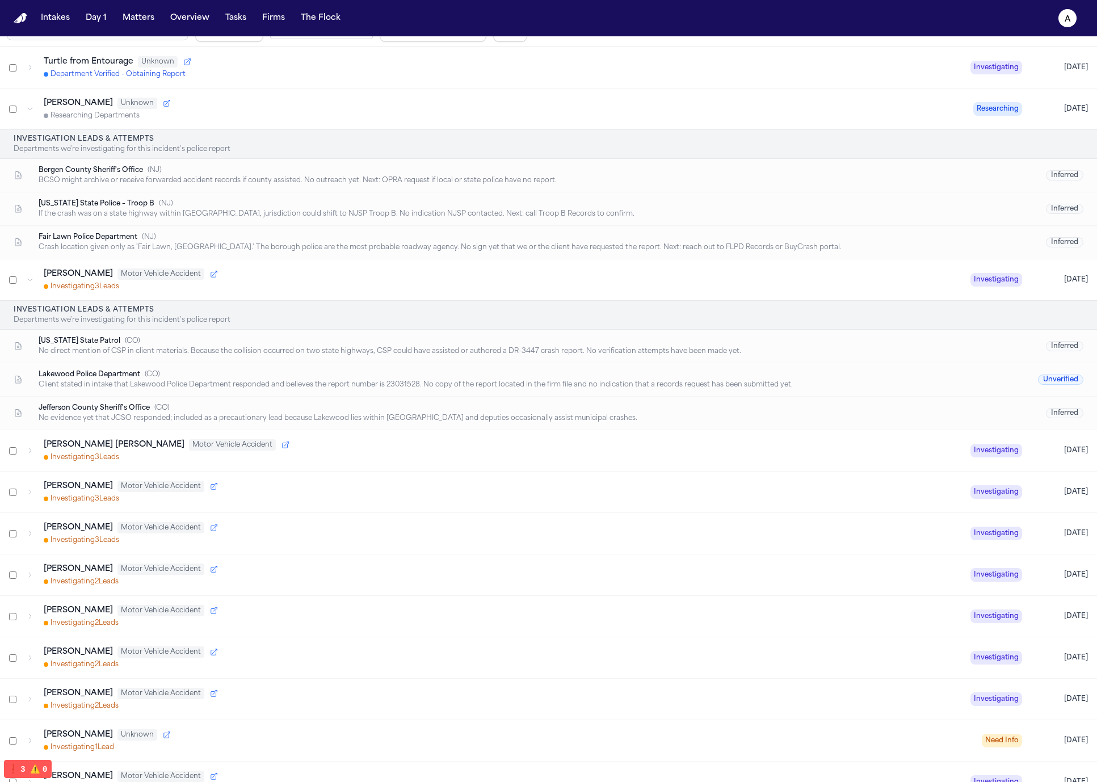
click at [209, 340] on div "Colorado State Patrol ( CO )" at bounding box center [517, 341] width 957 height 9
click at [479, 422] on div "No evidence yet that JCSO responded; included as a precautionary lead because L…" at bounding box center [517, 418] width 957 height 9
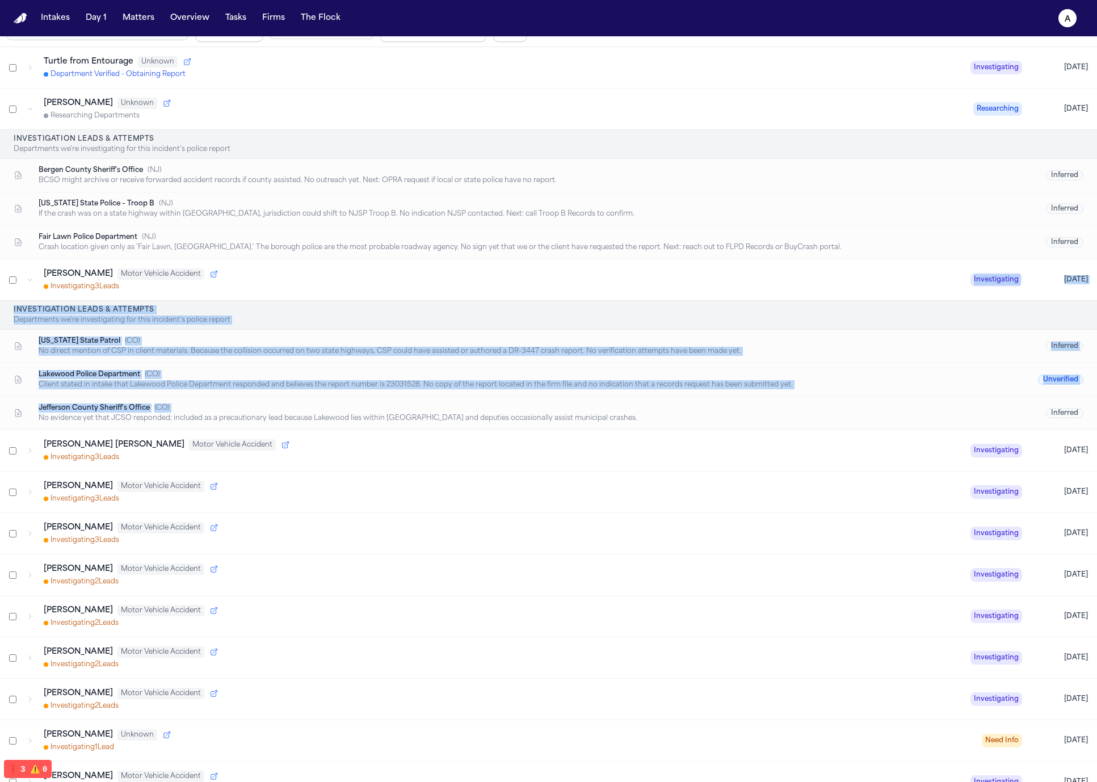
drag, startPoint x: 673, startPoint y: 411, endPoint x: 198, endPoint y: 297, distance: 488.0
click at [198, 297] on div "Marisol Alvarez Motor Vehicle Accident Investigating 3 Lead s Investigating Yes…" at bounding box center [548, 344] width 1097 height 171
click at [469, 353] on div "No direct mention of CSP in client materials. Because the collision occurred on…" at bounding box center [517, 351] width 957 height 9
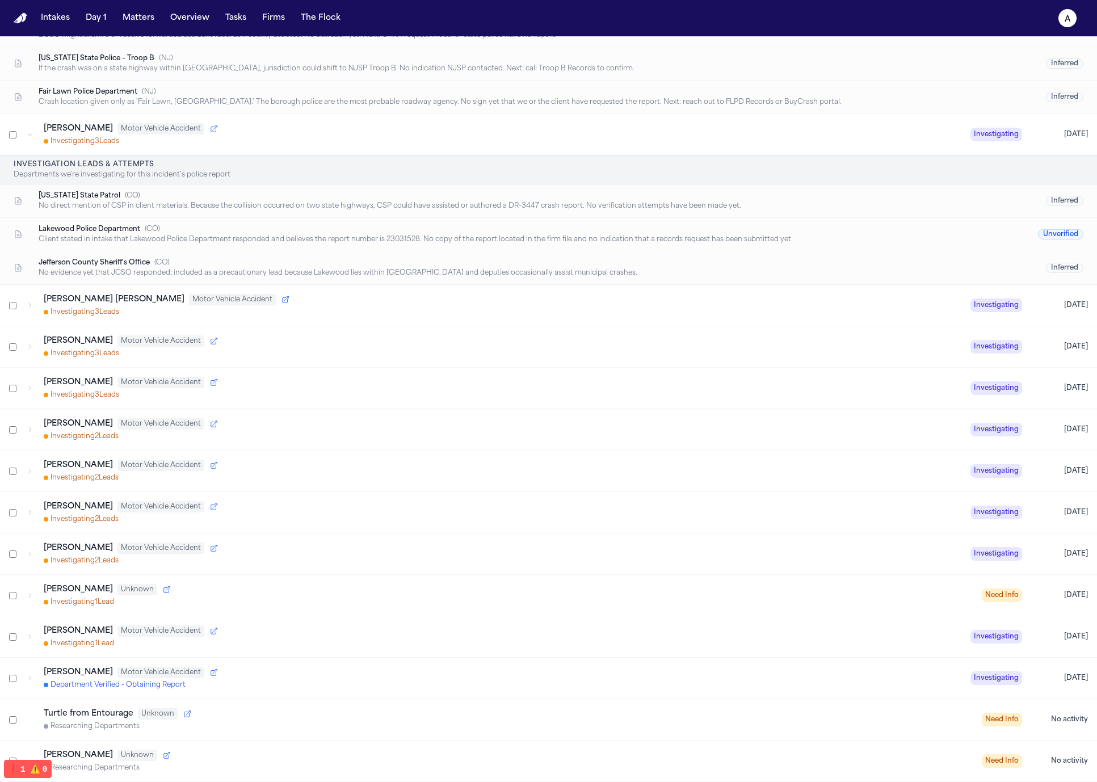
scroll to position [31, 0]
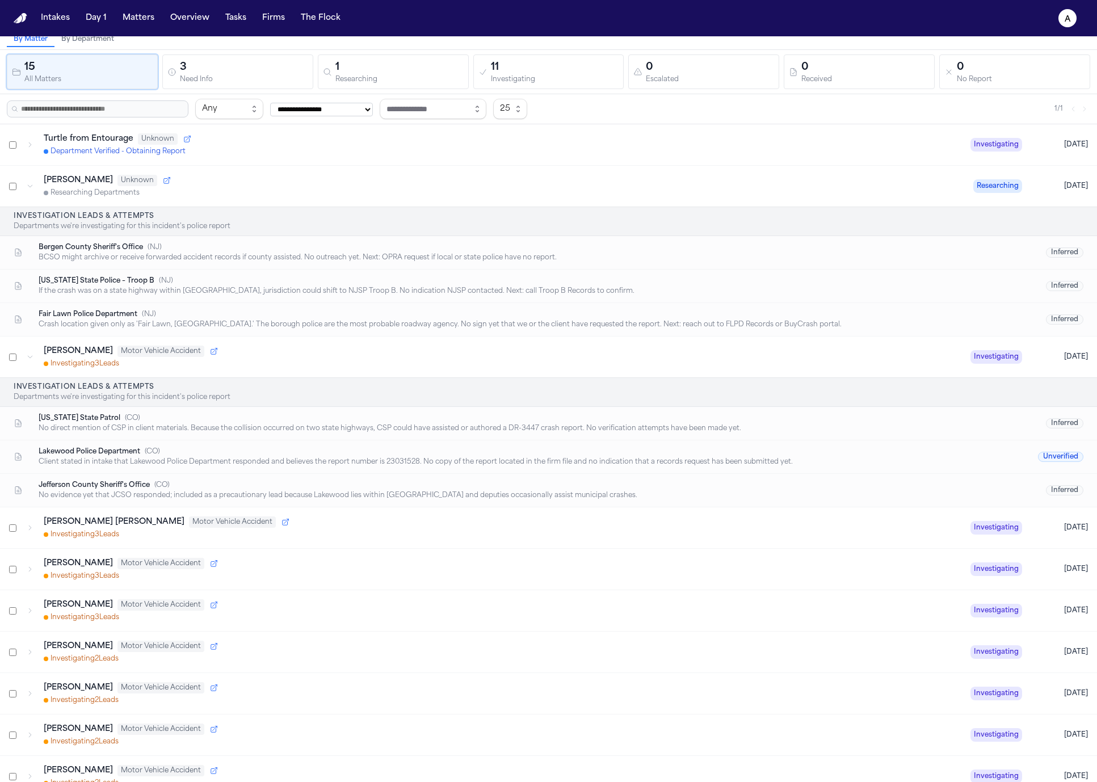
click at [384, 366] on div "Investigating 3 Lead s" at bounding box center [503, 363] width 918 height 9
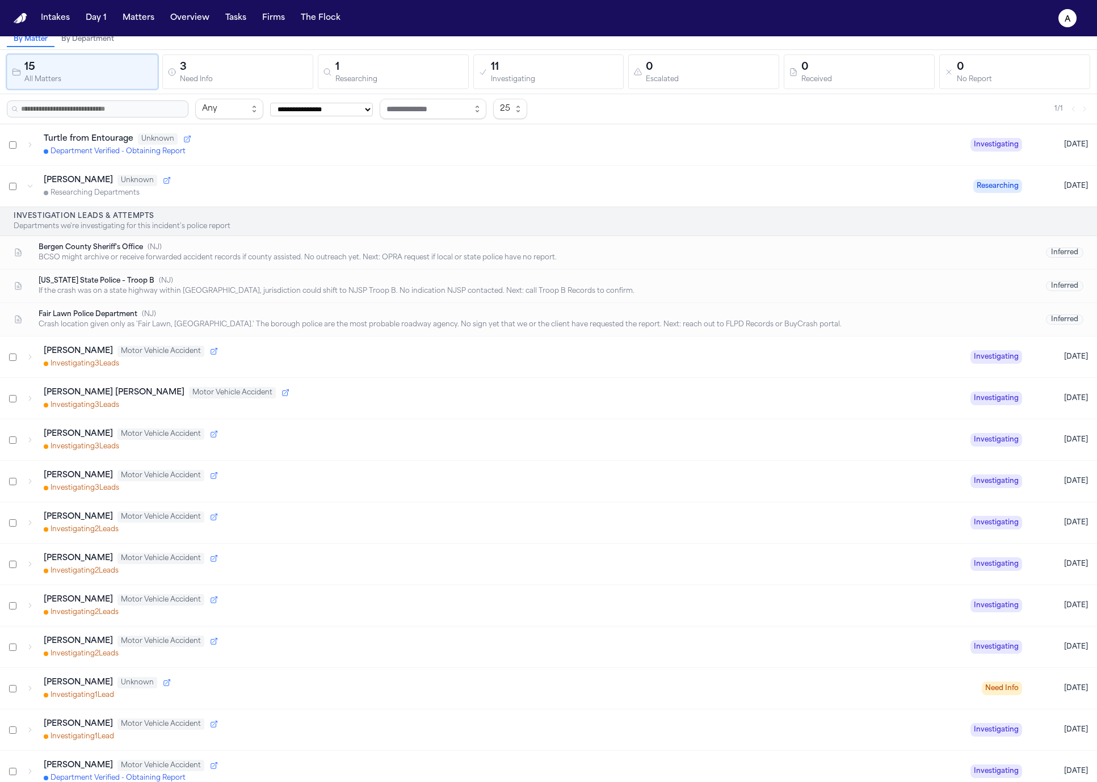
click at [384, 366] on div "Investigating 3 Lead s" at bounding box center [503, 363] width 918 height 9
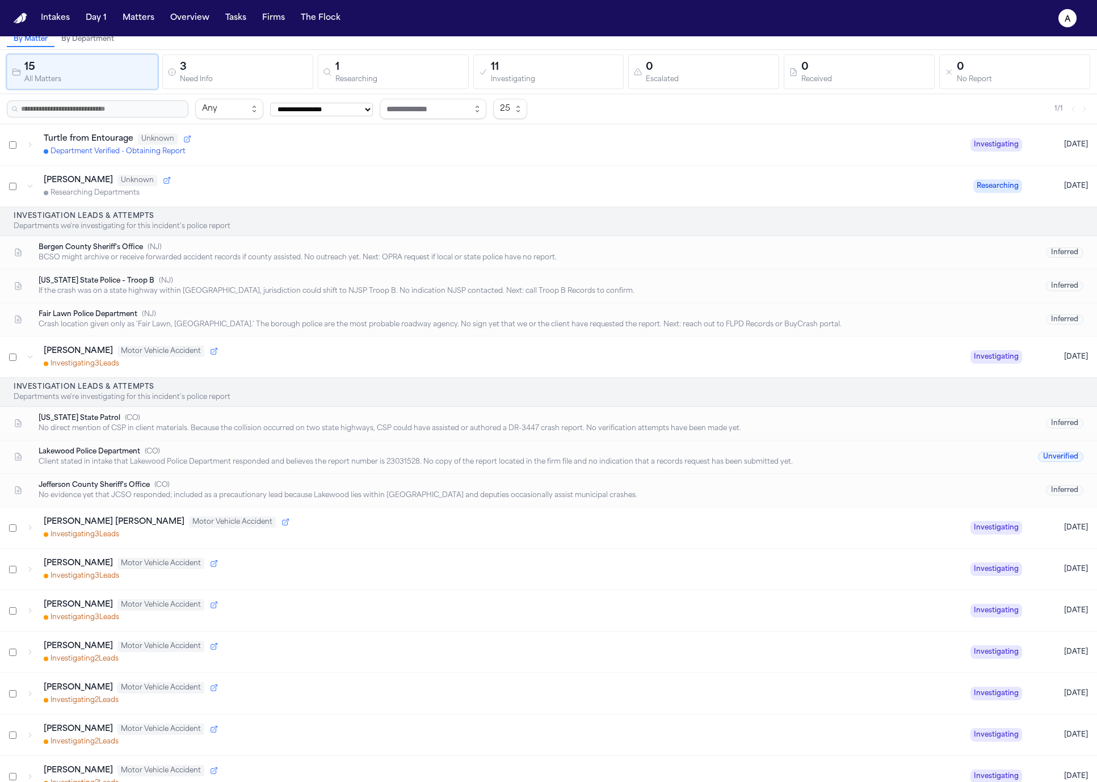
click at [294, 408] on div "Colorado State Patrol ( CO ) No direct mention of CSP in client materials. Beca…" at bounding box center [548, 423] width 1097 height 33
click at [624, 433] on div "No direct mention of CSP in client materials. Because the collision occurred on…" at bounding box center [517, 428] width 957 height 9
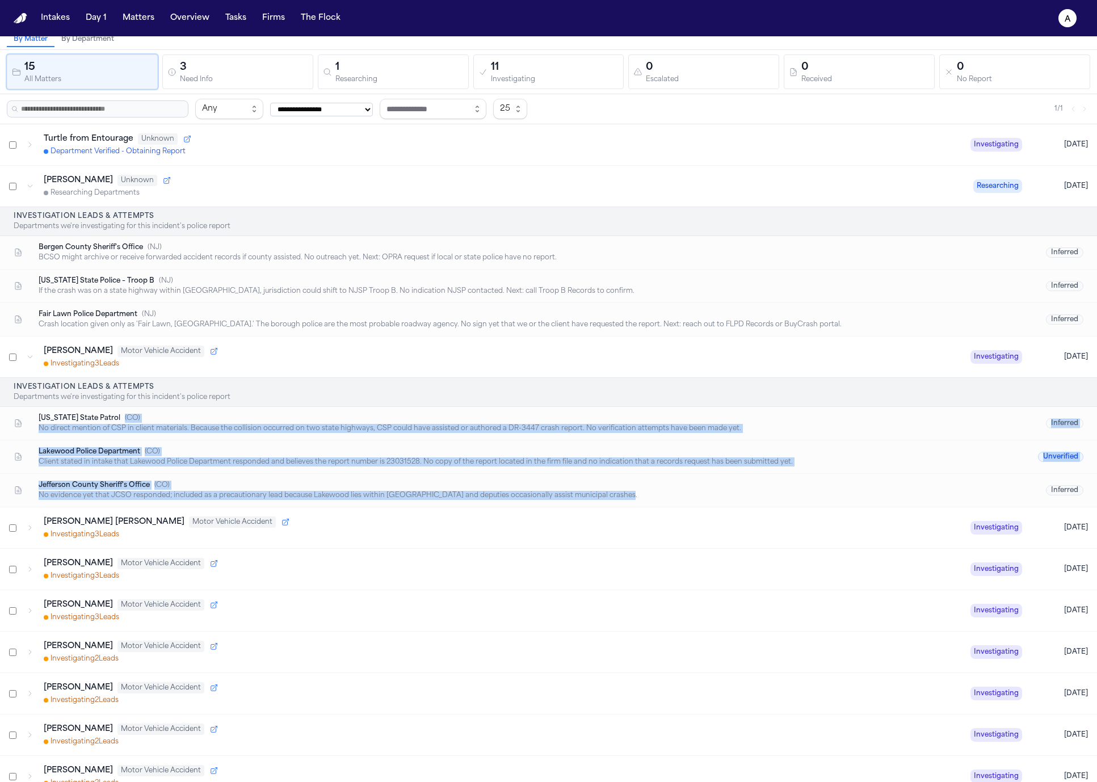
drag, startPoint x: 662, startPoint y: 497, endPoint x: 170, endPoint y: 410, distance: 499.9
click at [170, 410] on div "Investigation Leads & Attempts Departments we're investigating for this inciden…" at bounding box center [548, 442] width 1097 height 129
click at [278, 442] on div "Lakewood Police Department ( CO ) Client stated in intake that Lakewood Police …" at bounding box center [548, 457] width 1097 height 33
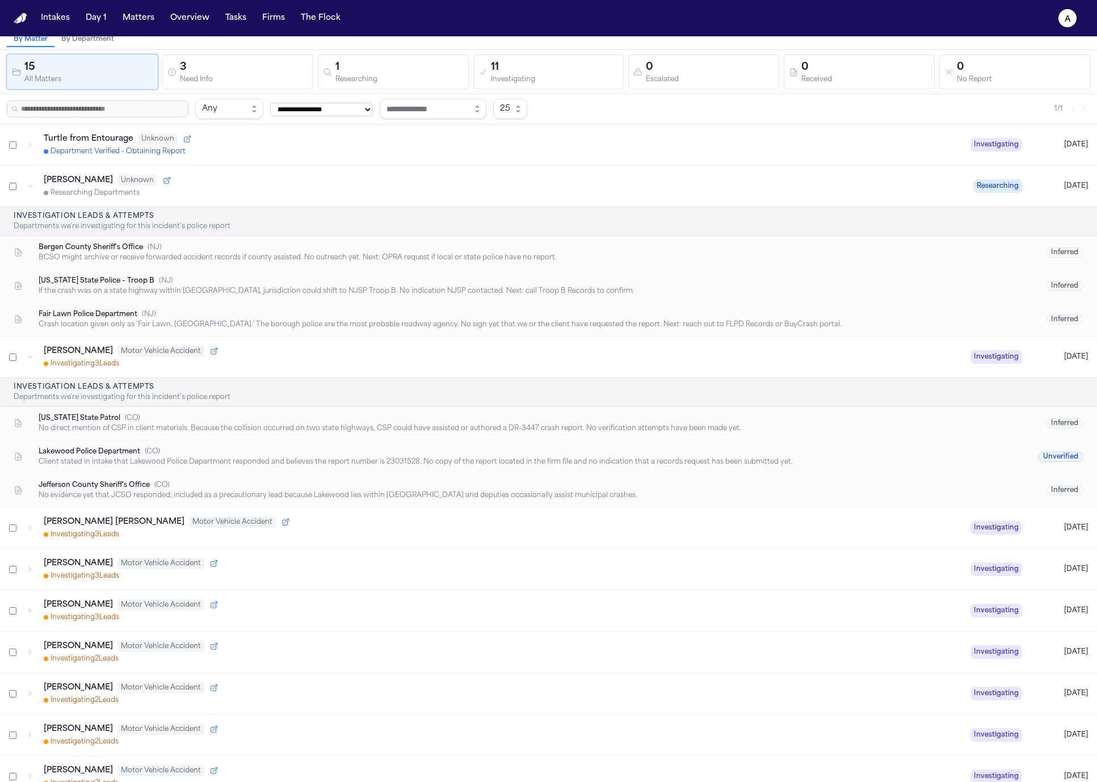
click at [731, 360] on div "Investigating 3 Lead s" at bounding box center [503, 363] width 918 height 9
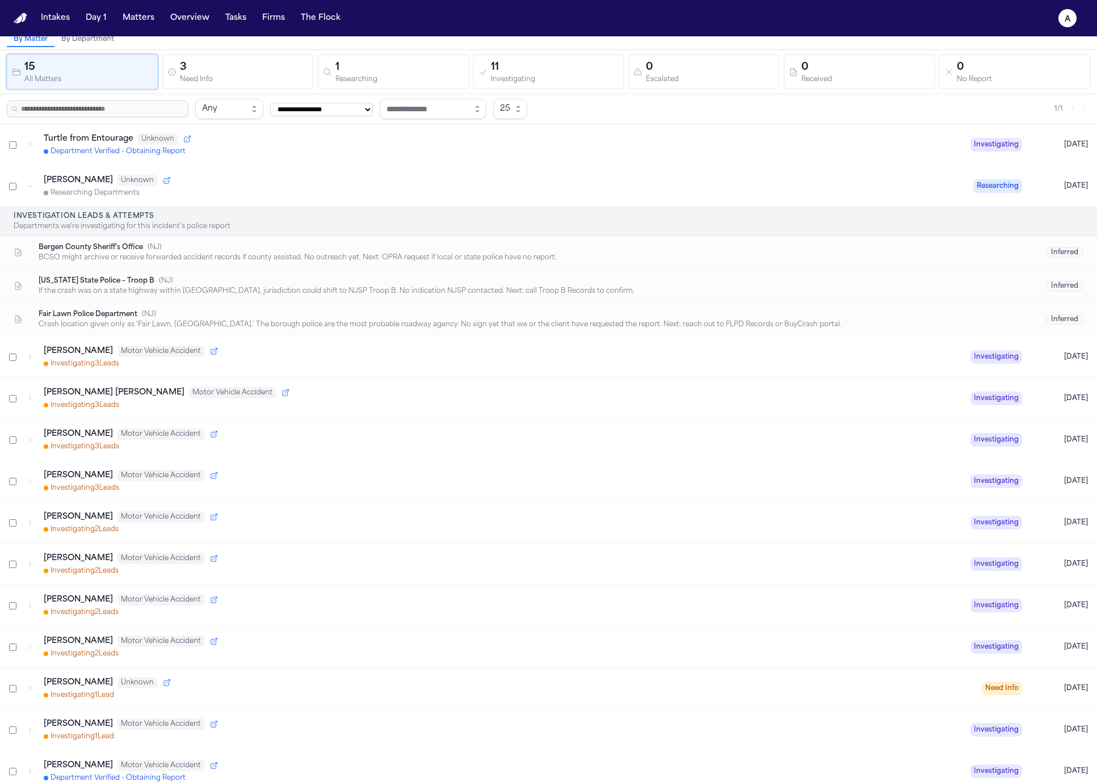
click at [435, 188] on div "Researching Departments" at bounding box center [504, 192] width 921 height 9
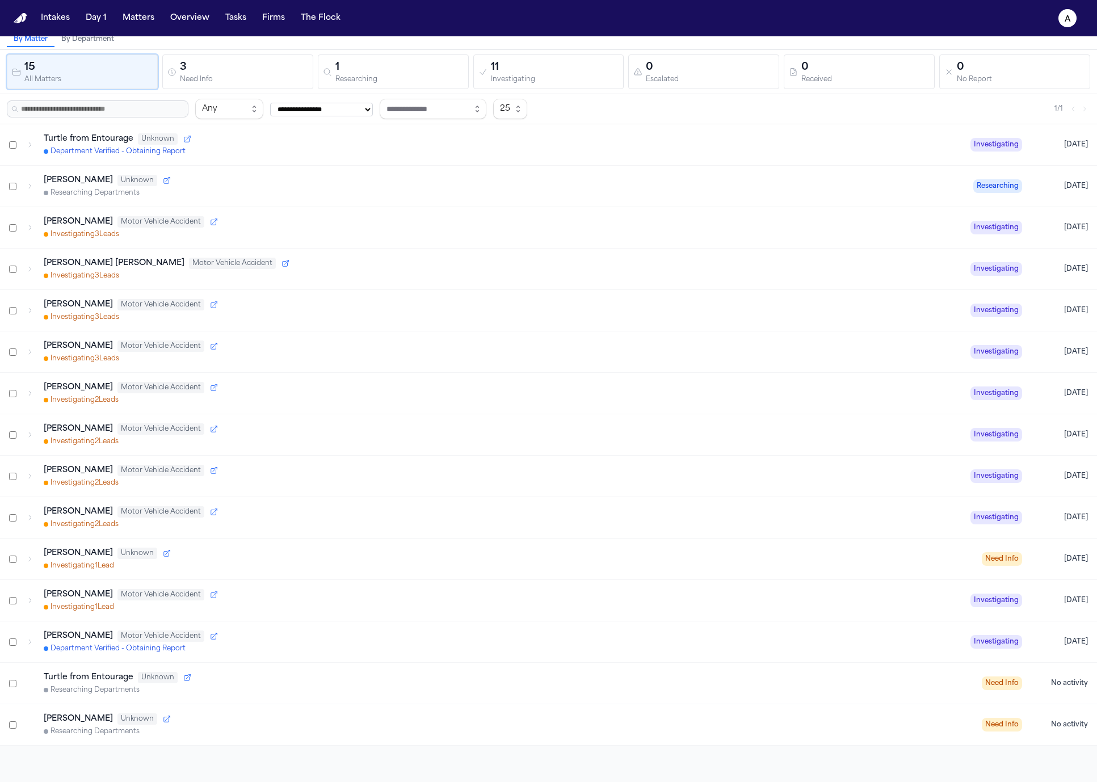
click at [437, 191] on div "Researching Departments" at bounding box center [504, 192] width 921 height 9
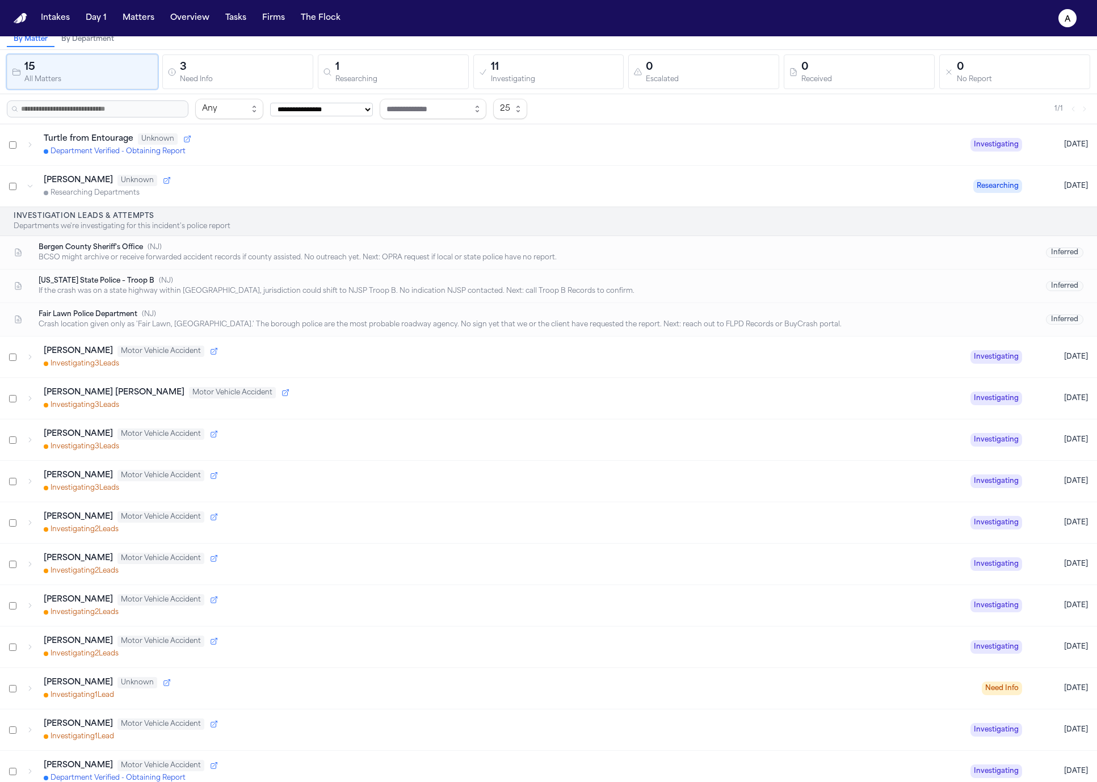
click at [447, 184] on div "Dean KEinan Unknown" at bounding box center [504, 180] width 921 height 11
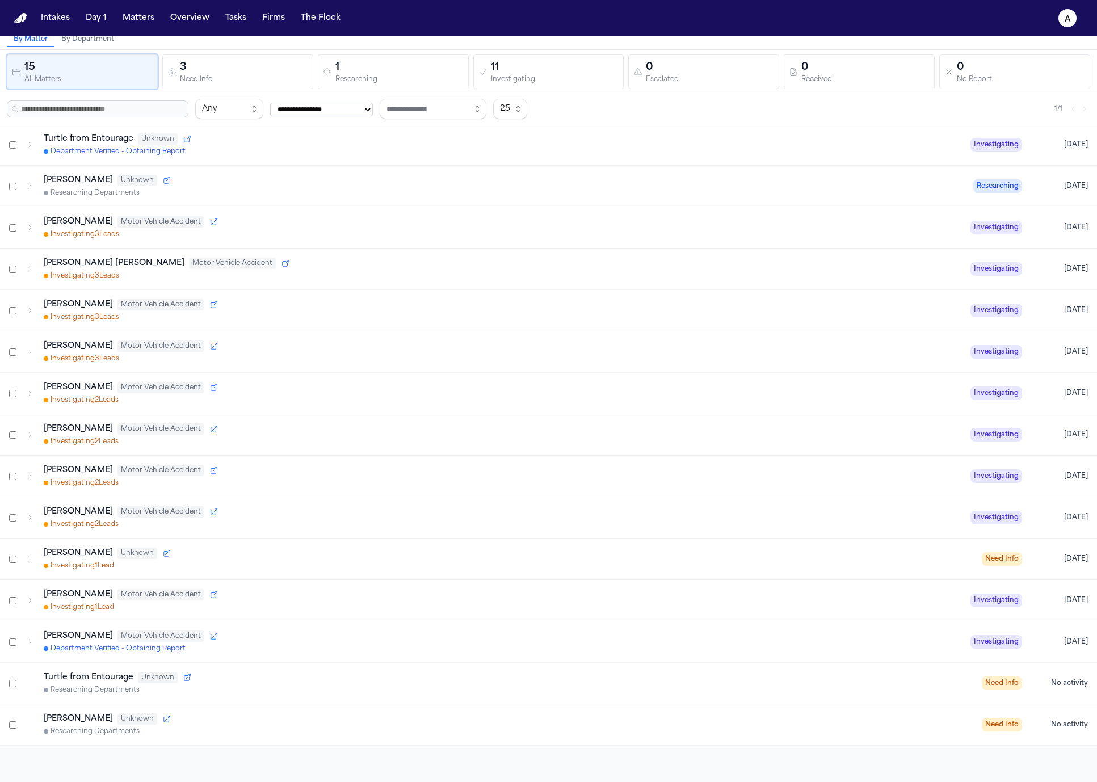
click at [508, 163] on div "Turtle from Entourage Unknown Department Verified - Obtaining Report Investigat…" at bounding box center [548, 144] width 1097 height 41
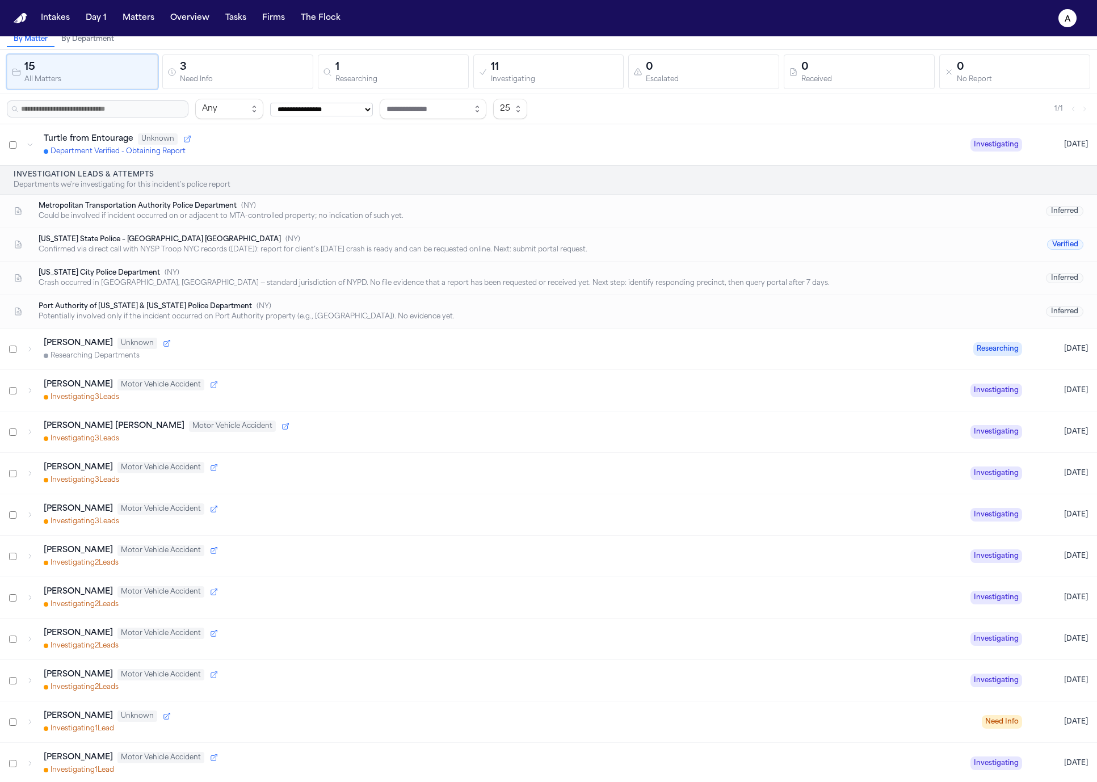
click at [517, 147] on div "Department Verified - Obtaining Report" at bounding box center [503, 151] width 918 height 9
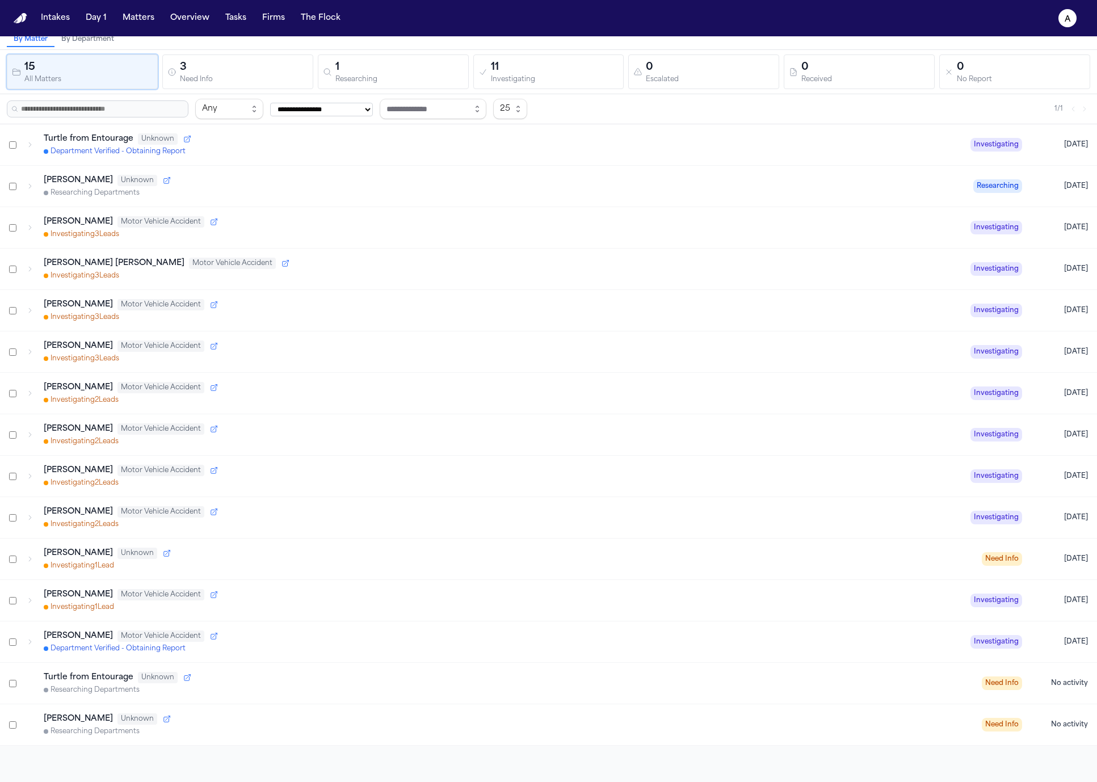
click at [517, 147] on div "Department Verified - Obtaining Report" at bounding box center [503, 151] width 918 height 9
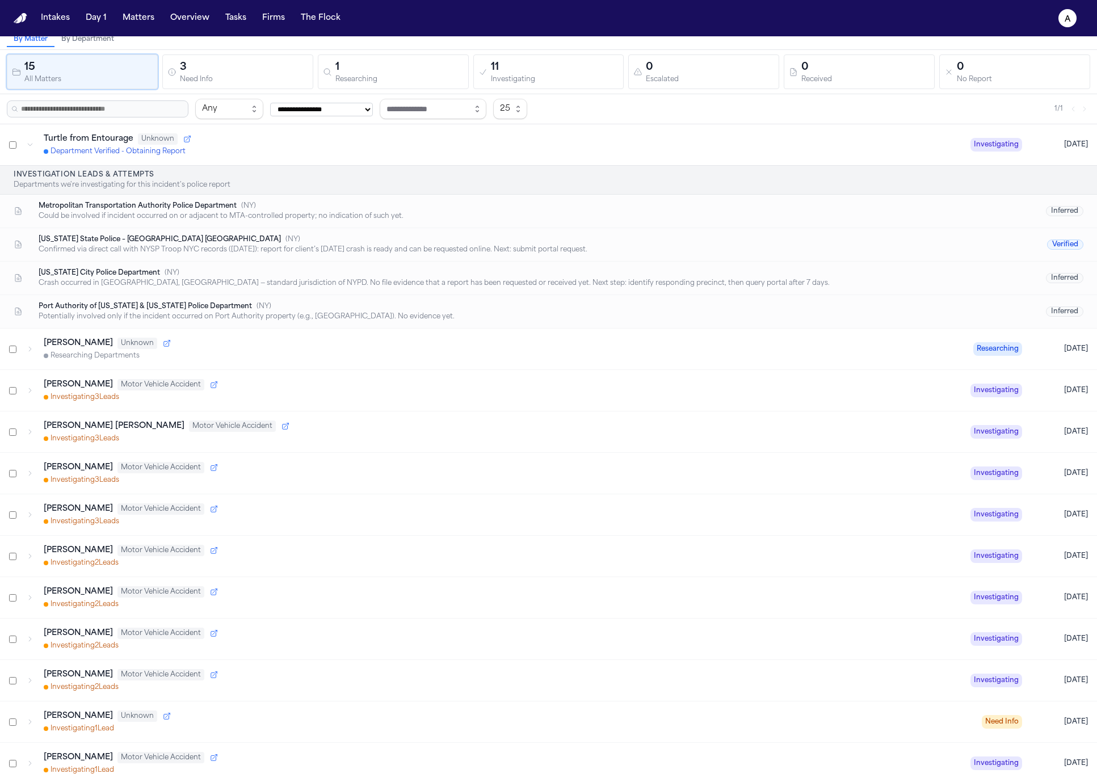
click at [526, 148] on div "Department Verified - Obtaining Report" at bounding box center [503, 151] width 918 height 9
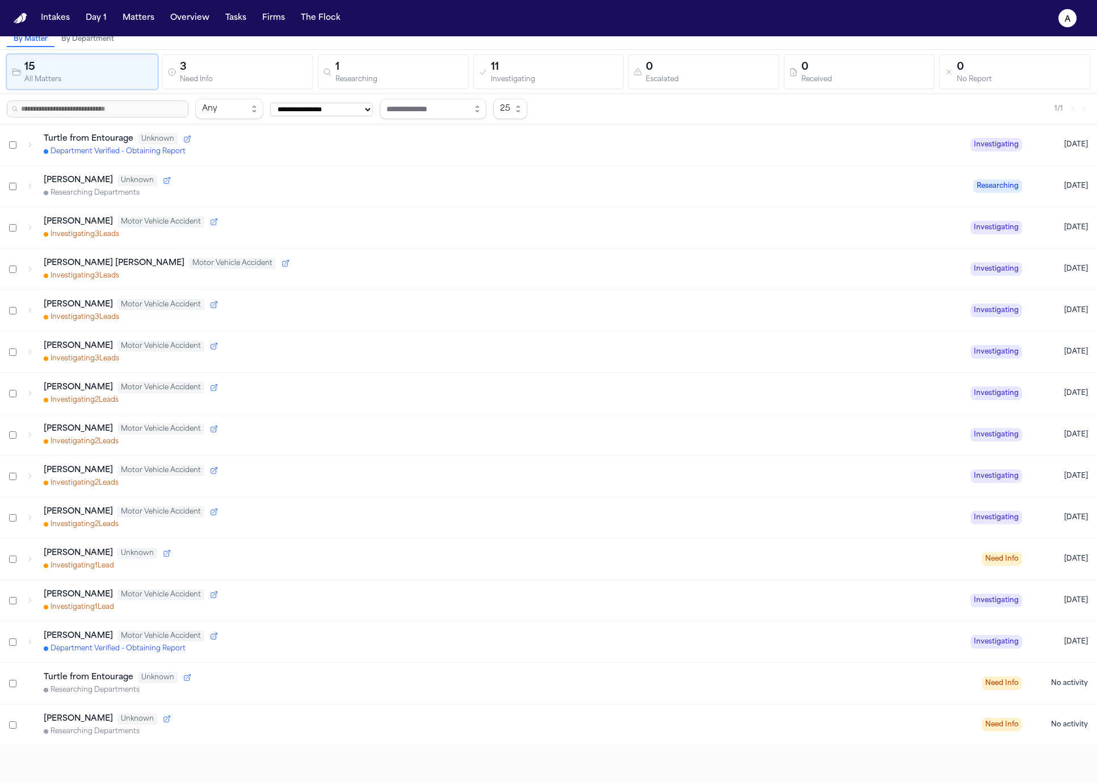
click at [330, 79] on div "1 Researching" at bounding box center [393, 72] width 141 height 24
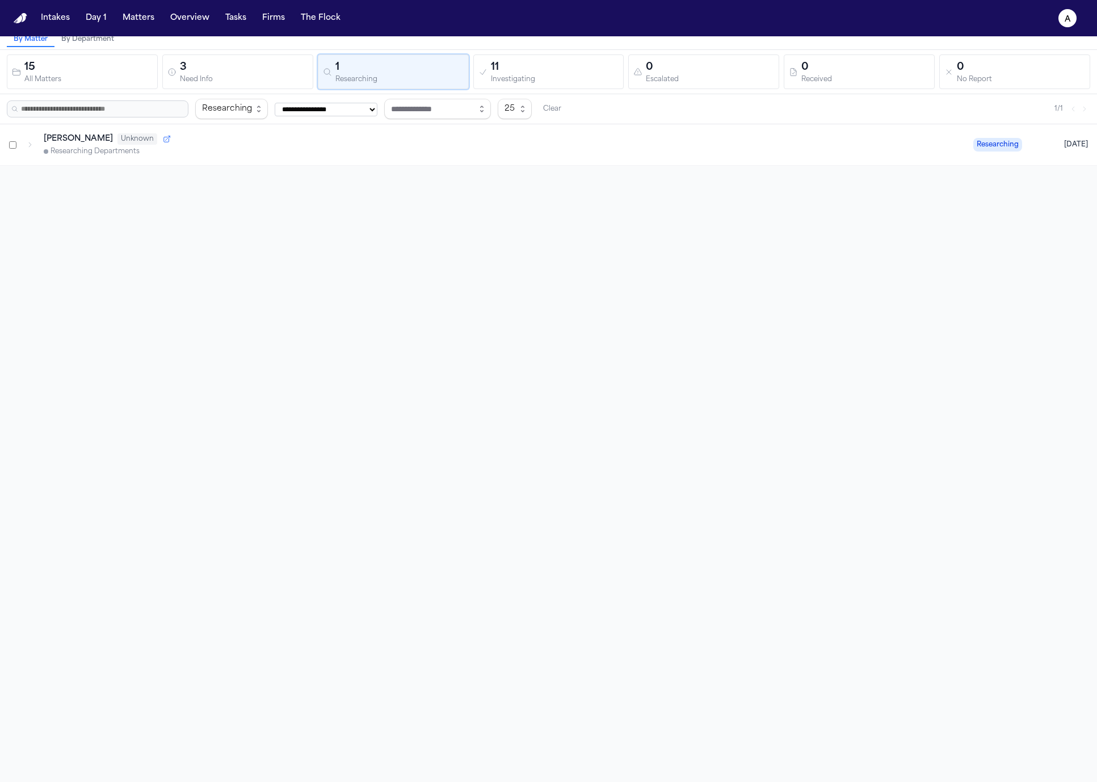
click at [234, 82] on div "Need Info" at bounding box center [244, 80] width 128 height 9
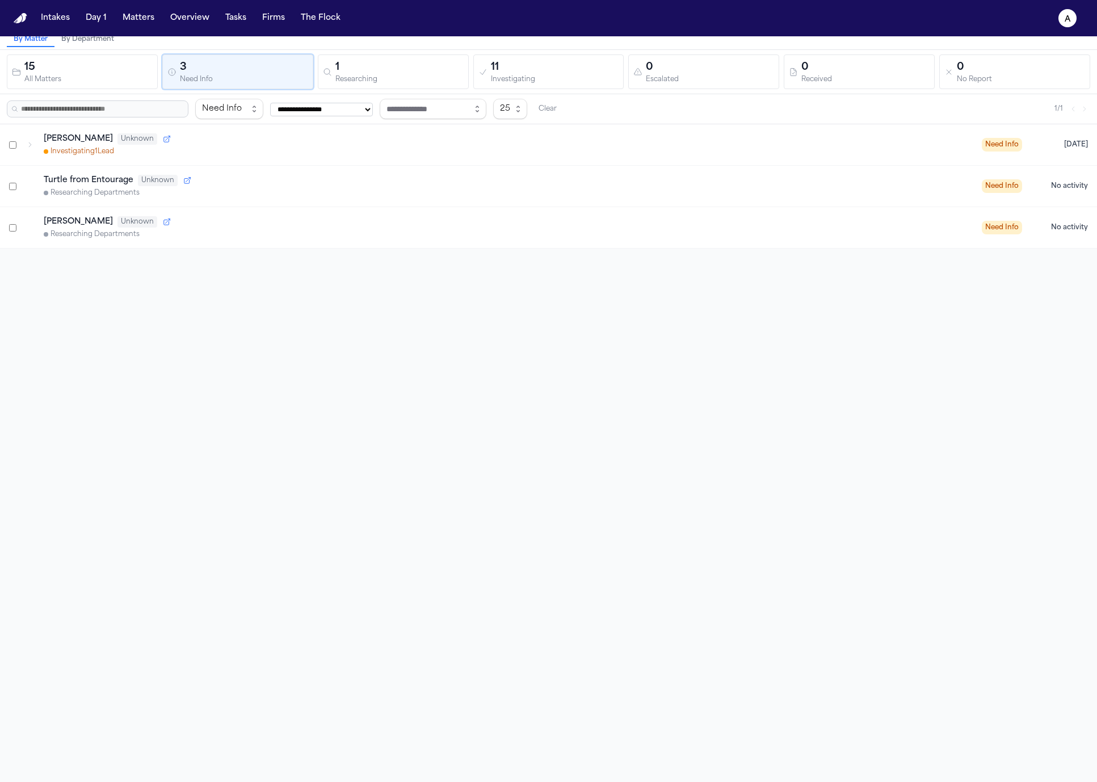
click at [163, 143] on div "Frankie Munez Unknown" at bounding box center [508, 138] width 929 height 11
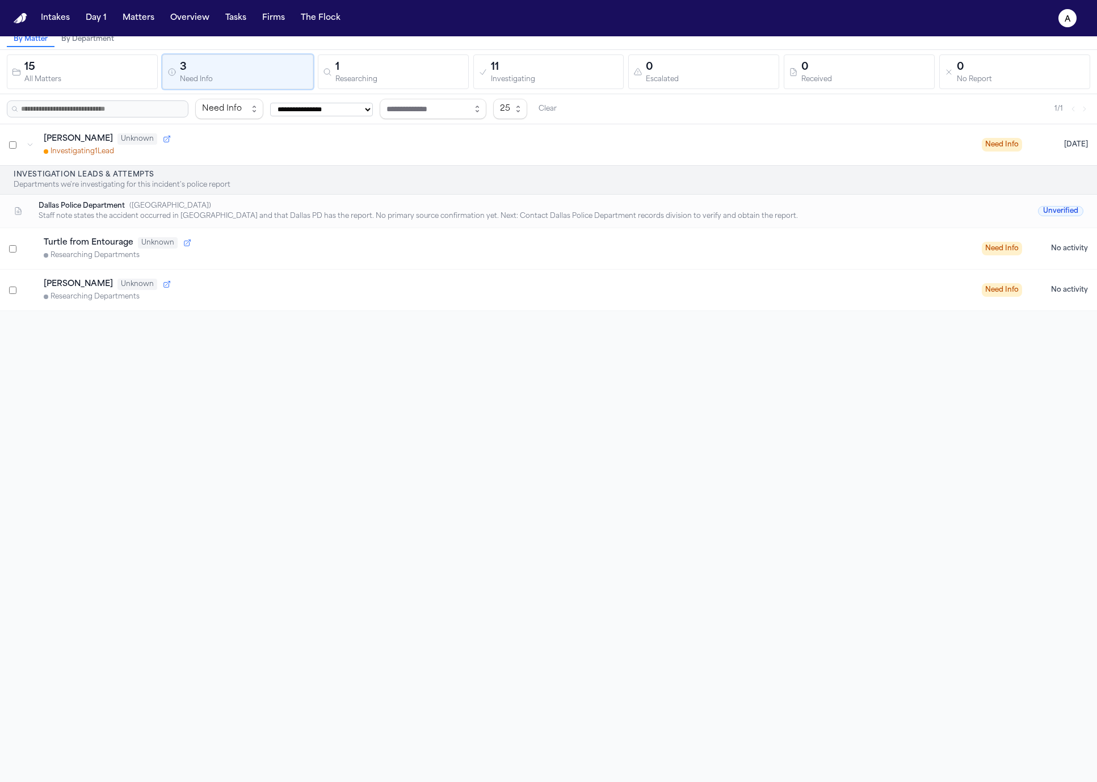
click at [189, 149] on div "Investigating 1 Lead" at bounding box center [508, 151] width 929 height 9
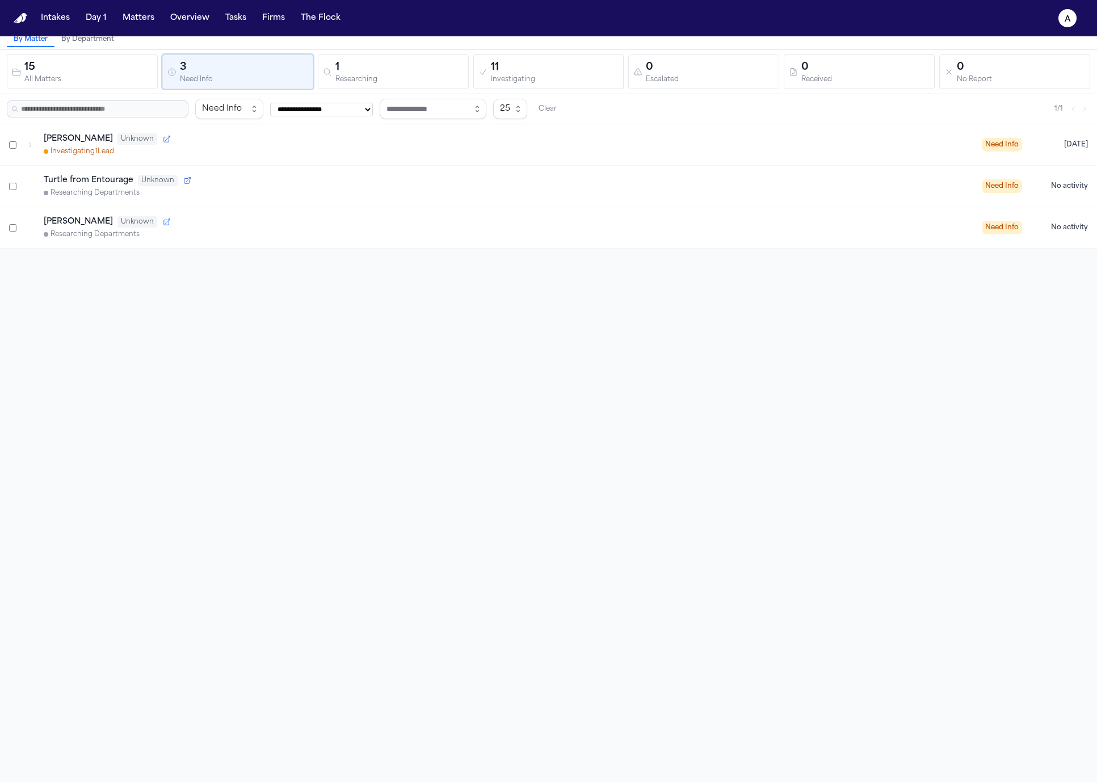
click at [87, 81] on div "All Matters" at bounding box center [88, 80] width 128 height 9
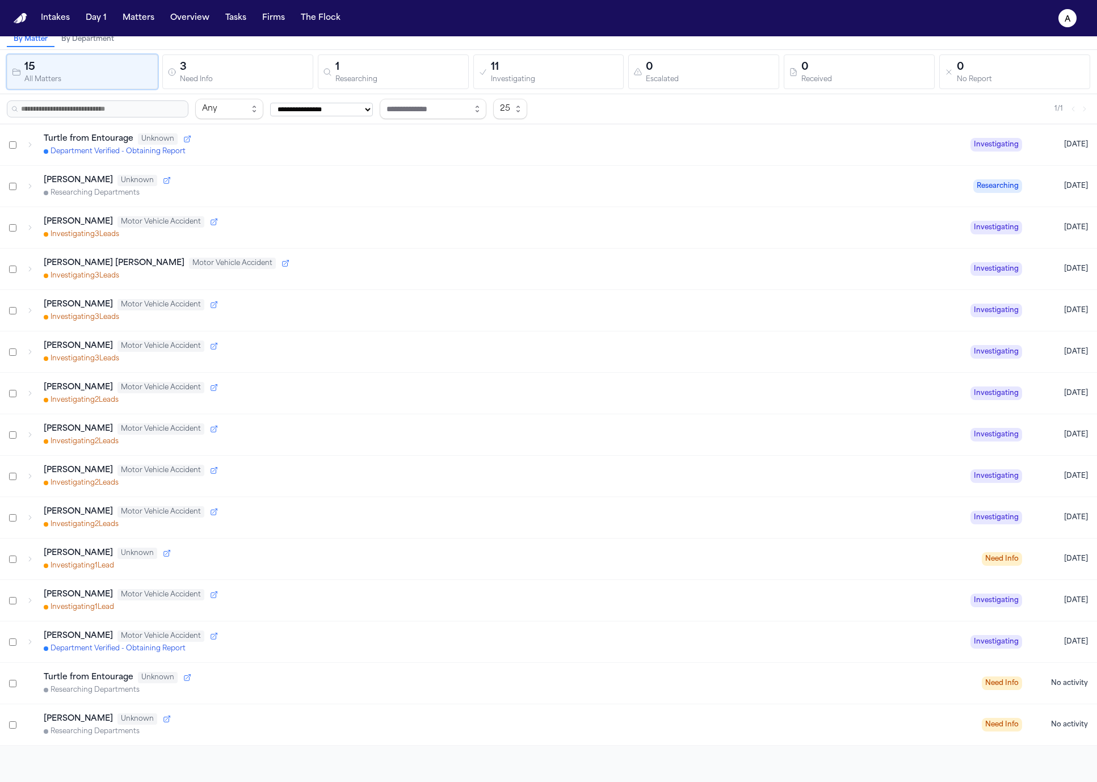
click at [295, 79] on div "Need Info" at bounding box center [244, 80] width 128 height 9
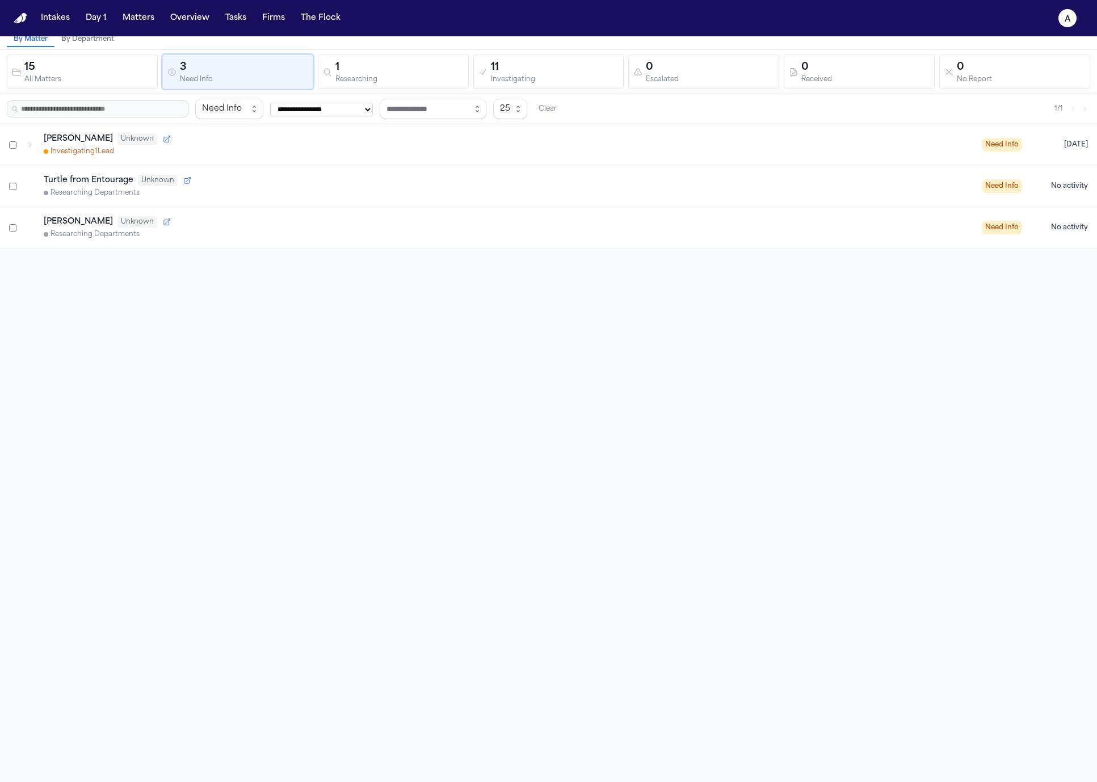
click at [135, 90] on div "15 All Matters 3 Need Info 1 Researching 11 Investigating 0 Escalated 0 Receive…" at bounding box center [548, 72] width 1097 height 44
click at [148, 81] on div "All Matters" at bounding box center [88, 80] width 128 height 9
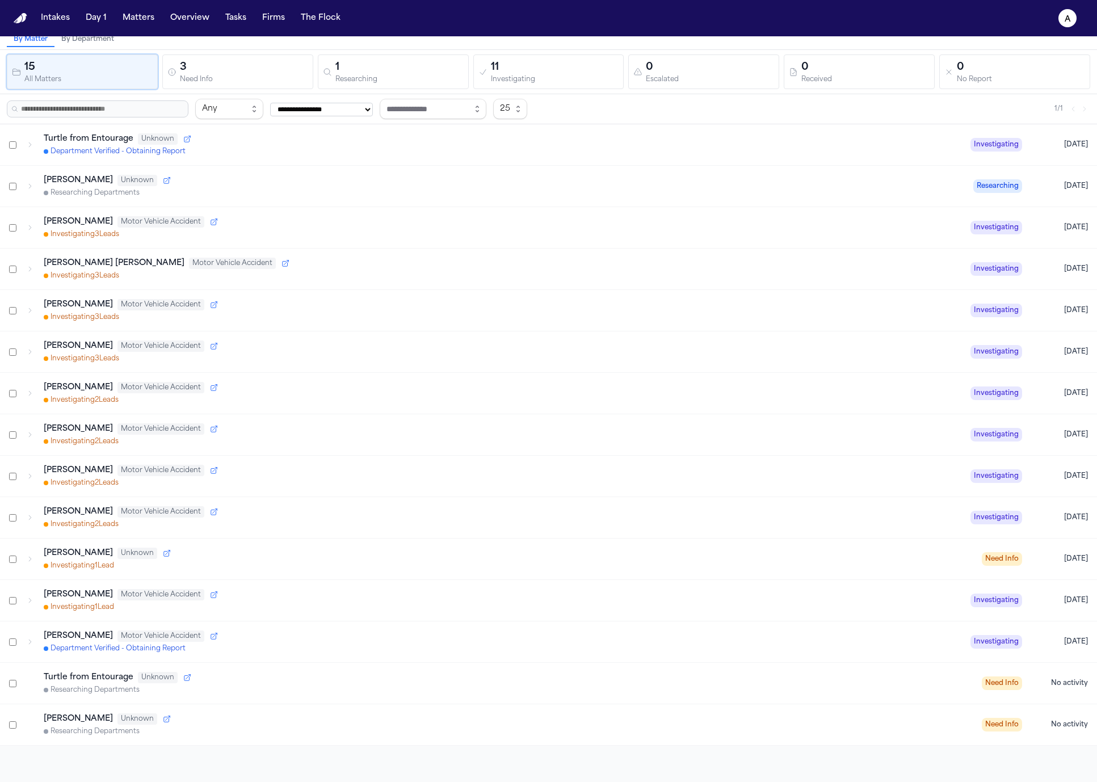
click at [227, 160] on div "Turtle from Entourage Unknown Department Verified - Obtaining Report Investigat…" at bounding box center [548, 144] width 1097 height 41
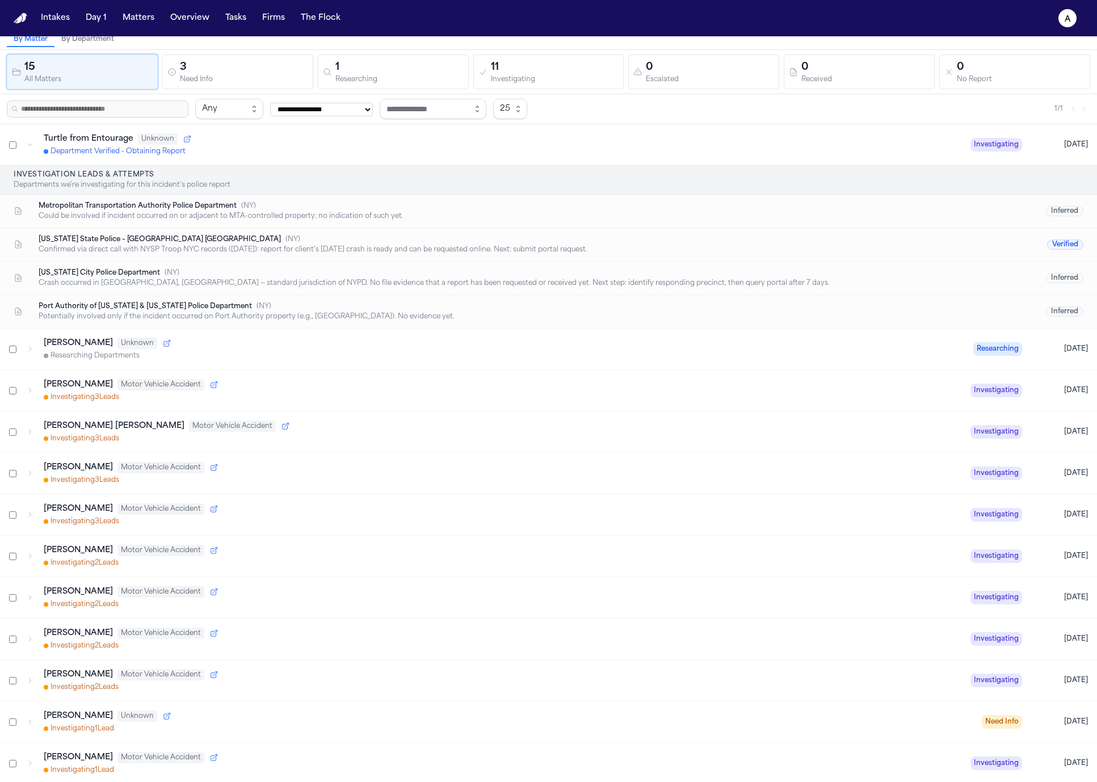
click at [232, 154] on div "Department Verified - Obtaining Report" at bounding box center [503, 151] width 918 height 9
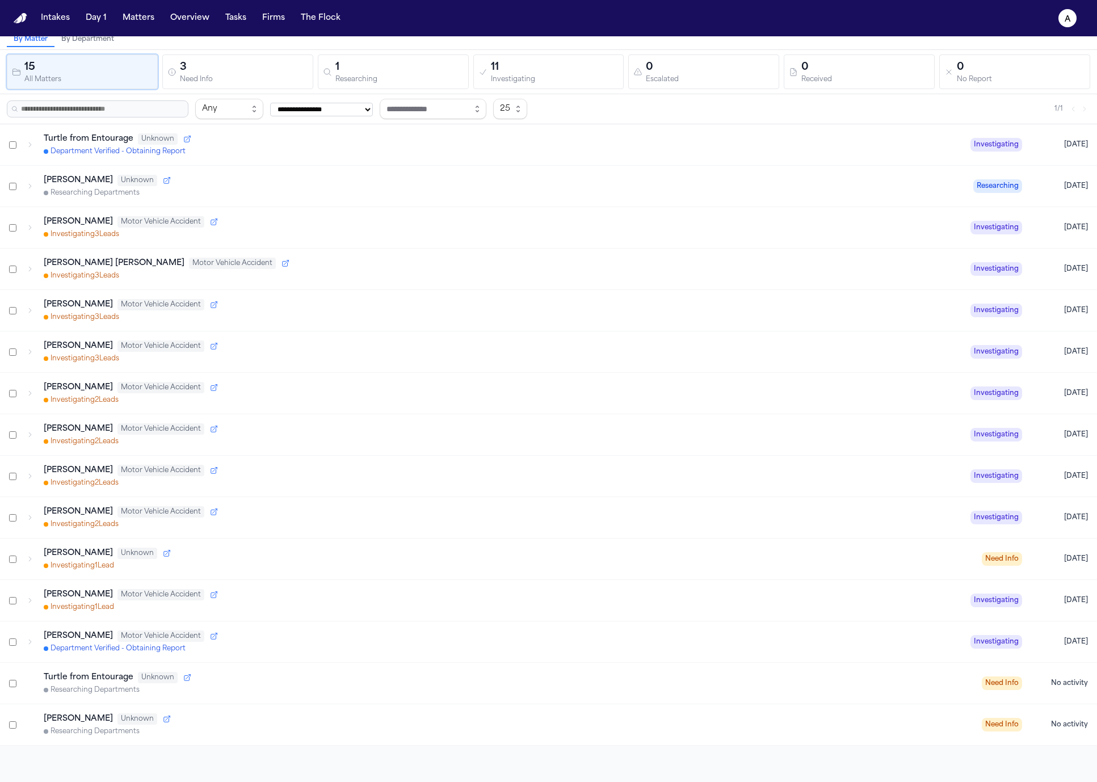
scroll to position [36, 0]
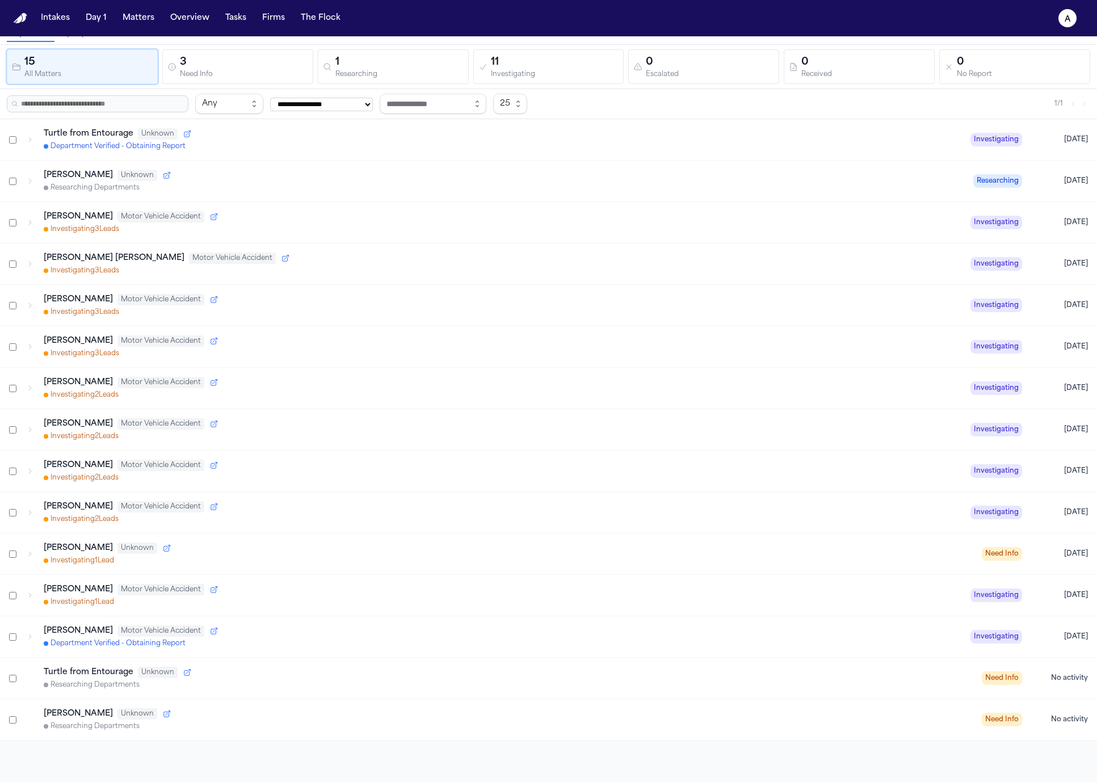
click at [240, 527] on div "Cynthia Morales Motor Vehicle Accident Investigating 2 Lead s Investigating Tod…" at bounding box center [548, 512] width 1097 height 41
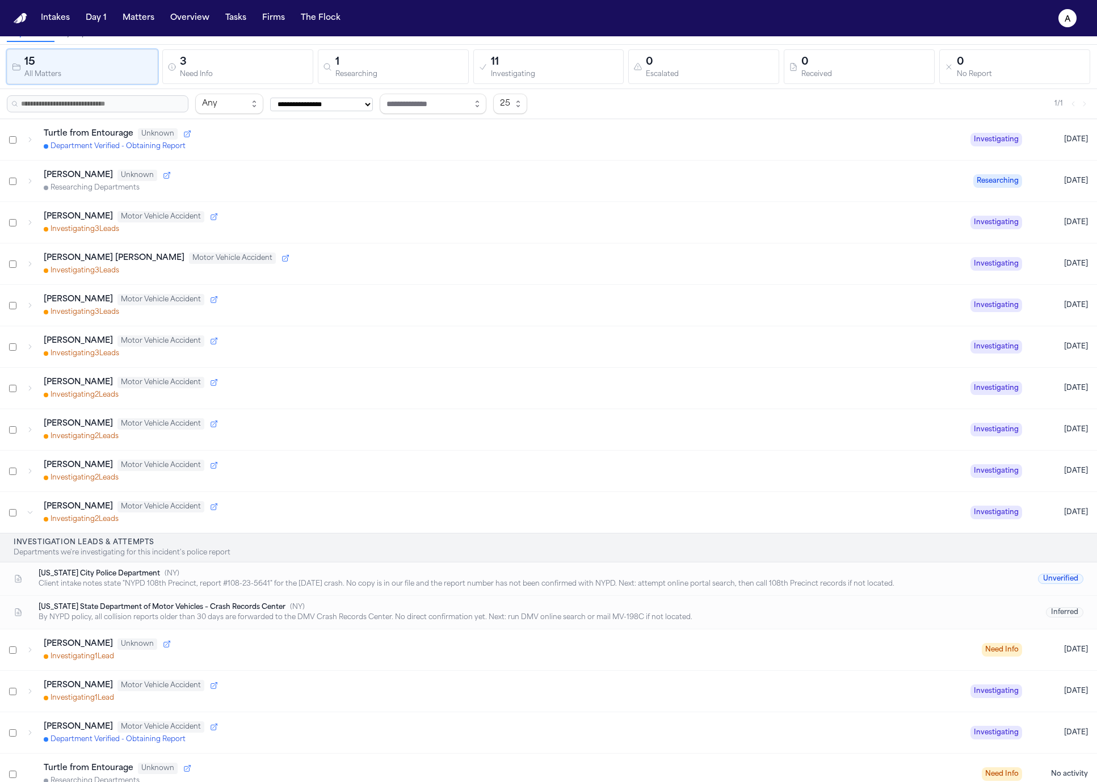
click at [281, 517] on div "Investigating 2 Lead s" at bounding box center [503, 519] width 918 height 9
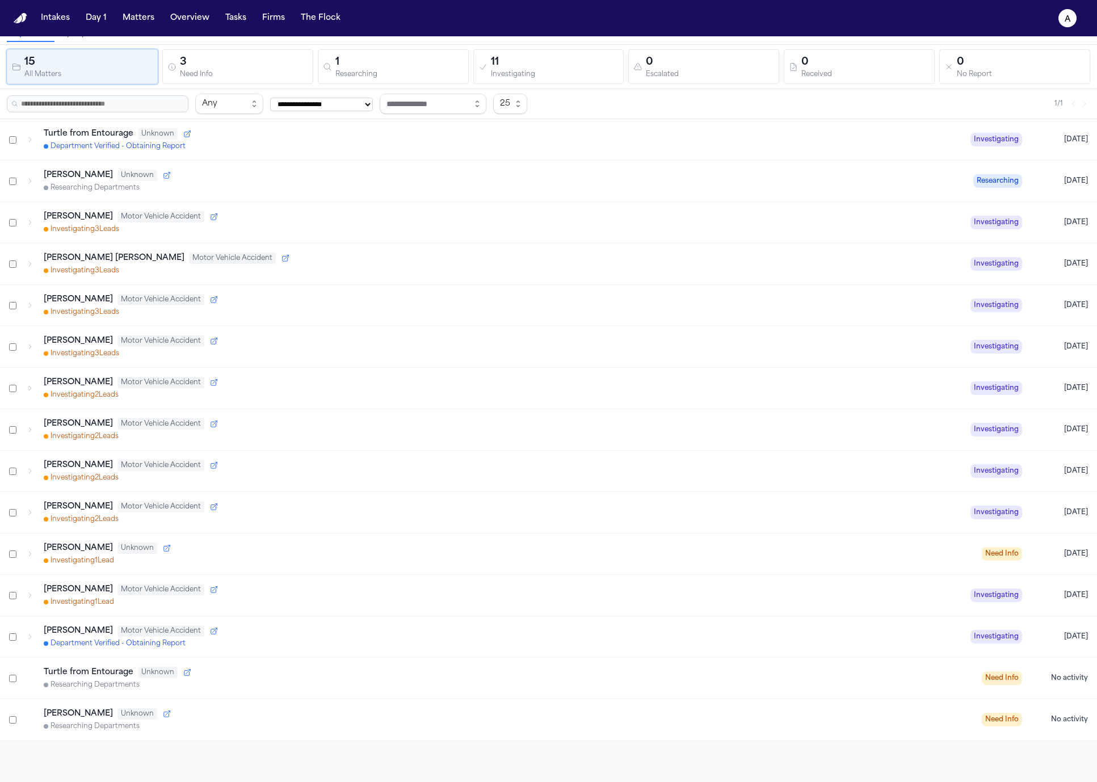
click at [363, 452] on div "Samantha Delvecchio Motor Vehicle Accident Investigating 2 Lead s Investigating…" at bounding box center [548, 471] width 1097 height 41
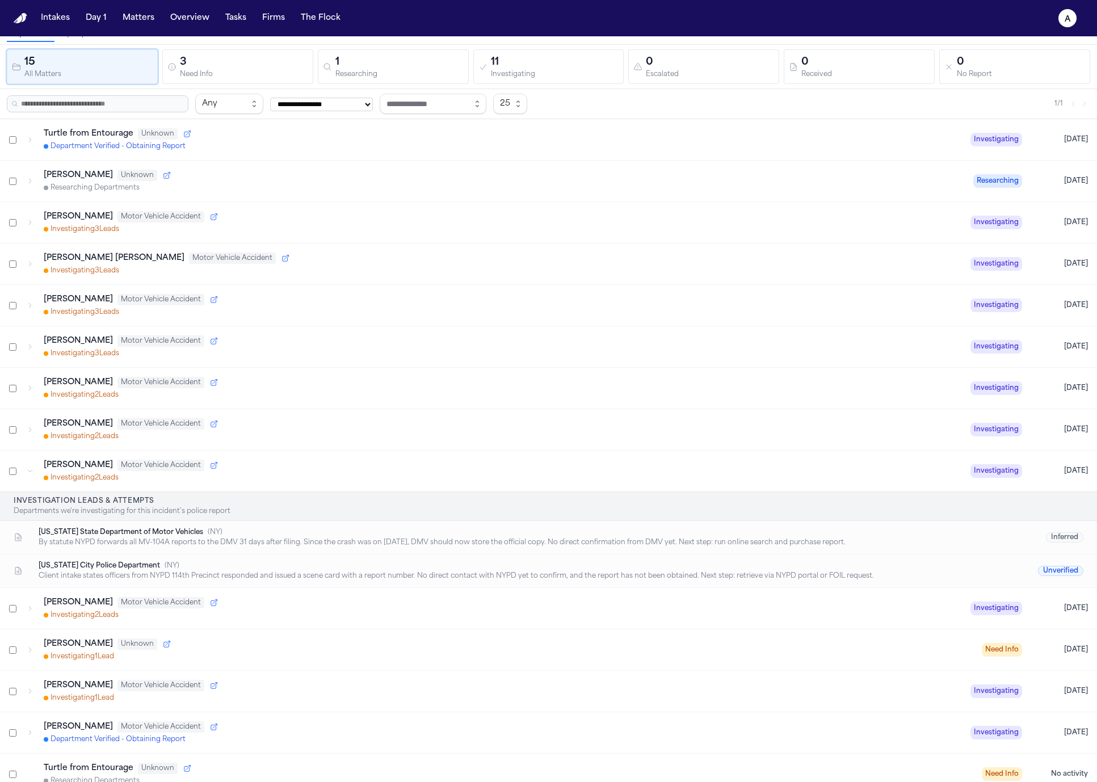
click at [413, 317] on div "Clarissa Jean Mendoza Motor Vehicle Accident Investigating 3 Lead s Investigati…" at bounding box center [548, 305] width 1097 height 41
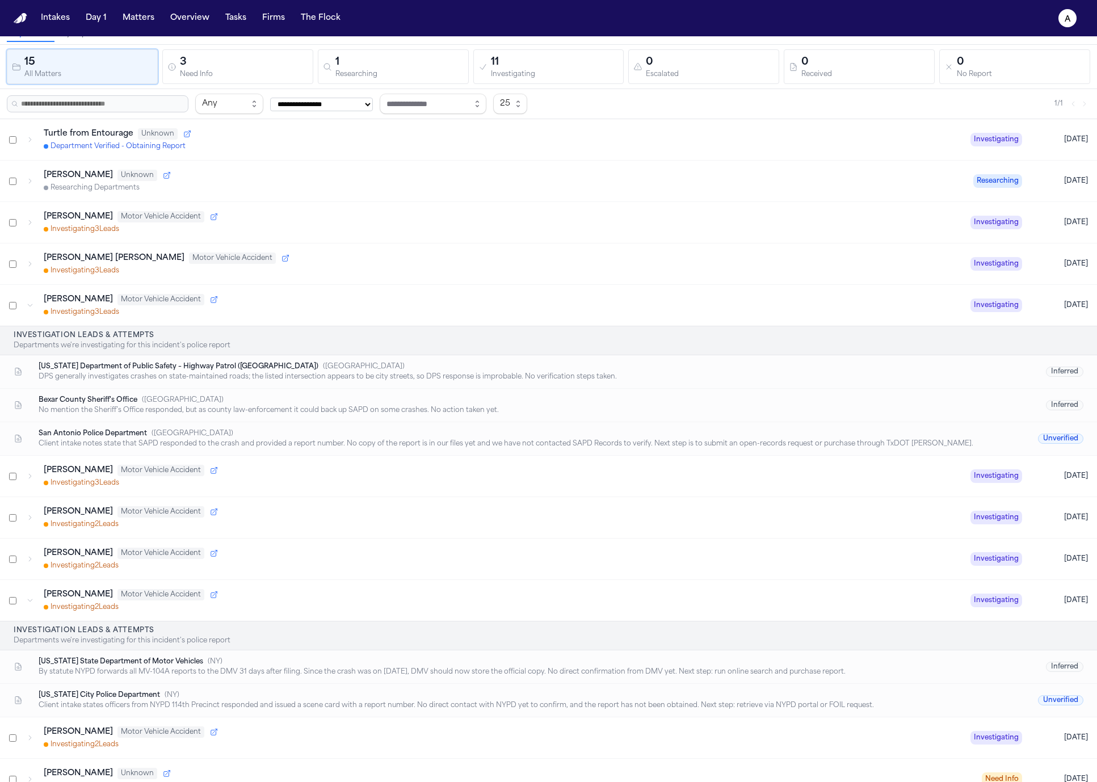
click at [434, 233] on div "Investigating 3 Lead s" at bounding box center [503, 229] width 918 height 9
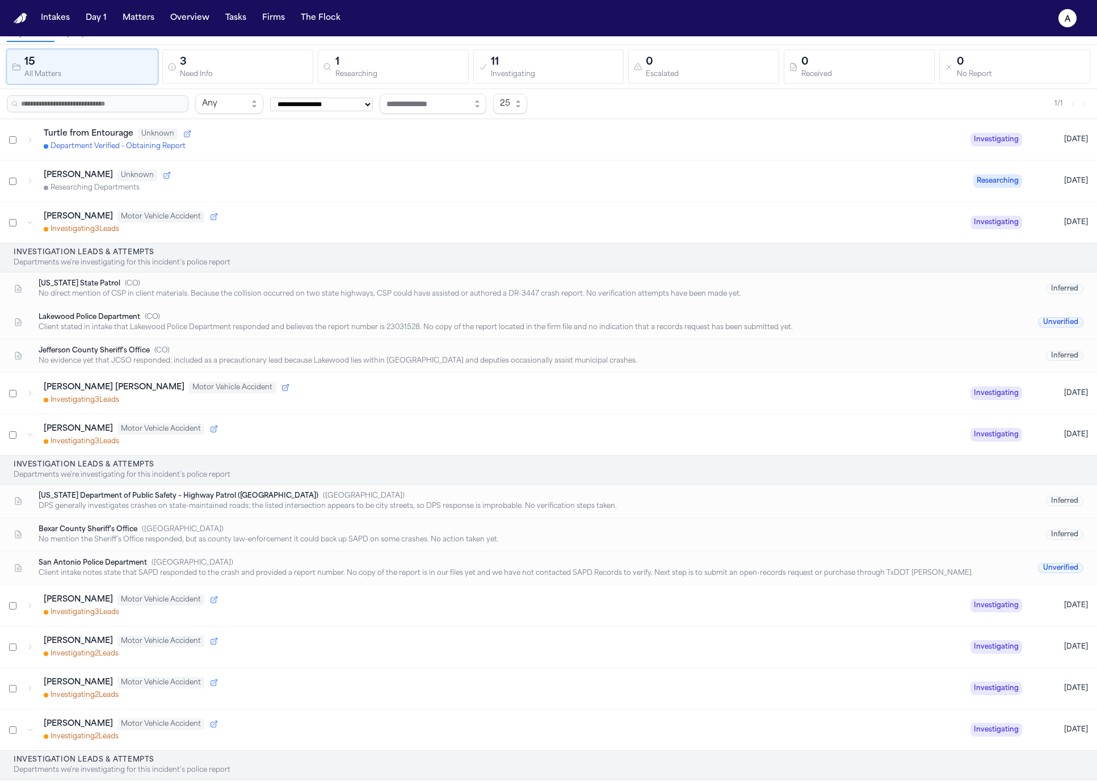
click at [434, 229] on div "Investigating 3 Lead s" at bounding box center [503, 229] width 918 height 9
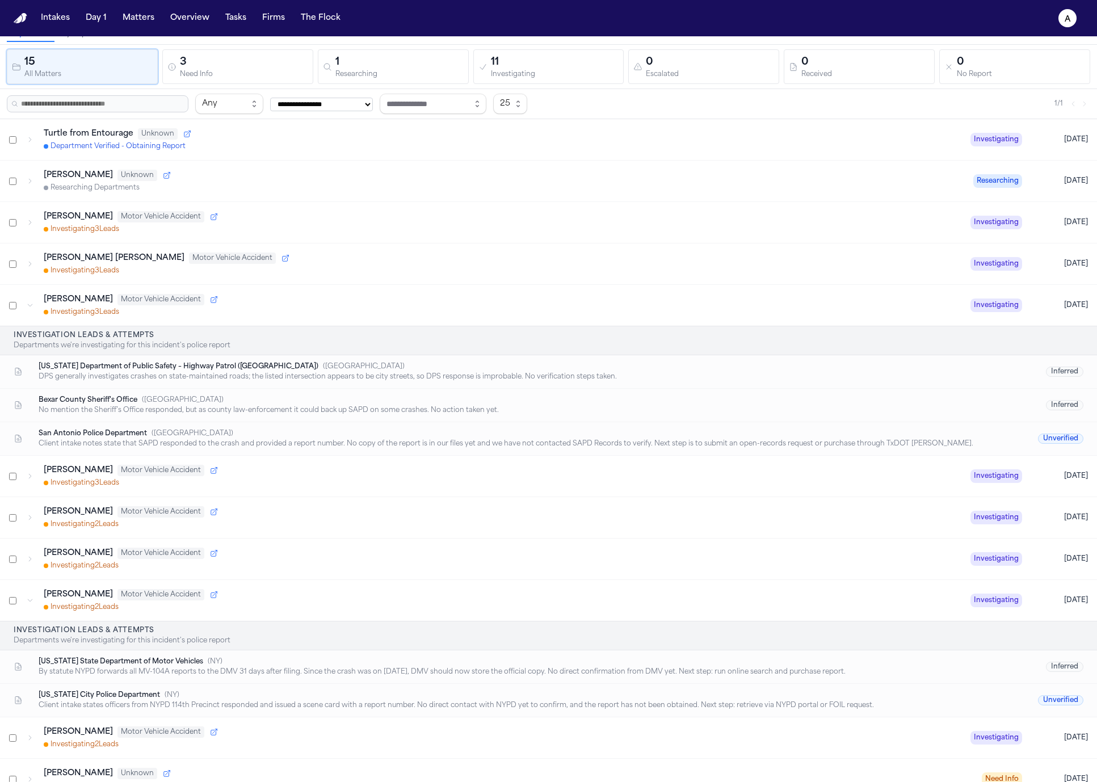
click at [417, 280] on div "Gabrielle Reneé Cordero Motor Vehicle Accident Investigating 3 Lead s Investiga…" at bounding box center [548, 264] width 1097 height 41
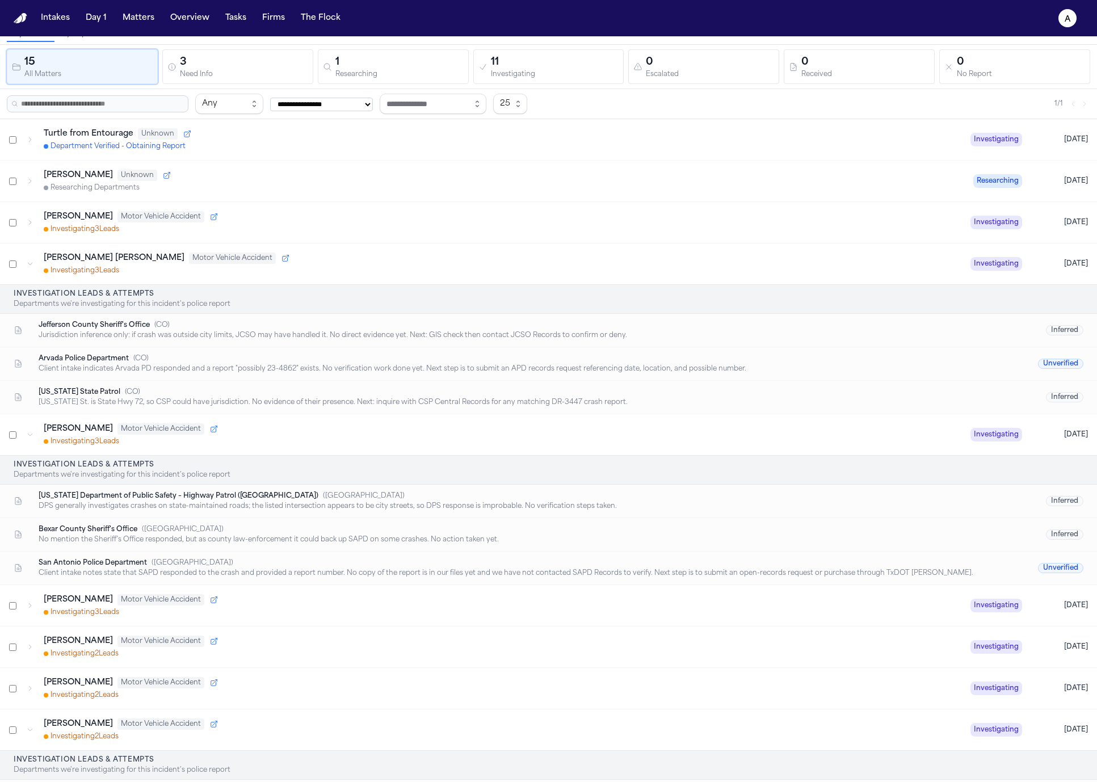
click at [422, 265] on div "Gabrielle Reneé Cordero Motor Vehicle Accident Investigating 3 Lead s" at bounding box center [503, 264] width 918 height 23
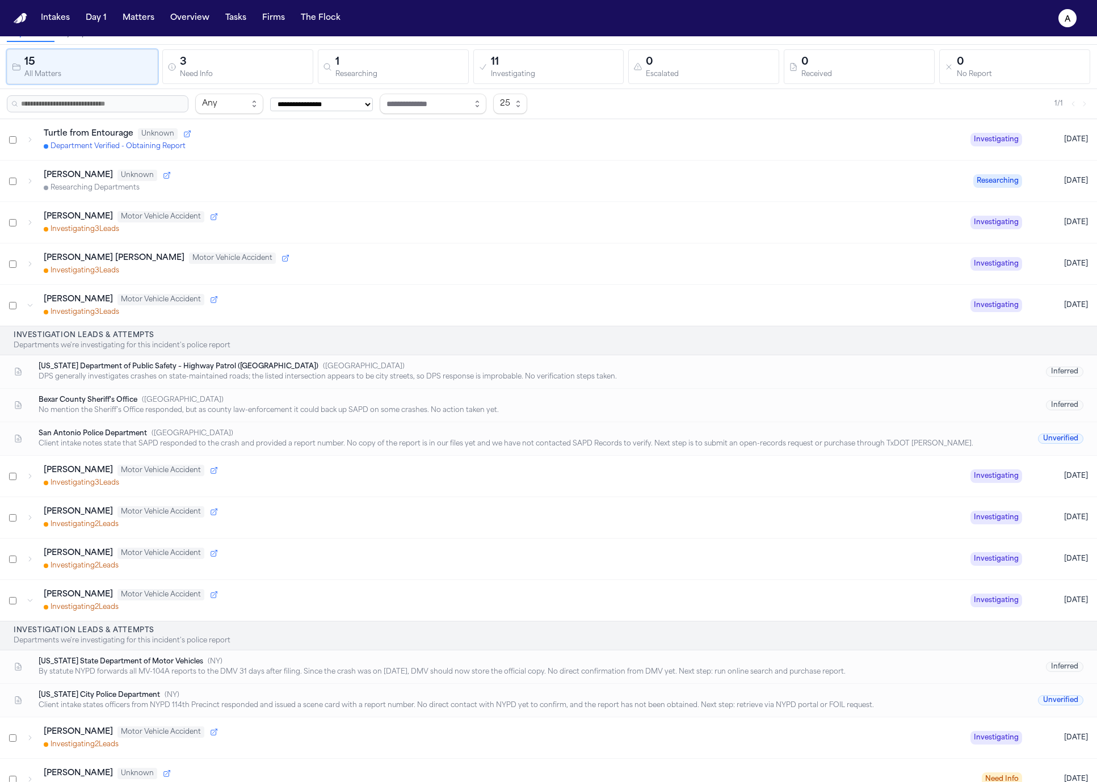
click at [408, 332] on h4 "Investigation Leads & Attempts" at bounding box center [549, 335] width 1070 height 9
click at [413, 320] on div "Clarissa Jean Mendoza Motor Vehicle Accident Investigating 3 Lead s Investigati…" at bounding box center [548, 305] width 1097 height 41
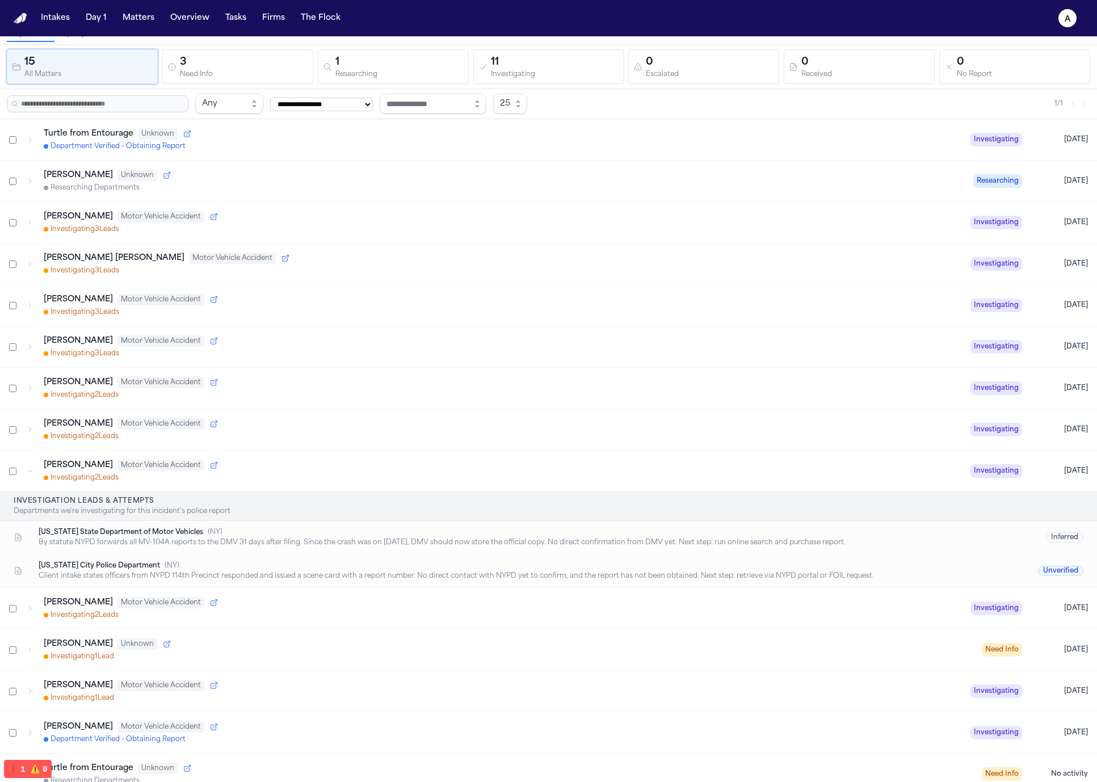
click at [384, 368] on div "Leilani K. Pualani Motor Vehicle Accident Investigating 2 Lead s Investigating …" at bounding box center [548, 388] width 1097 height 41
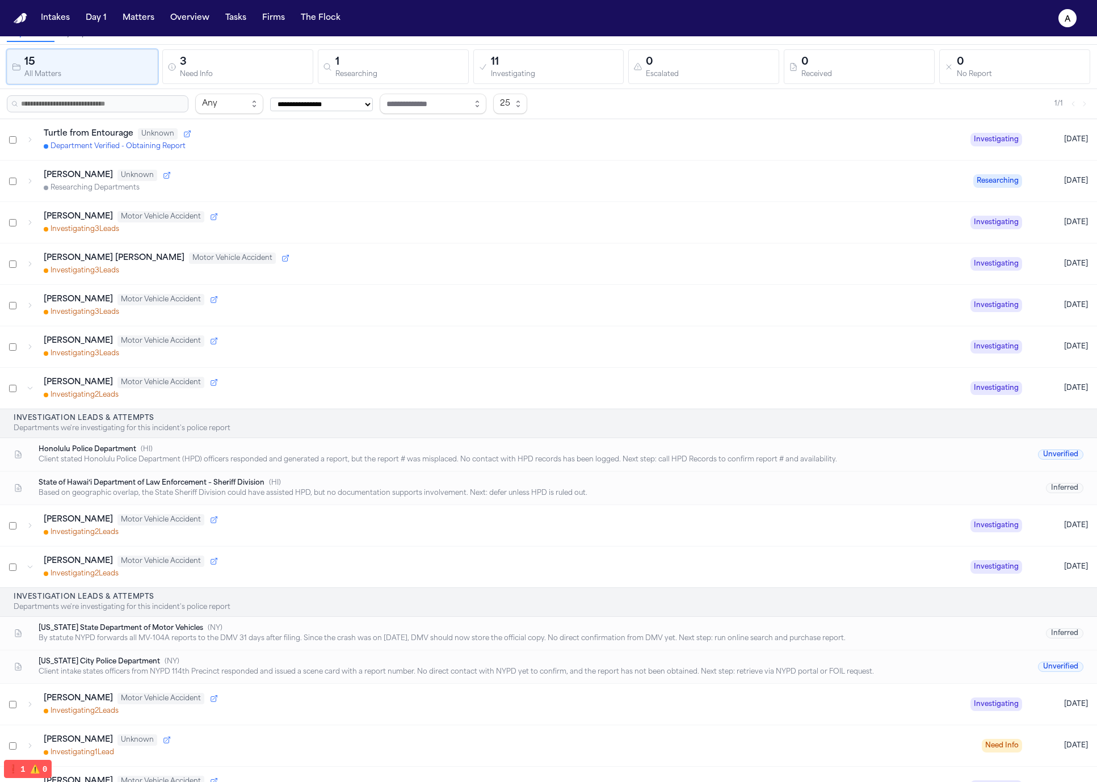
click at [378, 424] on p "Departments we're investigating for this incident's police report" at bounding box center [549, 428] width 1070 height 9
click at [404, 378] on div "Leilani K. Pualani Motor Vehicle Accident" at bounding box center [503, 382] width 918 height 11
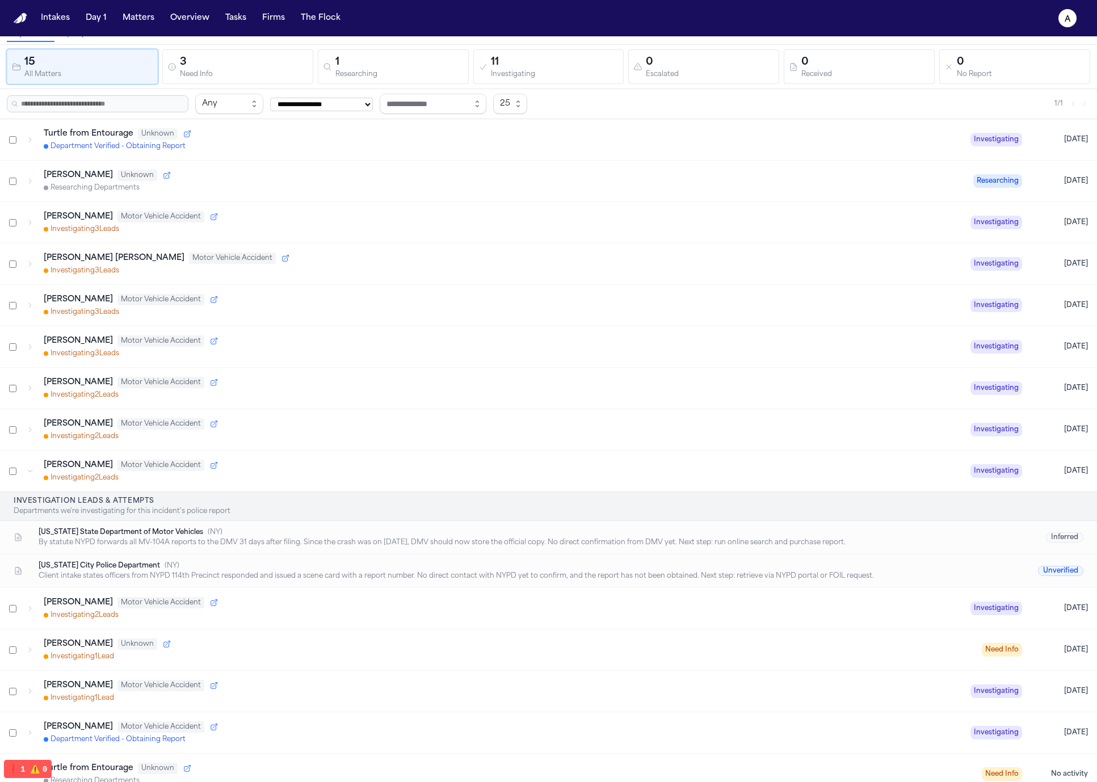
click at [368, 479] on div "Investigating 2 Lead s" at bounding box center [503, 477] width 918 height 9
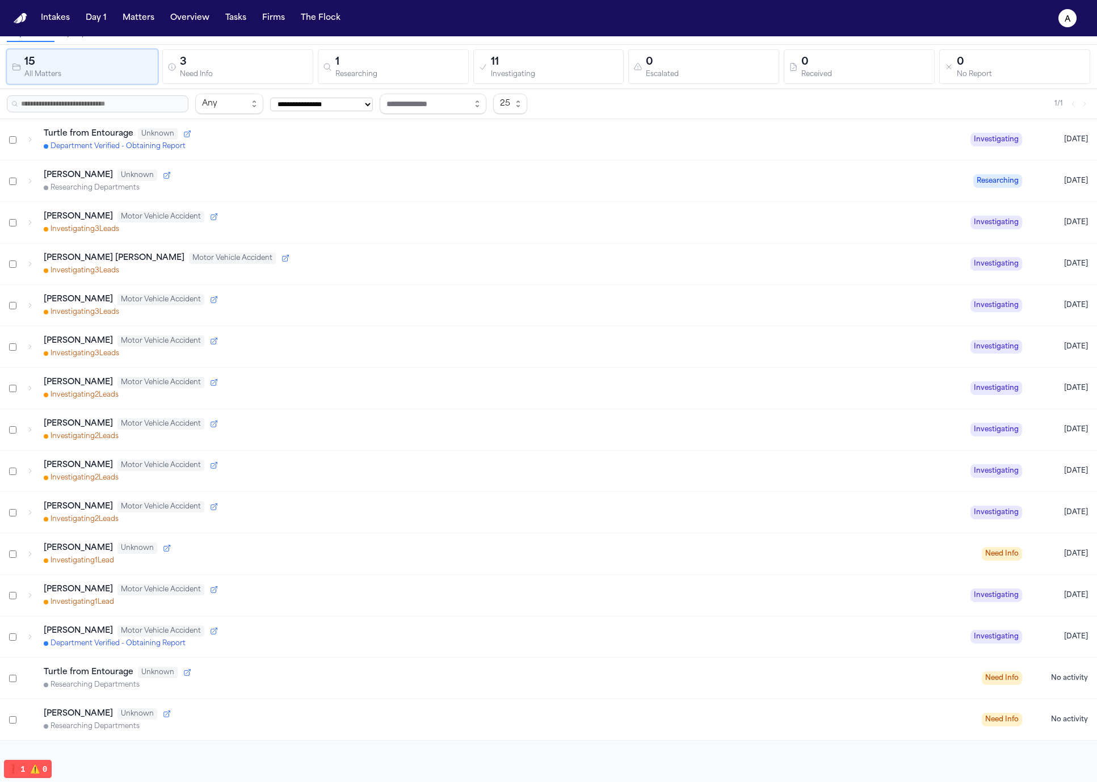
click at [409, 391] on div "Investigating 2 Lead s" at bounding box center [503, 395] width 918 height 9
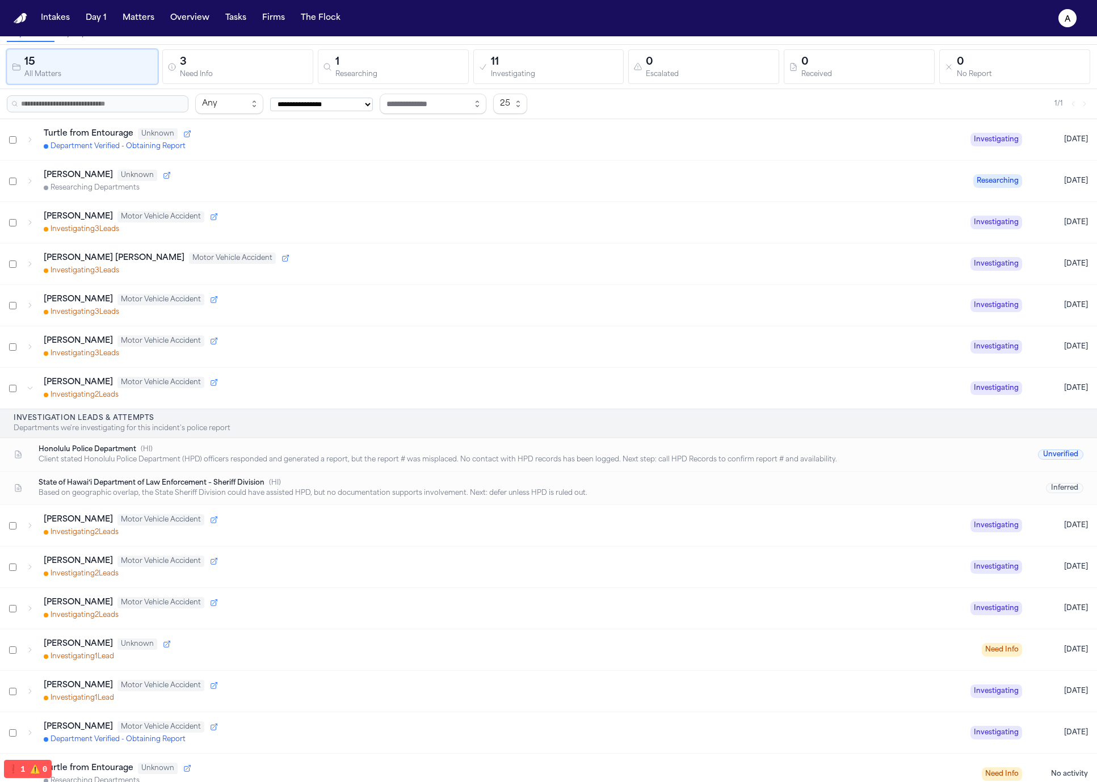
click at [396, 391] on div "Investigating 2 Lead s" at bounding box center [503, 395] width 918 height 9
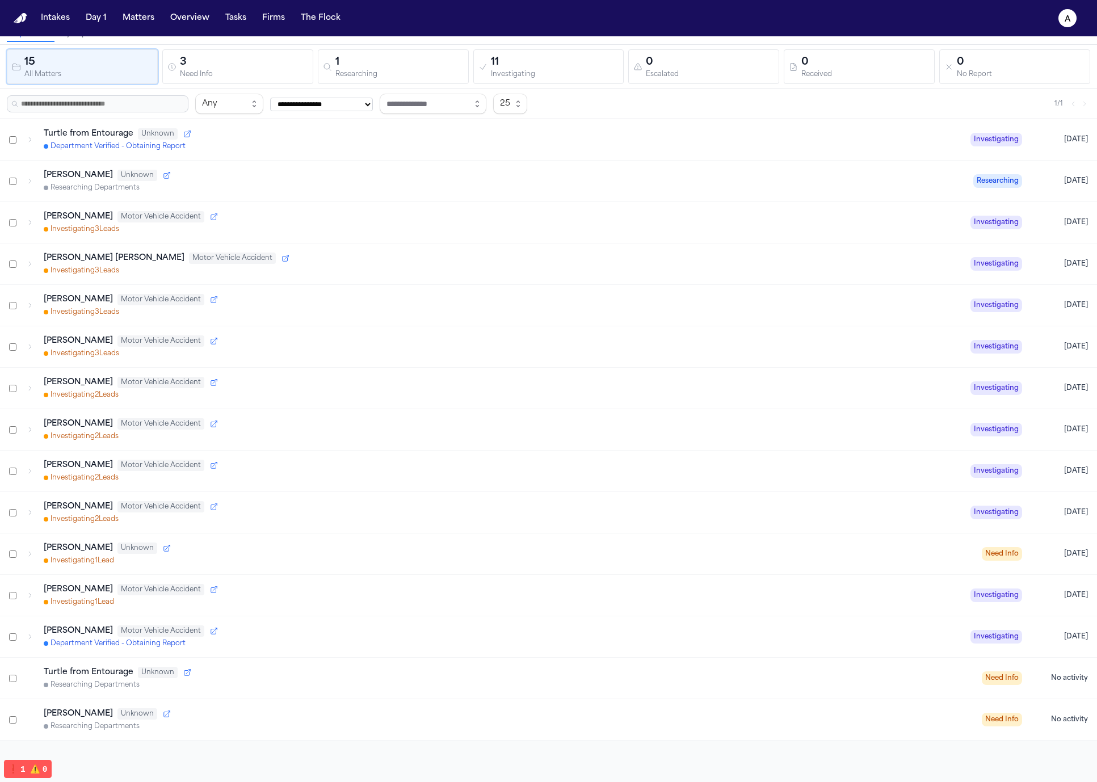
click at [349, 473] on div "Investigating 2 Lead s" at bounding box center [503, 477] width 918 height 9
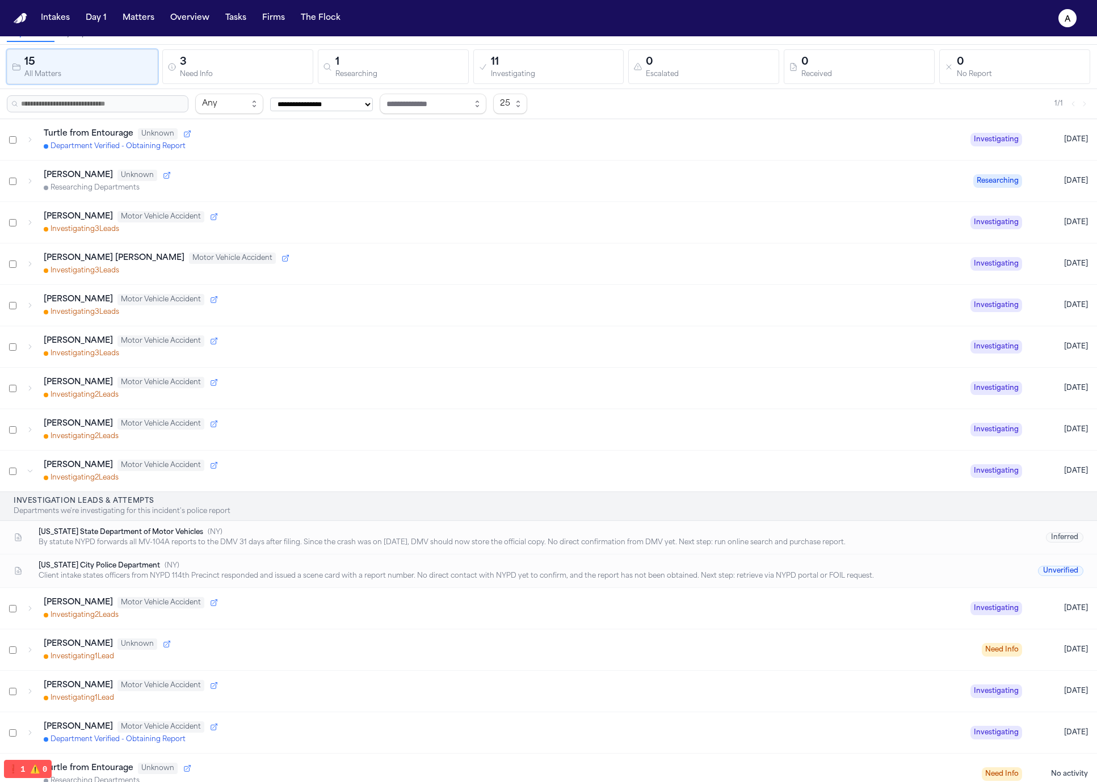
click at [346, 505] on h4 "Investigation Leads & Attempts" at bounding box center [549, 501] width 1070 height 9
click at [365, 481] on div "Investigating 2 Lead s" at bounding box center [503, 477] width 918 height 9
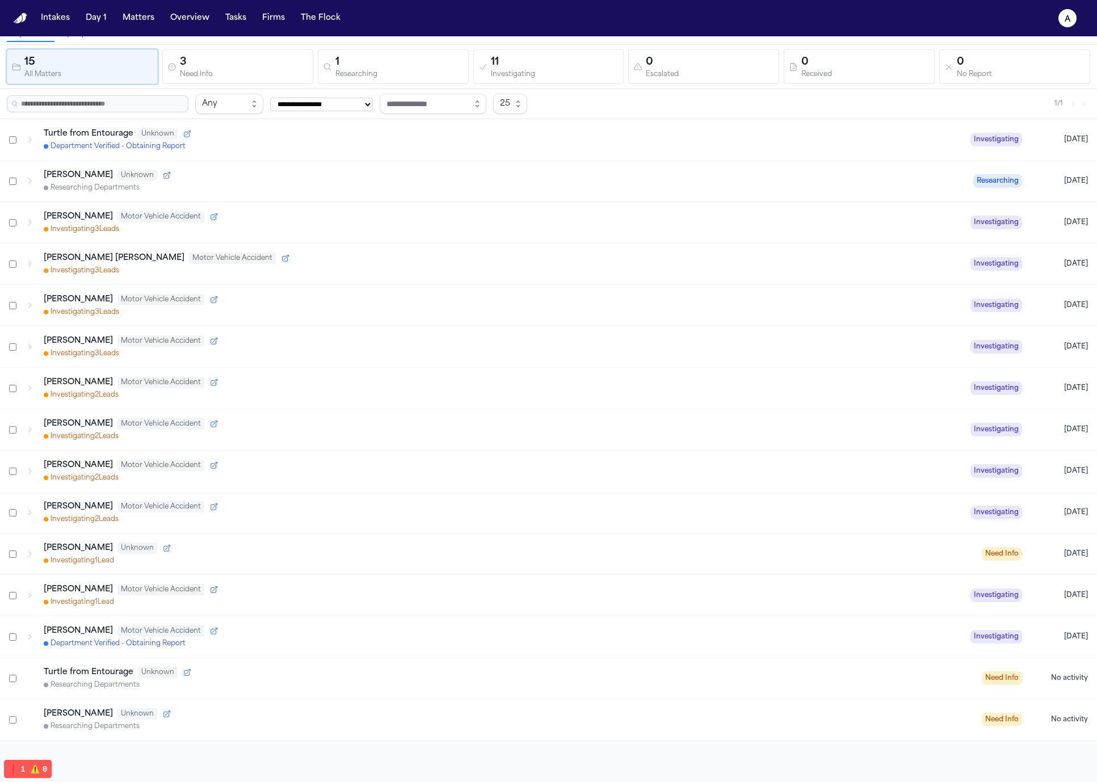
click at [385, 572] on div "Frankie Munez Unknown Investigating 1 Lead Need Info Today" at bounding box center [548, 554] width 1097 height 41
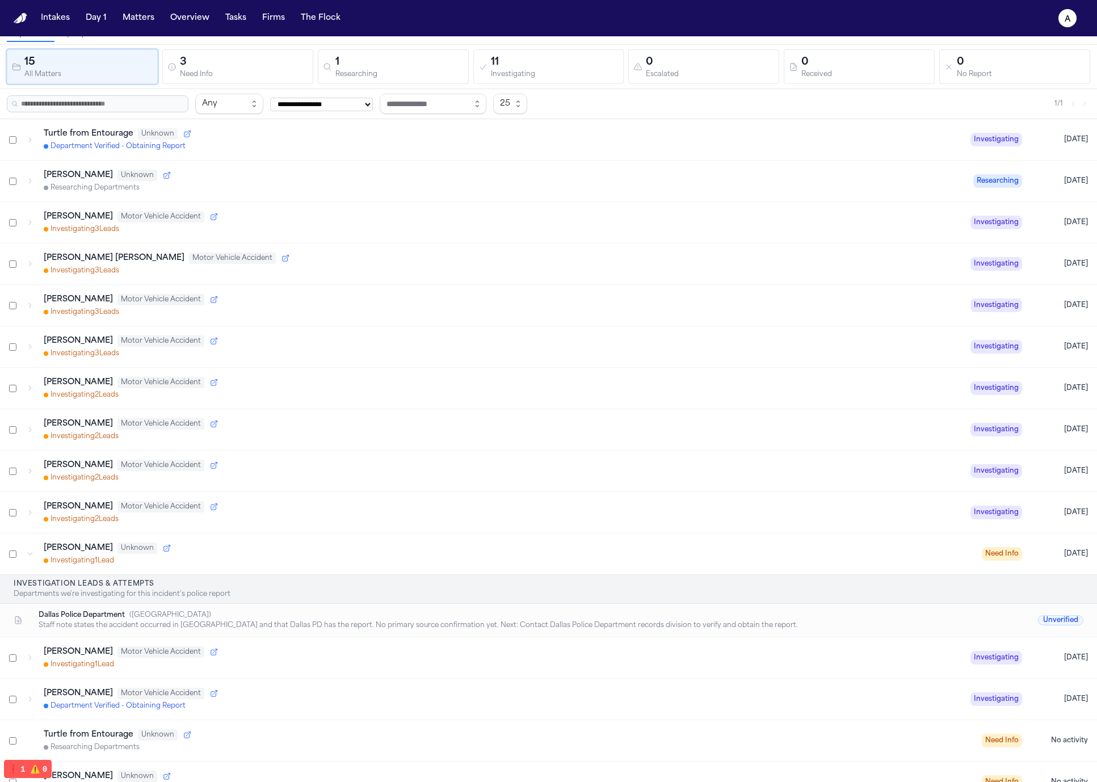
click at [387, 572] on div "Frankie Munez Unknown Investigating 1 Lead Need Info Today" at bounding box center [548, 554] width 1097 height 41
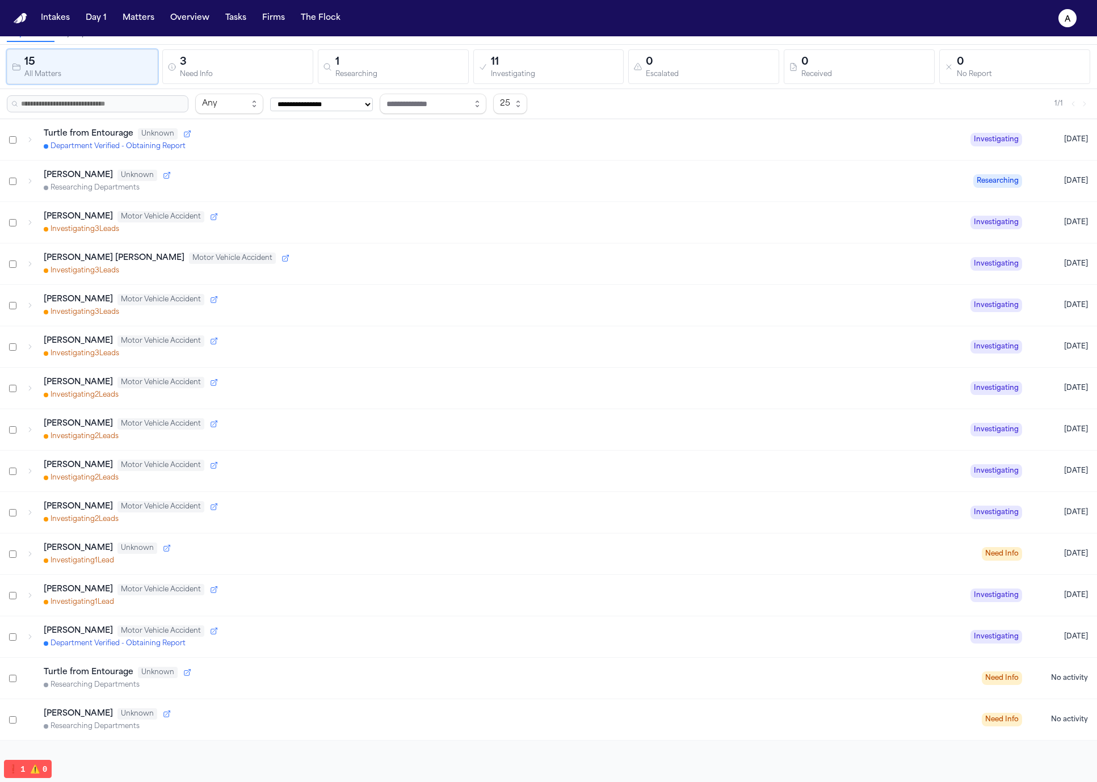
click at [430, 263] on div "Gabrielle Reneé Cordero Motor Vehicle Accident" at bounding box center [503, 258] width 918 height 11
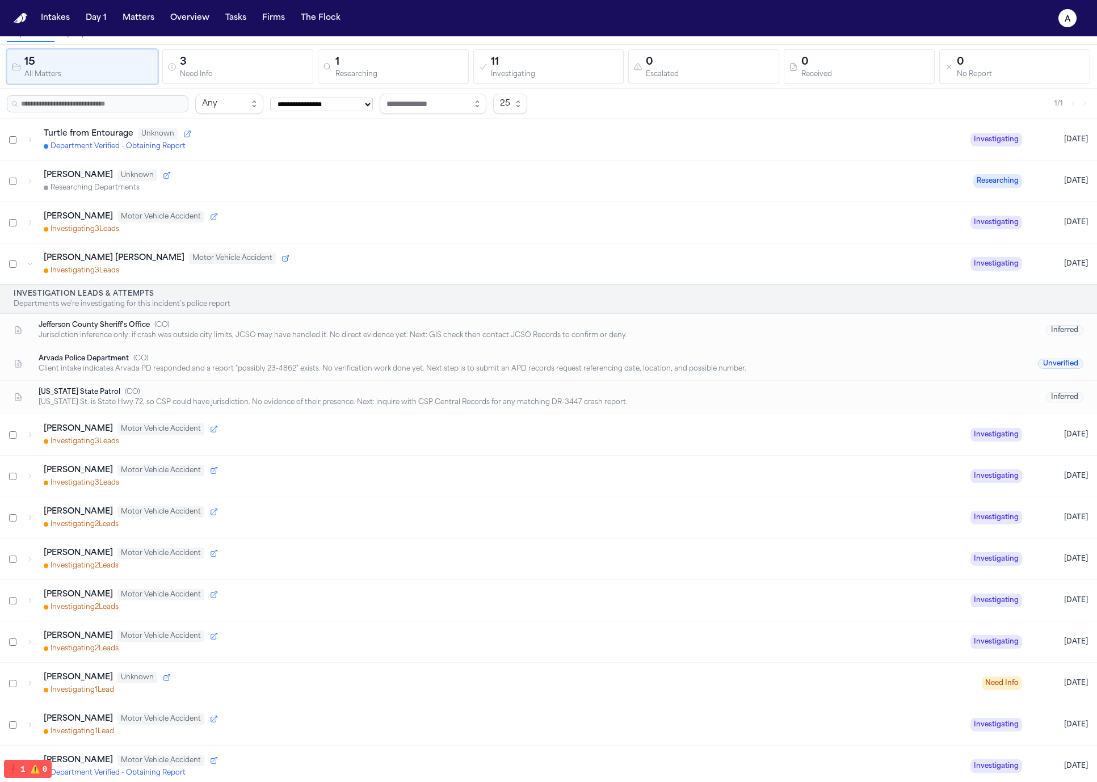
click at [429, 262] on div "Gabrielle Reneé Cordero Motor Vehicle Accident" at bounding box center [503, 258] width 918 height 11
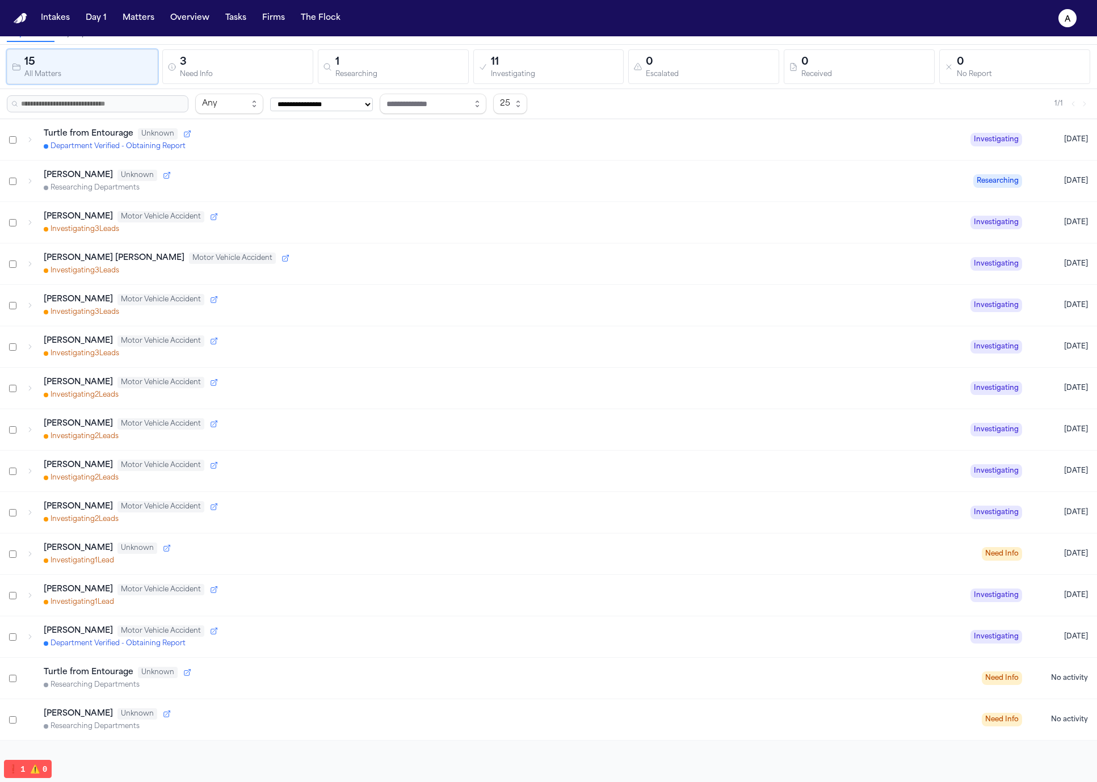
click at [466, 211] on div "Marisol Alvarez Motor Vehicle Accident" at bounding box center [503, 216] width 918 height 11
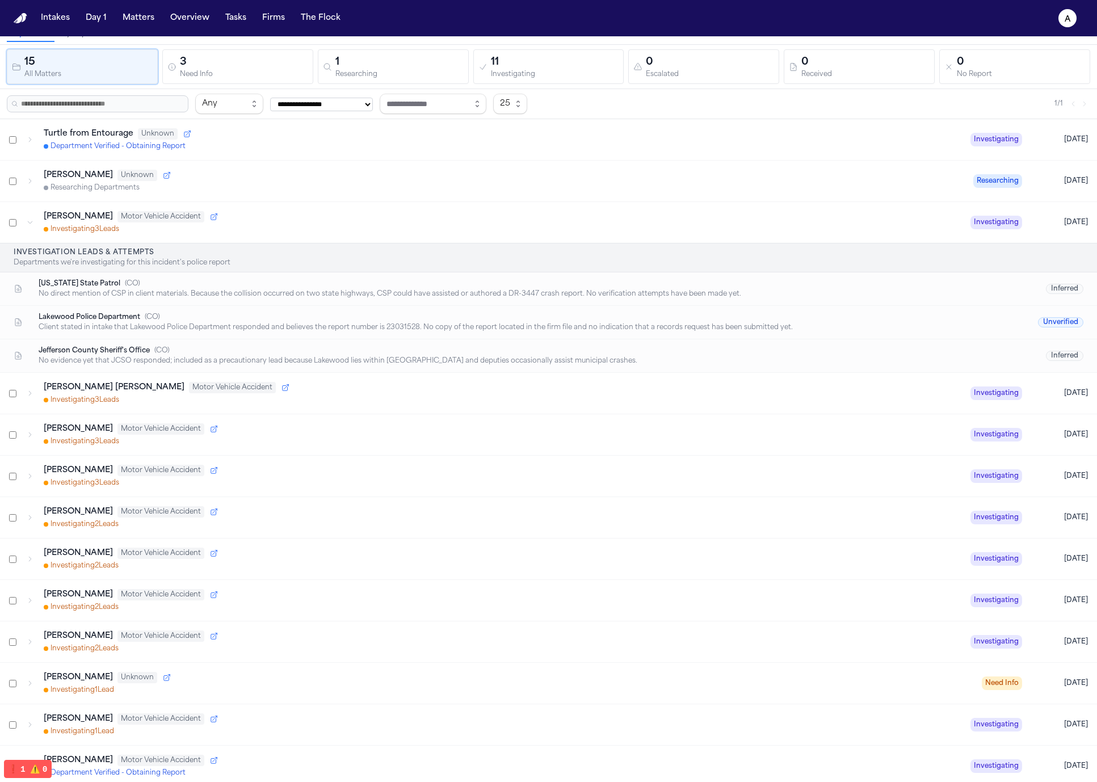
click at [466, 211] on div "Marisol Alvarez Motor Vehicle Accident" at bounding box center [503, 216] width 918 height 11
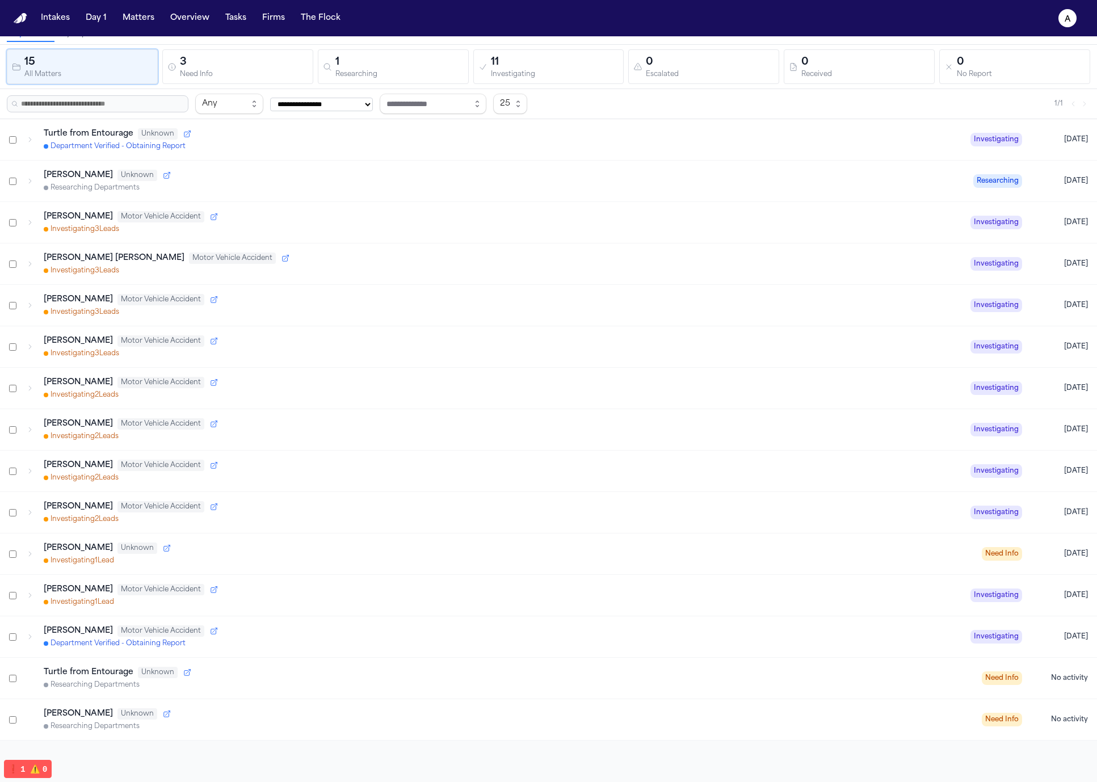
click at [580, 192] on div "Dean KEinan Unknown Researching Departments Researching Today" at bounding box center [548, 181] width 1097 height 41
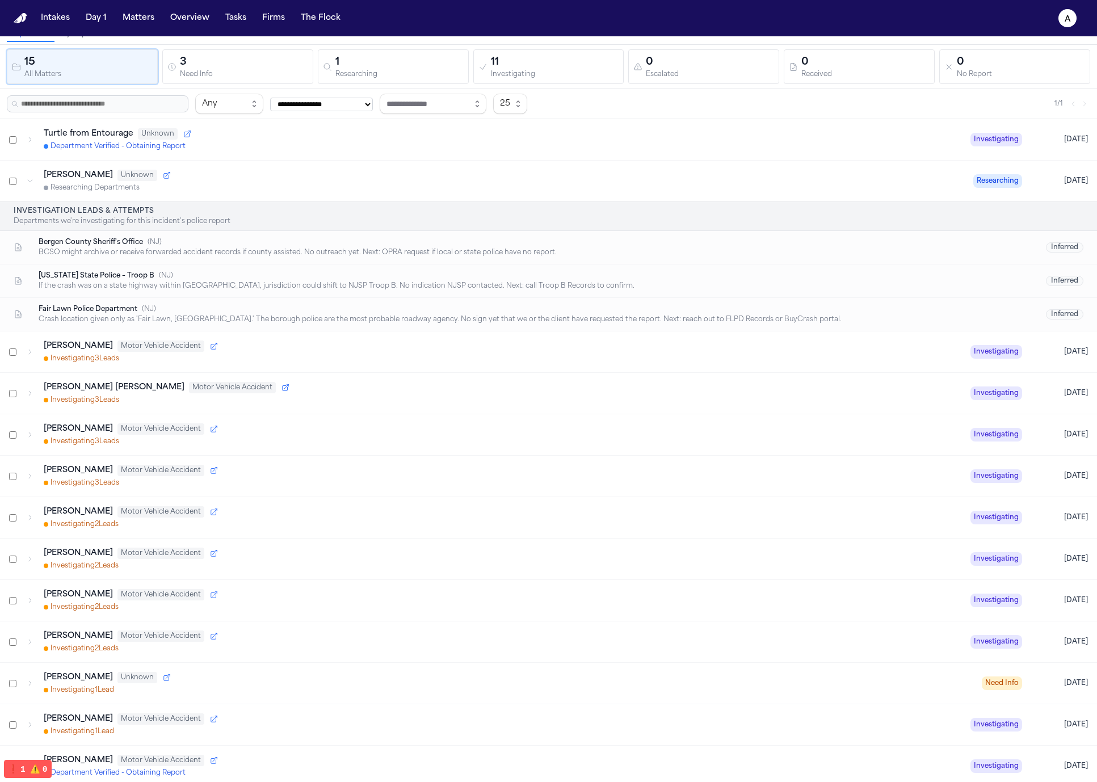
click at [581, 192] on div "Dean KEinan Unknown Researching Departments Researching Today" at bounding box center [548, 181] width 1097 height 41
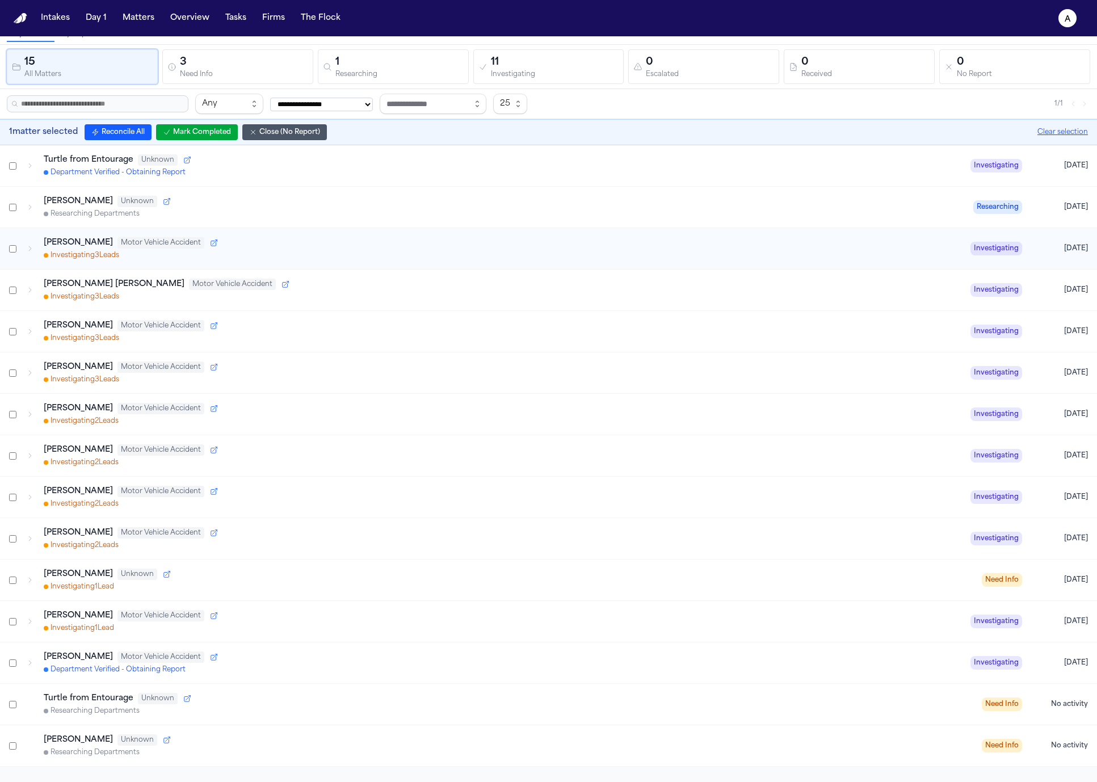
click at [1050, 128] on button "Clear selection" at bounding box center [1063, 132] width 51 height 9
click at [14, 160] on div "Turtle from Entourage Unknown Department Verified - Obtaining Report Investigat…" at bounding box center [548, 165] width 1097 height 41
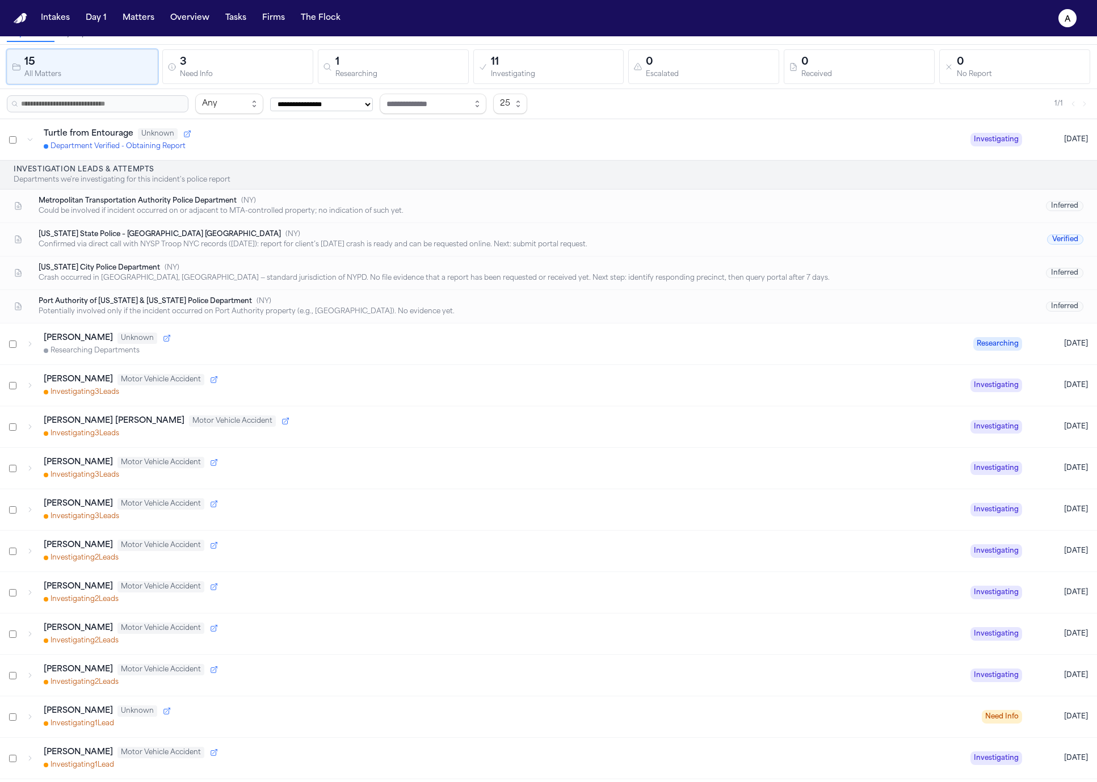
click at [409, 145] on div "Department Verified - Obtaining Report" at bounding box center [503, 146] width 918 height 9
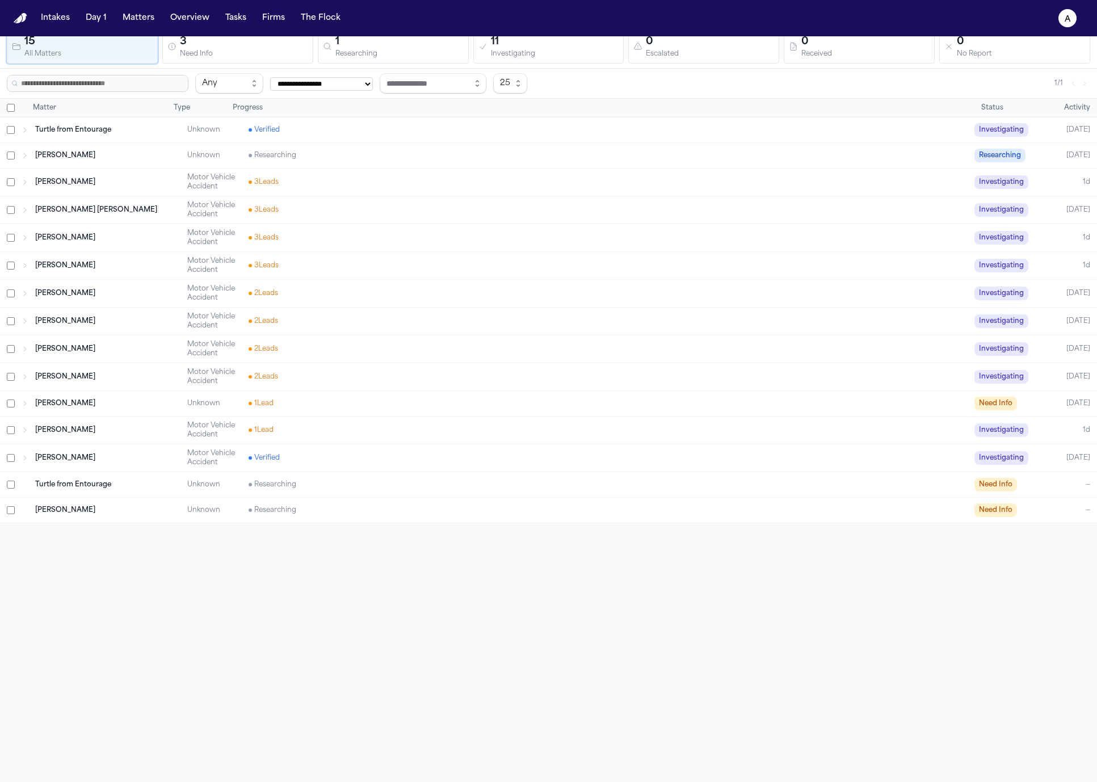
scroll to position [0, 0]
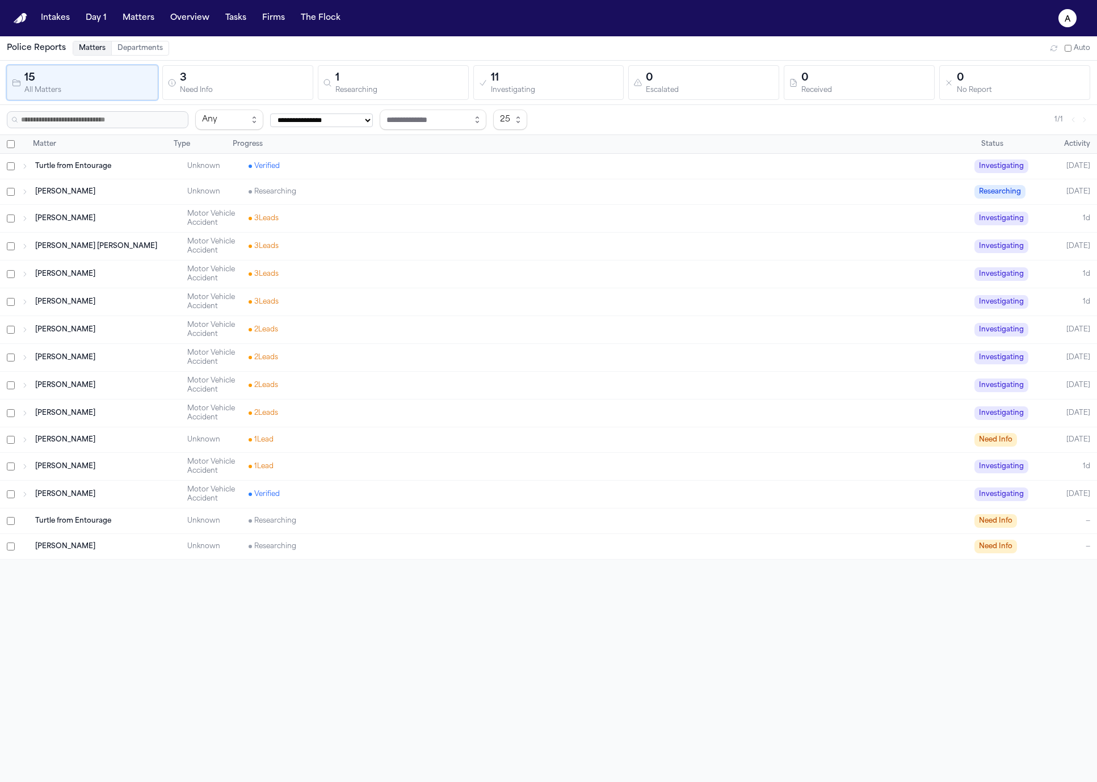
click at [123, 18] on button "Matters" at bounding box center [138, 18] width 41 height 20
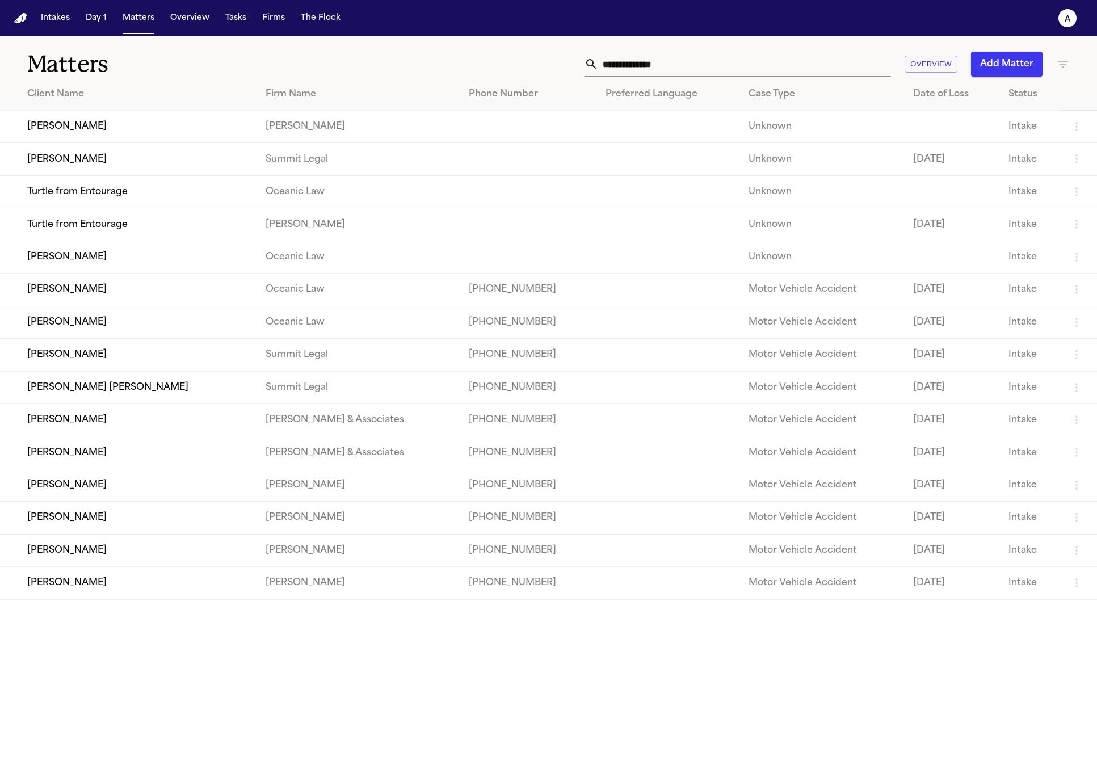
click at [795, 59] on input "text" at bounding box center [744, 64] width 293 height 25
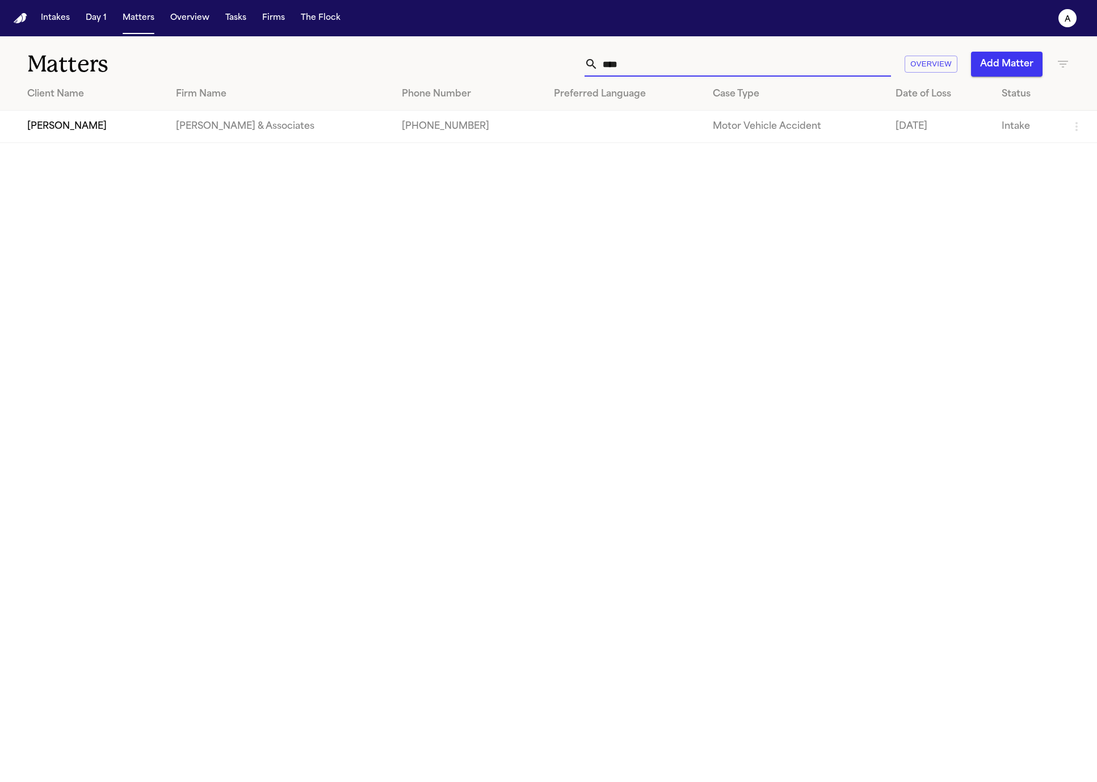
type input "*****"
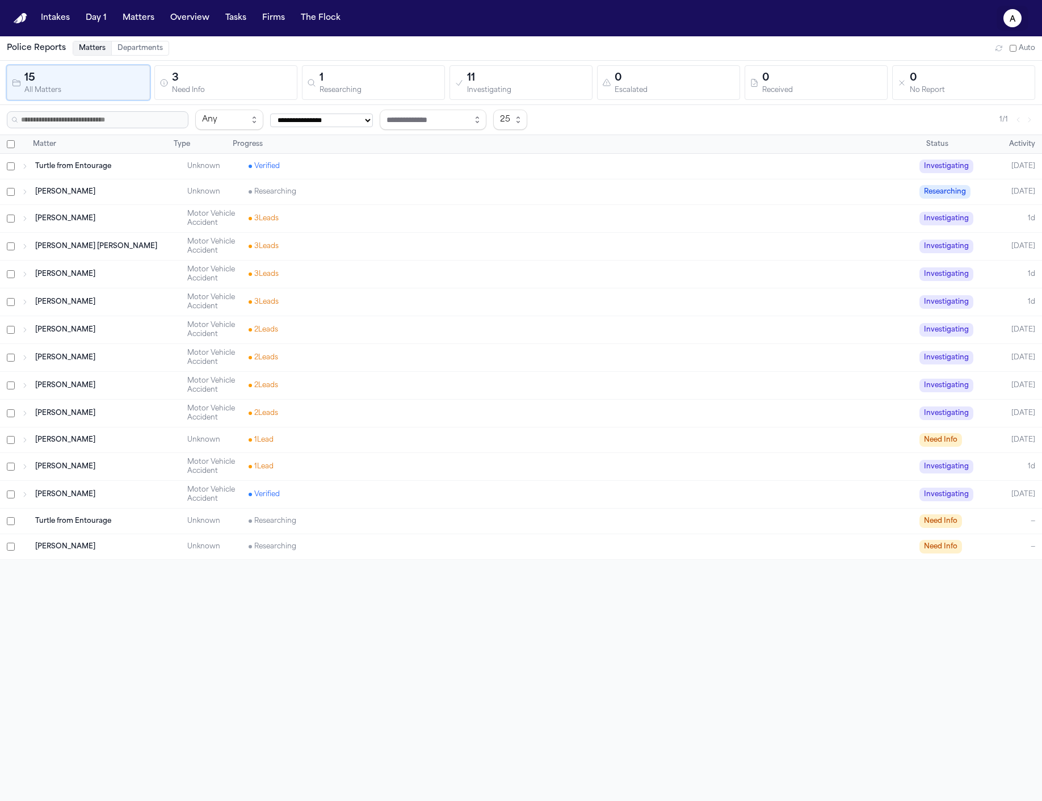
click at [1025, 22] on button "a" at bounding box center [1013, 18] width 32 height 25
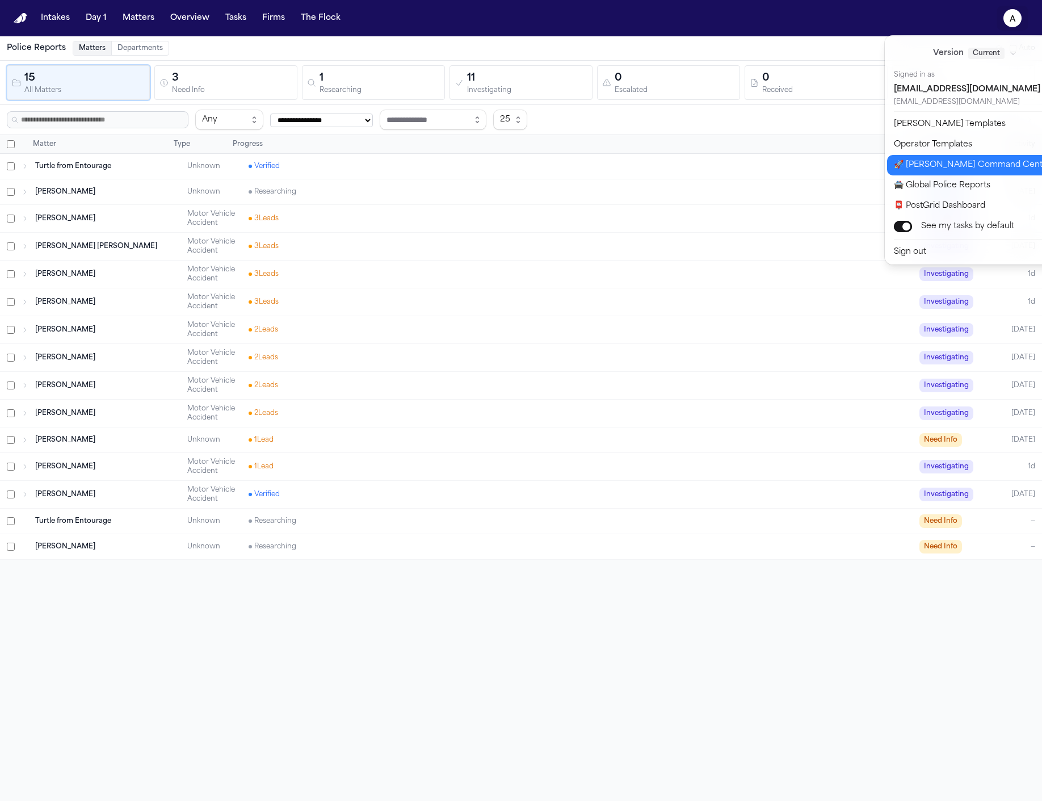
click at [982, 167] on button "🚀 [PERSON_NAME] Command Center" at bounding box center [981, 165] width 189 height 20
select select "**"
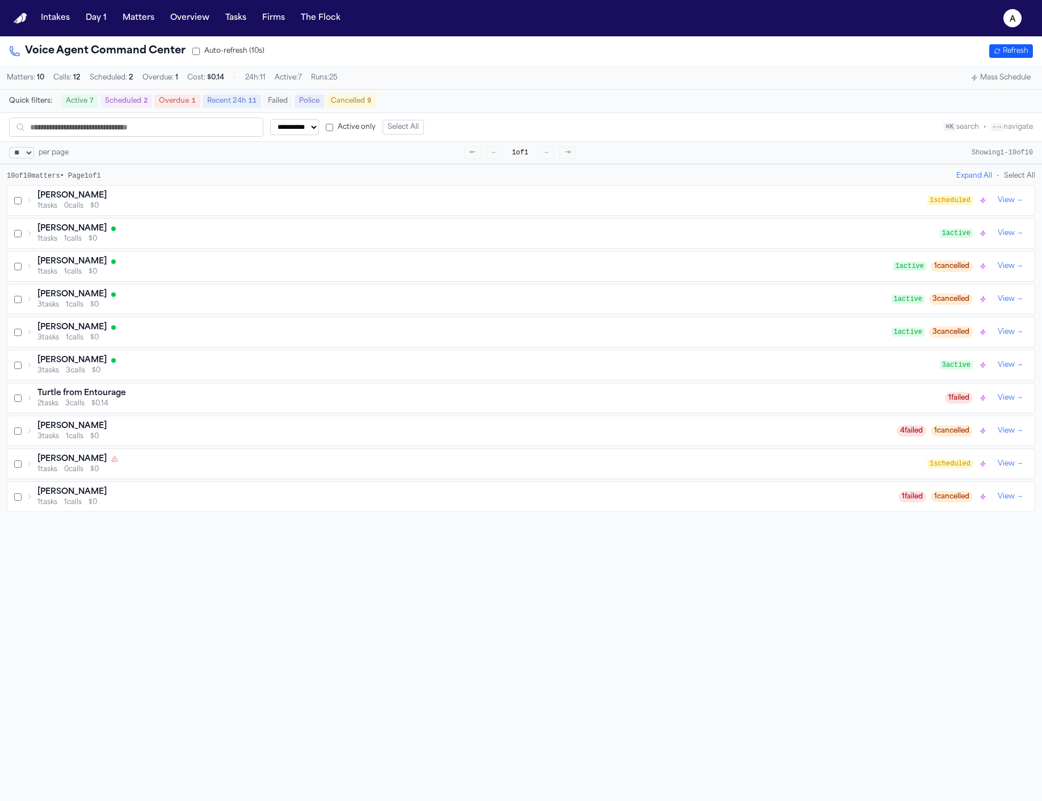
click at [301, 393] on div "Turtle from Entourage" at bounding box center [491, 393] width 908 height 11
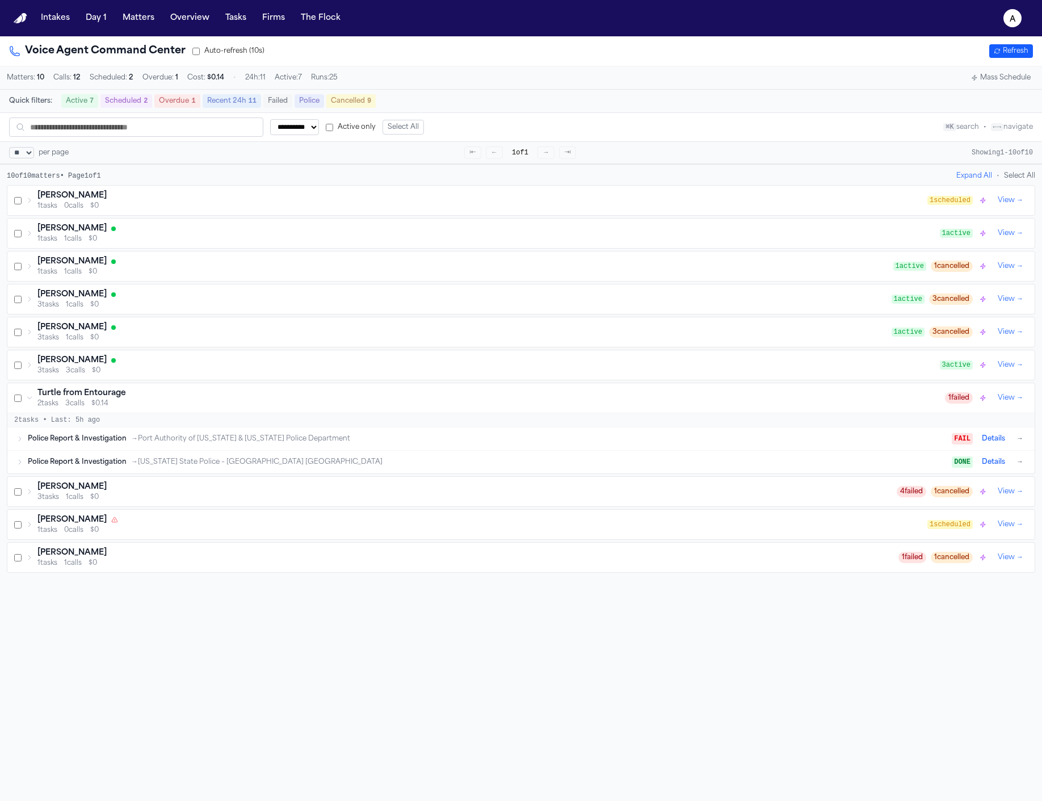
click at [300, 333] on div "[PERSON_NAME]" at bounding box center [464, 327] width 854 height 11
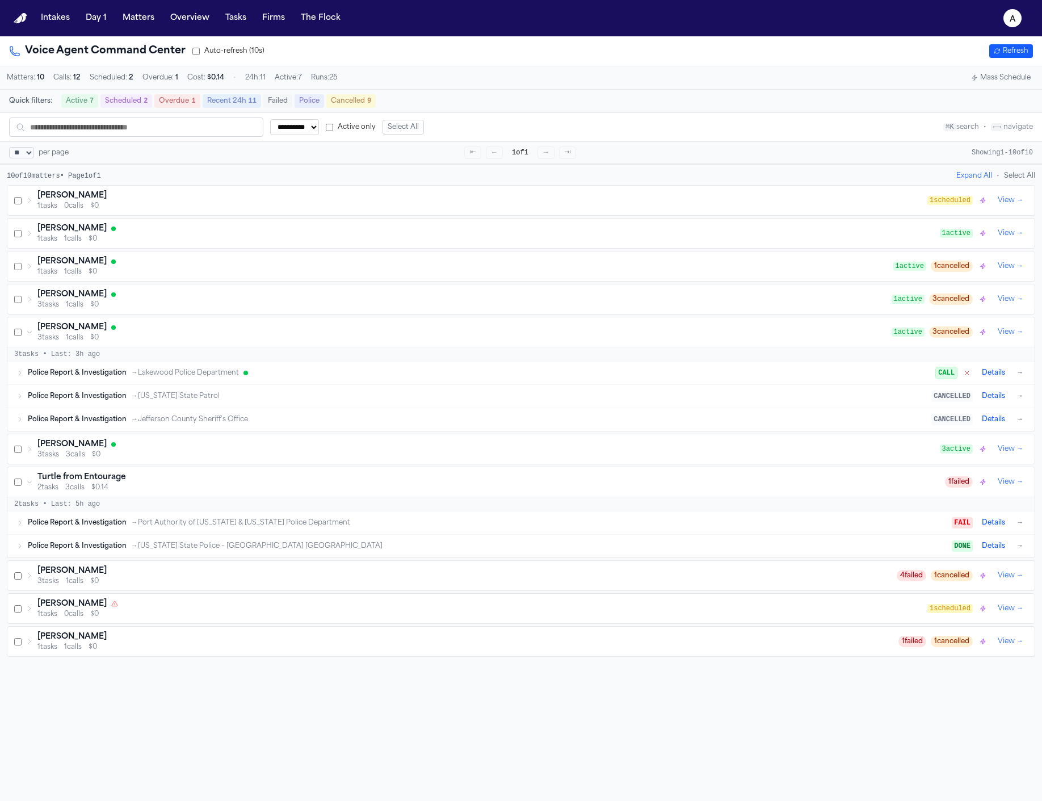
click at [232, 459] on div "3 tasks 3 calls $0" at bounding box center [488, 454] width 903 height 9
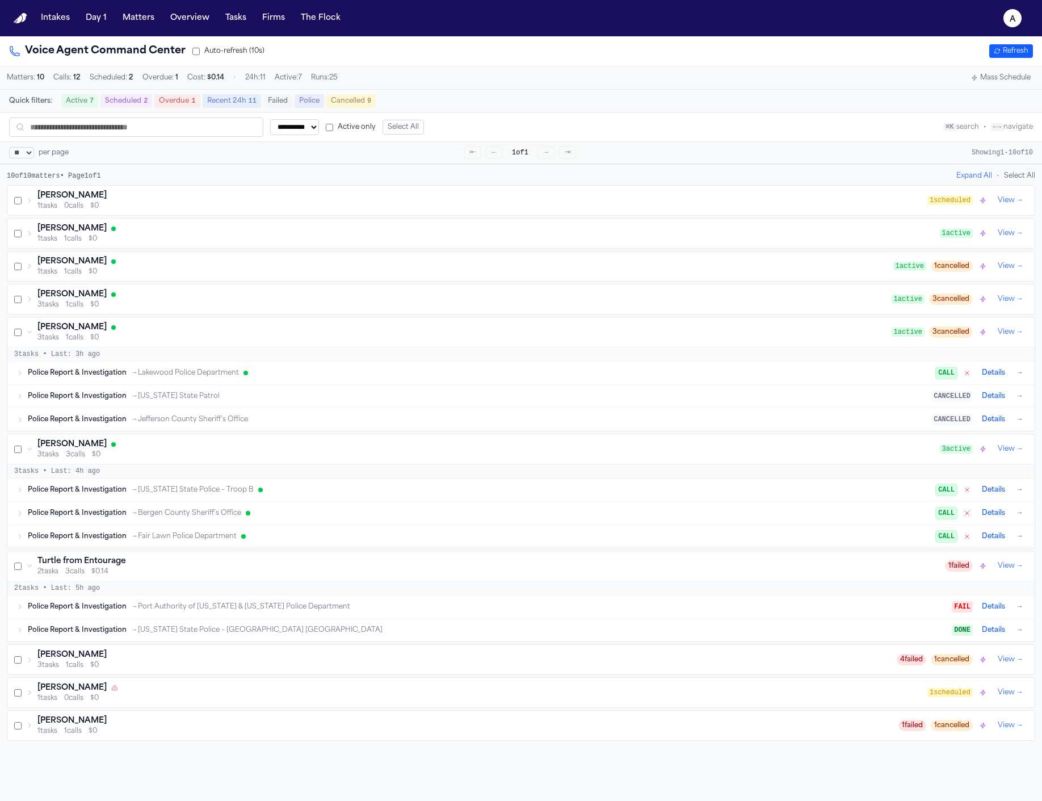
click at [275, 324] on div "[PERSON_NAME] 3 tasks 1 calls $0 1 active 3 cancelled View →" at bounding box center [521, 332] width 1028 height 30
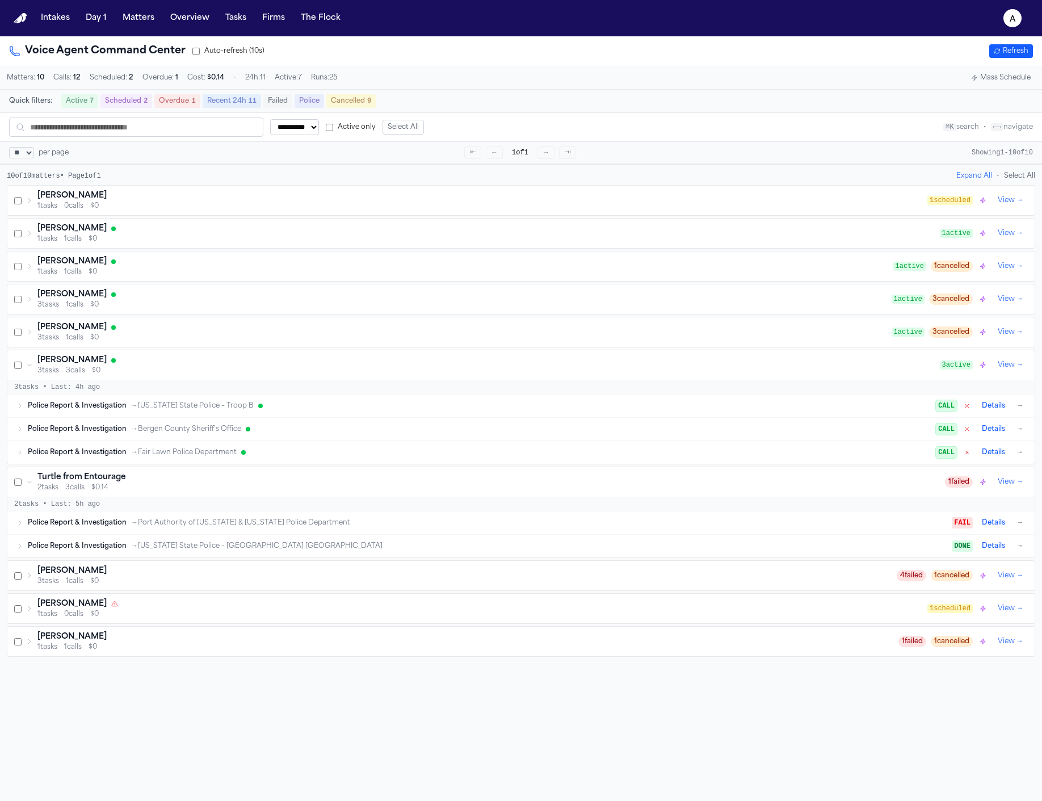
click at [283, 295] on div "[PERSON_NAME]" at bounding box center [464, 294] width 854 height 11
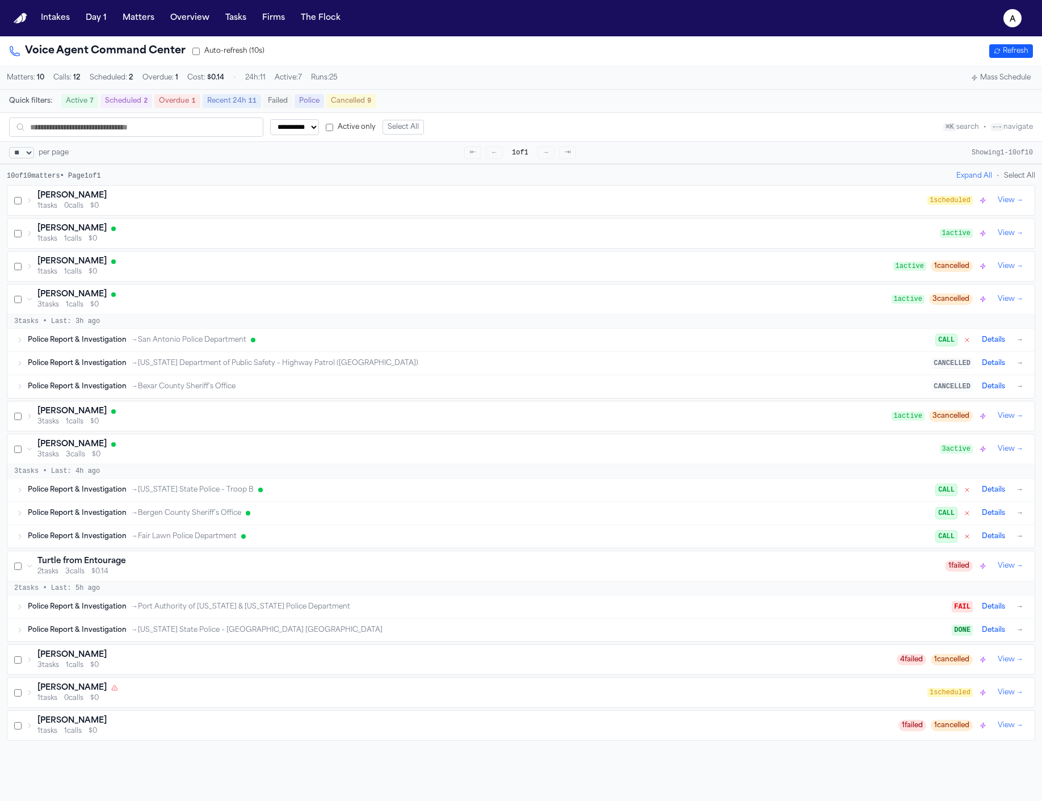
click at [283, 293] on div "[PERSON_NAME] 3 tasks 1 calls $0 1 active 3 cancelled View →" at bounding box center [521, 299] width 1028 height 30
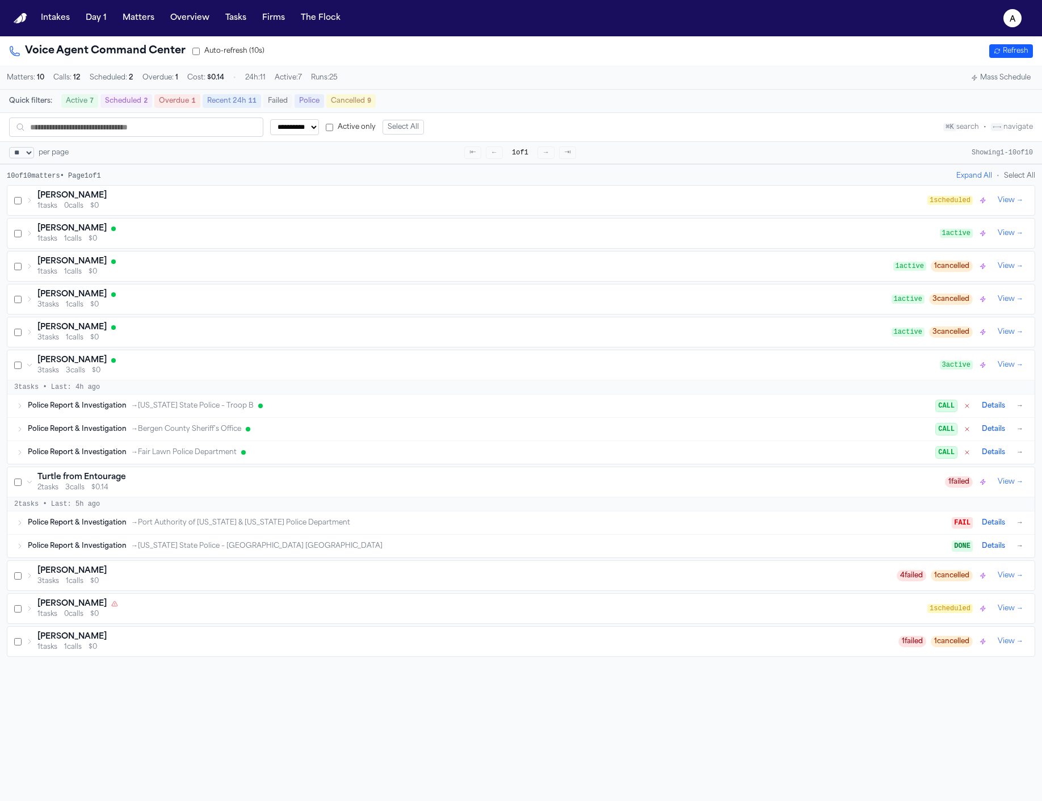
click at [401, 360] on div "[PERSON_NAME]" at bounding box center [488, 360] width 903 height 11
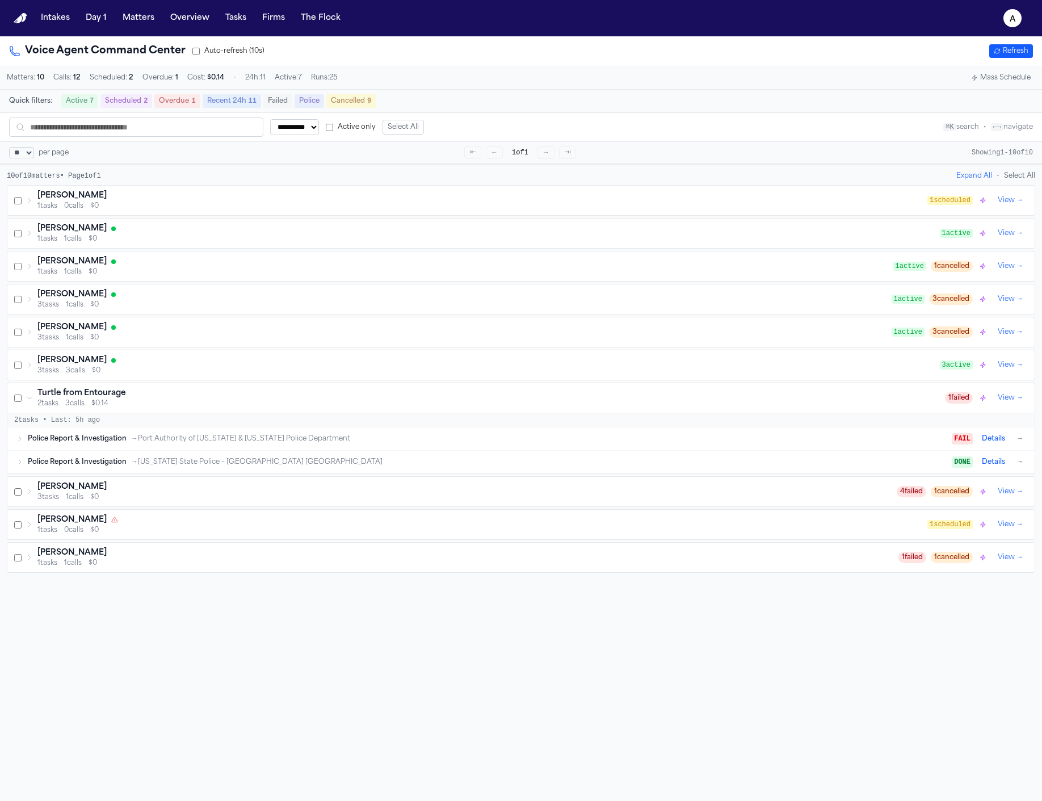
click at [394, 526] on div "[PERSON_NAME]" at bounding box center [482, 519] width 890 height 11
click at [1020, 15] on icon "a" at bounding box center [1013, 18] width 18 height 18
click at [196, 266] on div "**********" at bounding box center [521, 400] width 1042 height 801
click at [197, 234] on div "[PERSON_NAME]" at bounding box center [488, 228] width 903 height 11
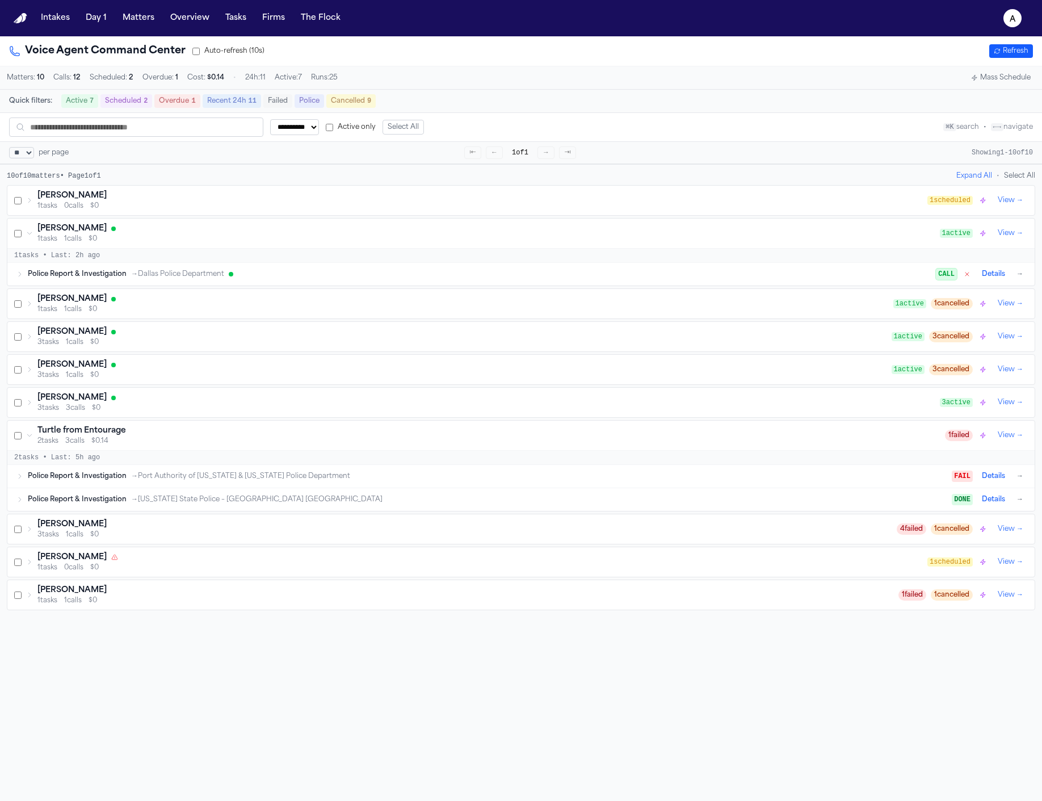
click at [198, 234] on div "[PERSON_NAME]" at bounding box center [488, 228] width 903 height 11
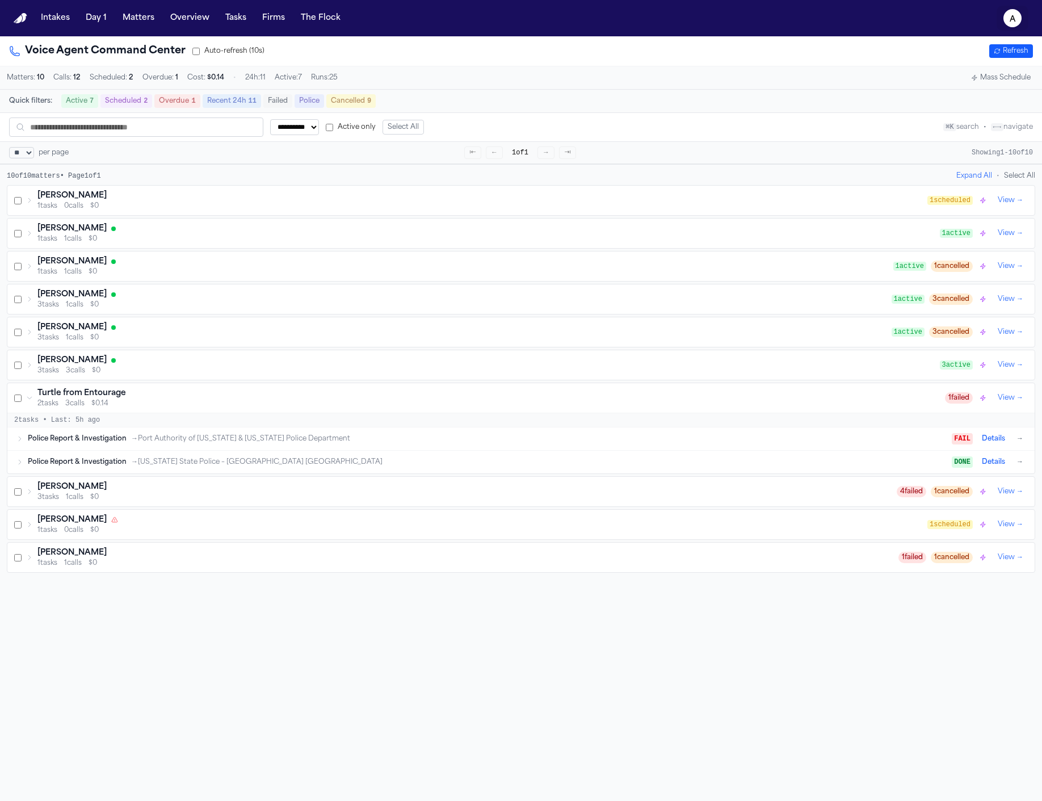
click at [1020, 20] on icon "a" at bounding box center [1013, 18] width 18 height 18
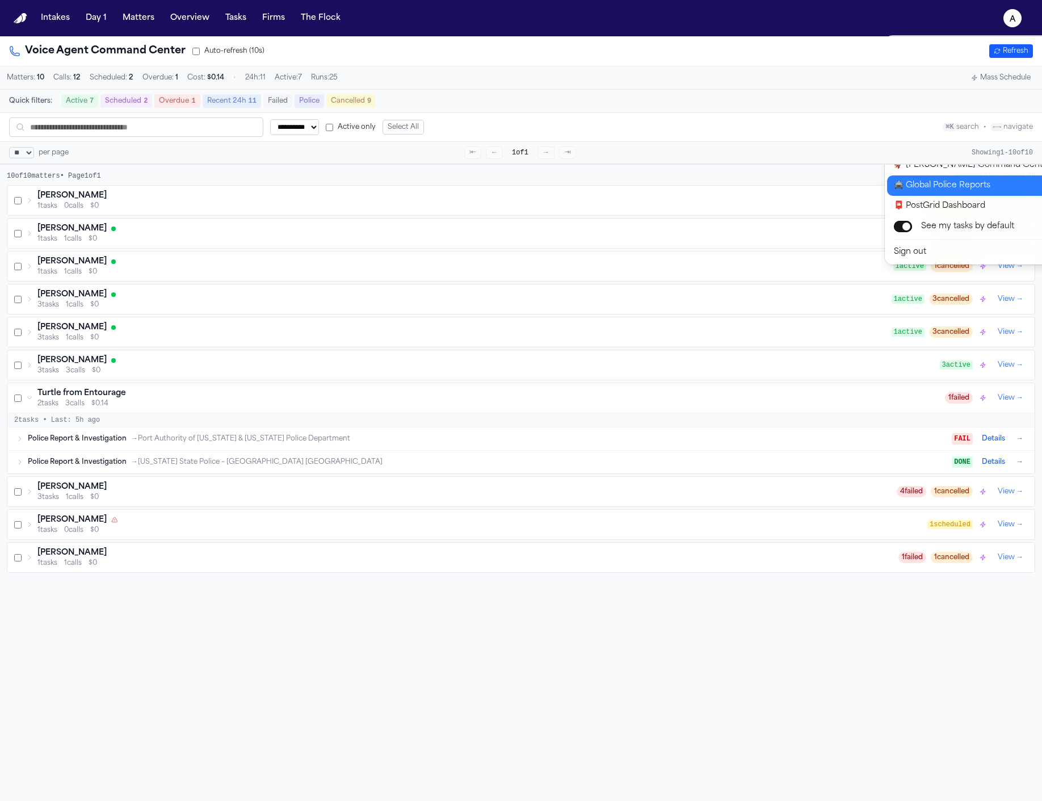
click at [967, 192] on button "🚔 Global Police Reports" at bounding box center [981, 185] width 189 height 20
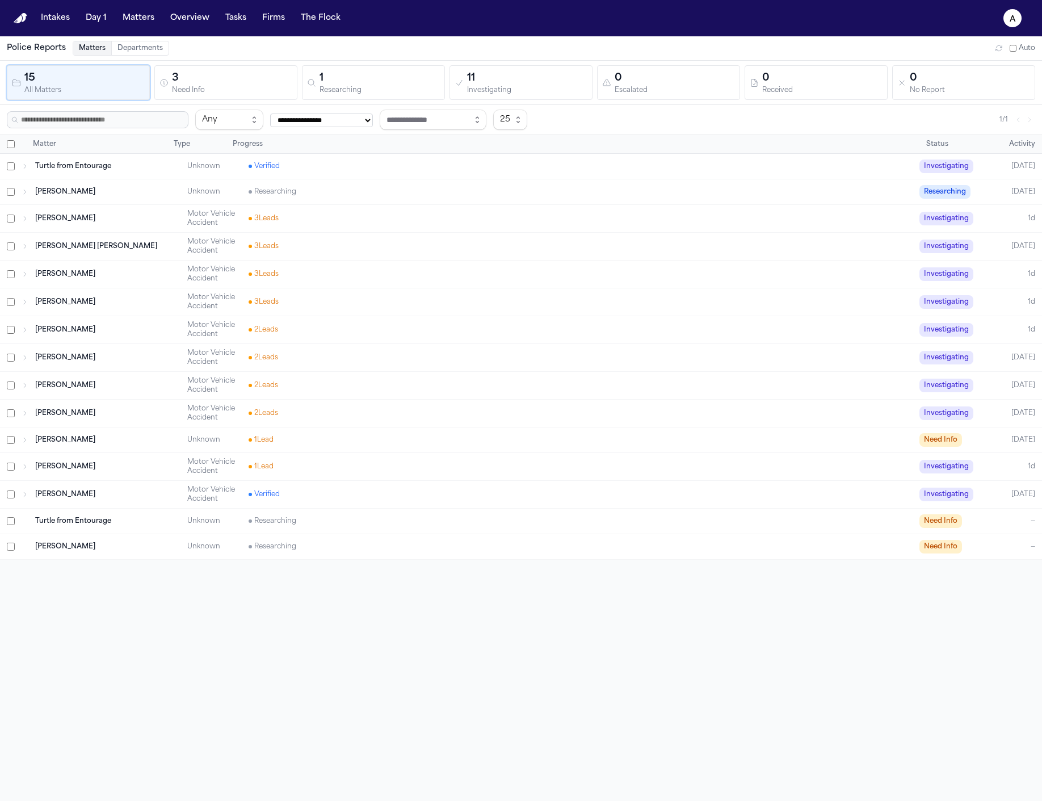
click at [165, 177] on div "Turtle from Entourage Unknown Verified Investigating [DATE]" at bounding box center [521, 166] width 1042 height 25
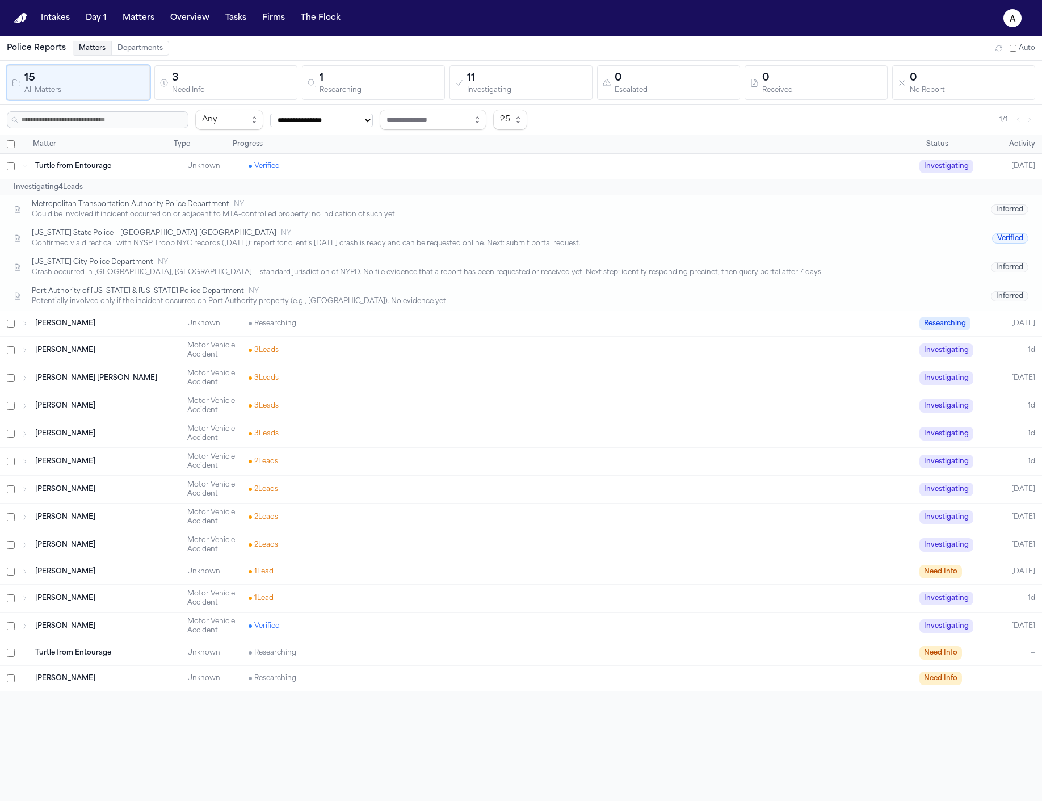
click at [167, 173] on div "Turtle from Entourage Unknown Verified Investigating [DATE]" at bounding box center [521, 166] width 1042 height 25
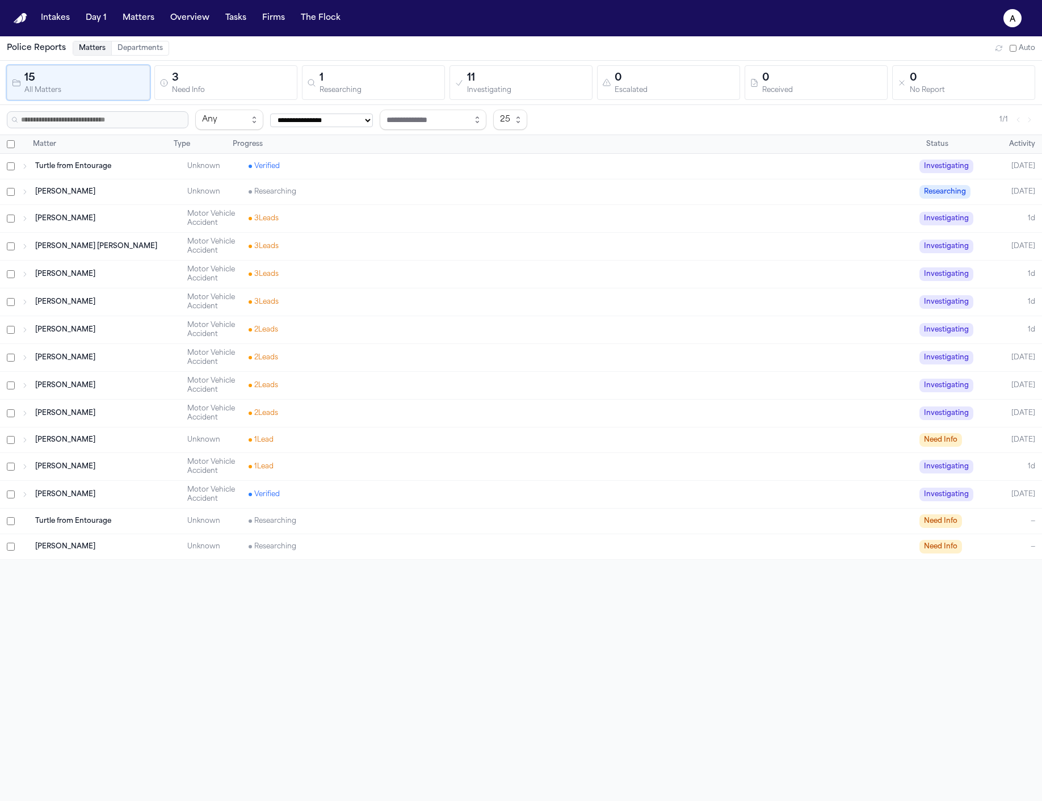
click at [153, 295] on div "[PERSON_NAME] Motor Vehicle Accident 3 Lead s Investigating 1d" at bounding box center [521, 301] width 1042 height 27
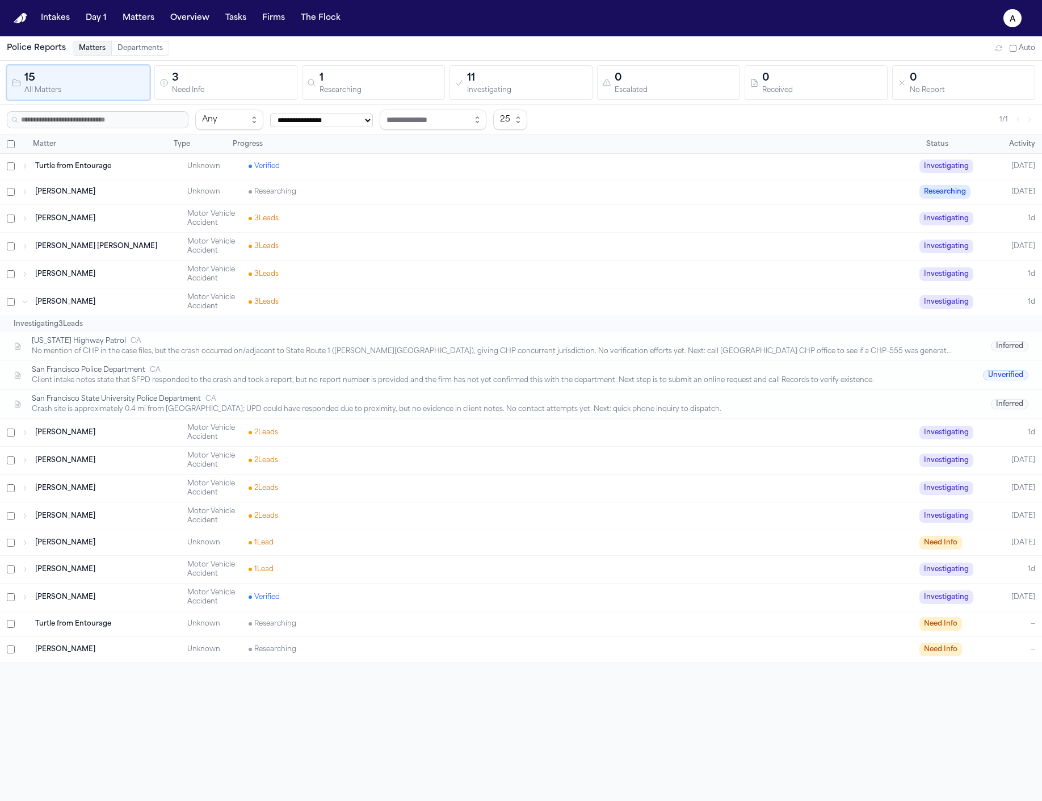
click at [163, 270] on div "[PERSON_NAME]" at bounding box center [107, 274] width 145 height 9
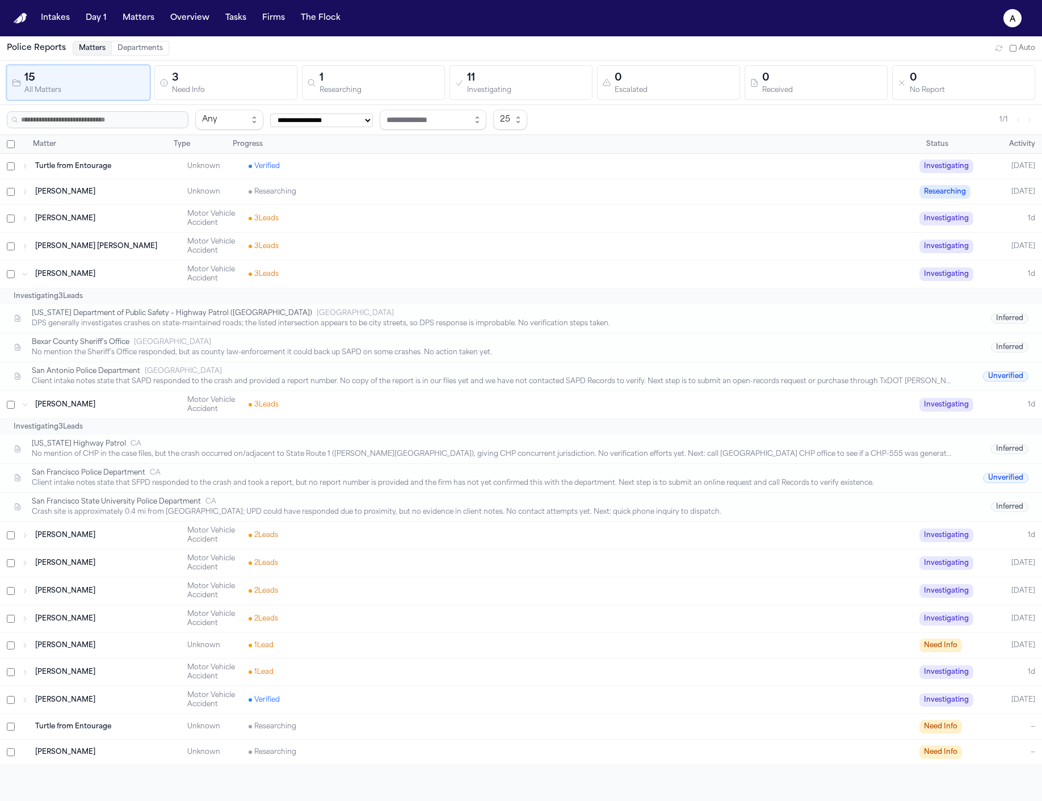
click at [146, 234] on div "[PERSON_NAME] [PERSON_NAME] Motor Vehicle Accident 3 Lead s Investigating [DATE]" at bounding box center [521, 246] width 1042 height 27
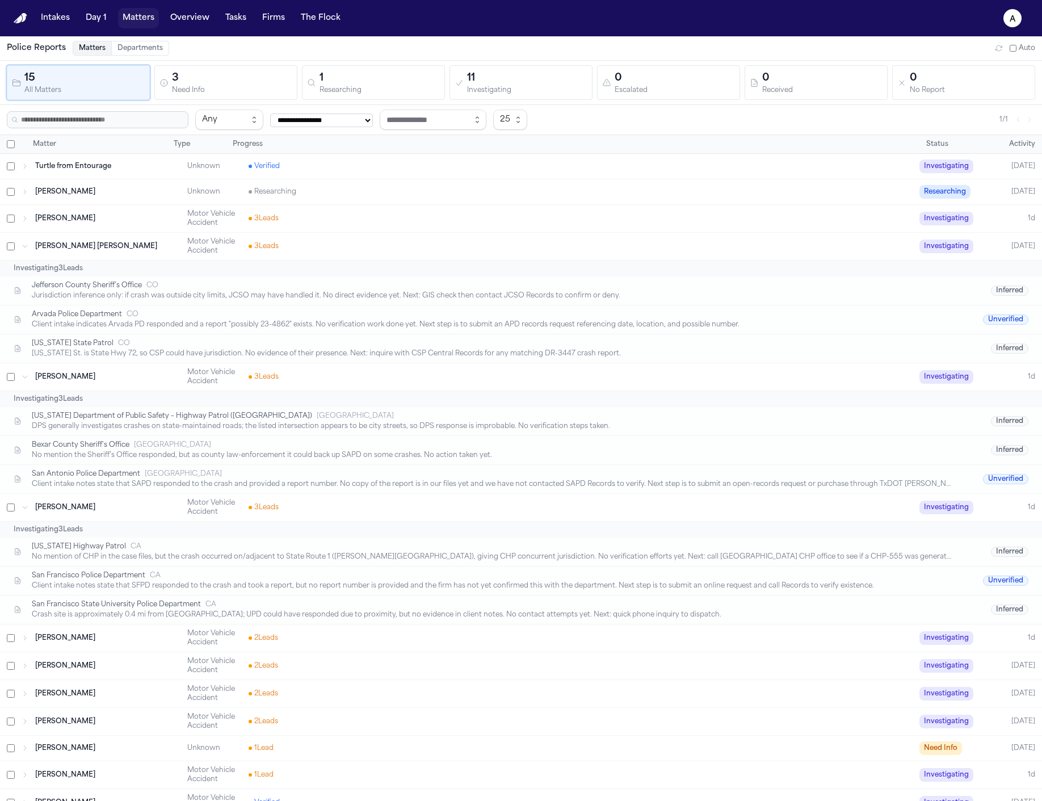
click at [124, 19] on button "Matters" at bounding box center [138, 18] width 41 height 20
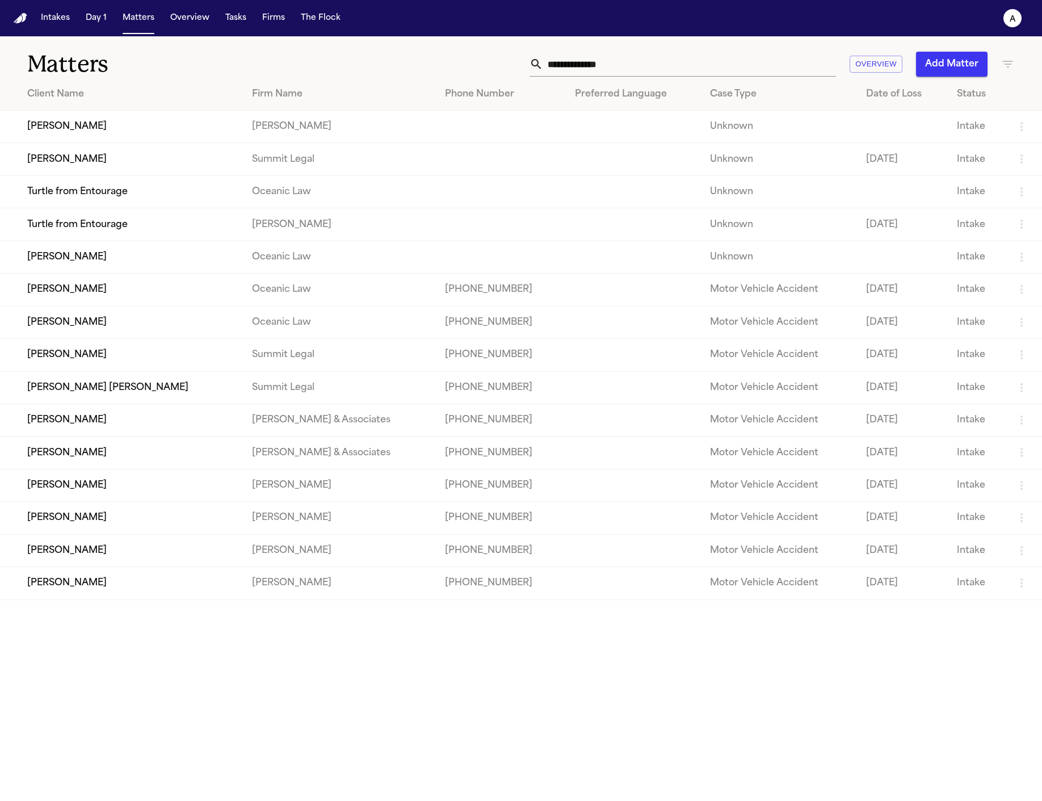
click at [701, 81] on th "Case Type" at bounding box center [779, 94] width 156 height 32
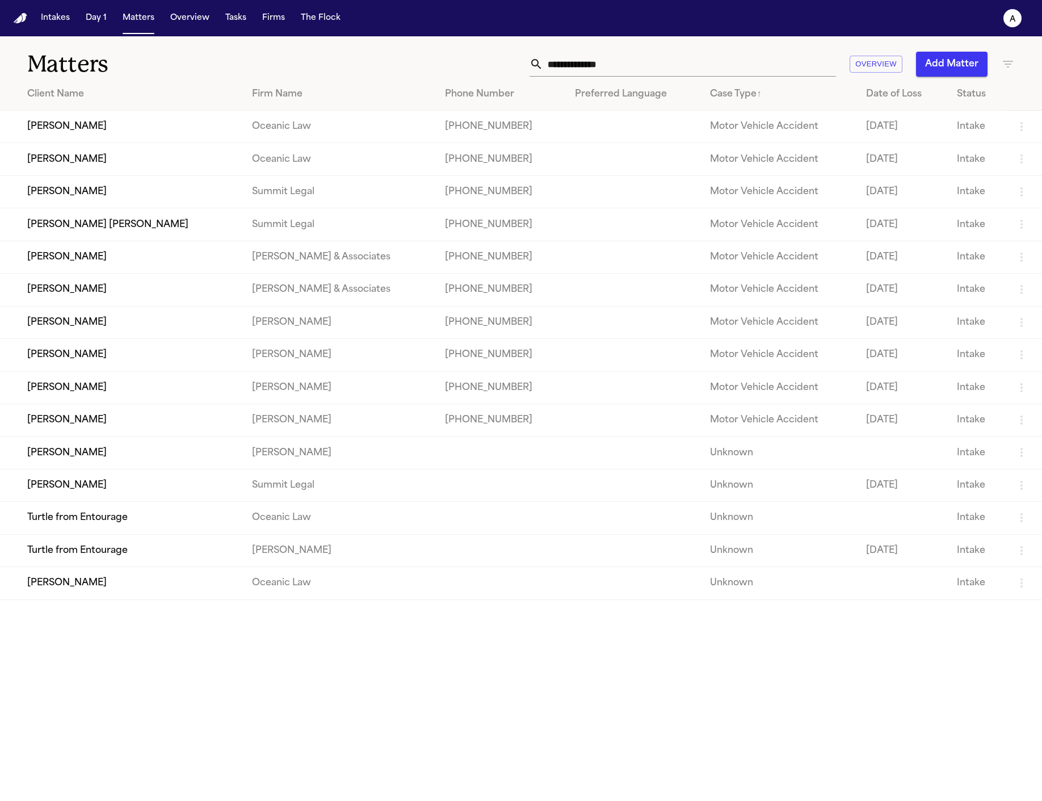
click at [656, 73] on input "text" at bounding box center [689, 64] width 293 height 25
type input "*"
click at [996, 21] on nav "Intakes Day 1 Matters Overview Tasks Firms The Flock a" at bounding box center [521, 18] width 1042 height 36
click at [1010, 21] on text "a" at bounding box center [1013, 19] width 6 height 8
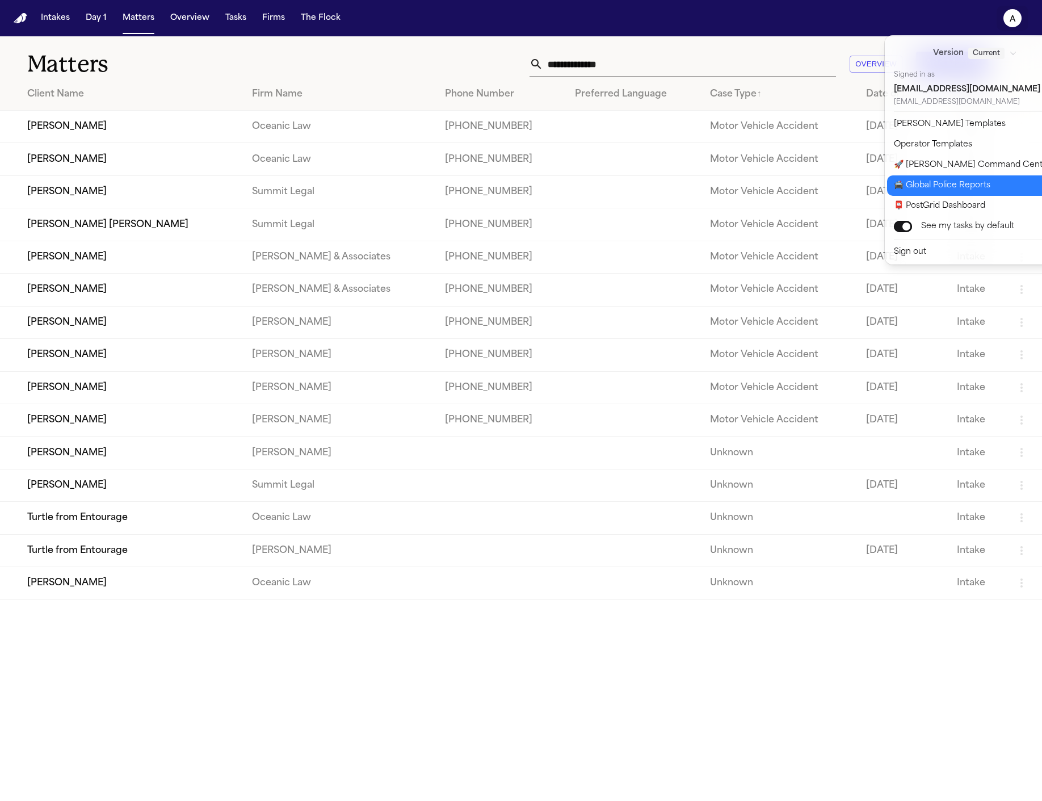
click at [1008, 188] on button "🚔 Global Police Reports" at bounding box center [981, 185] width 189 height 20
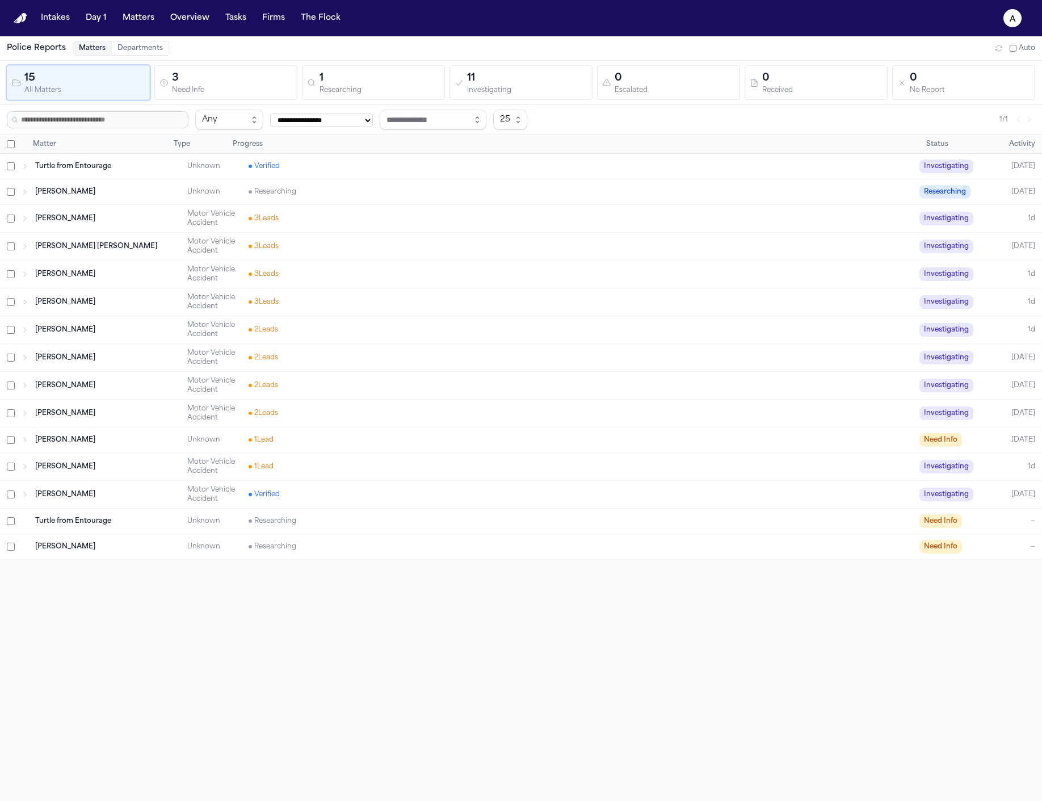
click at [450, 217] on div "3 Lead s" at bounding box center [581, 218] width 664 height 9
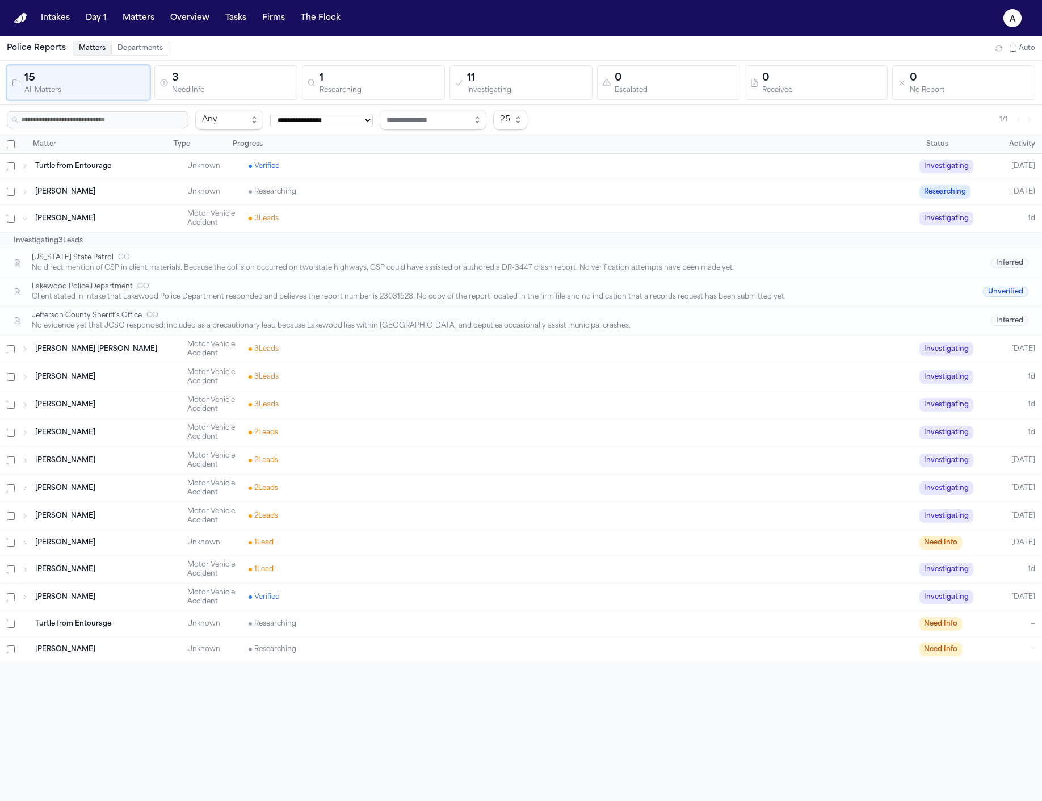
click at [270, 308] on div "Jefferson County Sheriff's Office CO No evidence yet that JCSO responded; inclu…" at bounding box center [521, 321] width 1042 height 28
click at [123, 256] on div "[US_STATE] State Patrol CO" at bounding box center [492, 257] width 920 height 9
click at [346, 196] on div "Researching" at bounding box center [581, 191] width 664 height 9
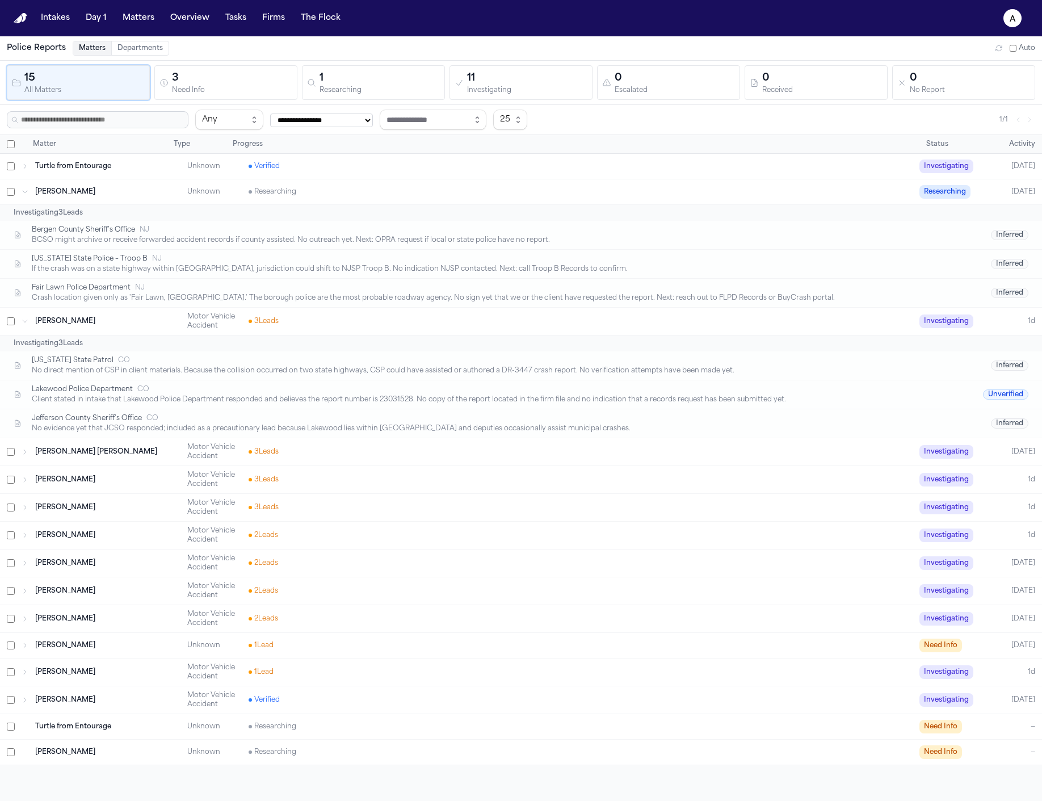
click at [275, 269] on div "If the crash was on a state highway within [GEOGRAPHIC_DATA], jurisdiction coul…" at bounding box center [492, 269] width 920 height 9
click at [91, 166] on span "Turtle from Entourage" at bounding box center [73, 166] width 76 height 9
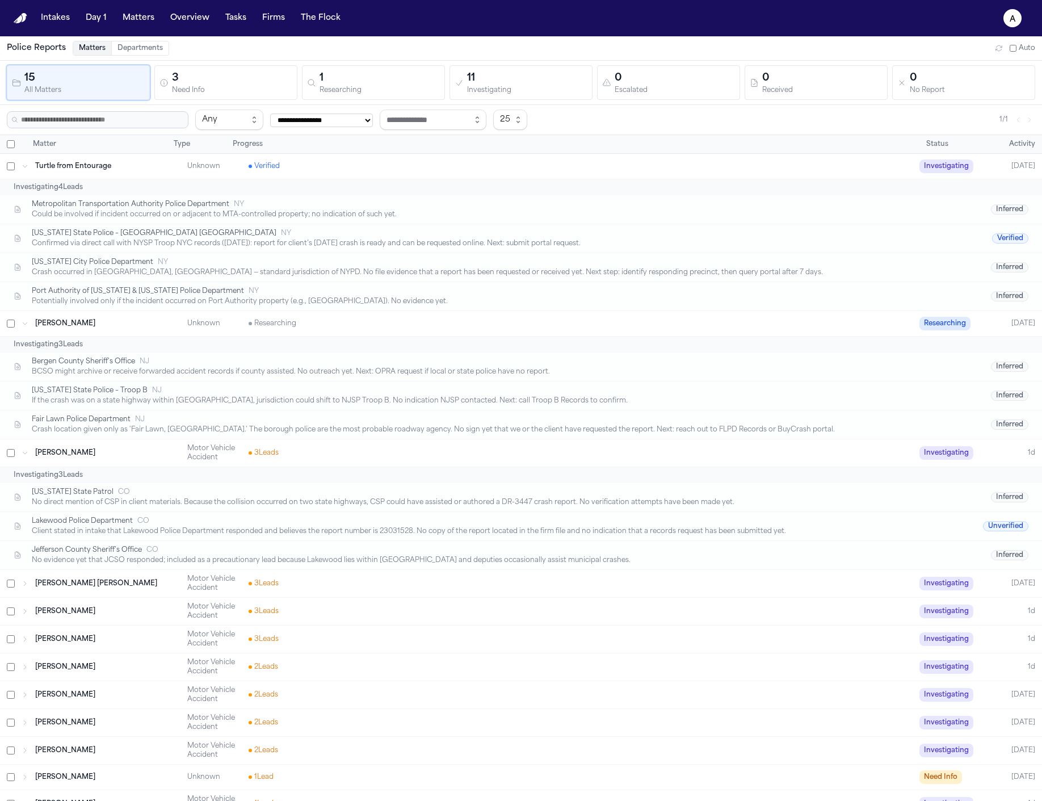
click at [417, 166] on div "Verified" at bounding box center [581, 166] width 664 height 9
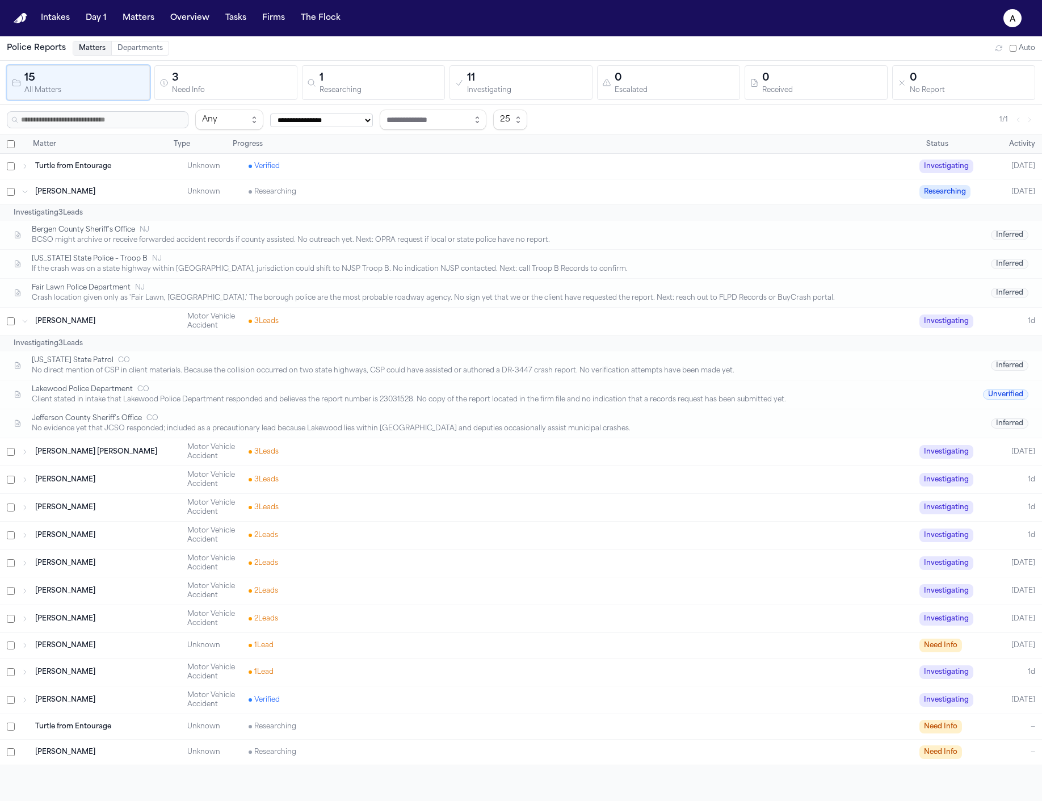
click at [417, 166] on div "Verified" at bounding box center [581, 166] width 664 height 9
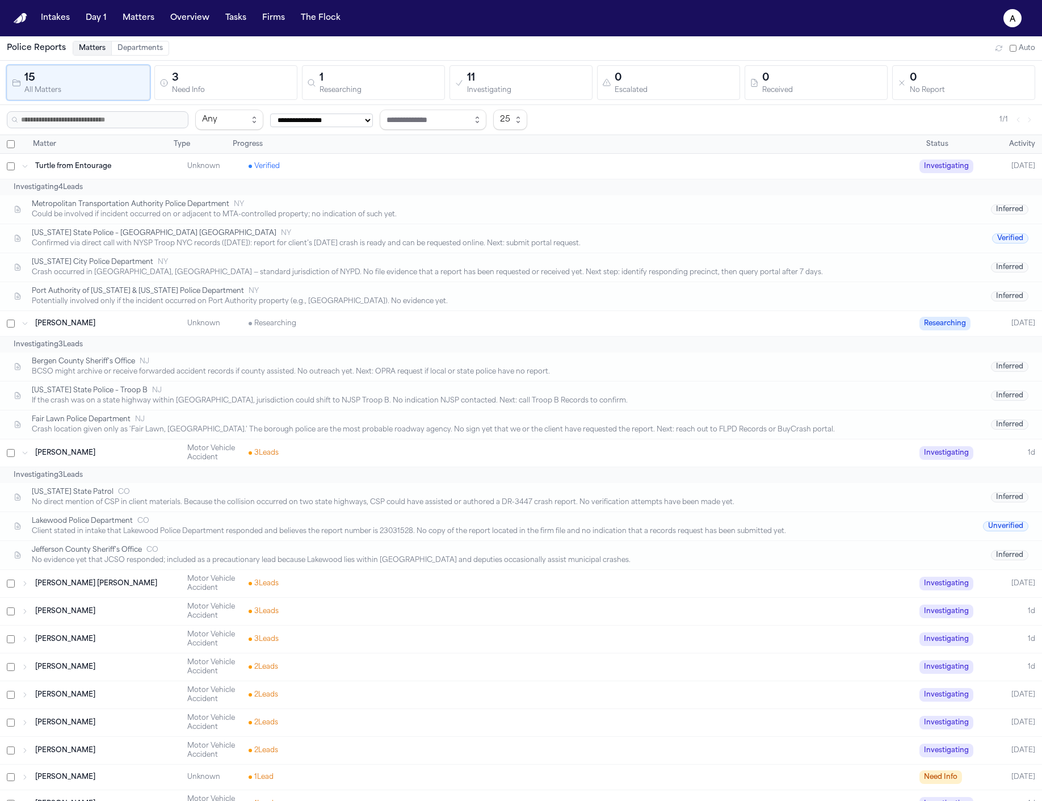
click at [417, 166] on div "Verified" at bounding box center [581, 166] width 664 height 9
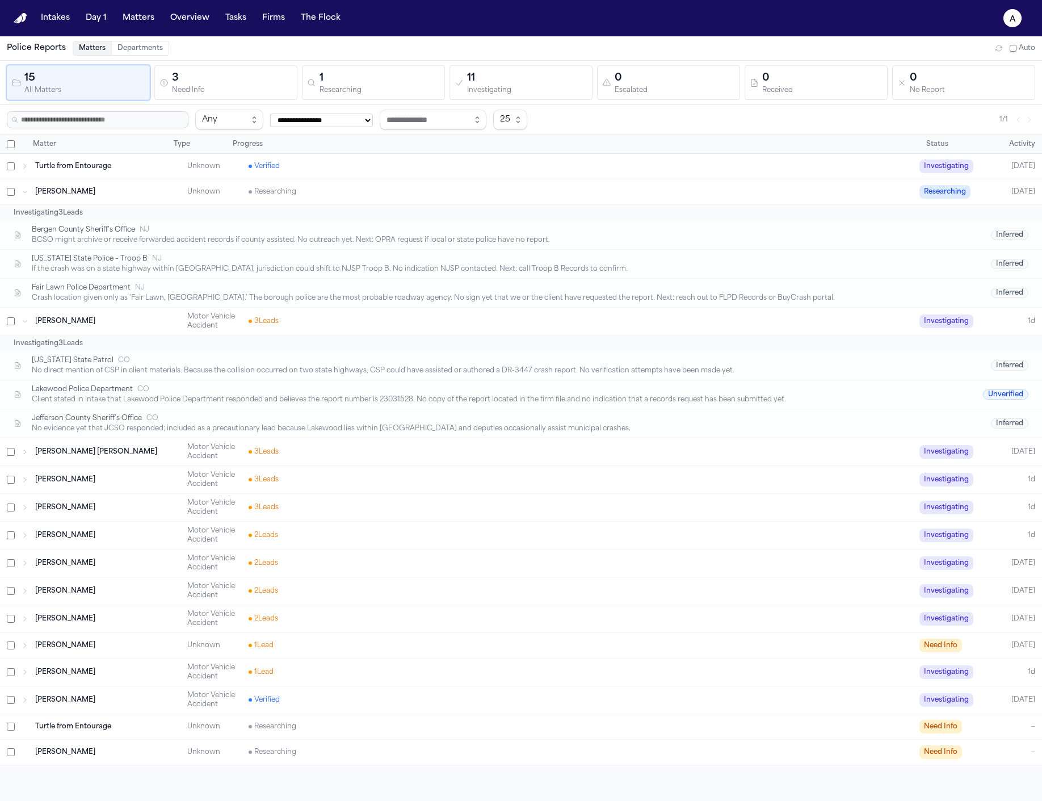
click at [430, 189] on div "Researching" at bounding box center [581, 191] width 664 height 9
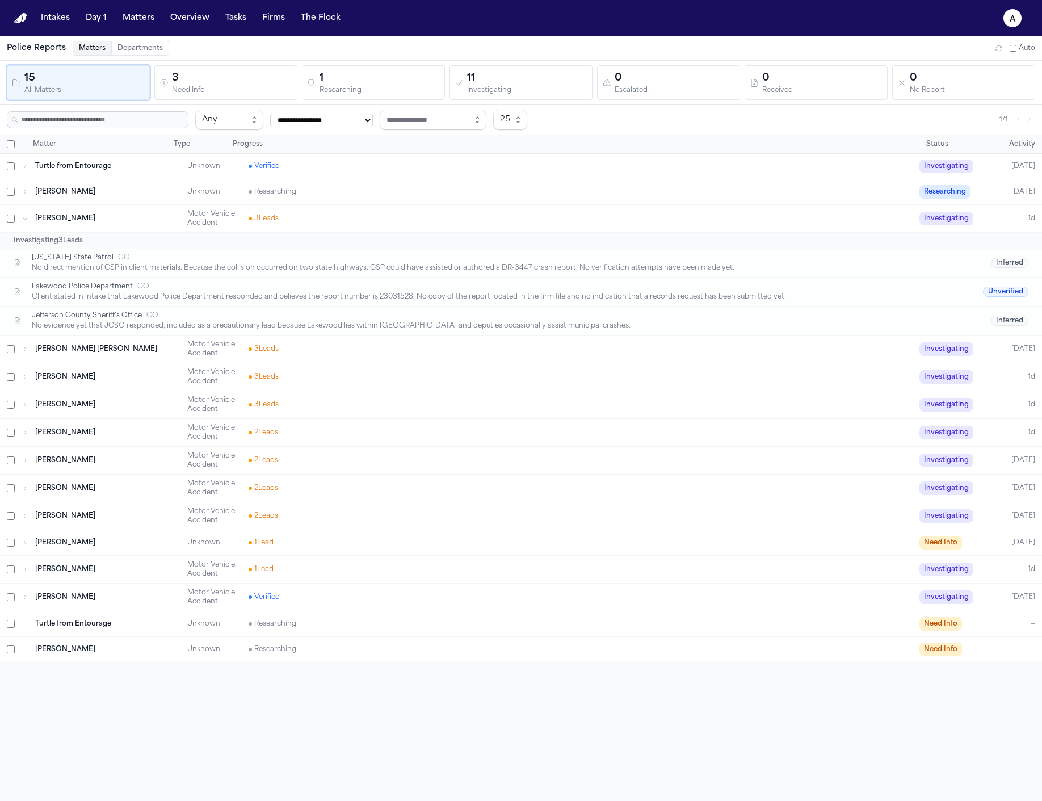
click at [464, 242] on div "Investigating 3 Lead s" at bounding box center [521, 241] width 1042 height 16
click at [466, 217] on div "3 Lead s" at bounding box center [581, 218] width 664 height 9
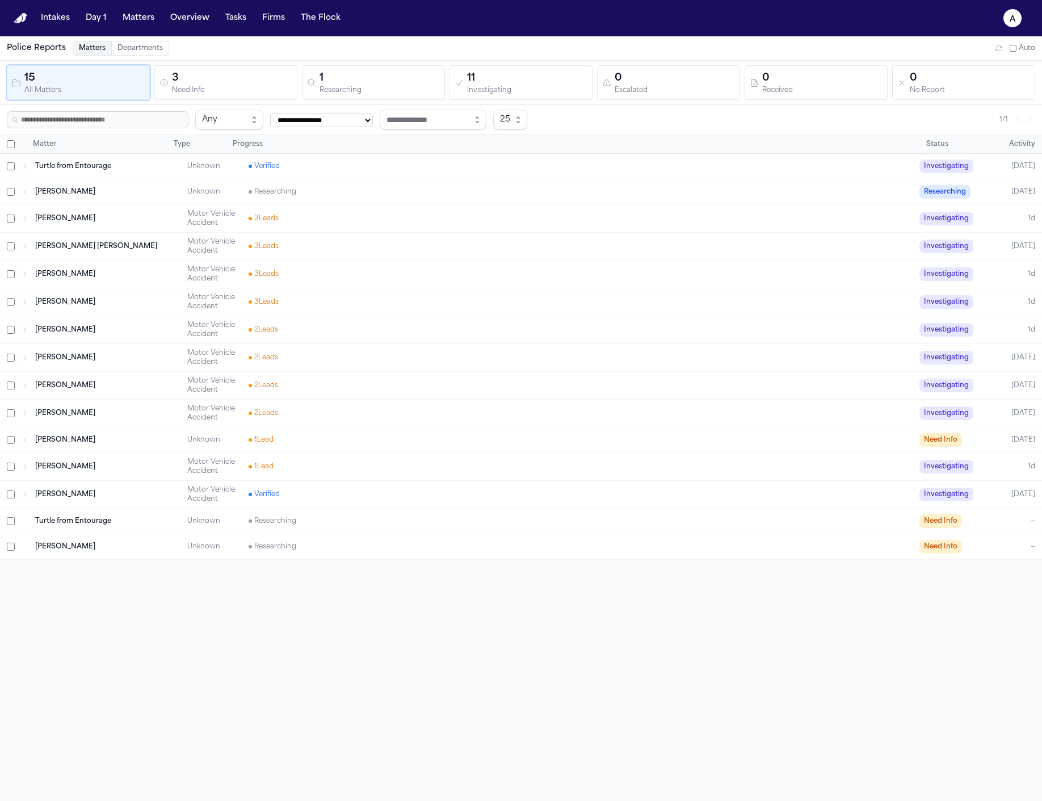
click at [438, 300] on div "3 Lead s" at bounding box center [581, 301] width 664 height 9
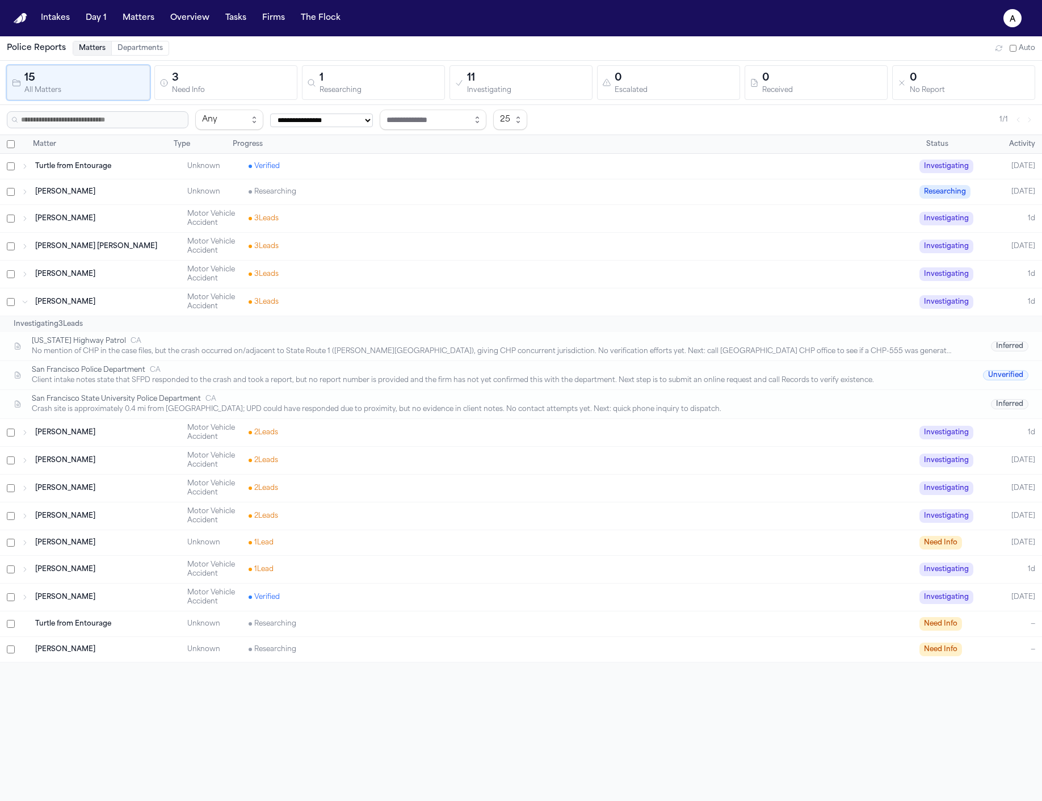
click at [431, 307] on div "[PERSON_NAME] Motor Vehicle Accident 3 Lead s Investigating 1d" at bounding box center [521, 301] width 1042 height 27
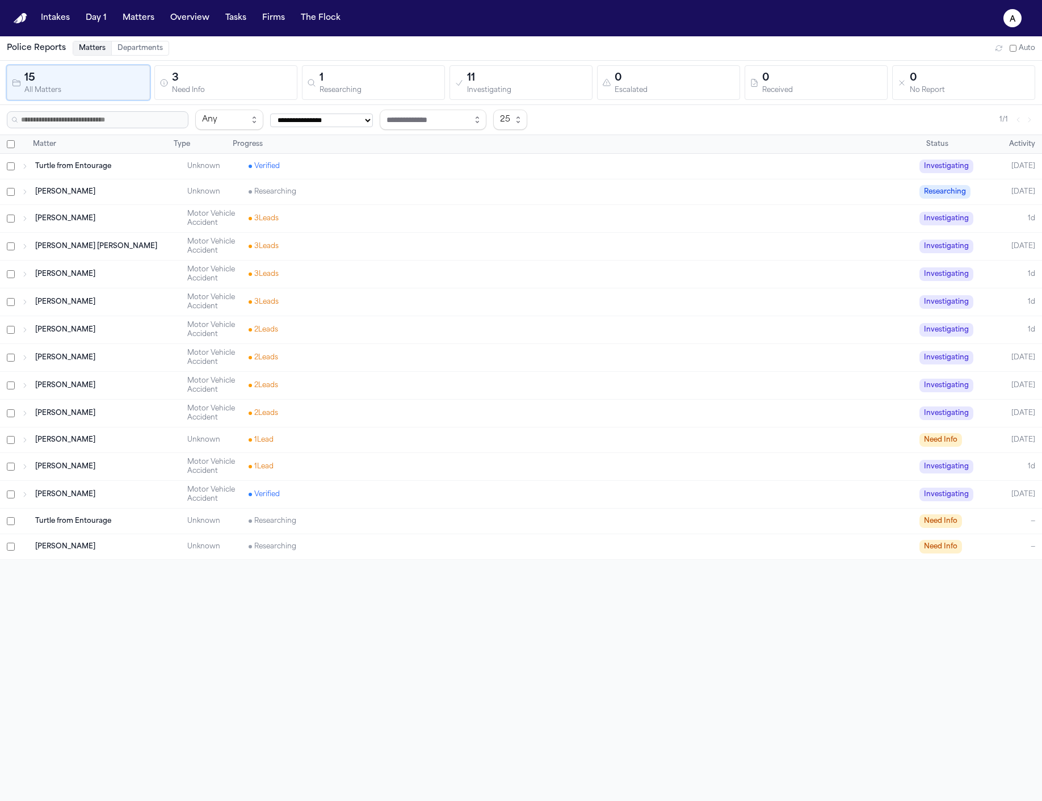
click at [382, 302] on div "3 Lead s" at bounding box center [581, 301] width 664 height 9
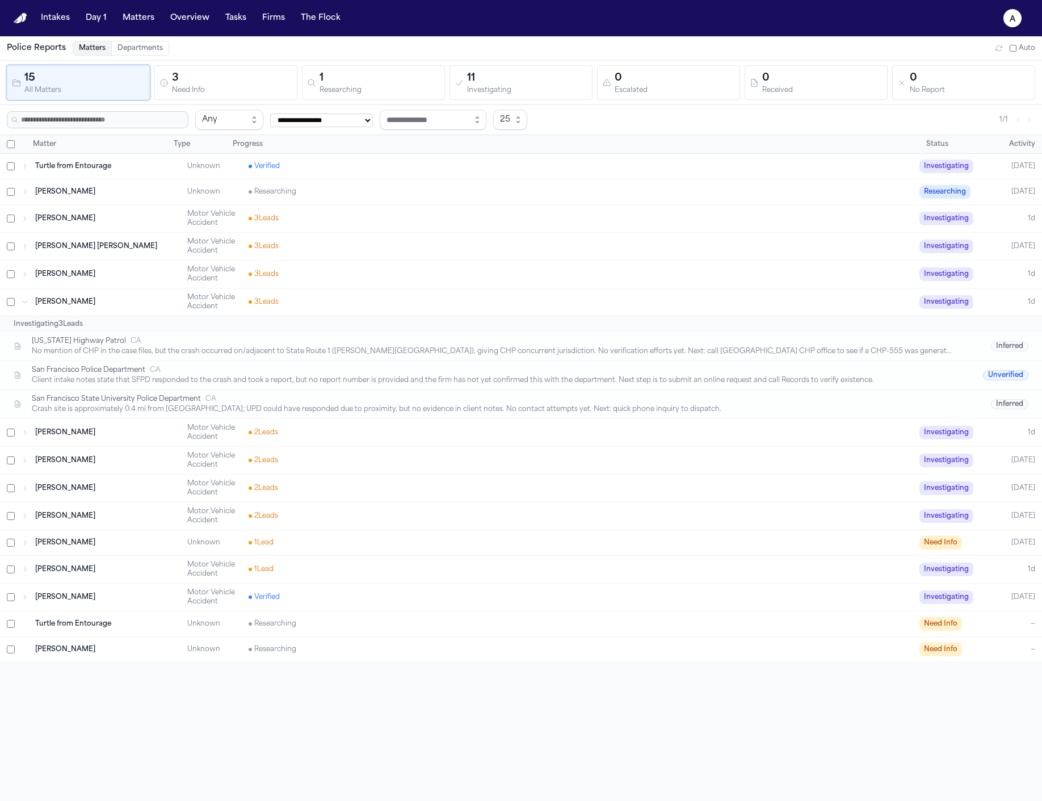
click at [382, 302] on div "3 Lead s" at bounding box center [581, 301] width 664 height 9
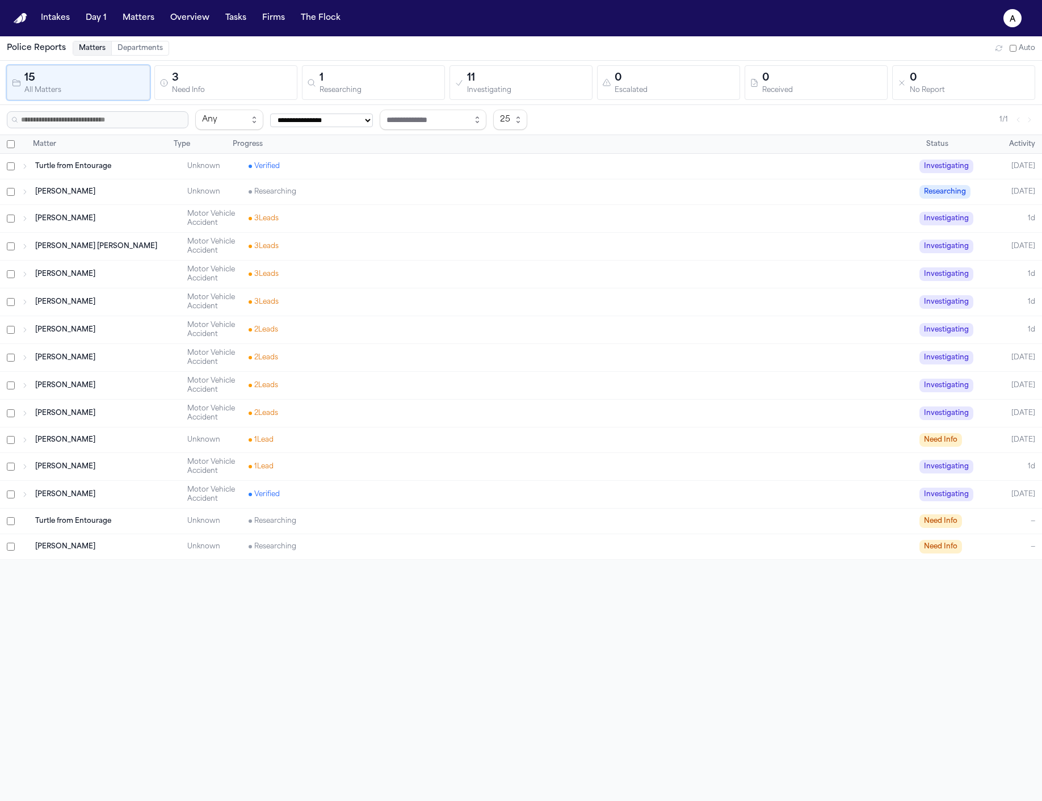
click at [370, 417] on div "2 Lead s" at bounding box center [581, 413] width 664 height 9
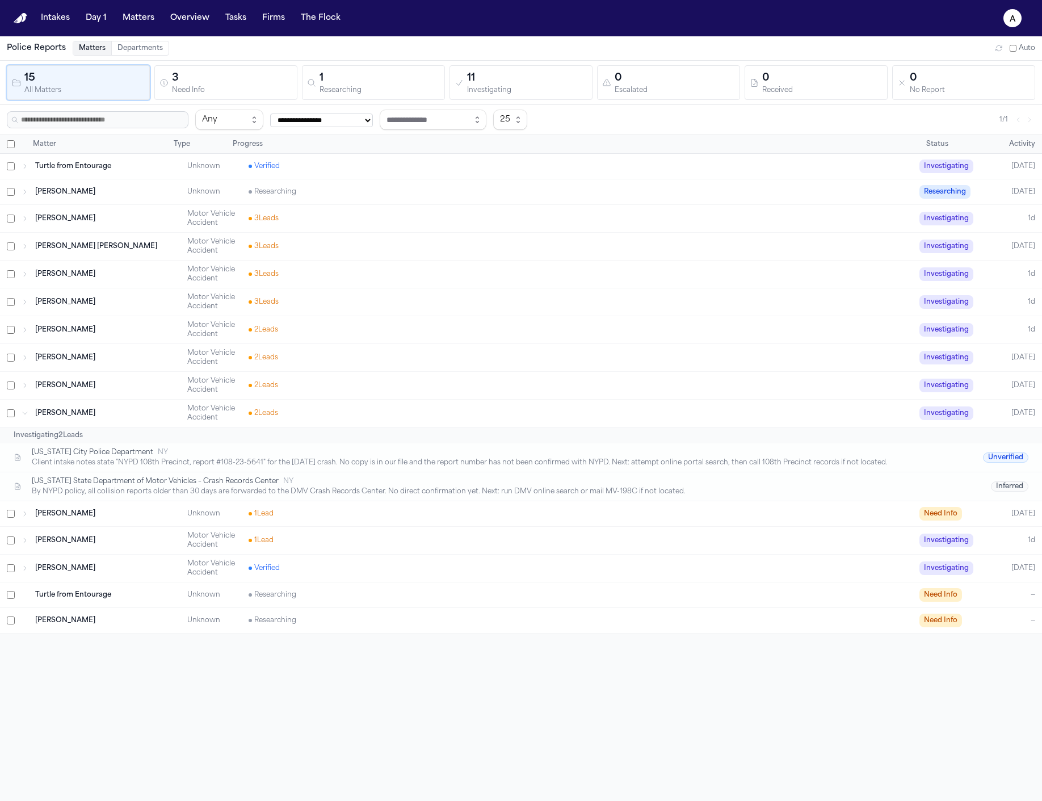
click at [370, 417] on div "2 Lead s" at bounding box center [581, 413] width 664 height 9
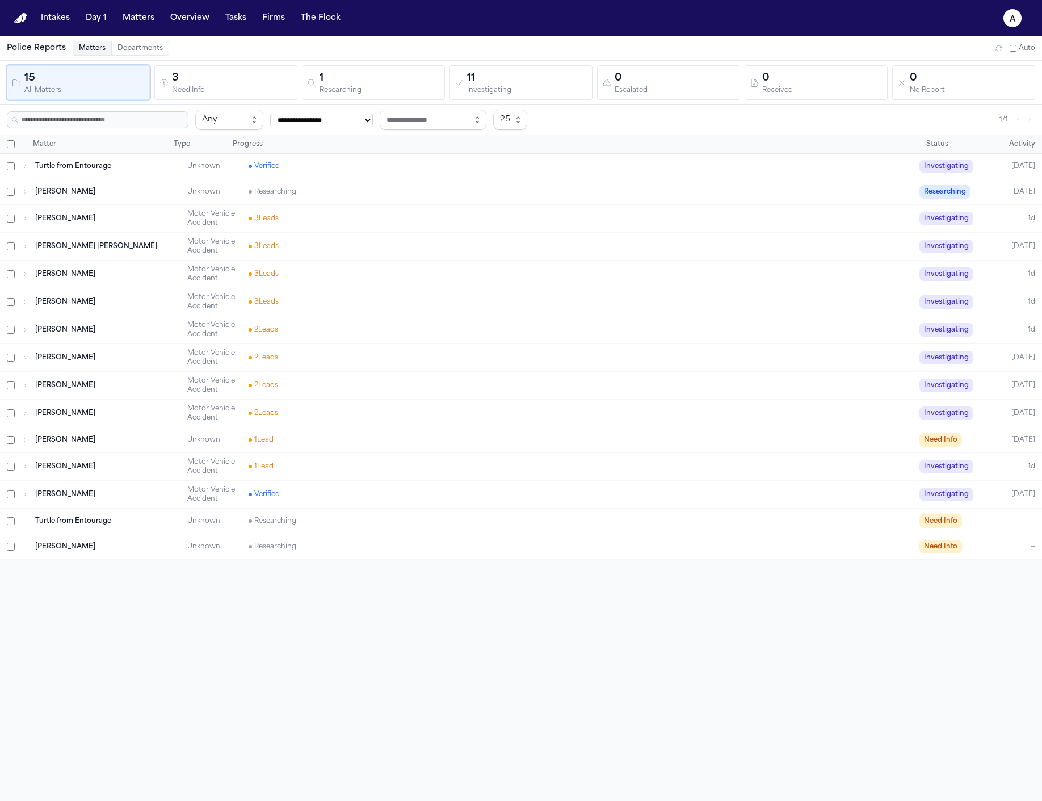
click at [379, 213] on div "[PERSON_NAME] Motor Vehicle Accident 3 Lead s Investigating 1d" at bounding box center [521, 218] width 1042 height 27
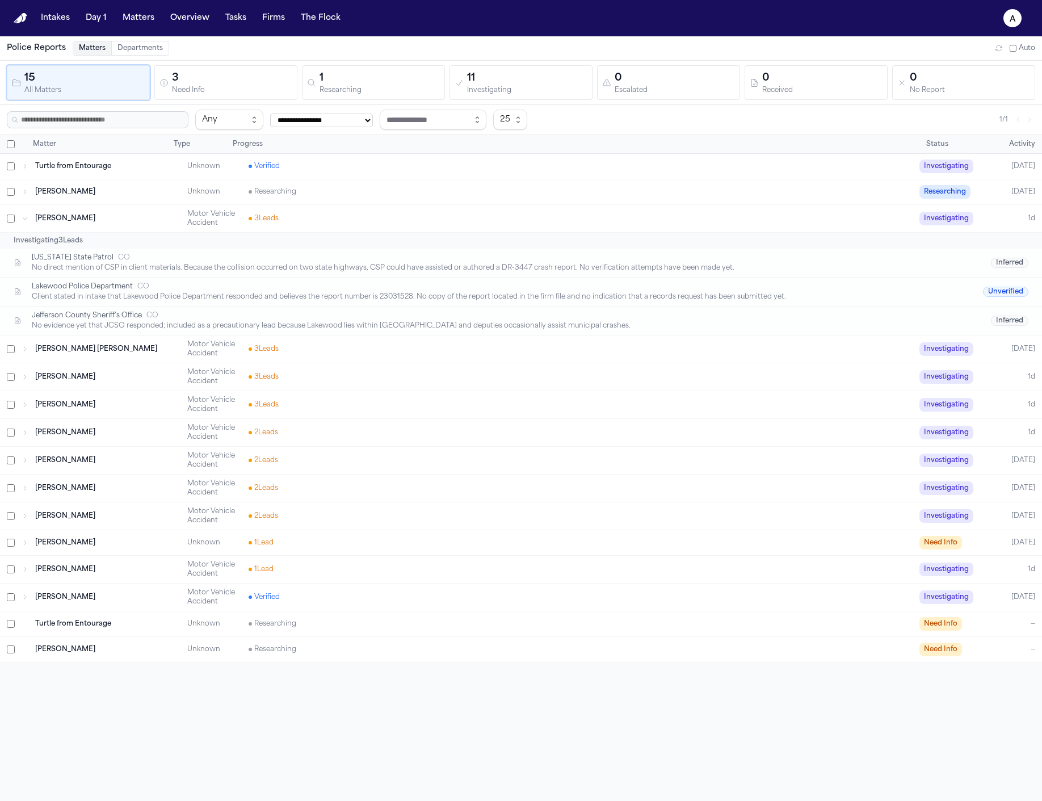
click at [379, 213] on div "[PERSON_NAME] Motor Vehicle Accident 3 Lead s Investigating 1d" at bounding box center [521, 218] width 1042 height 27
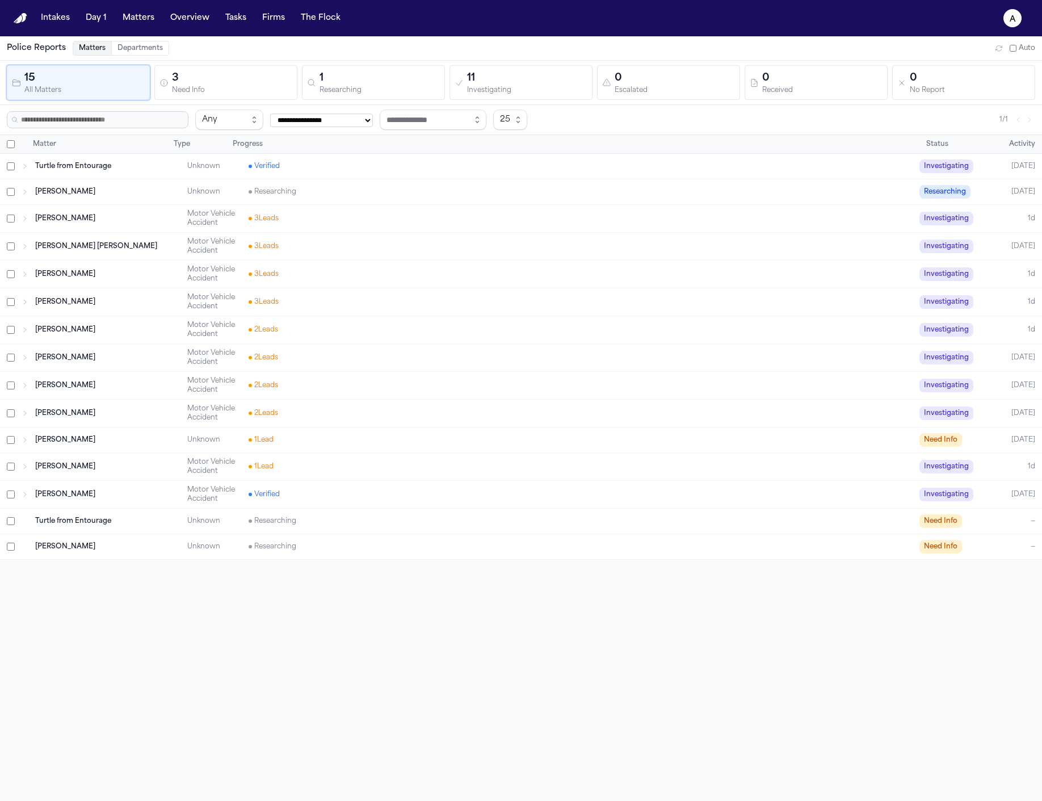
click at [366, 386] on div "2 Lead s" at bounding box center [581, 385] width 664 height 9
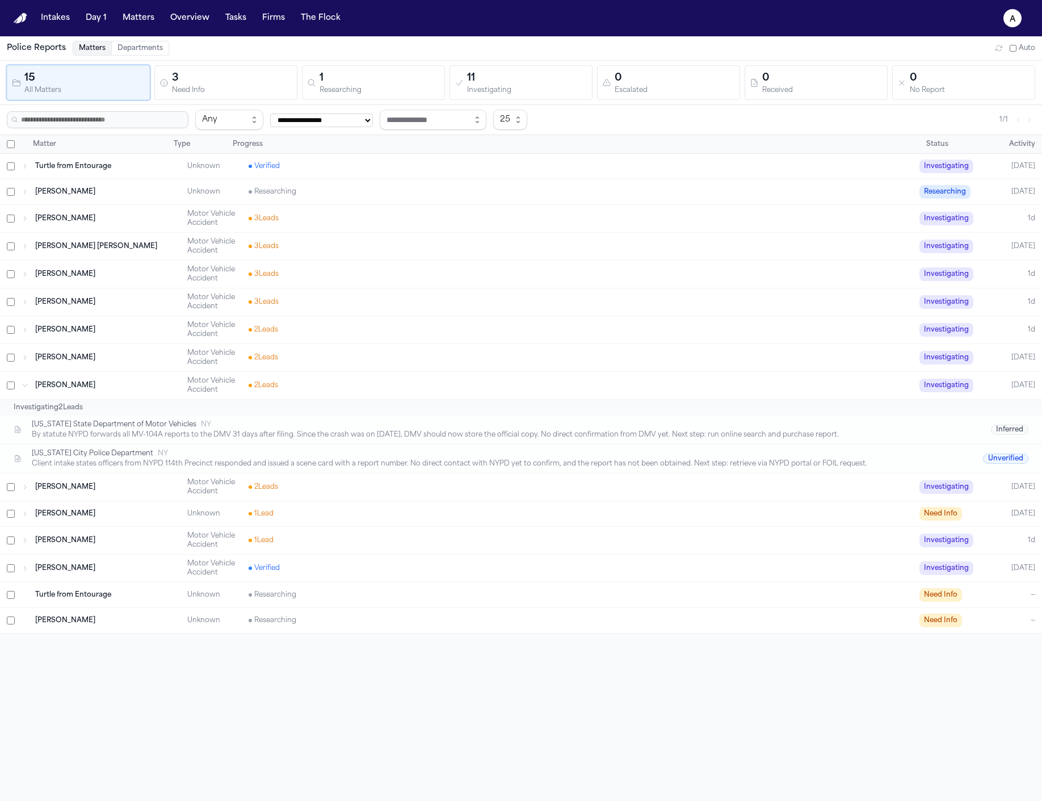
drag, startPoint x: 364, startPoint y: 397, endPoint x: 345, endPoint y: 456, distance: 62.5
click at [345, 456] on div "[US_STATE] City Police Department [GEOGRAPHIC_DATA]" at bounding box center [492, 453] width 920 height 9
click at [368, 398] on div "[PERSON_NAME] Motor Vehicle Accident 2 Lead s Investigating [DATE]" at bounding box center [521, 385] width 1042 height 27
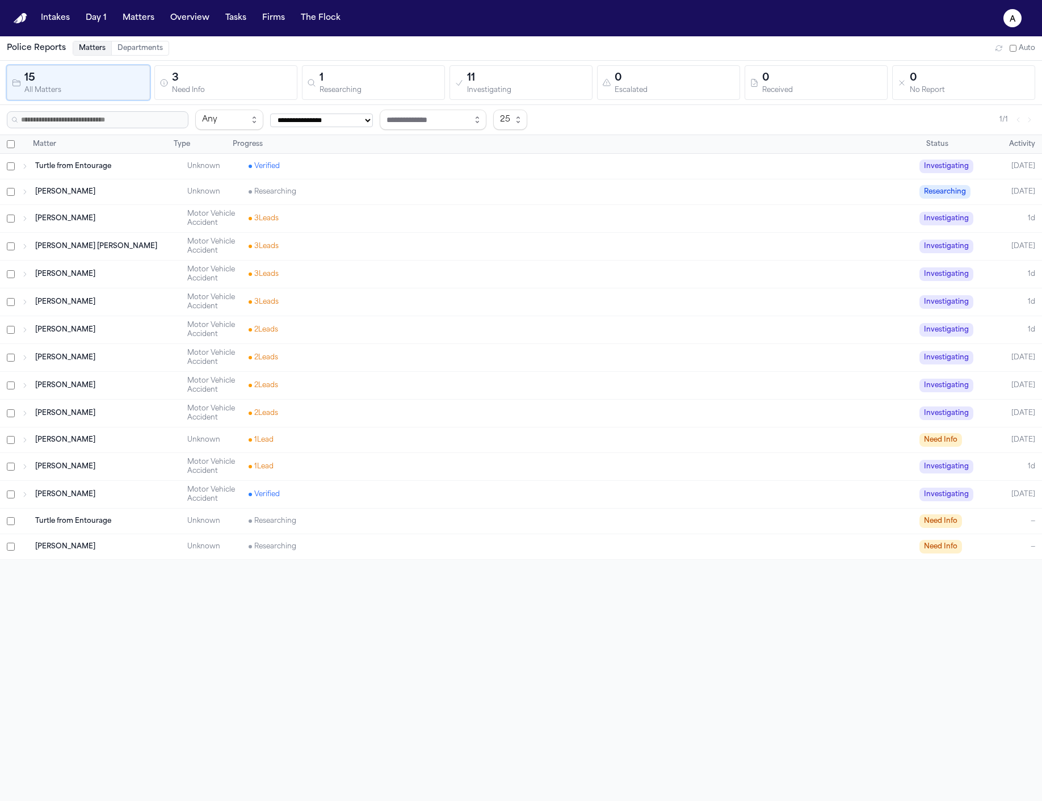
click at [335, 479] on div "[PERSON_NAME] Motor Vehicle Accident 1 Lead Investigating 1d" at bounding box center [521, 466] width 1042 height 27
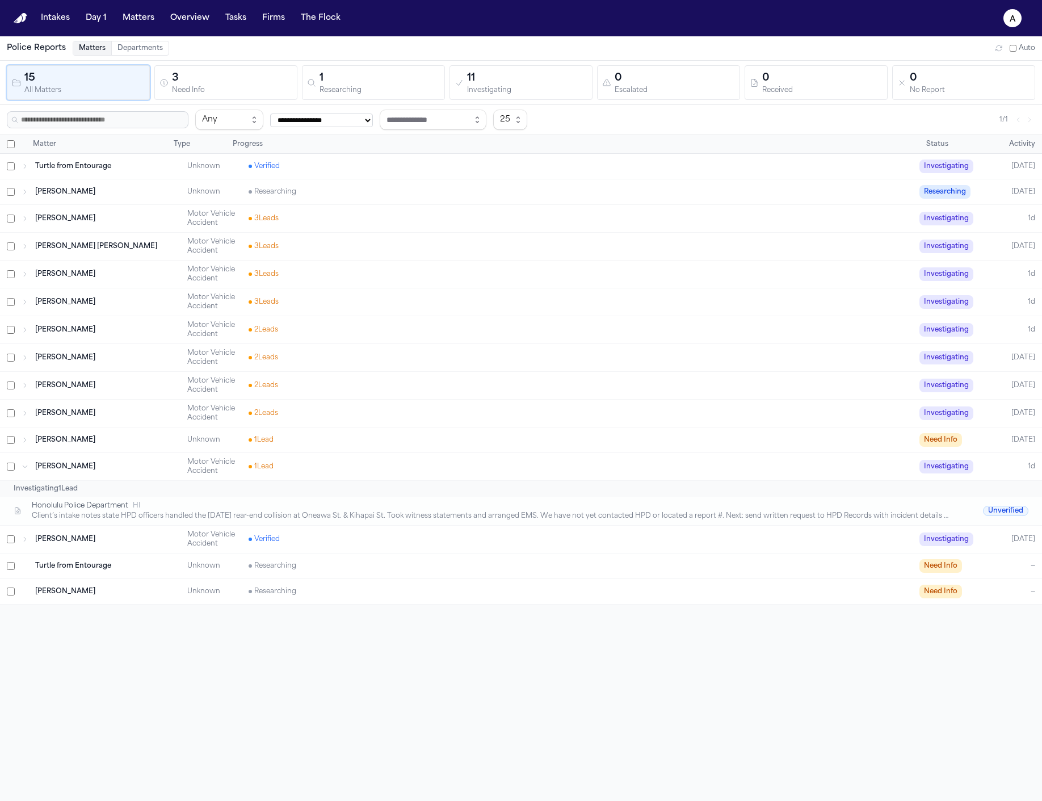
click at [358, 522] on div "Honolulu Police Department HI Client’s intake notes state HPD officers handled …" at bounding box center [521, 511] width 1042 height 28
click at [381, 476] on div "[PERSON_NAME] Motor Vehicle Accident 1 Lead Investigating 1d" at bounding box center [521, 466] width 1042 height 27
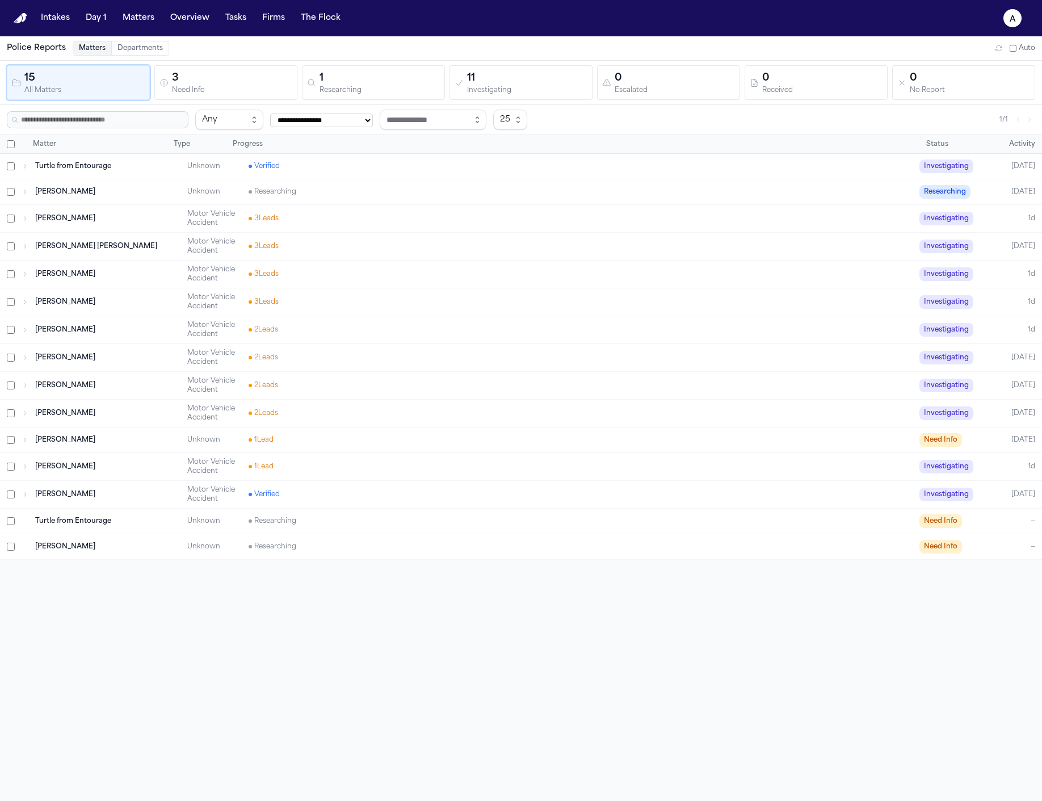
click at [363, 534] on div "[PERSON_NAME] Unknown Researching Need Info —" at bounding box center [521, 546] width 1042 height 25
click at [350, 545] on div "Researching" at bounding box center [581, 546] width 664 height 9
click at [341, 531] on div "Turtle from Entourage Unknown Researching Need Info —" at bounding box center [521, 521] width 1042 height 25
click at [320, 522] on div "Researching" at bounding box center [581, 521] width 664 height 9
click at [253, 523] on span "Researching" at bounding box center [273, 521] width 48 height 9
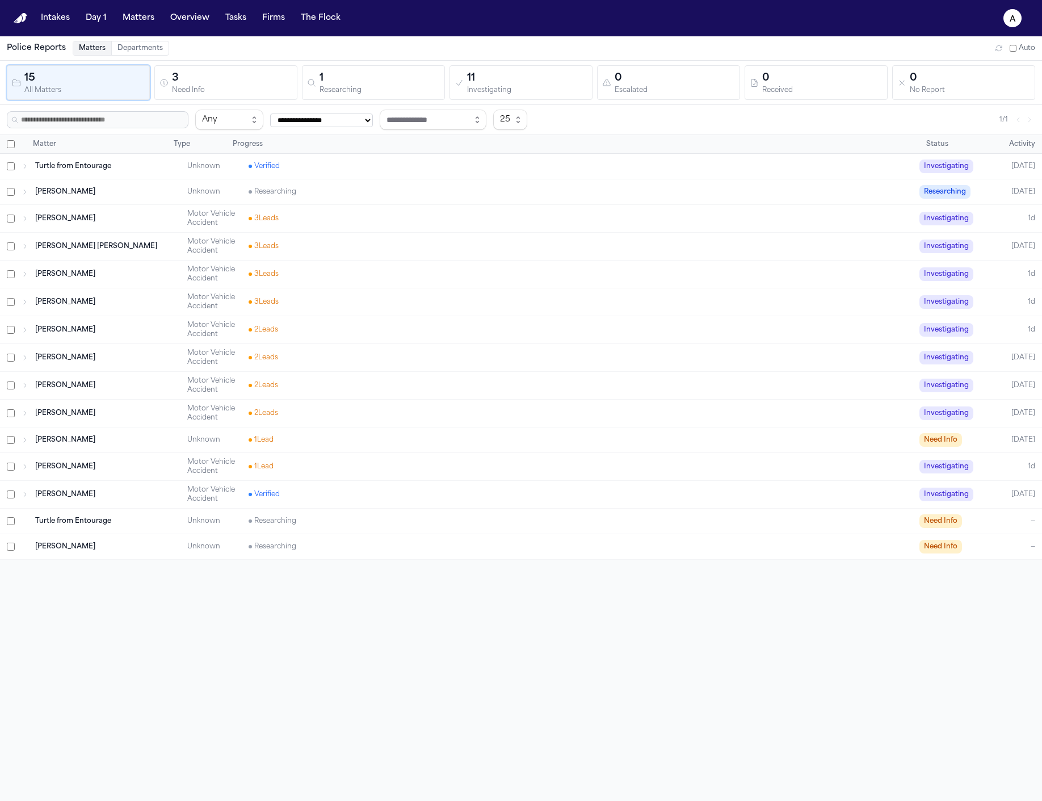
click at [55, 521] on span "Turtle from Entourage" at bounding box center [73, 521] width 76 height 9
click at [88, 539] on div "[PERSON_NAME] Unknown Researching Need Info —" at bounding box center [521, 546] width 1042 height 25
click at [102, 546] on div "[PERSON_NAME]" at bounding box center [107, 546] width 145 height 9
click at [130, 517] on div "Turtle from Entourage" at bounding box center [107, 521] width 145 height 9
click at [240, 483] on div "[PERSON_NAME] Motor Vehicle Accident Verified Investigating [DATE]" at bounding box center [521, 494] width 1042 height 27
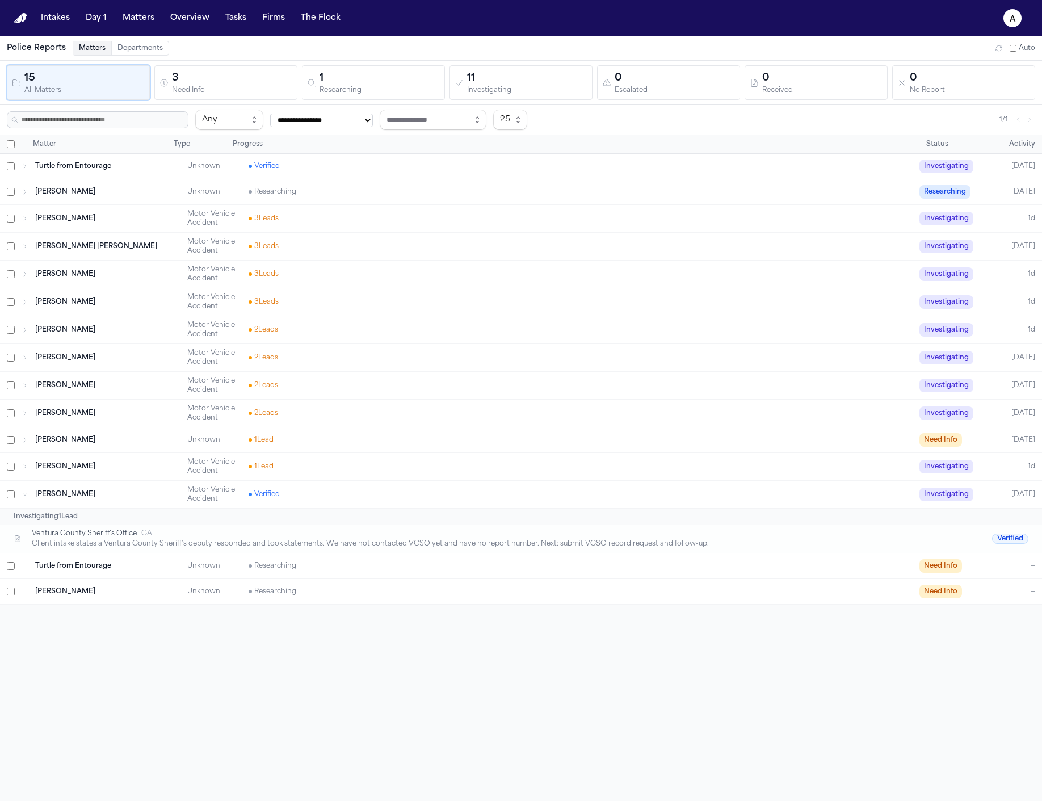
click at [389, 456] on div "[PERSON_NAME] Motor Vehicle Accident 1 Lead Investigating 1d" at bounding box center [521, 466] width 1042 height 27
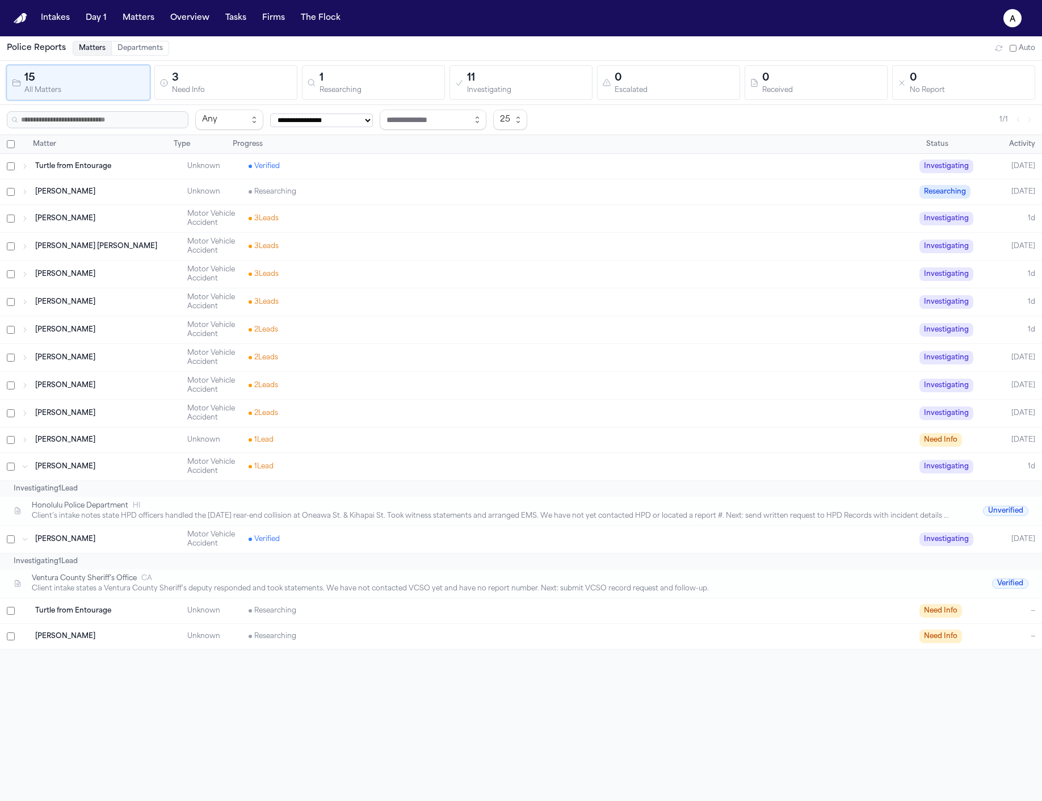
click at [331, 430] on div "[PERSON_NAME] Unknown 1 Lead Need Info [DATE]" at bounding box center [521, 439] width 1042 height 25
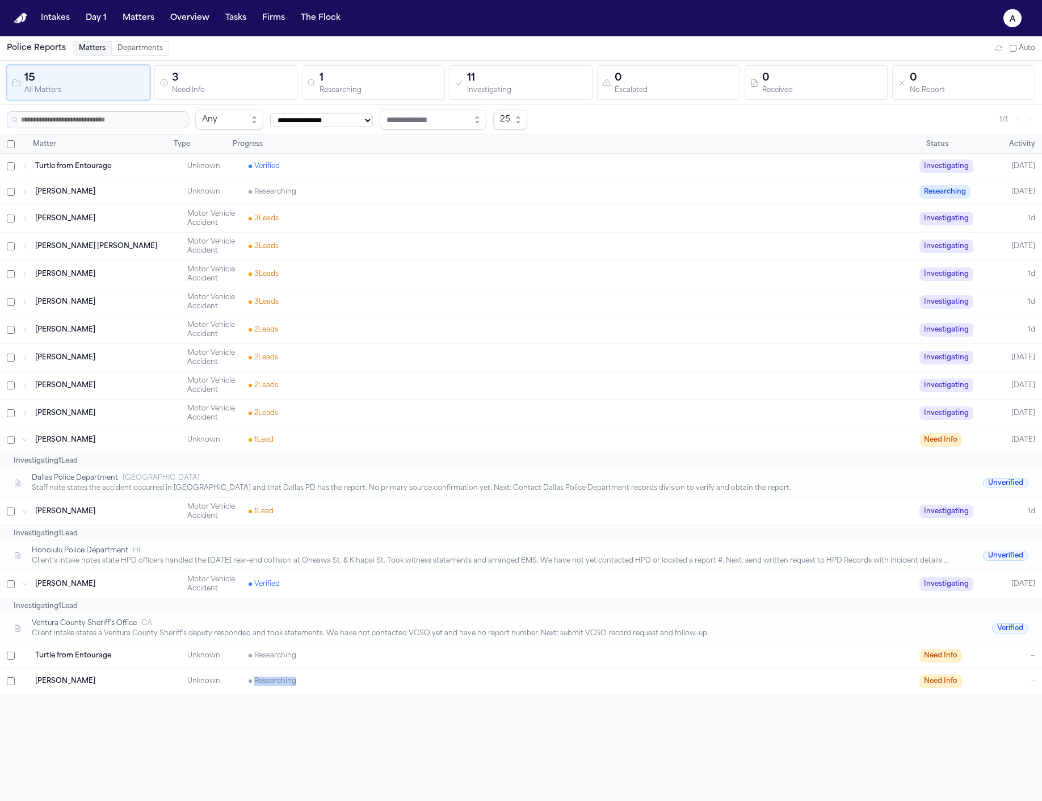
click at [262, 765] on div "**********" at bounding box center [521, 436] width 1042 height 801
click at [302, 679] on div "Researching" at bounding box center [581, 681] width 664 height 9
click at [296, 651] on div "Researching" at bounding box center [581, 655] width 664 height 9
click at [258, 681] on span "Researching" at bounding box center [273, 681] width 48 height 9
click at [477, 469] on div "Dallas Police Department [GEOGRAPHIC_DATA] Staff note states the accident occur…" at bounding box center [521, 483] width 1042 height 28
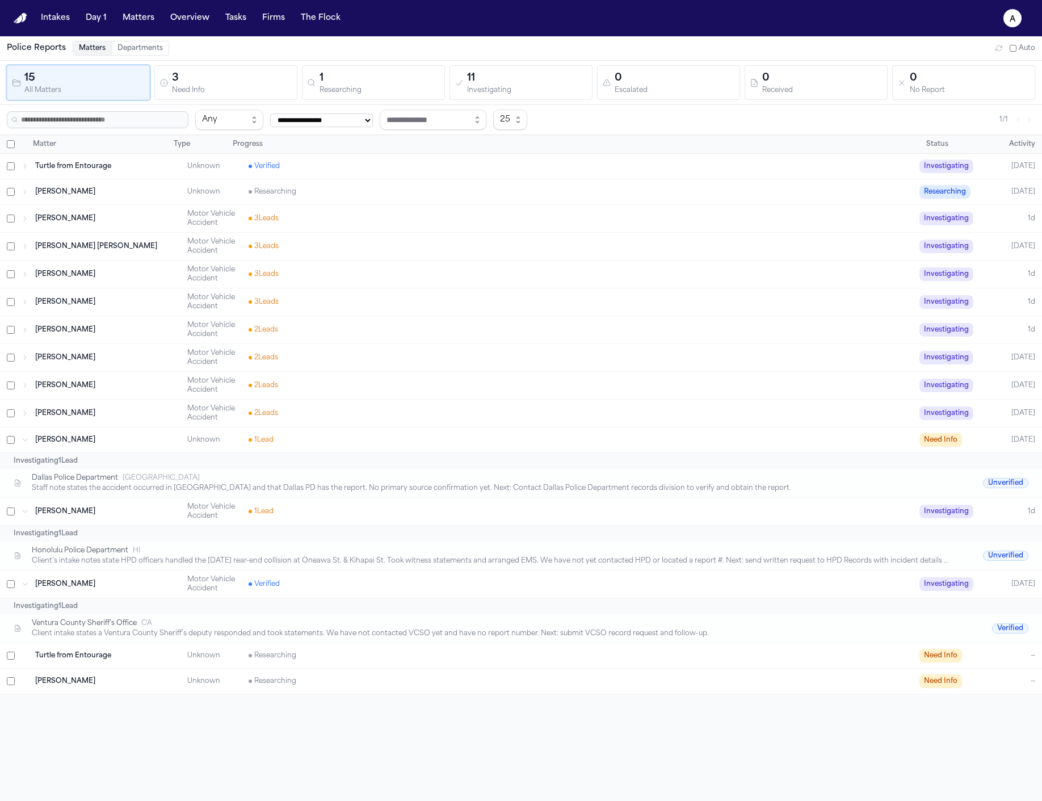
click at [474, 398] on div "[PERSON_NAME] Motor Vehicle Accident 2 Lead s Investigating [DATE]" at bounding box center [521, 385] width 1042 height 27
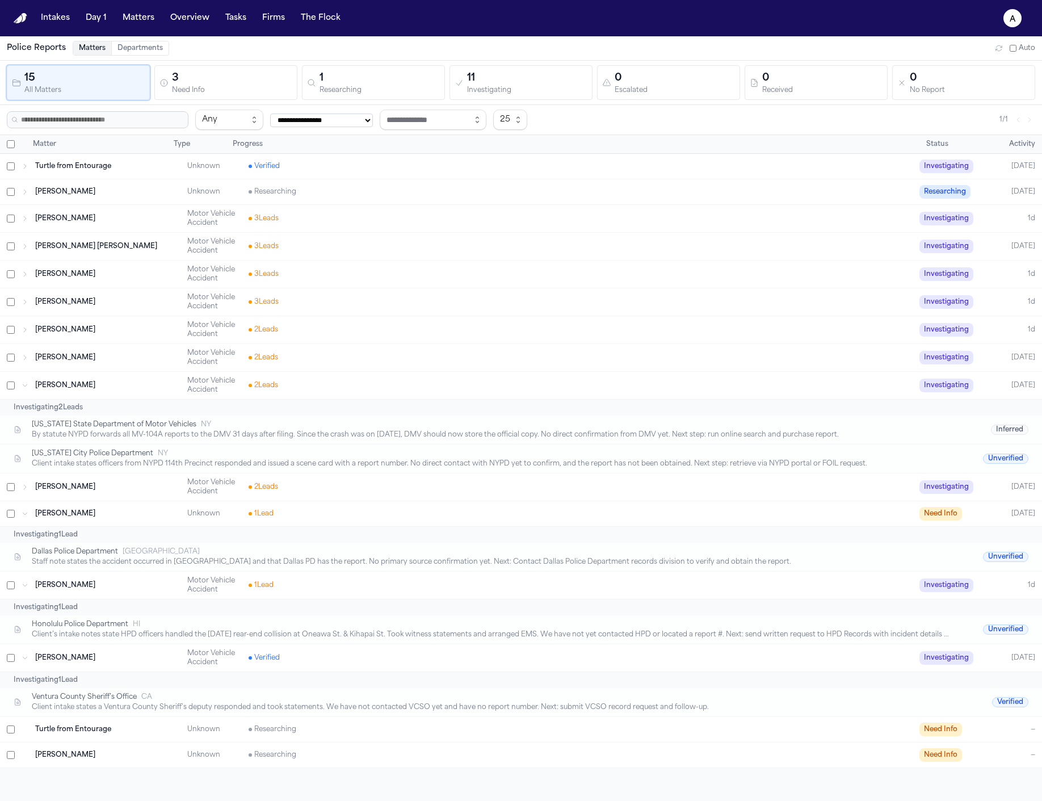
click at [361, 94] on div "Researching" at bounding box center [380, 90] width 120 height 9
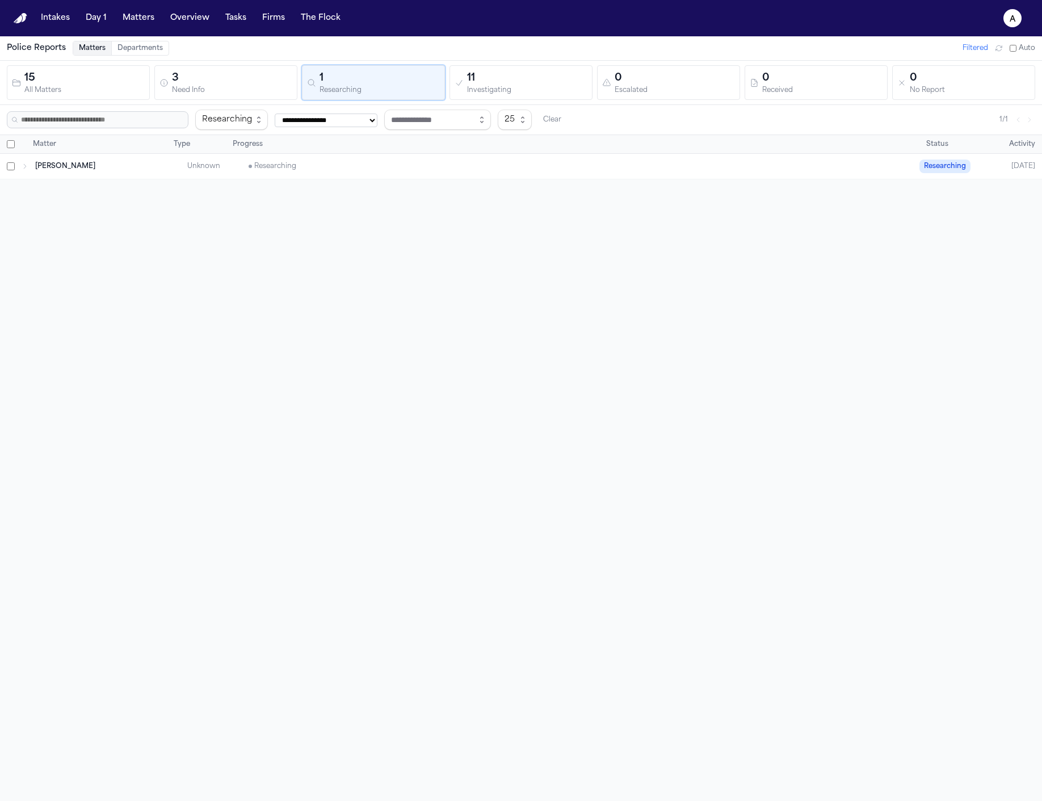
click at [124, 96] on button "15 All Matters" at bounding box center [78, 82] width 143 height 35
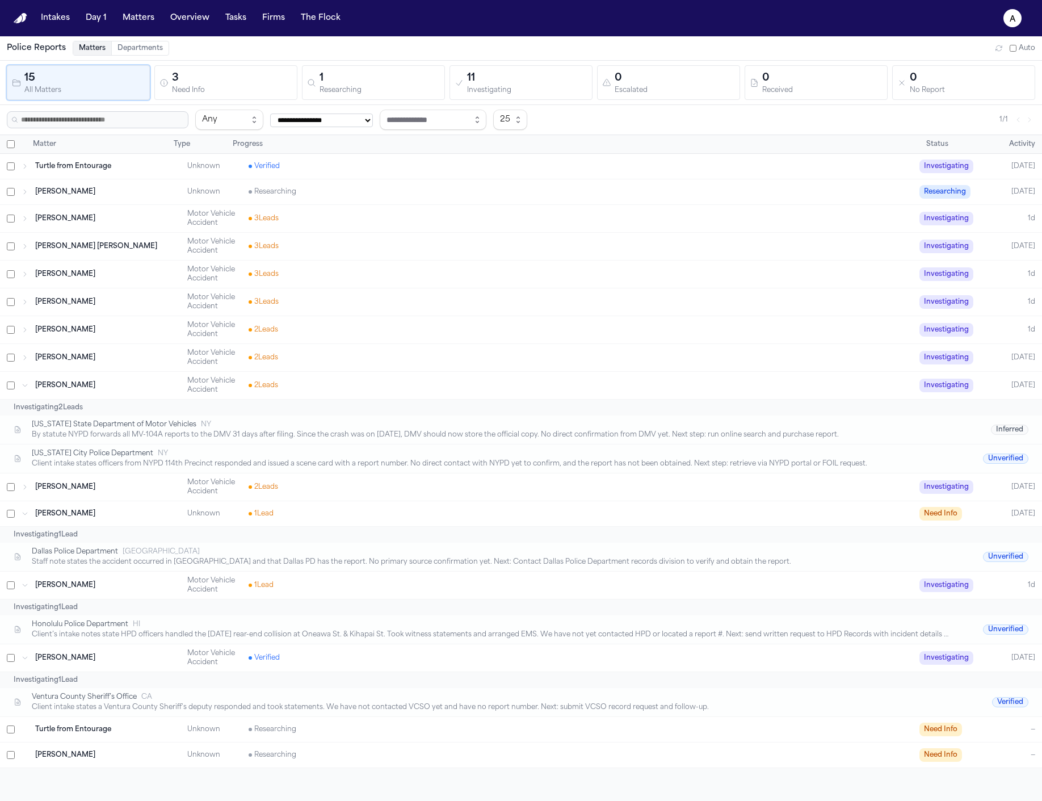
scroll to position [36, 0]
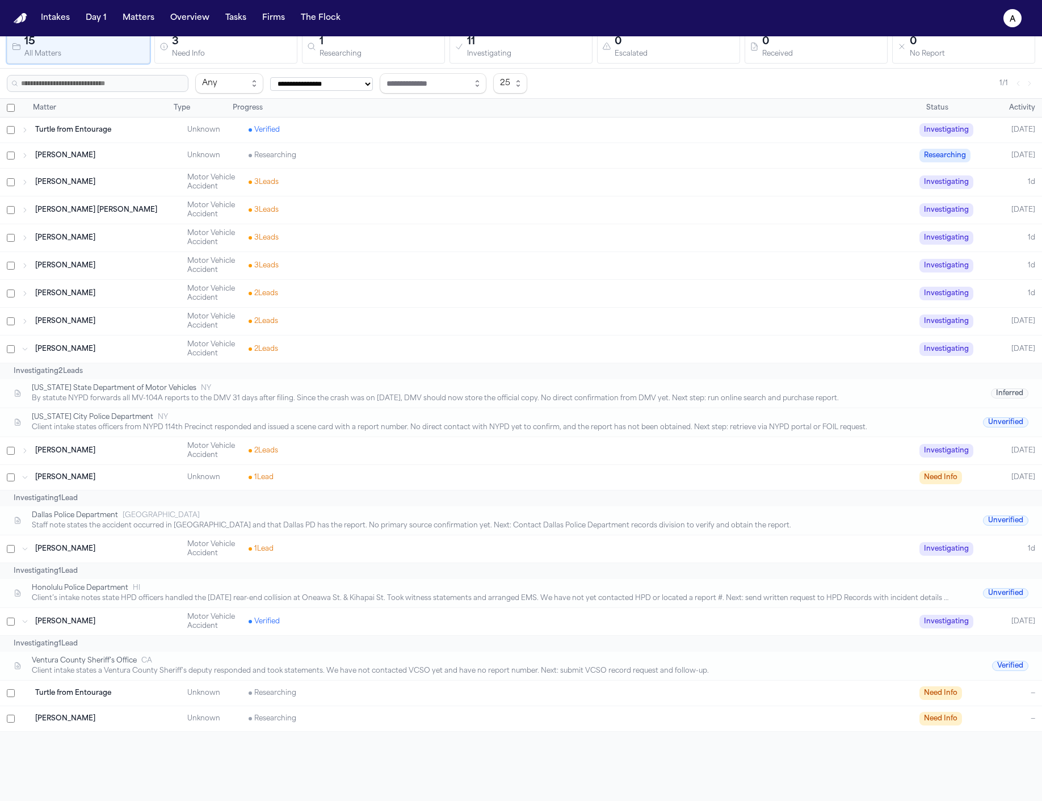
click at [345, 710] on div "[PERSON_NAME] Unknown Researching Need Info —" at bounding box center [521, 718] width 1042 height 25
click at [354, 689] on div "Researching" at bounding box center [581, 693] width 664 height 9
click at [387, 540] on div "[PERSON_NAME] Motor Vehicle Accident 1 Lead Investigating 1d" at bounding box center [521, 548] width 1042 height 27
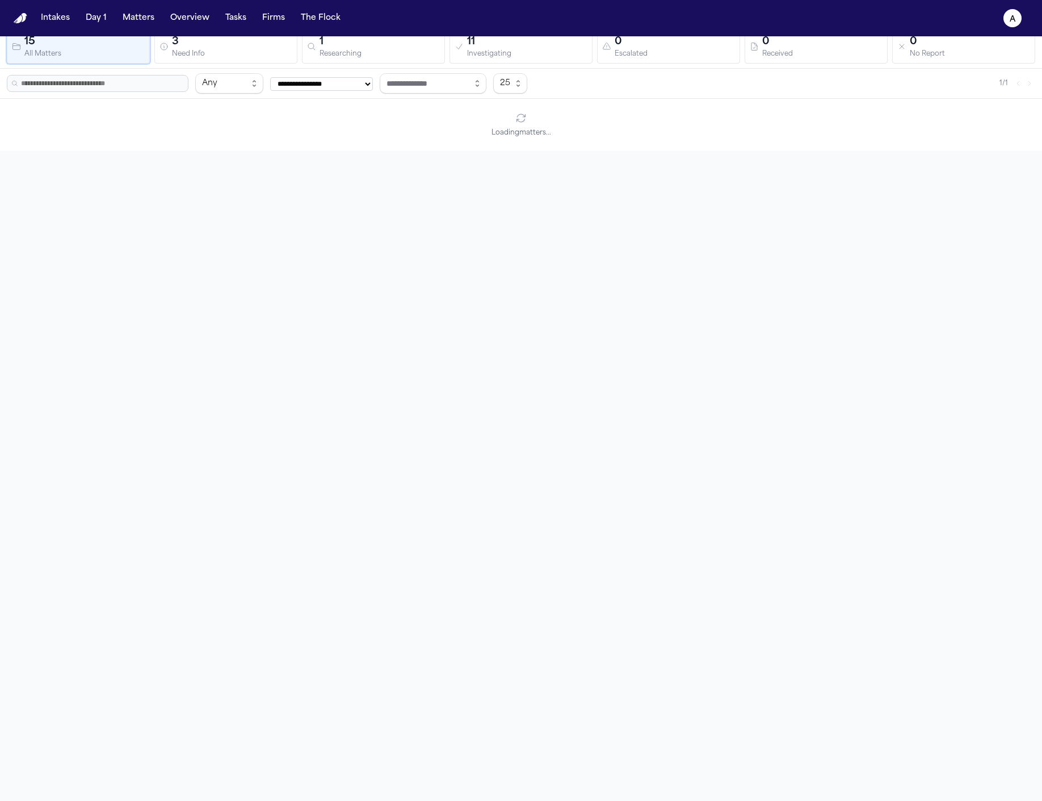
click at [404, 387] on div "**********" at bounding box center [521, 400] width 1042 height 801
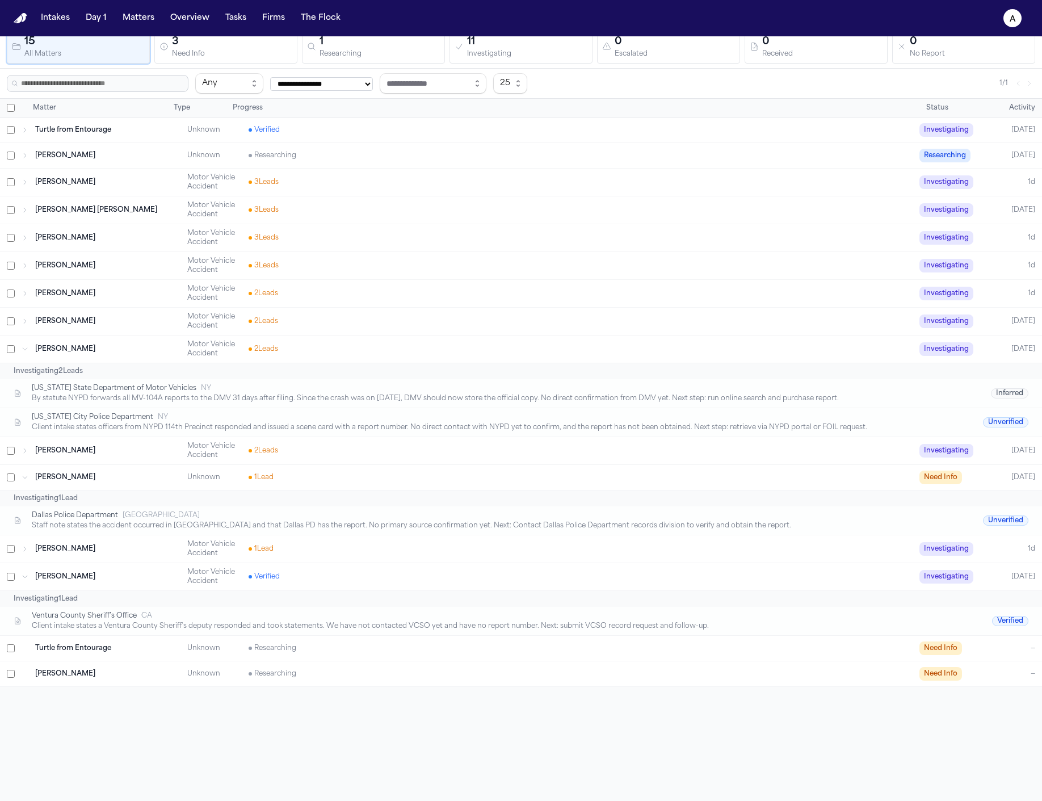
click at [409, 332] on div "[PERSON_NAME] Motor Vehicle Accident 2 Lead s Investigating [DATE]" at bounding box center [521, 321] width 1042 height 27
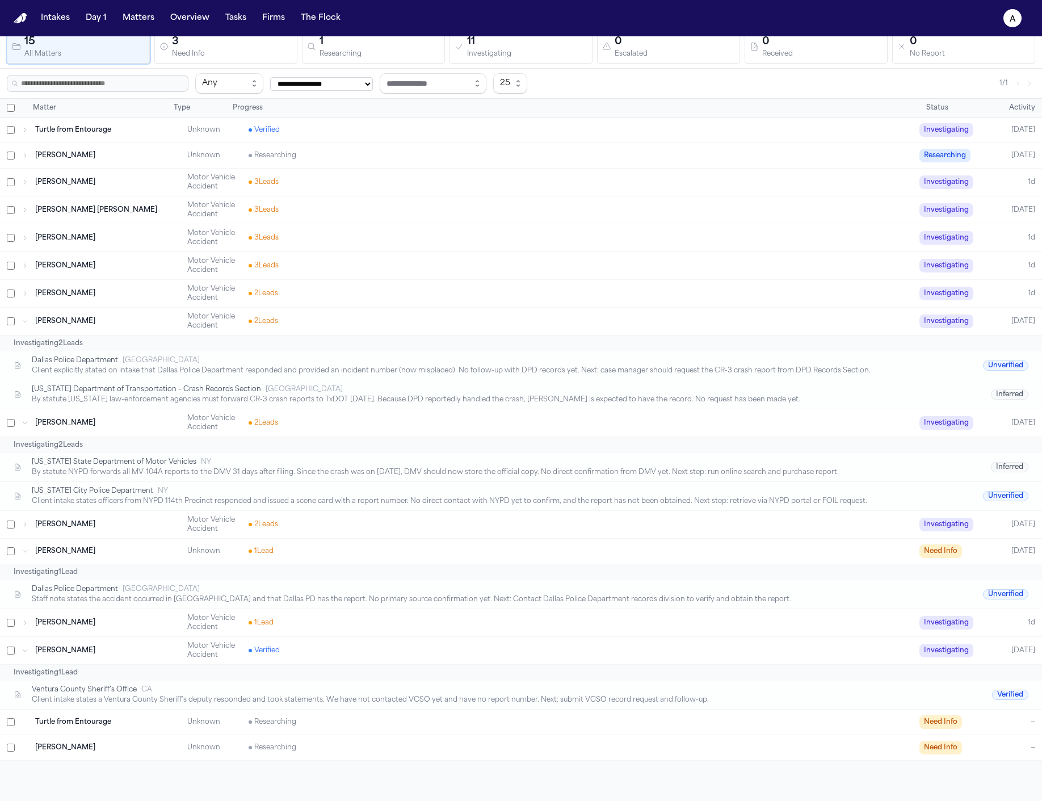
click at [405, 199] on div "[PERSON_NAME] [PERSON_NAME] Motor Vehicle Accident 3 Lead s Investigating [DATE]" at bounding box center [521, 209] width 1042 height 27
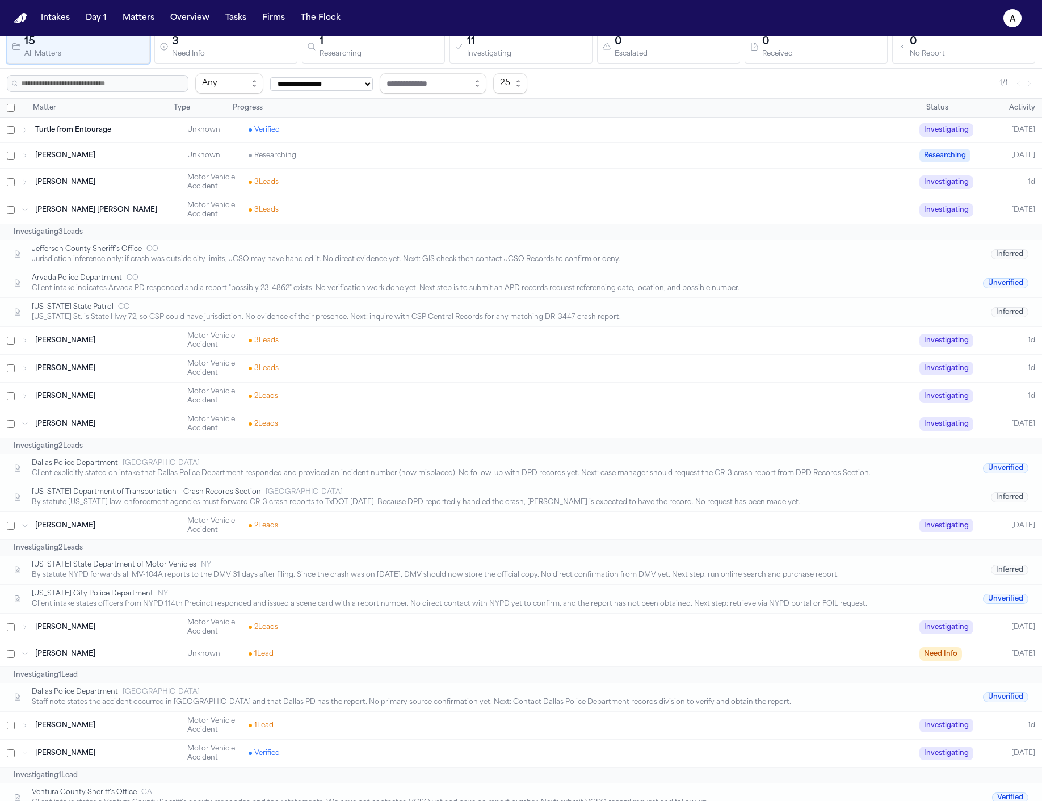
click at [408, 184] on div "3 Lead s" at bounding box center [581, 182] width 664 height 9
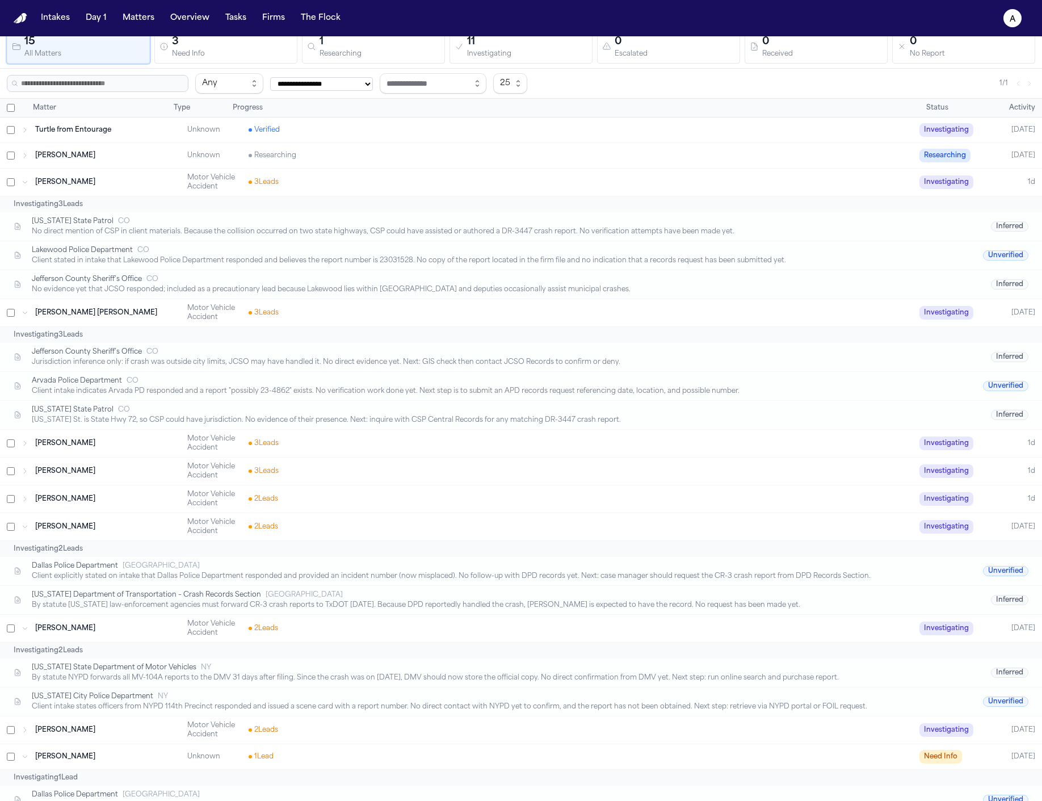
click at [422, 170] on div "[PERSON_NAME] Motor Vehicle Accident 3 Lead s Investigating 1d" at bounding box center [521, 182] width 1042 height 27
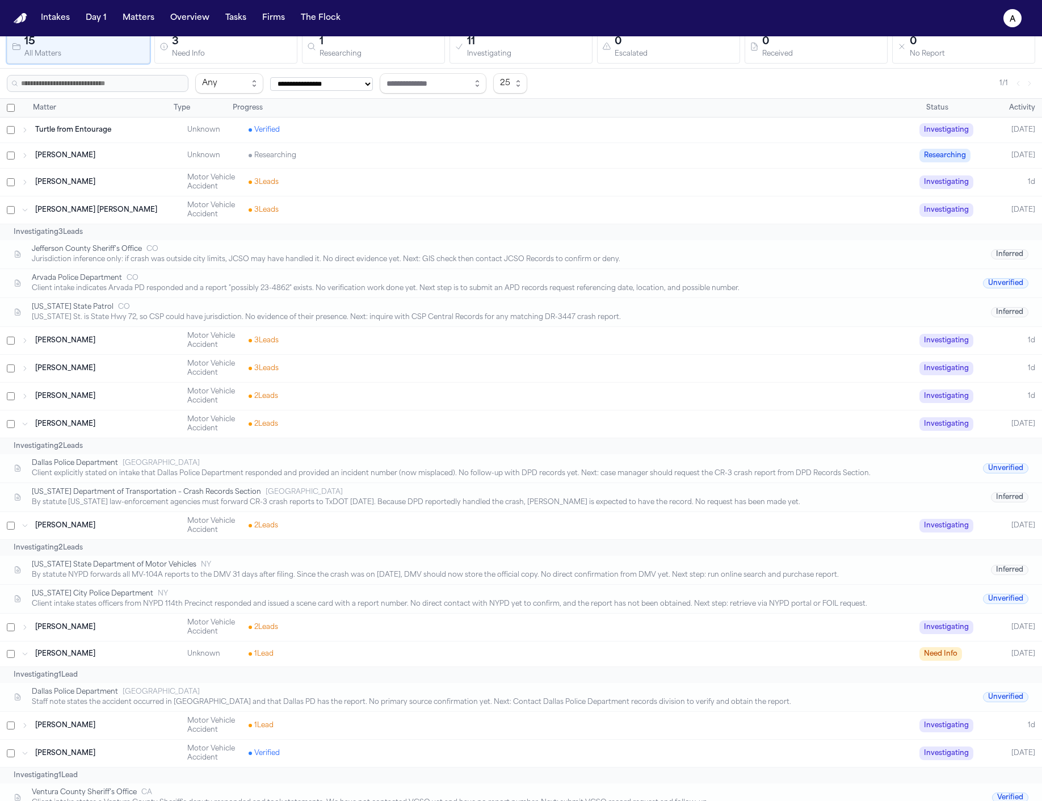
click at [437, 162] on div "[PERSON_NAME] Unknown Researching Researching [DATE]" at bounding box center [521, 155] width 1042 height 25
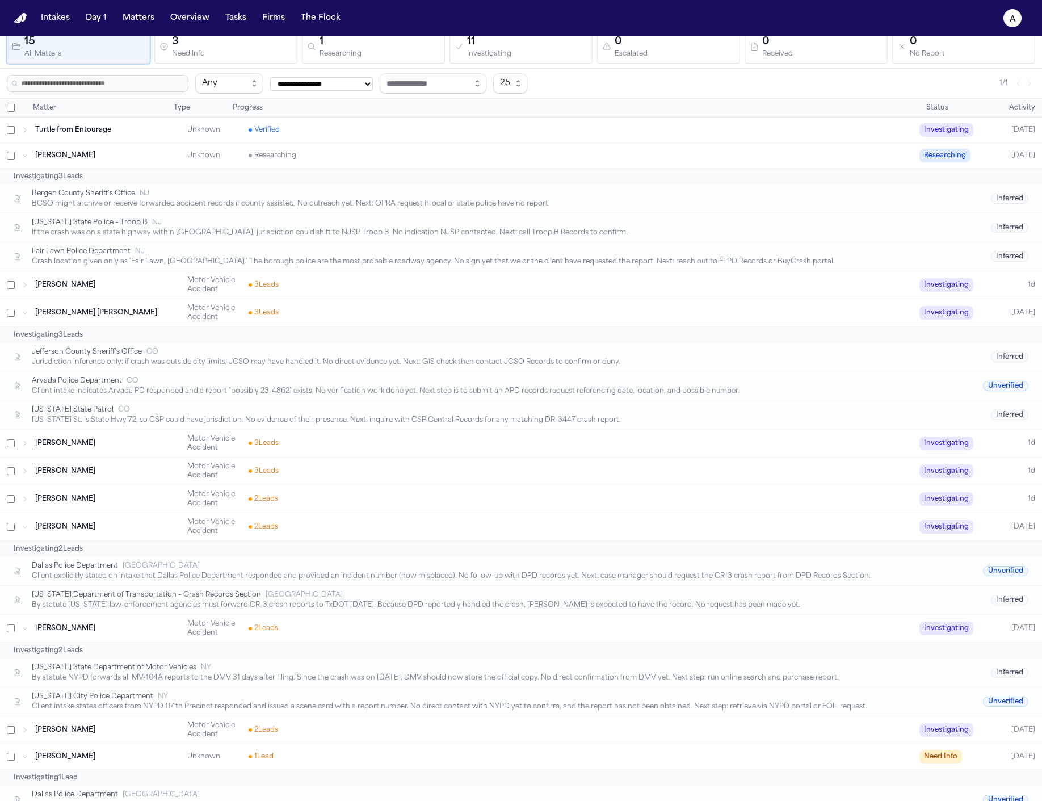
click at [423, 179] on div "Investigating 3 Lead s" at bounding box center [521, 177] width 1042 height 16
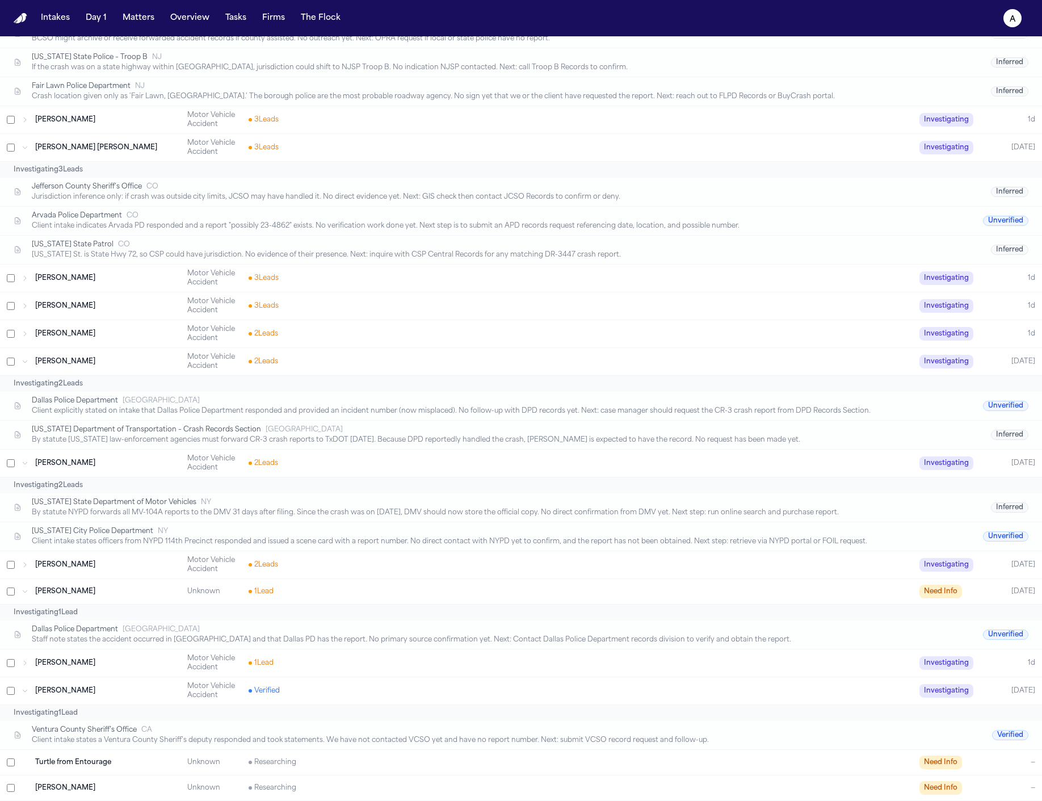
scroll to position [0, 0]
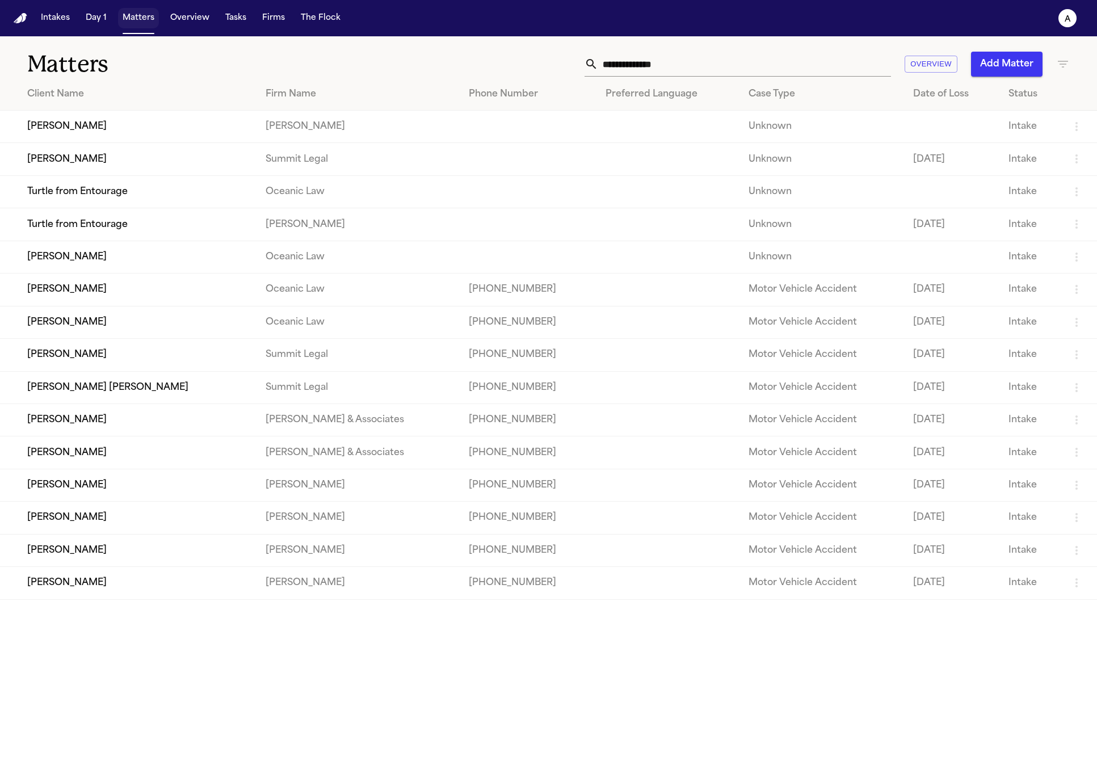
click at [133, 28] on button "Matters" at bounding box center [138, 18] width 41 height 20
click at [139, 24] on button "Matters" at bounding box center [138, 18] width 41 height 20
click at [660, 58] on input "text" at bounding box center [744, 64] width 293 height 25
click at [710, 73] on input "text" at bounding box center [744, 64] width 293 height 25
click at [159, 207] on td "Turtle from Entourage" at bounding box center [128, 191] width 257 height 32
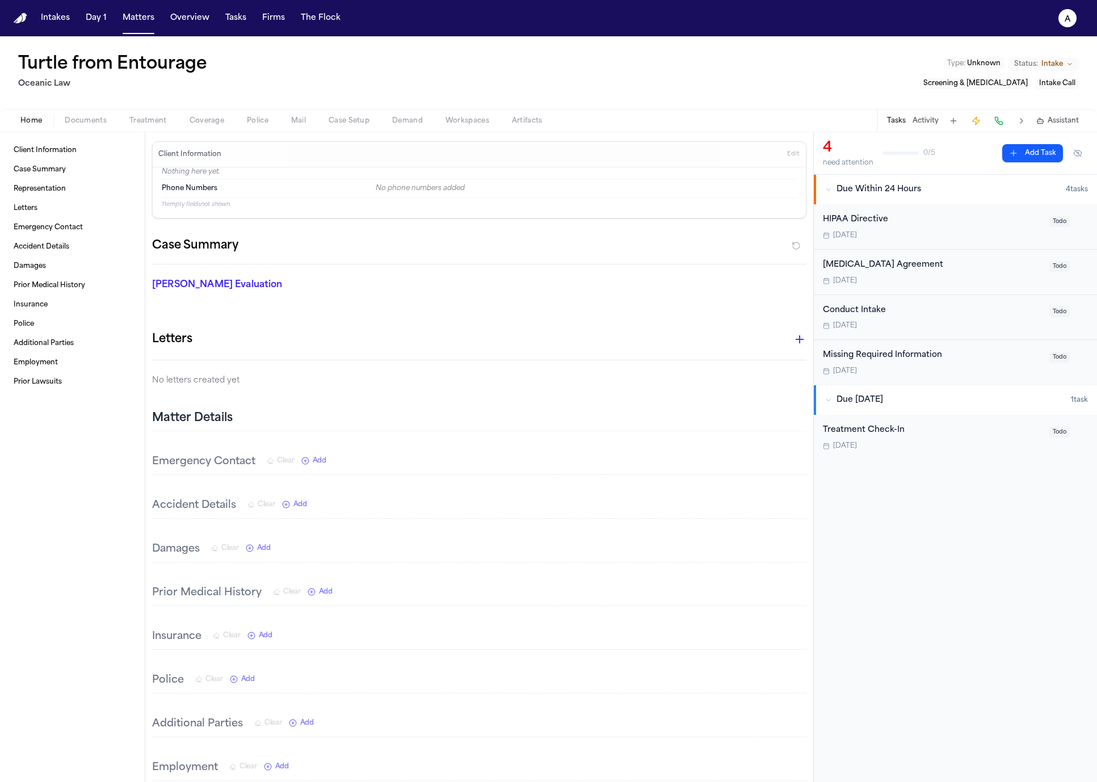
click at [196, 119] on span "Coverage" at bounding box center [207, 120] width 35 height 9
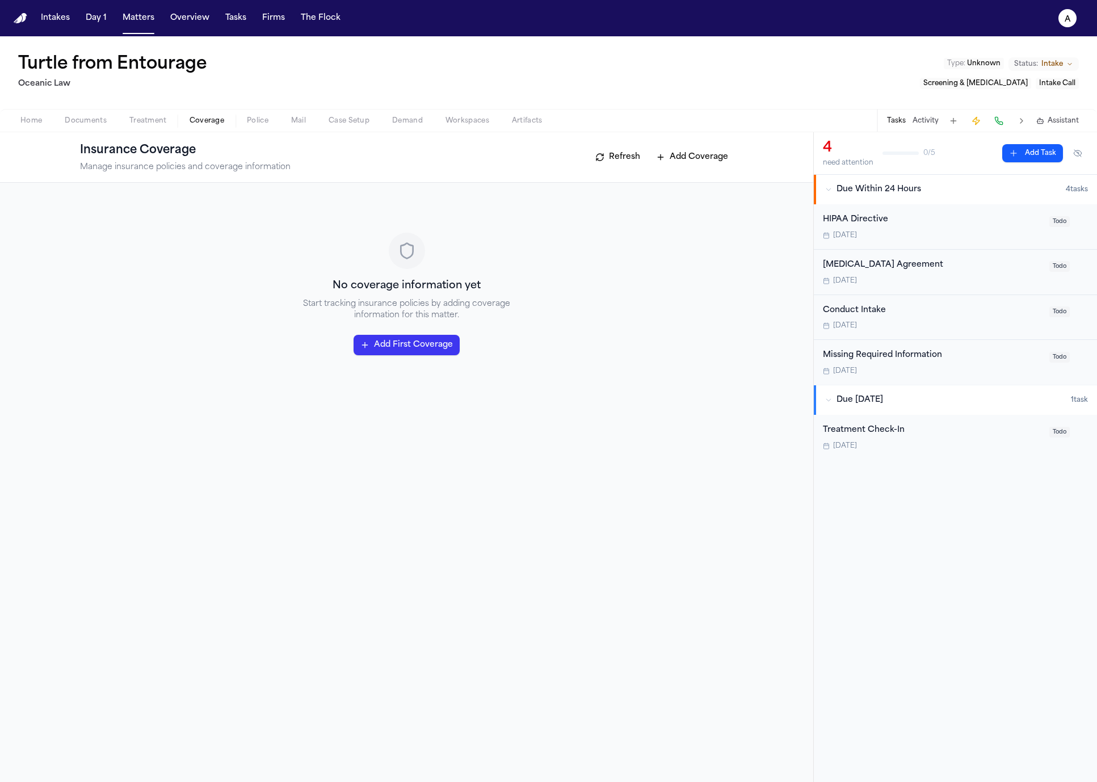
click at [254, 118] on span "Police" at bounding box center [258, 120] width 22 height 9
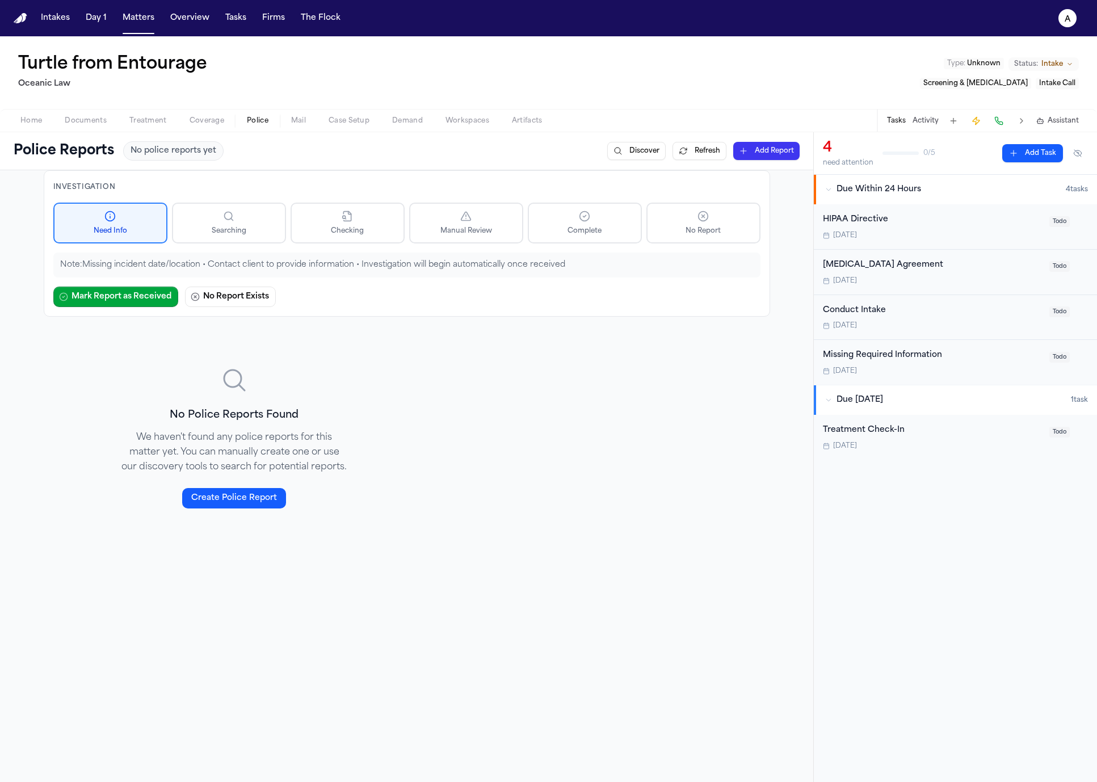
click at [691, 227] on span "No Report" at bounding box center [703, 231] width 35 height 9
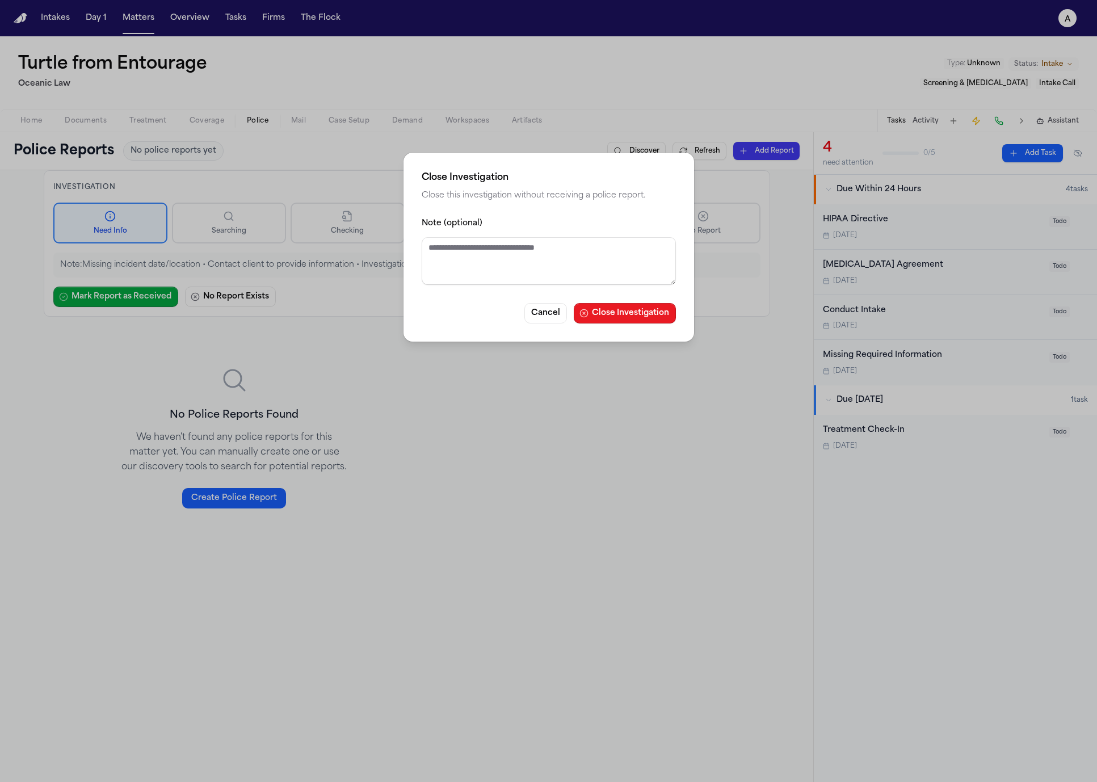
click at [618, 313] on button "Close Investigation" at bounding box center [625, 313] width 102 height 20
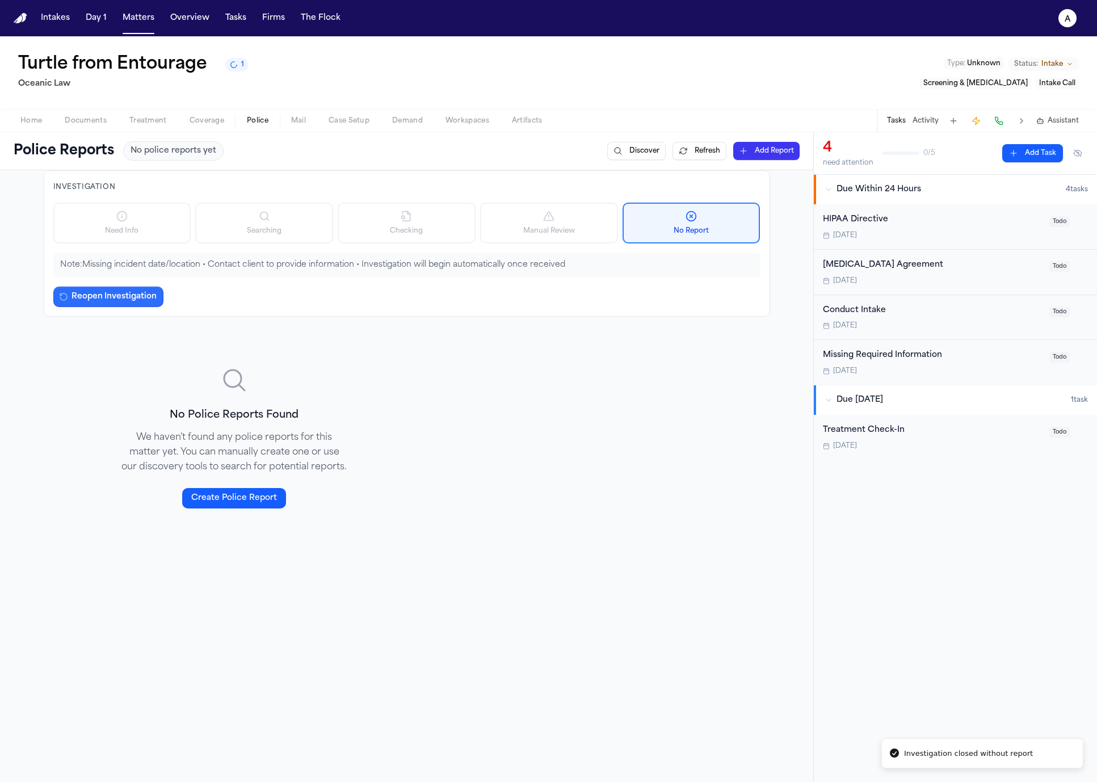
click at [113, 299] on button "Reopen Investigation" at bounding box center [108, 297] width 110 height 20
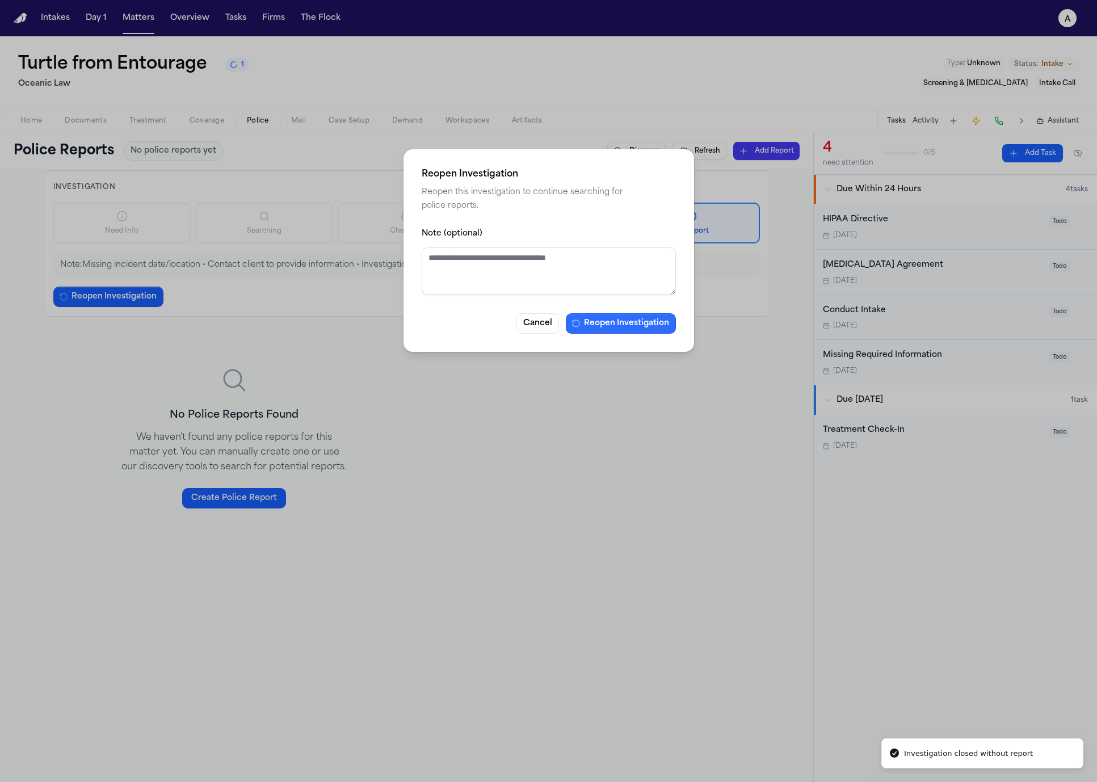
click at [621, 324] on button "Reopen Investigation" at bounding box center [621, 323] width 110 height 20
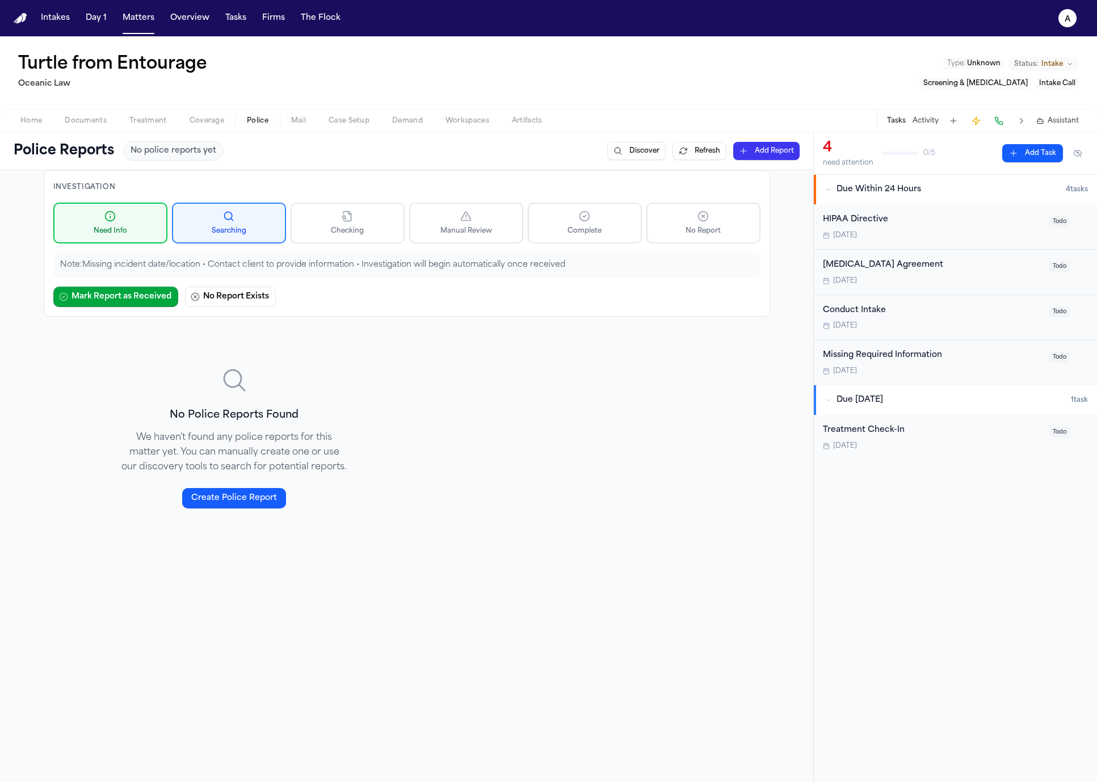
click at [312, 114] on button "Mail" at bounding box center [298, 121] width 37 height 14
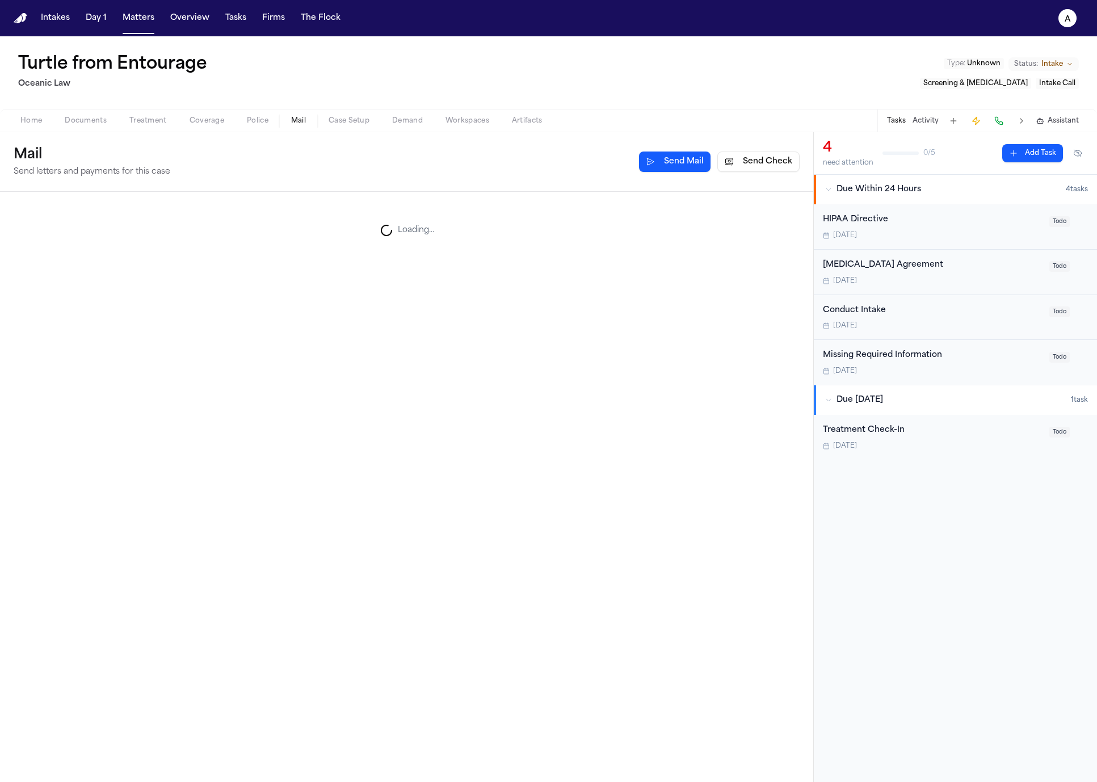
click at [239, 122] on button "Police" at bounding box center [258, 121] width 44 height 14
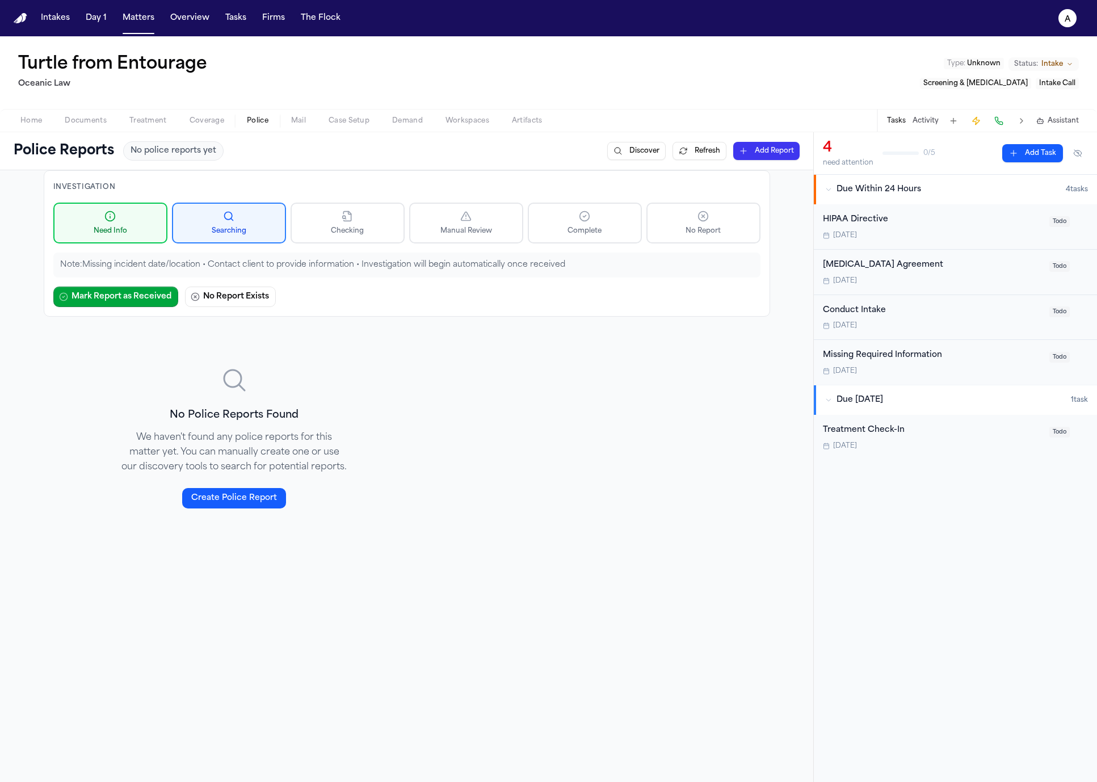
drag, startPoint x: 267, startPoint y: 120, endPoint x: 258, endPoint y: 121, distance: 9.1
click at [259, 121] on button "Police" at bounding box center [258, 121] width 44 height 14
drag, startPoint x: 218, startPoint y: 107, endPoint x: 211, endPoint y: 105, distance: 7.2
click at [211, 105] on div "Turtle from Entourage Oceanic Law Type : Unknown Status: Intake Screening & Ret…" at bounding box center [548, 72] width 1097 height 73
click at [170, 118] on button "Treatment" at bounding box center [148, 121] width 60 height 14
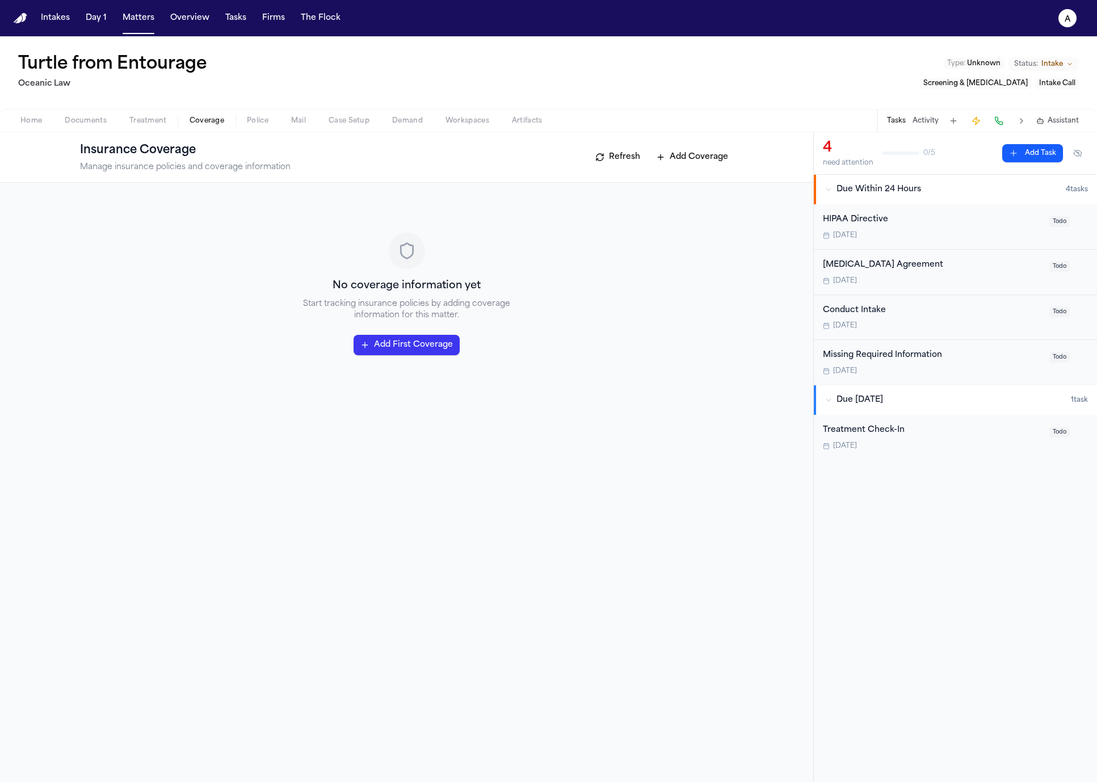
click at [190, 119] on span "Coverage" at bounding box center [207, 120] width 35 height 9
click at [293, 116] on span "Mail" at bounding box center [298, 120] width 15 height 9
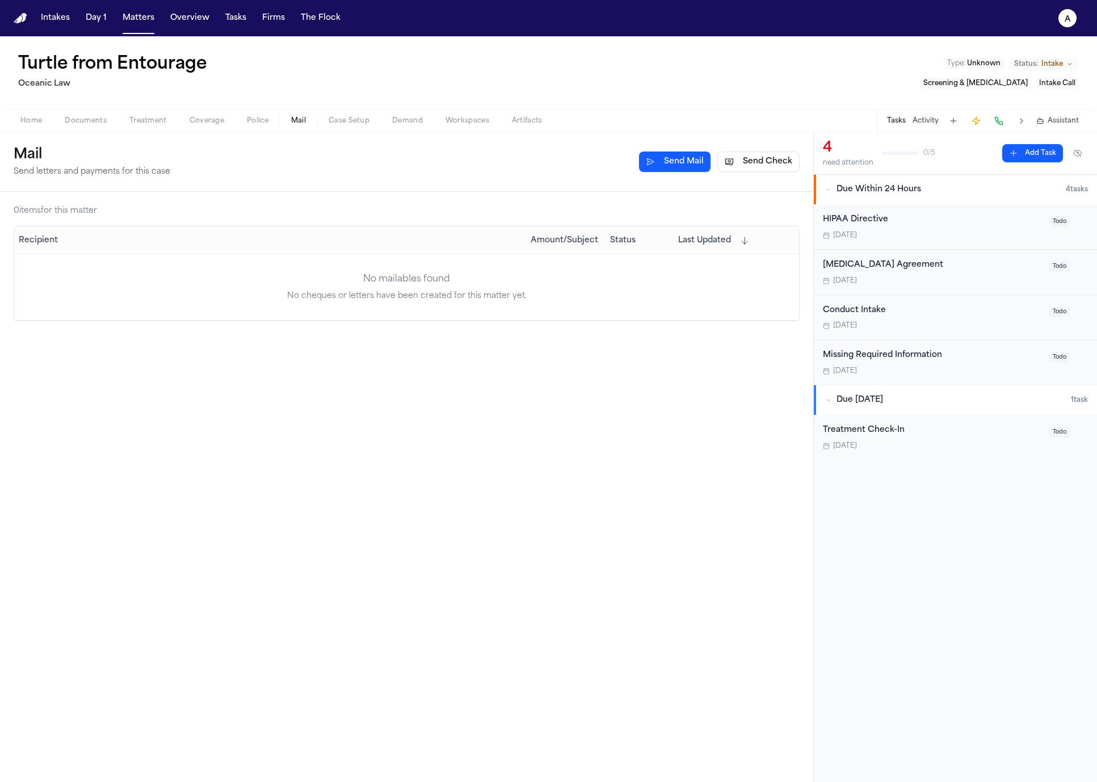
click at [243, 133] on div "Mail Send letters and payments for this case Send Mail Send Check" at bounding box center [407, 162] width 814 height 60
click at [250, 133] on div "Mail Send letters and payments for this case Send Mail Send Check" at bounding box center [407, 162] width 814 height 60
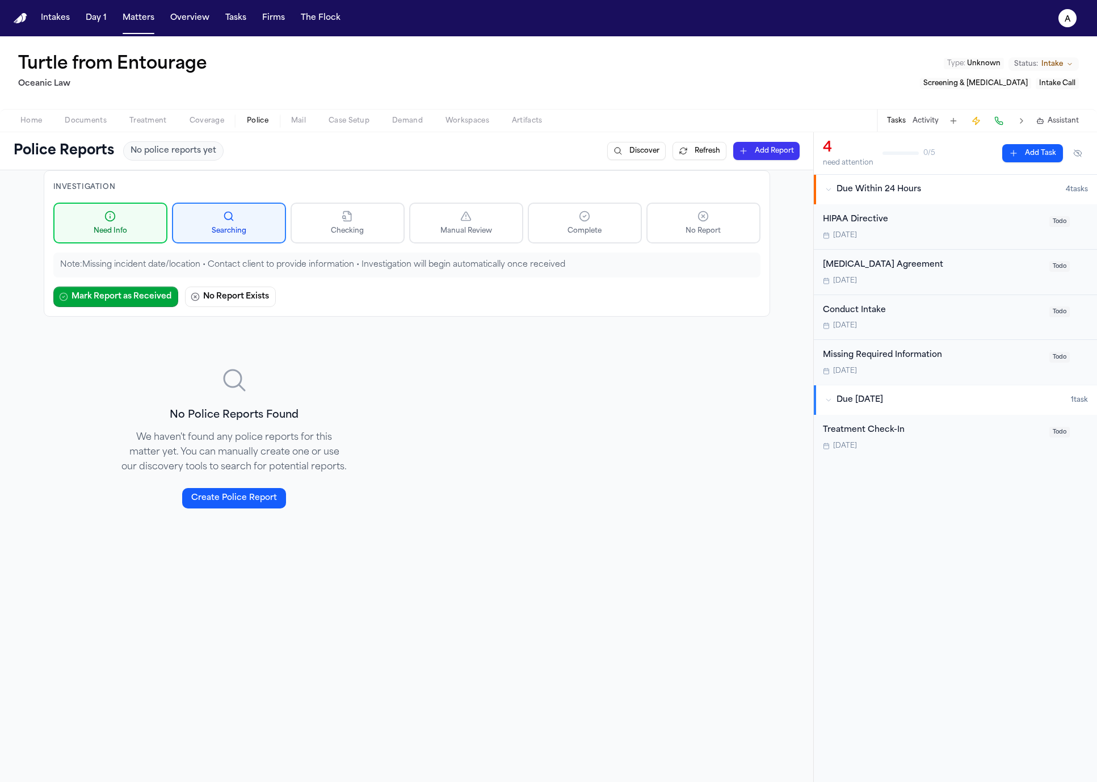
drag, startPoint x: 253, startPoint y: 127, endPoint x: 276, endPoint y: 161, distance: 41.6
click at [266, 152] on div "Turtle from Entourage Oceanic Law Type : Unknown Status: Intake Screening & Ret…" at bounding box center [548, 409] width 1097 height 746
click at [1059, 16] on icon "a" at bounding box center [1068, 18] width 18 height 18
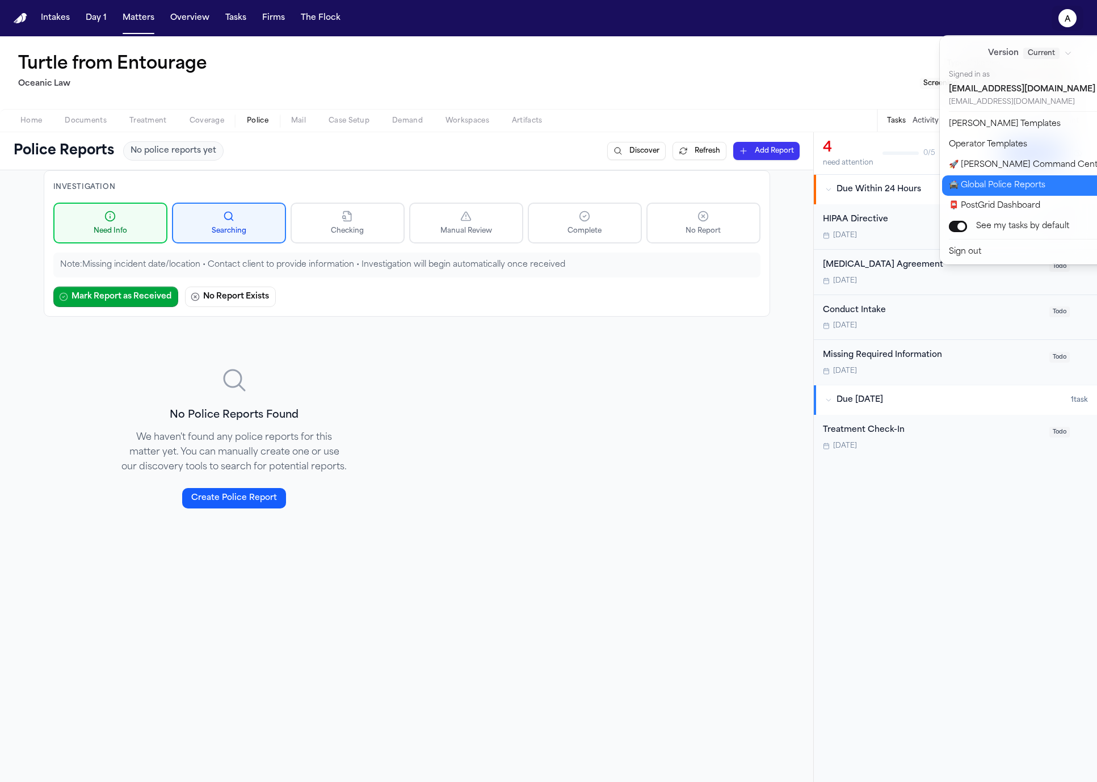
click at [1042, 187] on button "🚔 Global Police Reports" at bounding box center [1036, 185] width 189 height 20
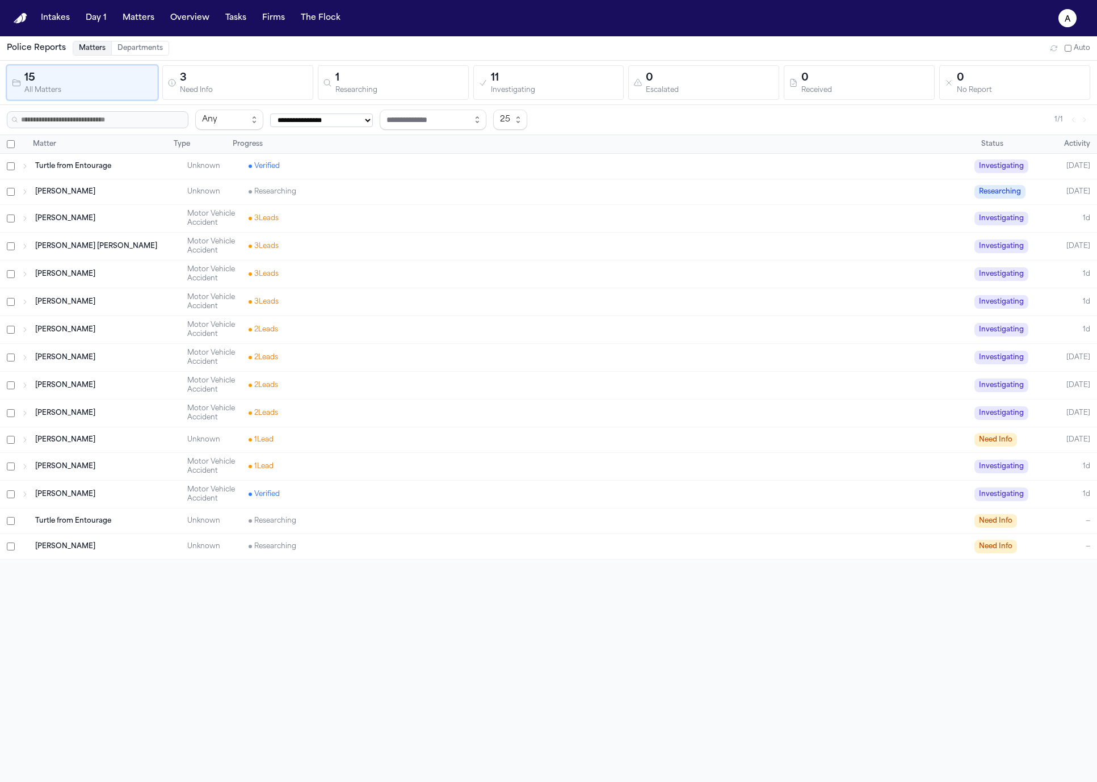
click at [247, 93] on div "Need Info" at bounding box center [244, 90] width 128 height 9
